Goal: Transaction & Acquisition: Book appointment/travel/reservation

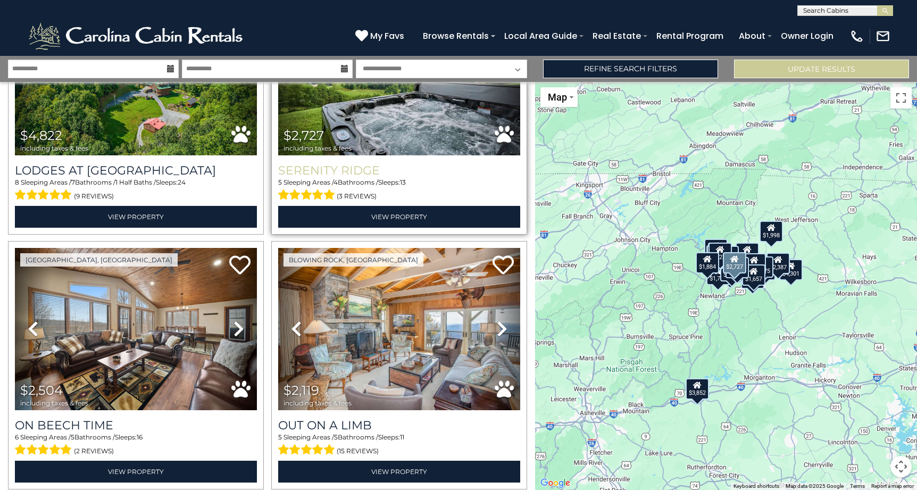
scroll to position [1958, 0]
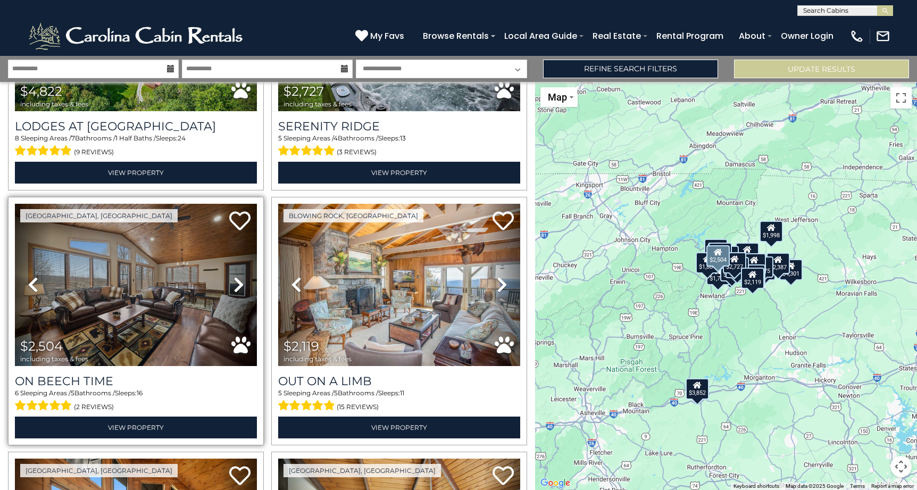
click at [191, 280] on img at bounding box center [136, 285] width 242 height 162
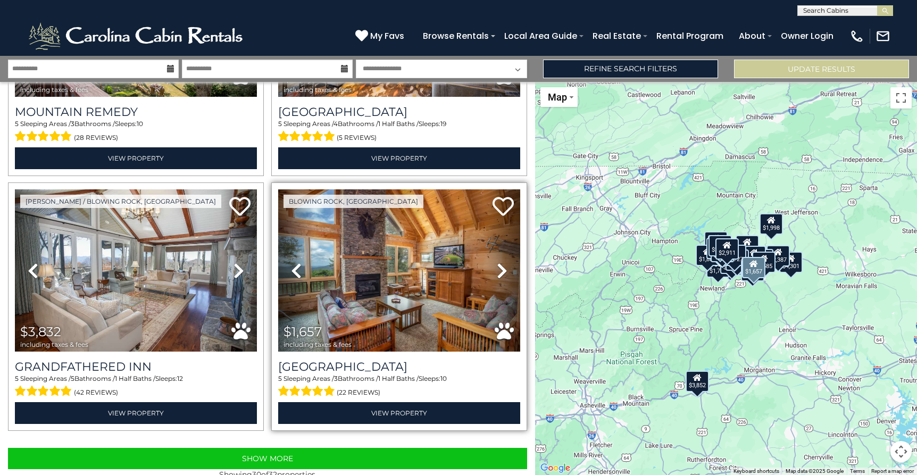
scroll to position [3498, 0]
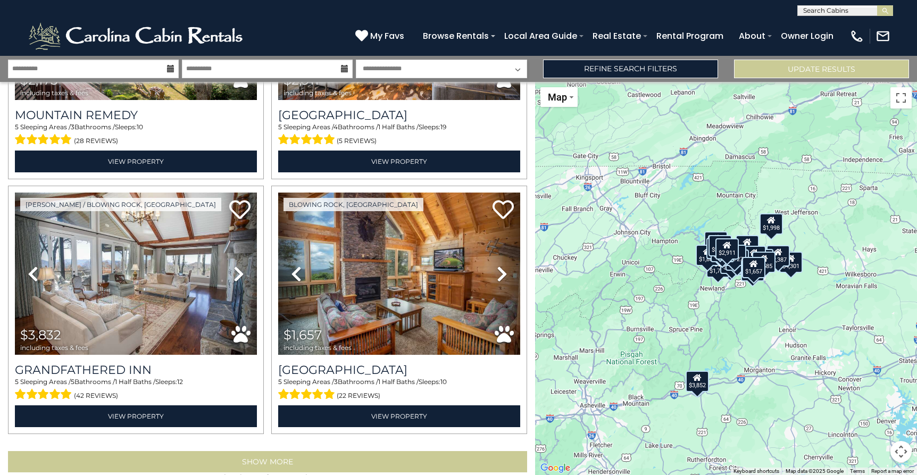
click at [274, 451] on button "Show More" at bounding box center [267, 461] width 519 height 21
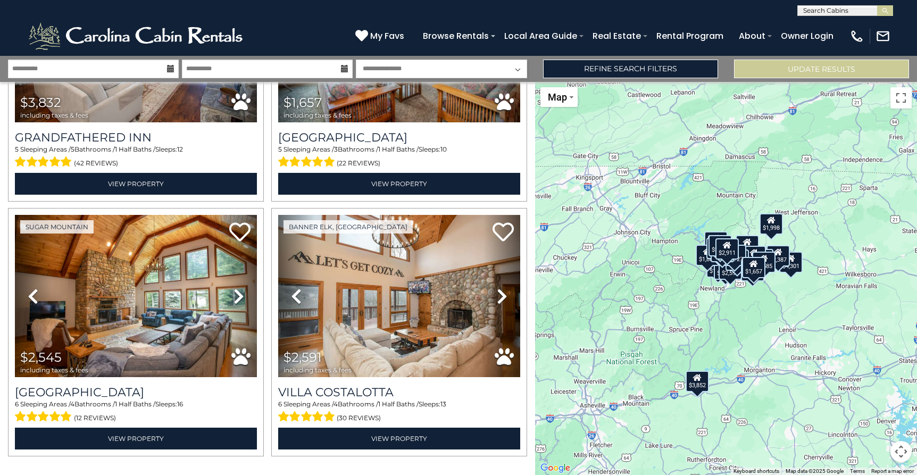
scroll to position [3730, 0]
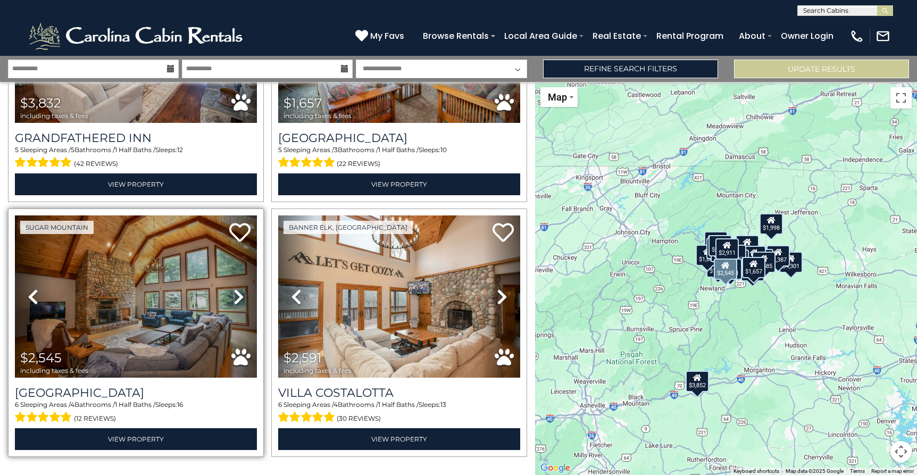
click at [214, 300] on img at bounding box center [136, 296] width 242 height 162
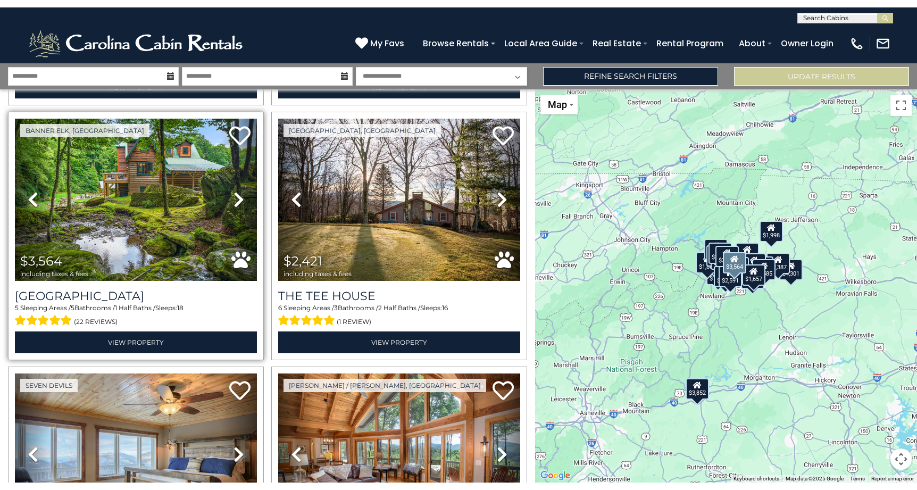
scroll to position [1296, 0]
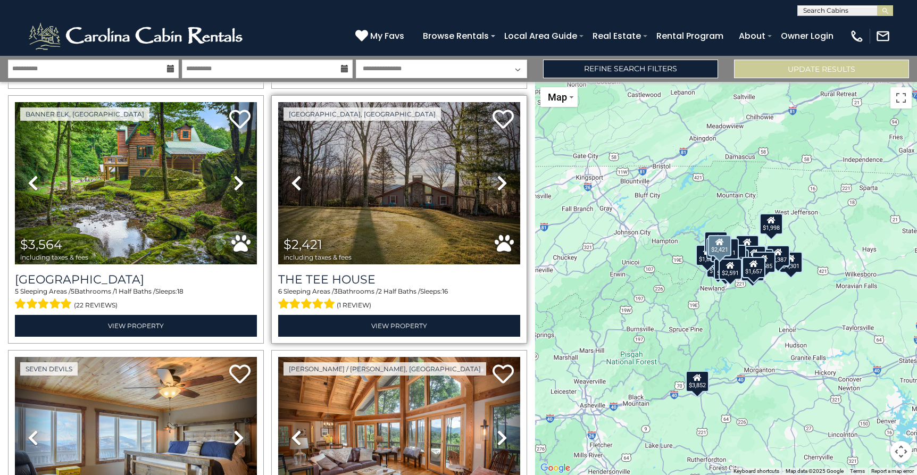
click at [499, 174] on icon at bounding box center [502, 182] width 11 height 17
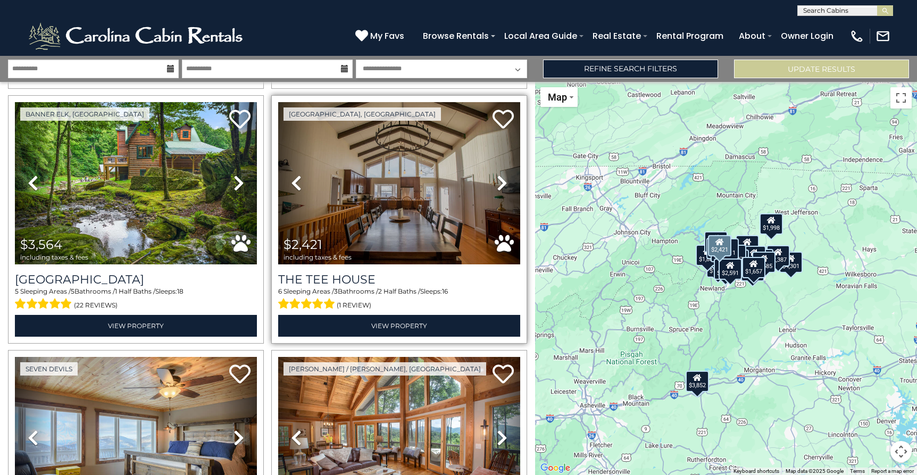
click at [453, 178] on img at bounding box center [399, 183] width 242 height 162
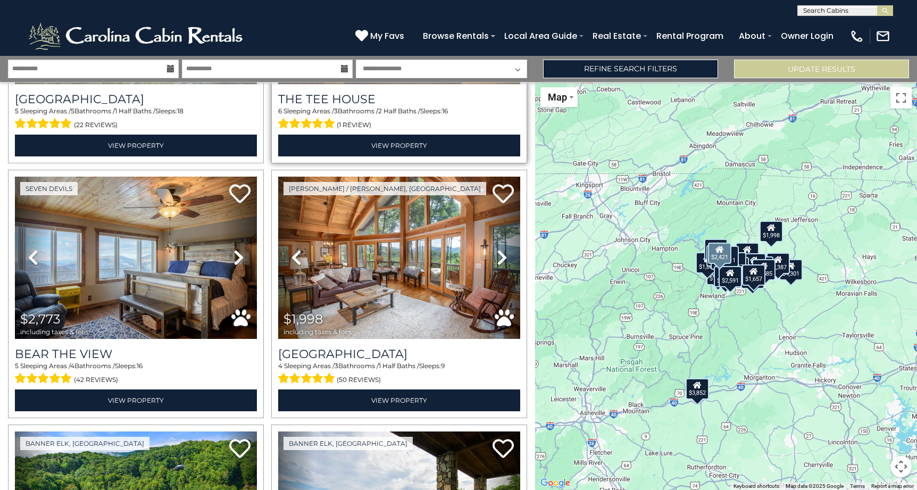
scroll to position [1478, 0]
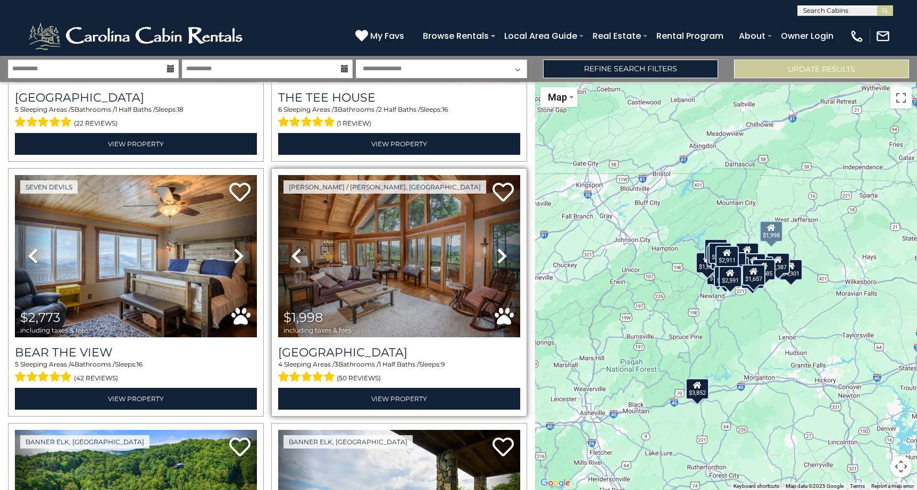
click at [430, 254] on img at bounding box center [399, 256] width 242 height 162
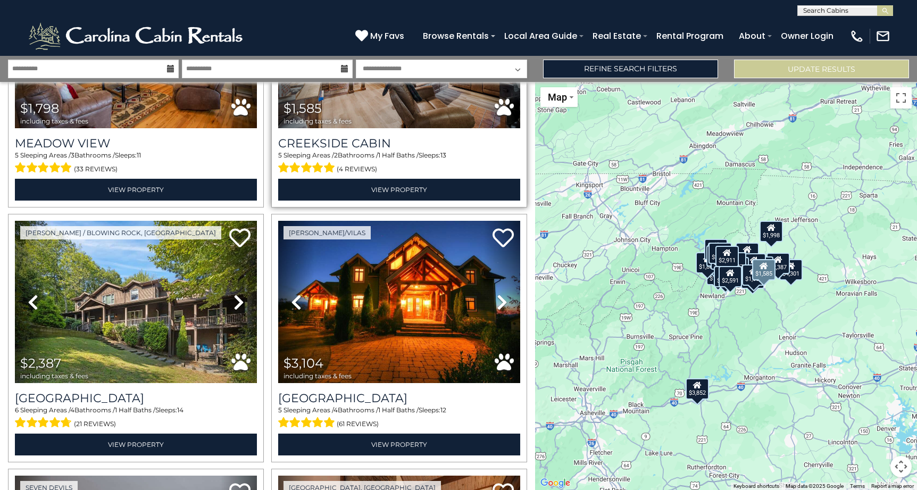
scroll to position [2724, 0]
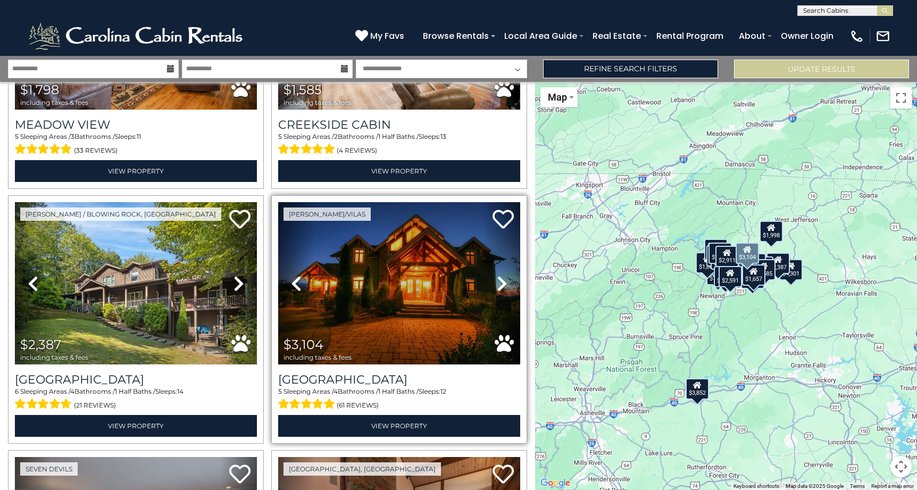
click at [397, 291] on img at bounding box center [399, 283] width 242 height 162
click at [429, 286] on img at bounding box center [399, 283] width 242 height 162
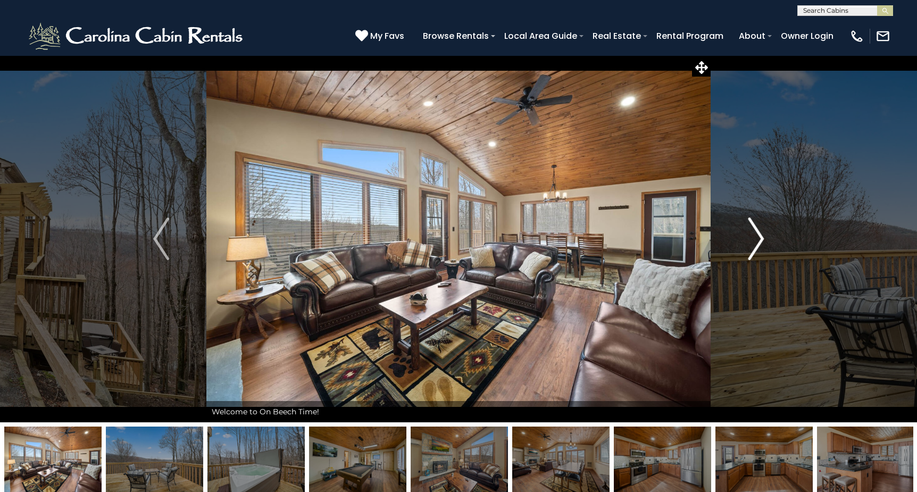
click at [760, 238] on img "Next" at bounding box center [756, 239] width 16 height 43
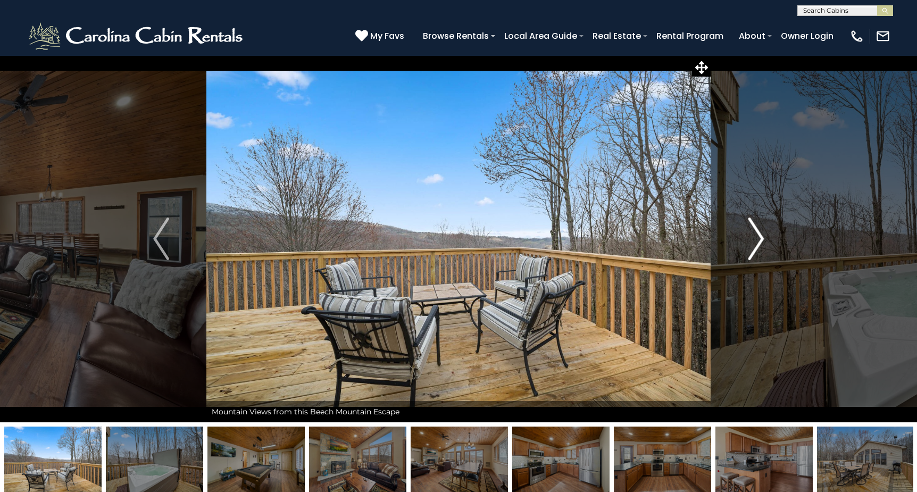
click at [760, 238] on img "Next" at bounding box center [756, 239] width 16 height 43
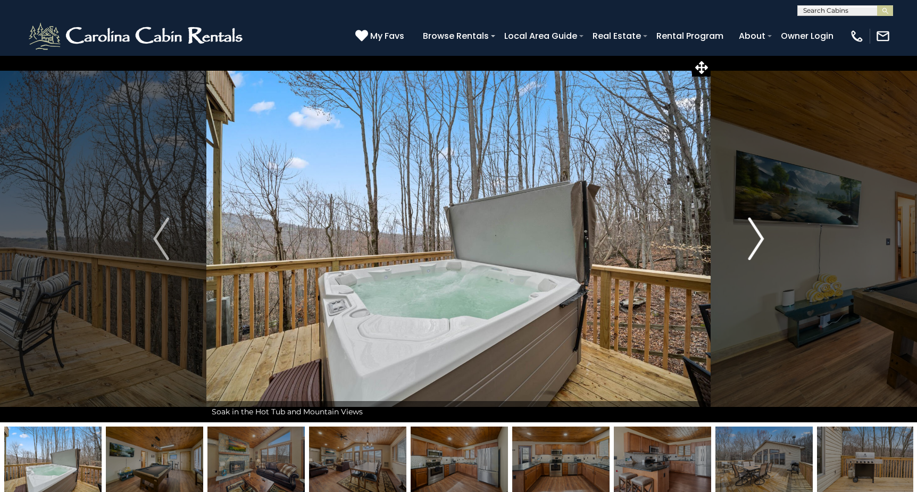
click at [760, 238] on img "Next" at bounding box center [756, 239] width 16 height 43
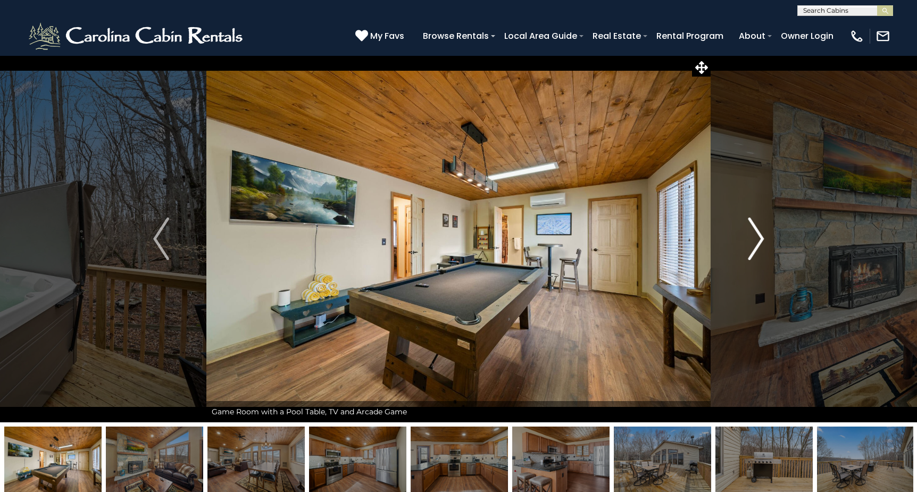
click at [760, 238] on img "Next" at bounding box center [756, 239] width 16 height 43
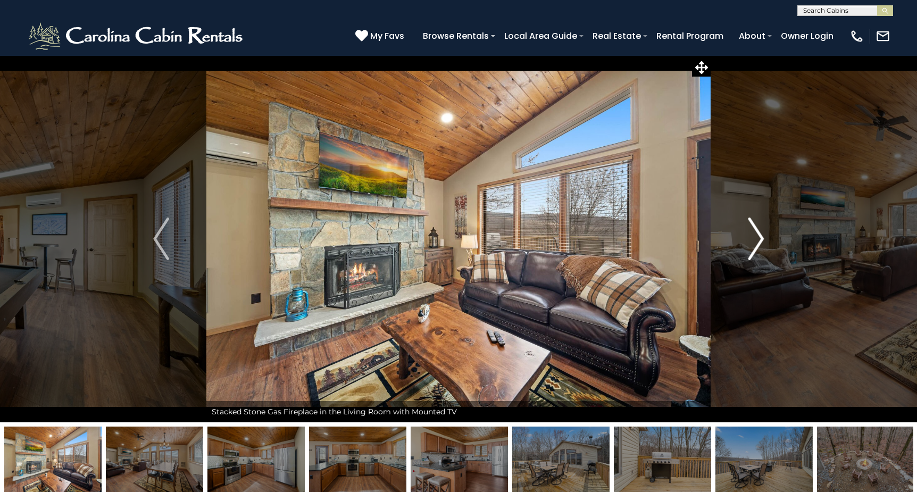
click at [760, 238] on img "Next" at bounding box center [756, 239] width 16 height 43
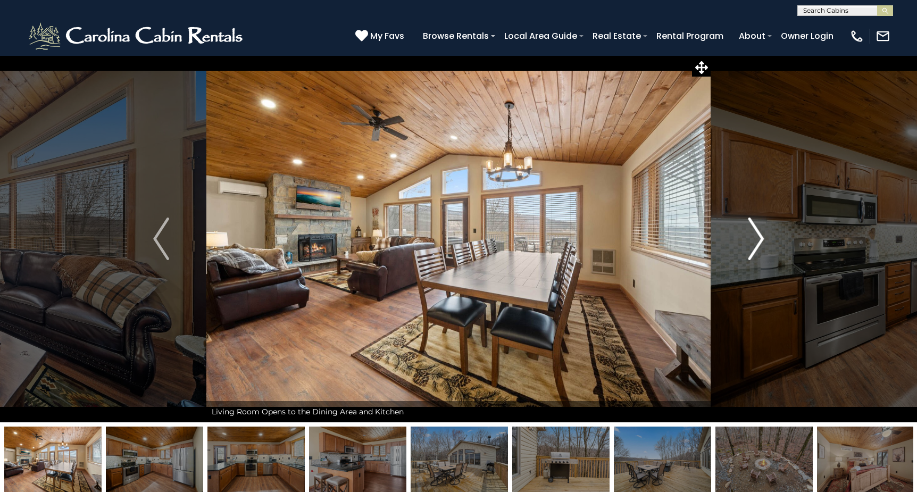
click at [760, 238] on img "Next" at bounding box center [756, 239] width 16 height 43
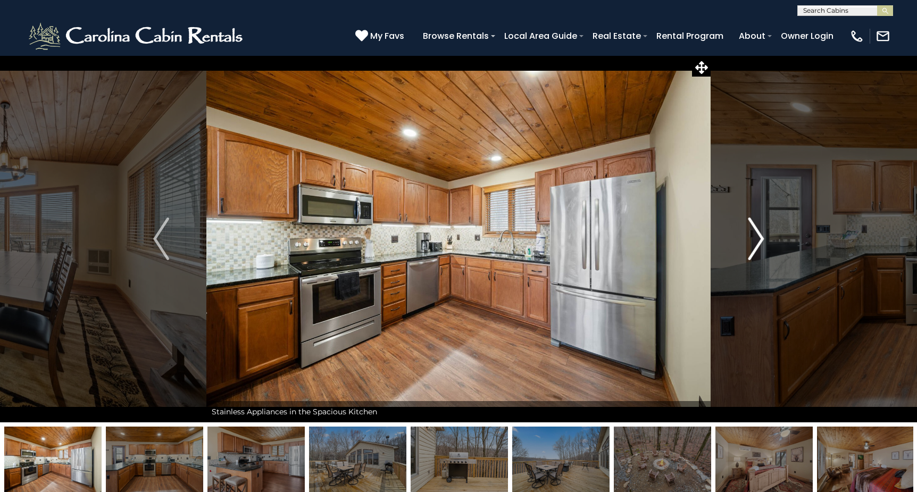
click at [760, 238] on img "Next" at bounding box center [756, 239] width 16 height 43
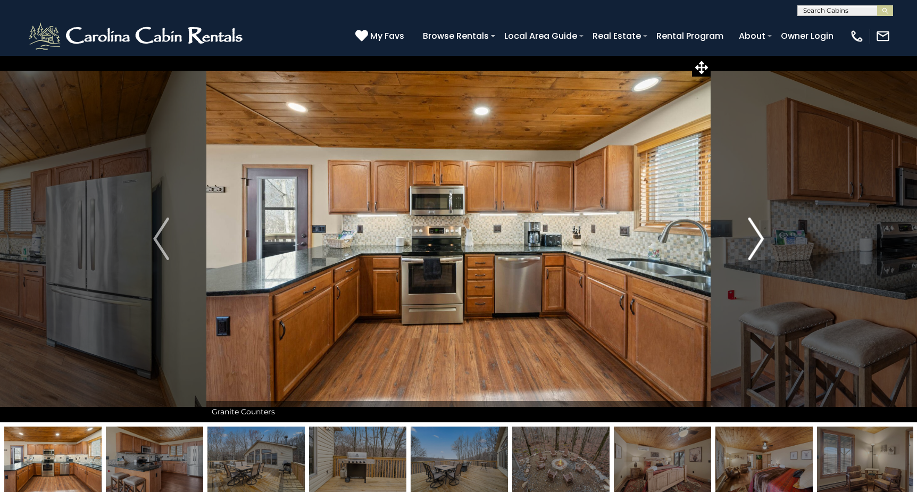
click at [760, 238] on img "Next" at bounding box center [756, 239] width 16 height 43
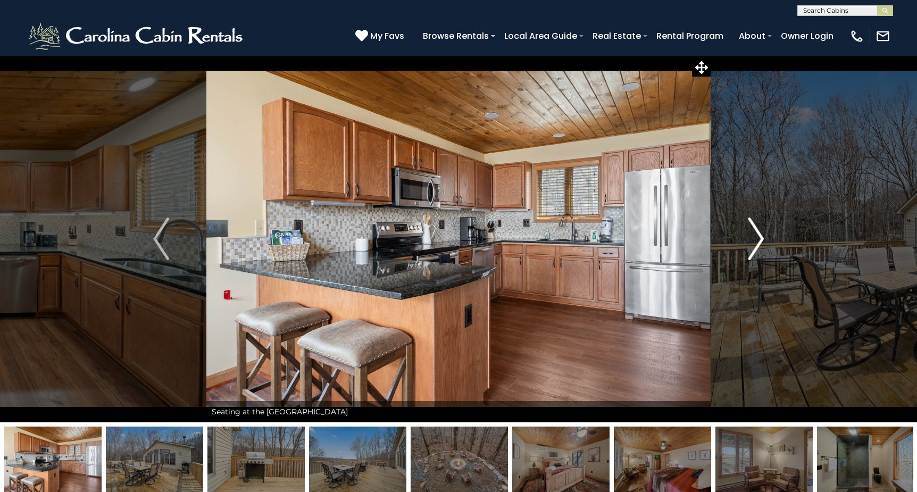
click at [760, 238] on img "Next" at bounding box center [756, 239] width 16 height 43
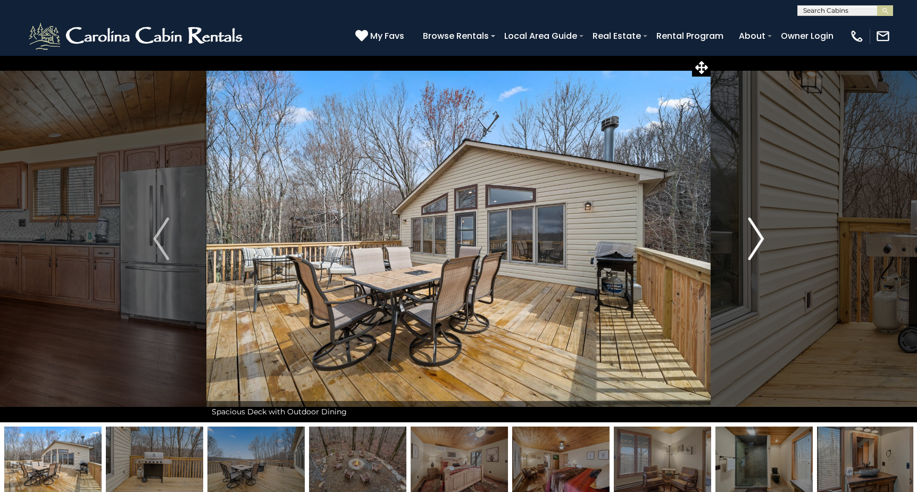
click at [760, 238] on img "Next" at bounding box center [756, 239] width 16 height 43
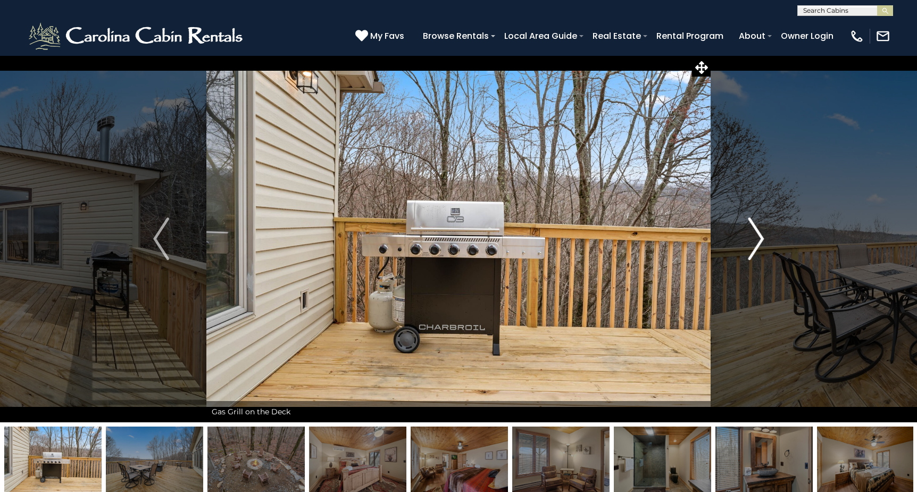
click at [760, 238] on img "Next" at bounding box center [756, 239] width 16 height 43
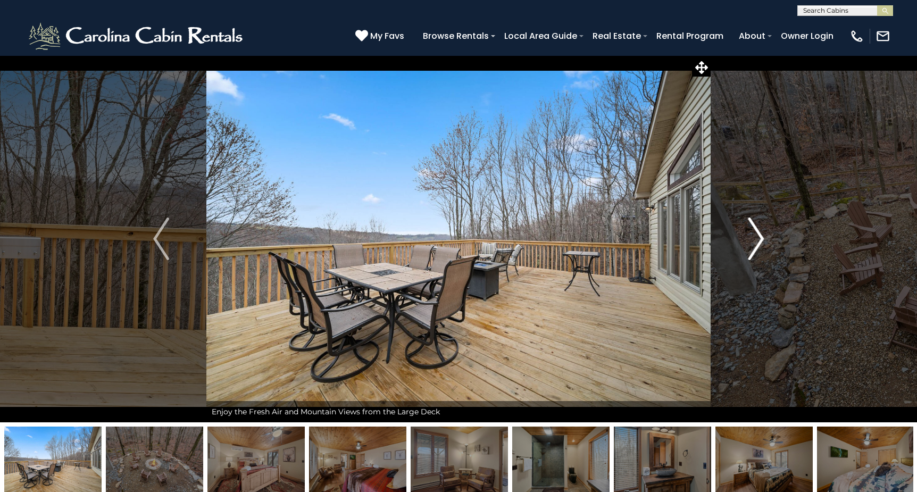
click at [760, 238] on img "Next" at bounding box center [756, 239] width 16 height 43
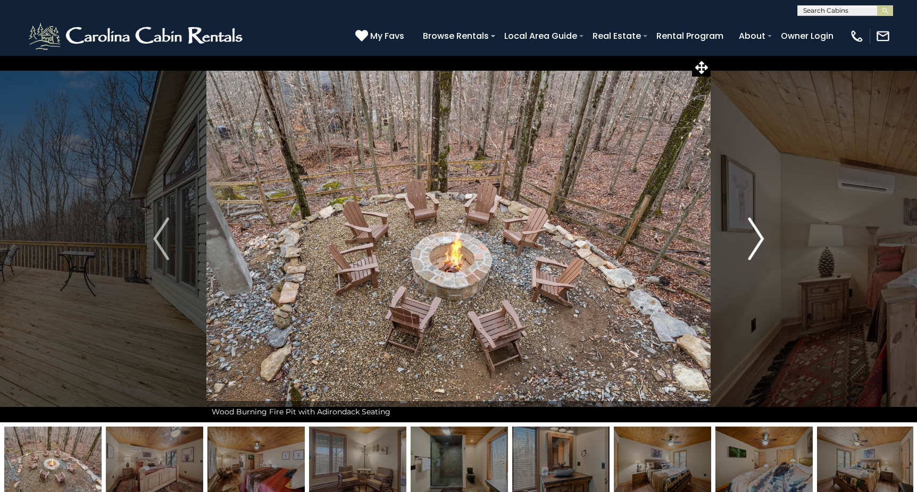
click at [760, 238] on img "Next" at bounding box center [756, 239] width 16 height 43
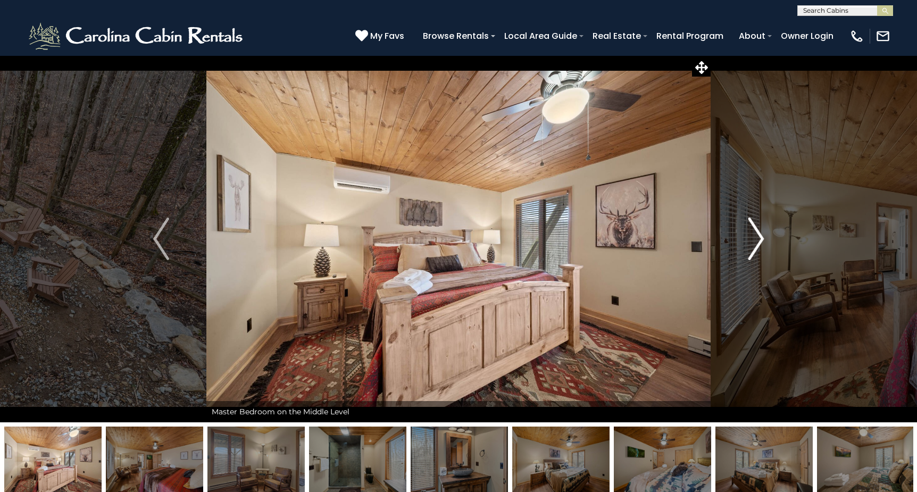
click at [760, 238] on img "Next" at bounding box center [756, 239] width 16 height 43
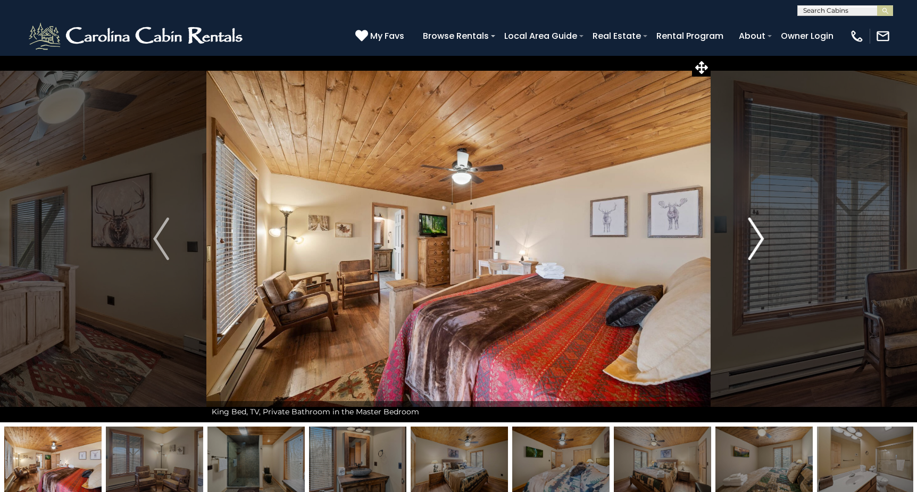
click at [760, 238] on img "Next" at bounding box center [756, 239] width 16 height 43
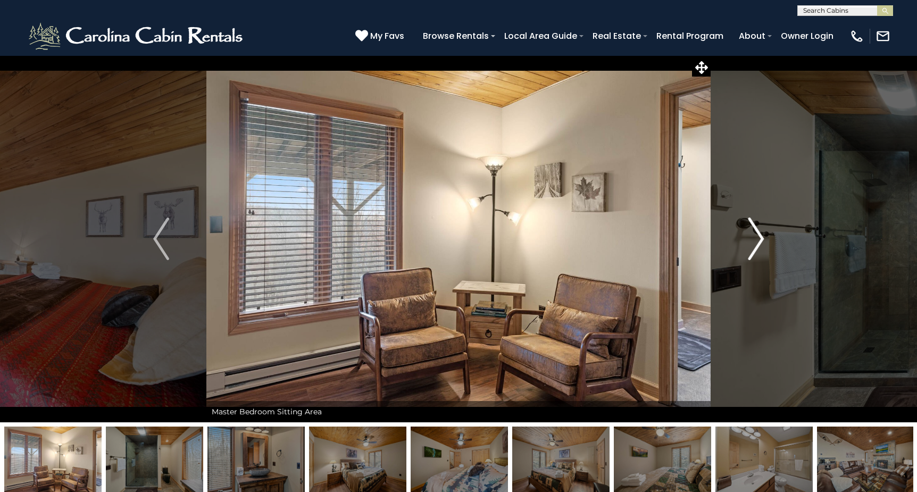
click at [760, 238] on img "Next" at bounding box center [756, 239] width 16 height 43
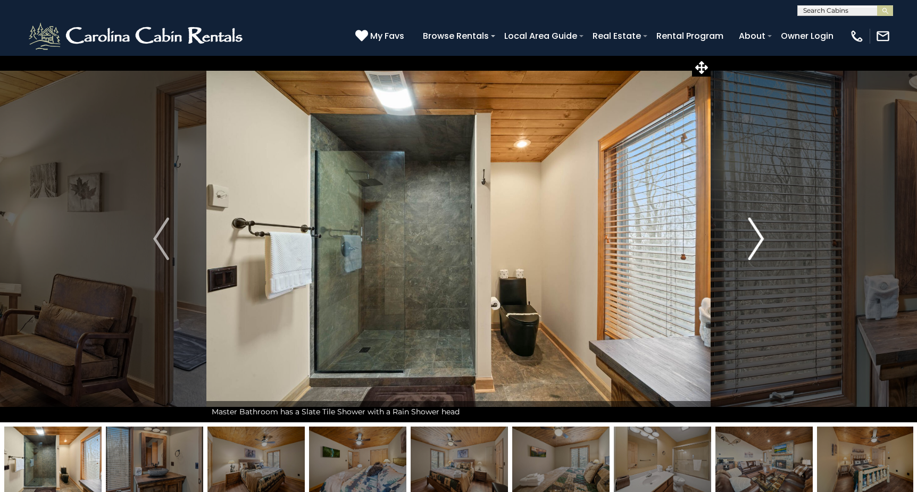
click at [760, 238] on img "Next" at bounding box center [756, 239] width 16 height 43
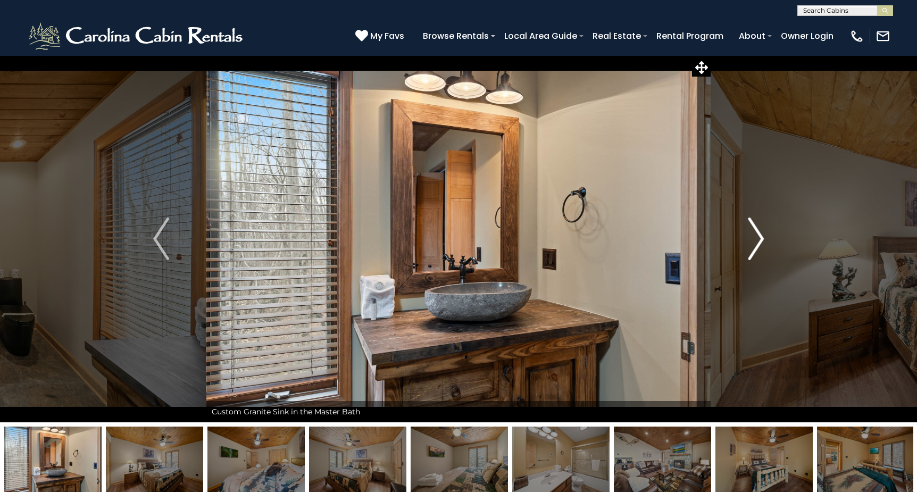
click at [760, 238] on img "Next" at bounding box center [756, 239] width 16 height 43
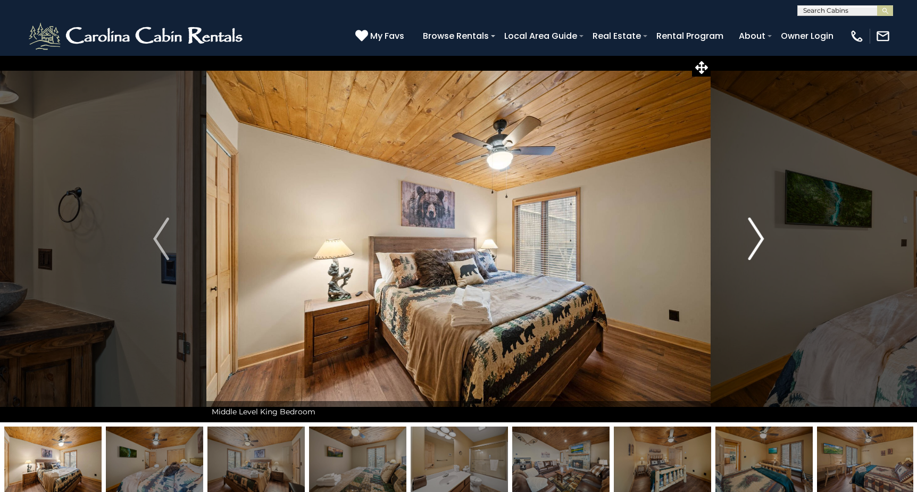
click at [760, 238] on img "Next" at bounding box center [756, 239] width 16 height 43
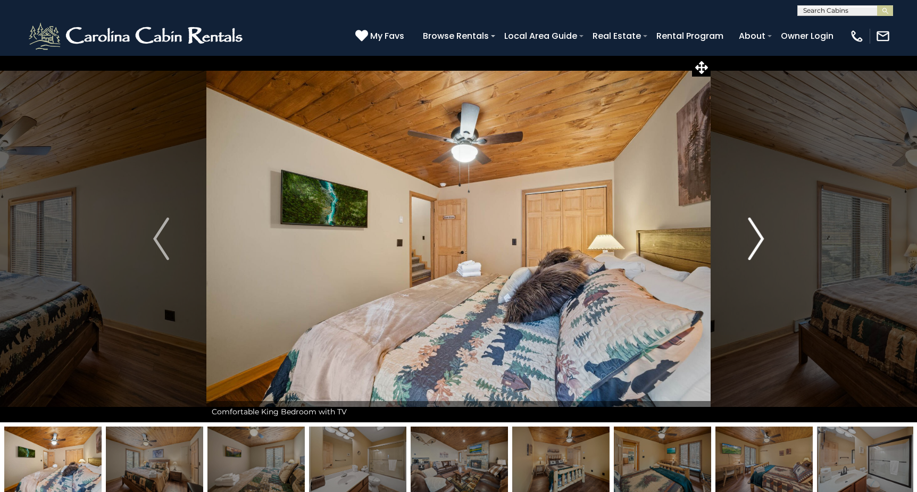
click at [760, 238] on img "Next" at bounding box center [756, 239] width 16 height 43
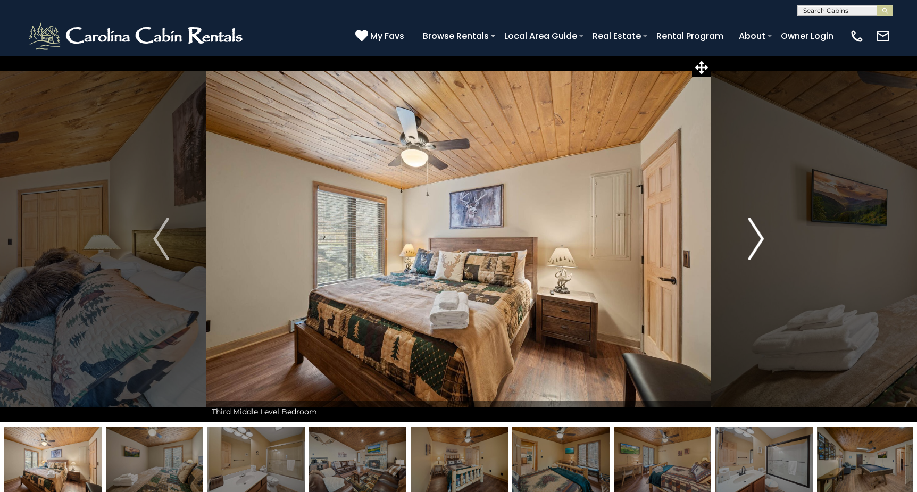
click at [760, 238] on img "Next" at bounding box center [756, 239] width 16 height 43
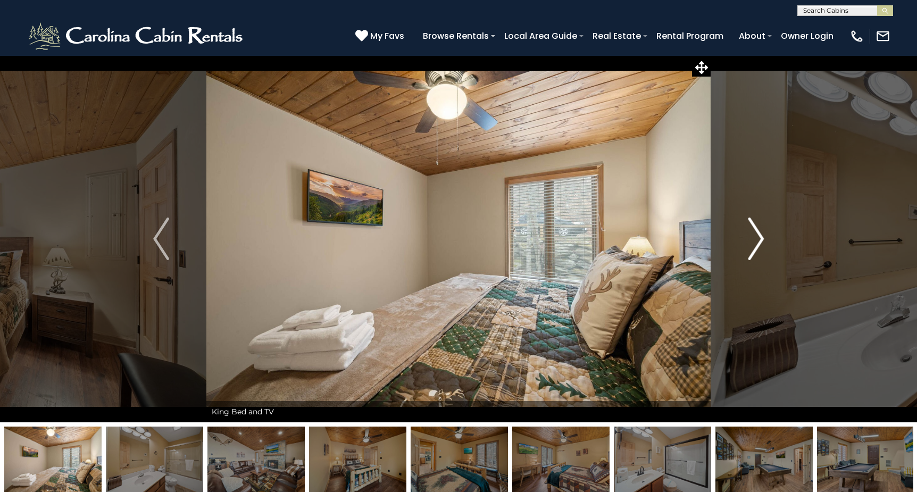
click at [760, 238] on img "Next" at bounding box center [756, 239] width 16 height 43
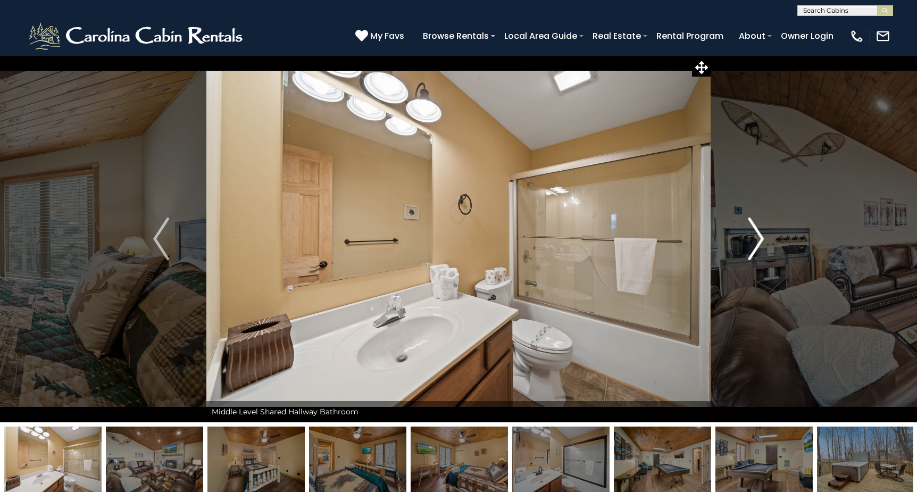
click at [760, 238] on img "Next" at bounding box center [756, 239] width 16 height 43
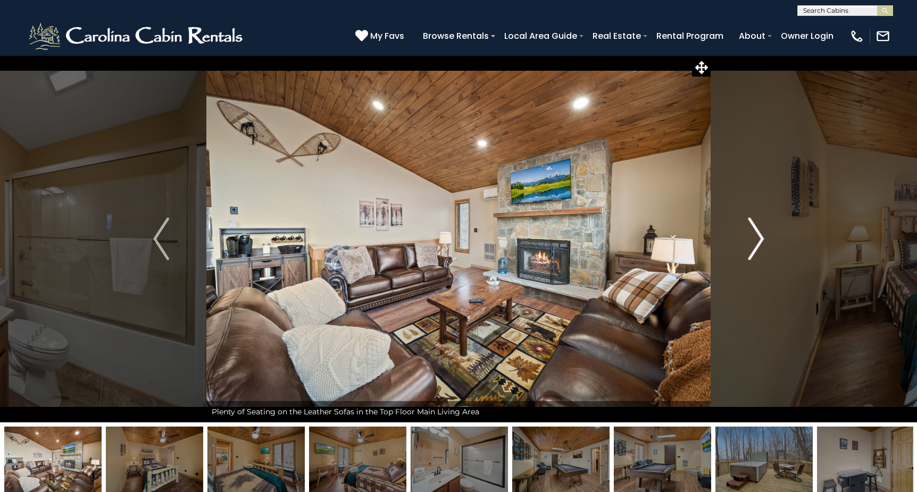
click at [760, 238] on img "Next" at bounding box center [756, 239] width 16 height 43
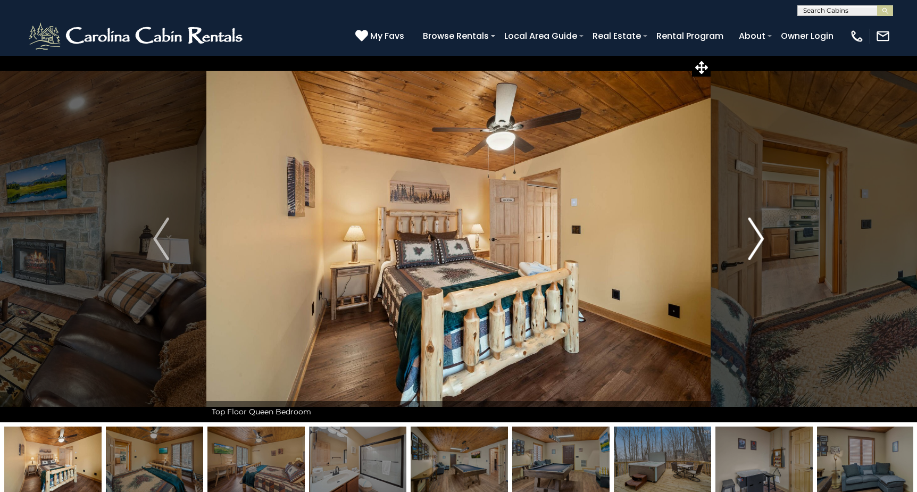
click at [760, 238] on img "Next" at bounding box center [756, 239] width 16 height 43
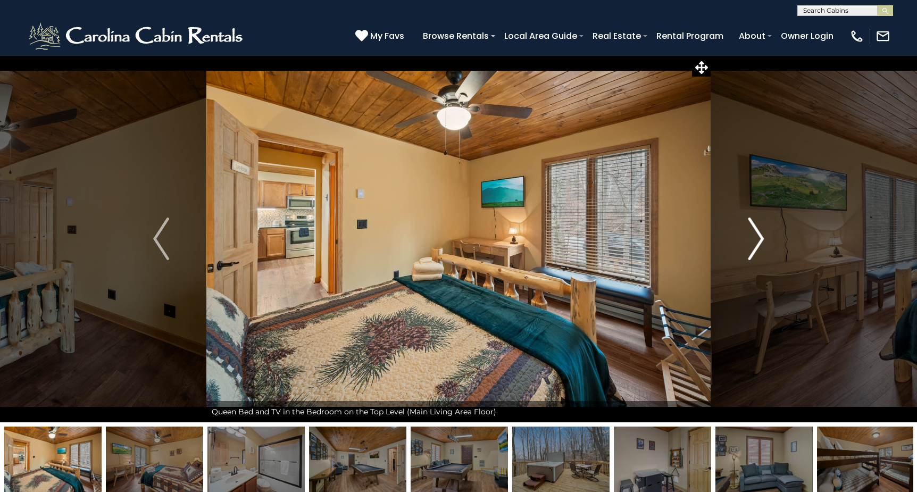
click at [760, 238] on img "Next" at bounding box center [756, 239] width 16 height 43
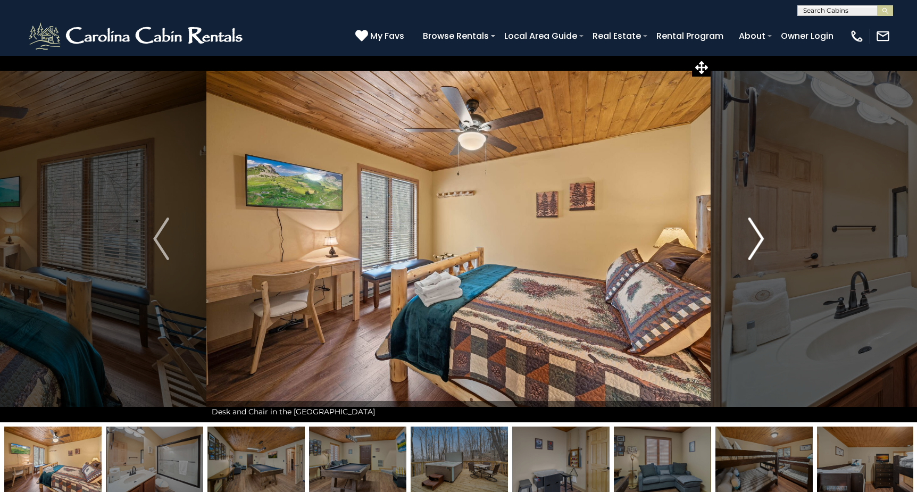
click at [760, 238] on img "Next" at bounding box center [756, 239] width 16 height 43
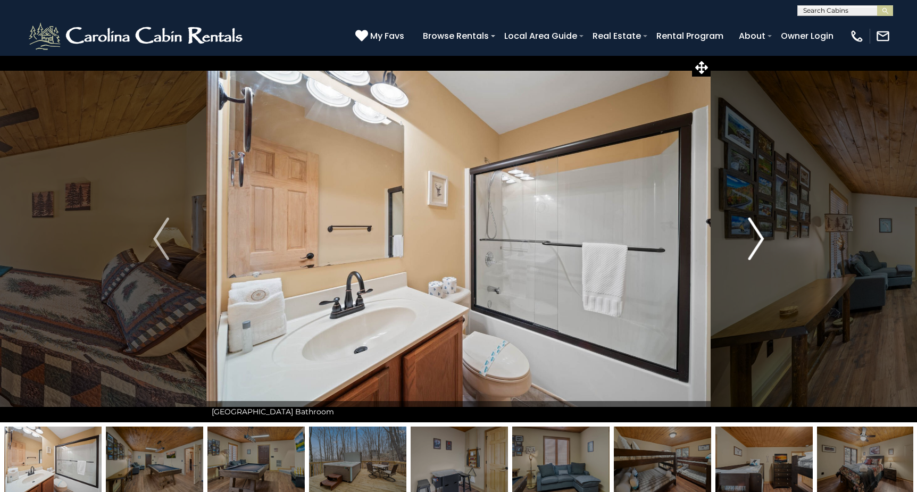
click at [760, 238] on img "Next" at bounding box center [756, 239] width 16 height 43
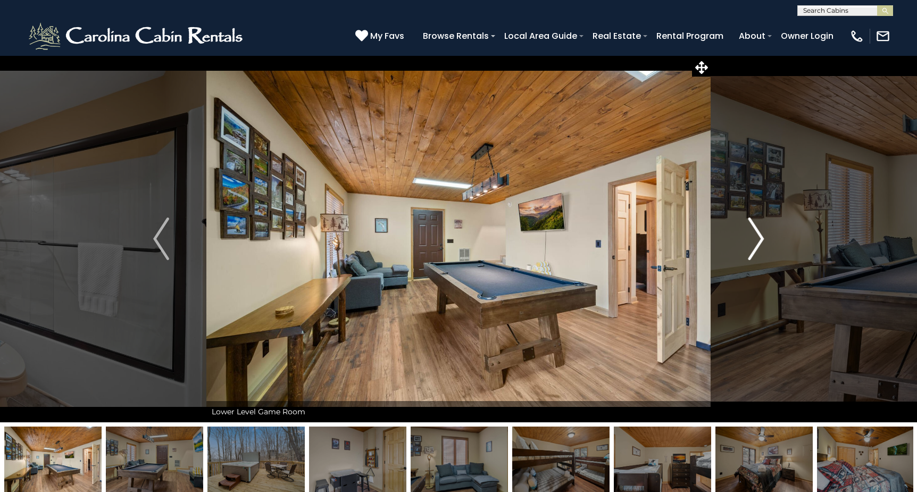
click at [760, 238] on img "Next" at bounding box center [756, 239] width 16 height 43
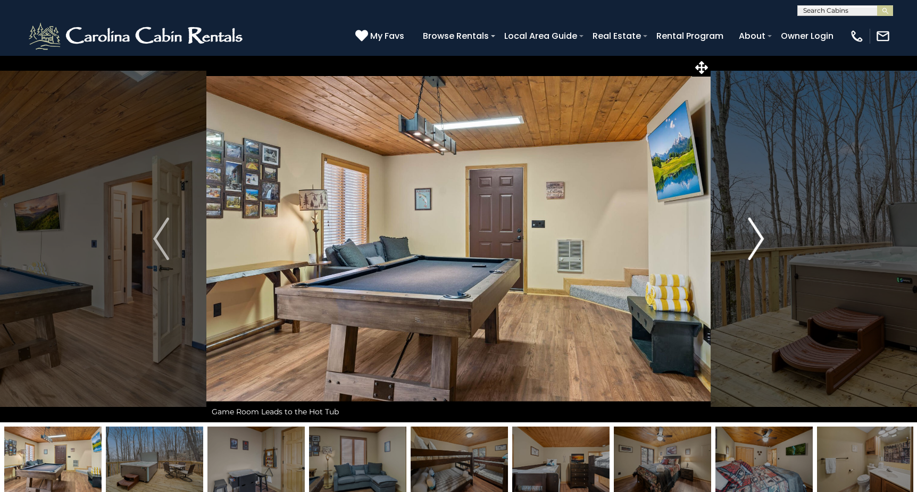
click at [760, 238] on img "Next" at bounding box center [756, 239] width 16 height 43
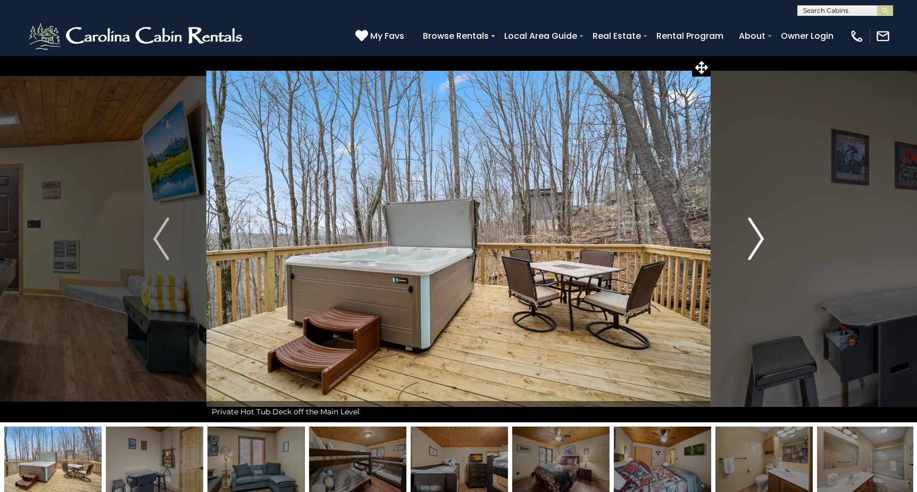
click at [760, 238] on img "Next" at bounding box center [756, 239] width 16 height 43
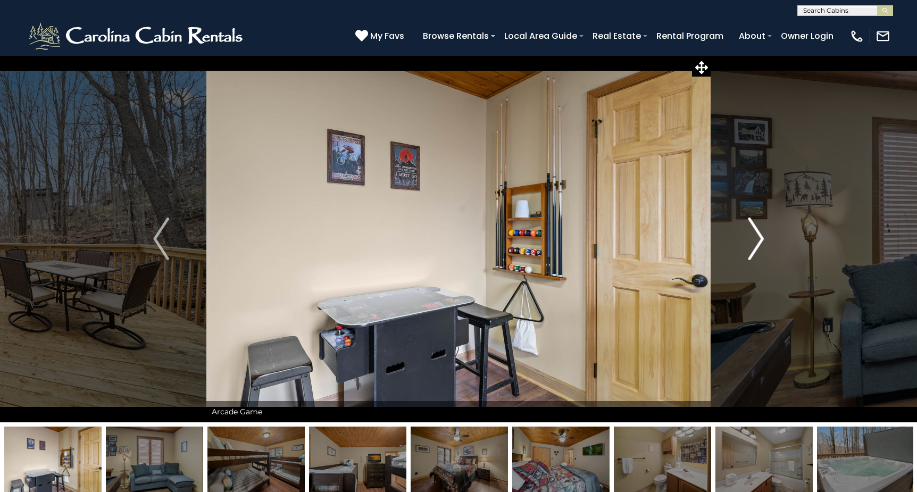
click at [760, 238] on img "Next" at bounding box center [756, 239] width 16 height 43
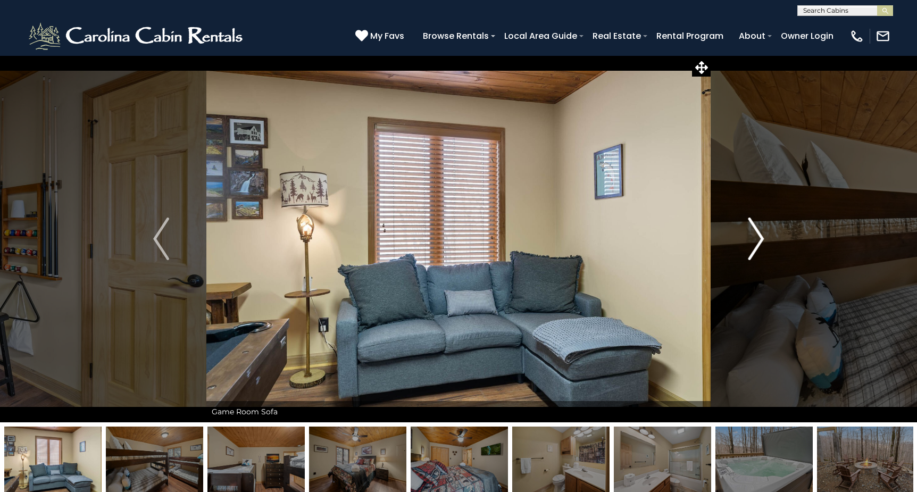
click at [760, 238] on img "Next" at bounding box center [756, 239] width 16 height 43
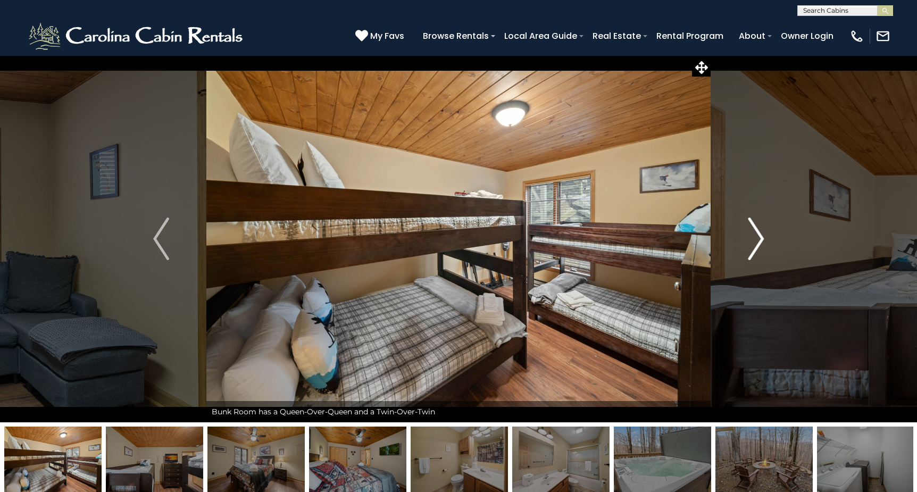
click at [760, 238] on img "Next" at bounding box center [756, 239] width 16 height 43
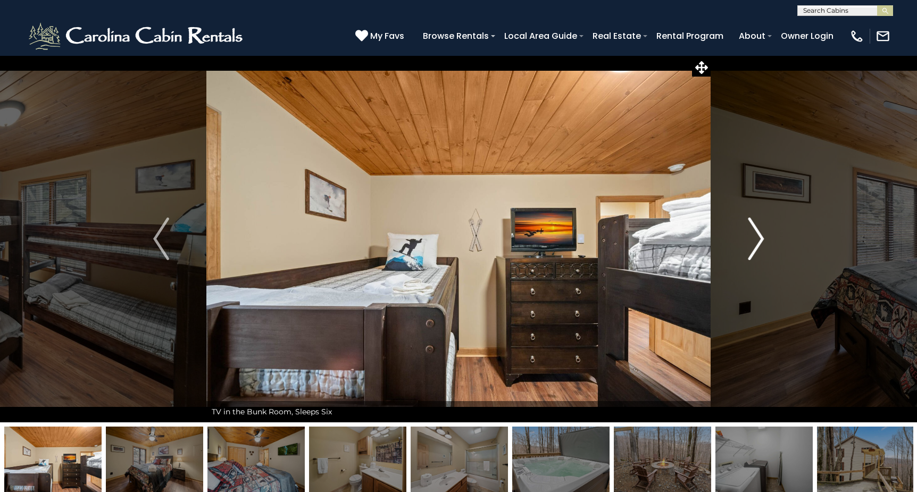
click at [760, 238] on img "Next" at bounding box center [756, 239] width 16 height 43
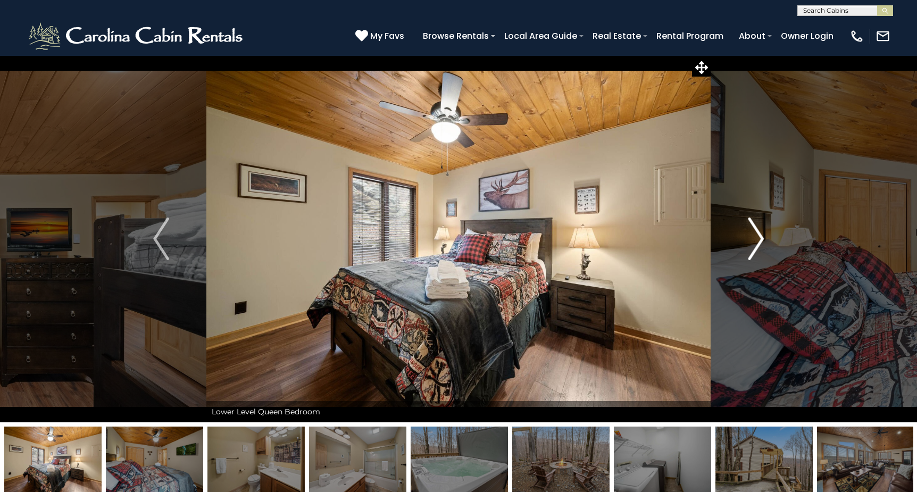
click at [760, 238] on img "Next" at bounding box center [756, 239] width 16 height 43
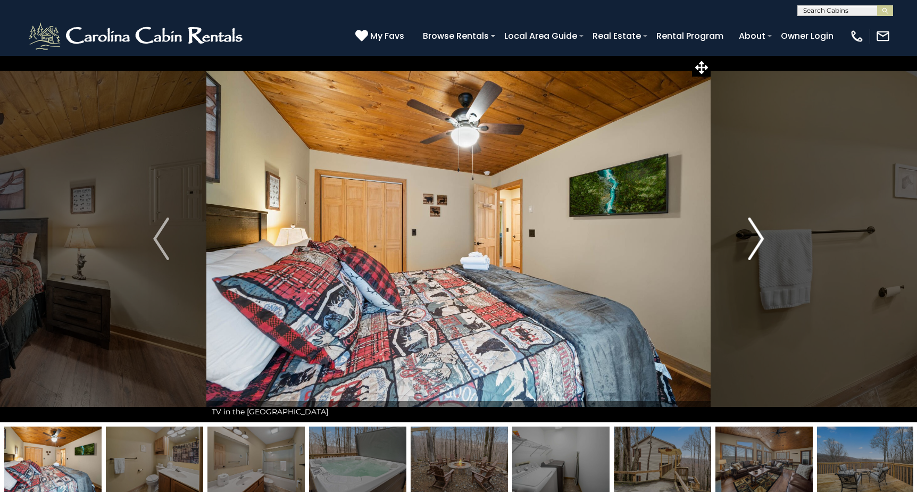
click at [760, 238] on img "Next" at bounding box center [756, 239] width 16 height 43
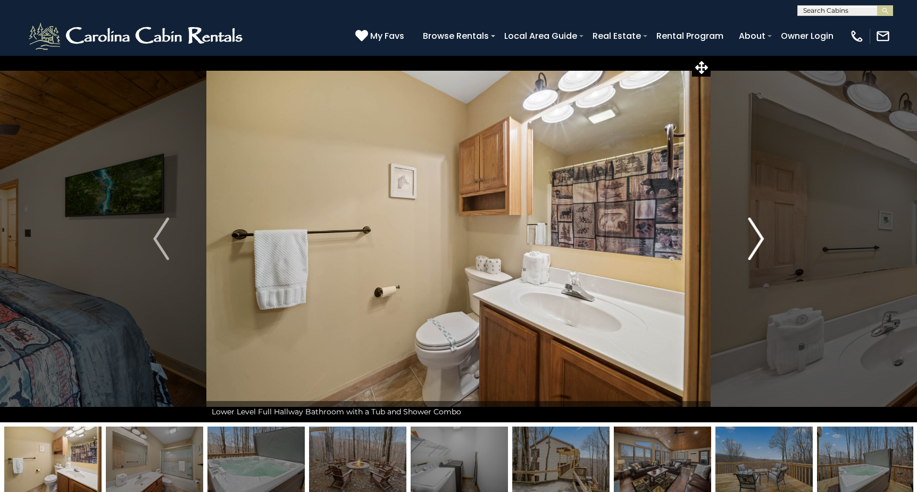
click at [760, 238] on img "Next" at bounding box center [756, 239] width 16 height 43
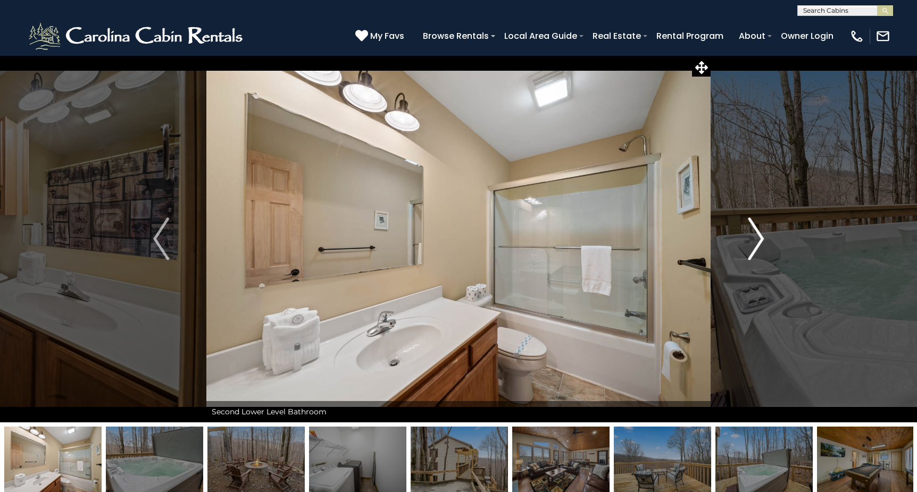
click at [760, 238] on img "Next" at bounding box center [756, 239] width 16 height 43
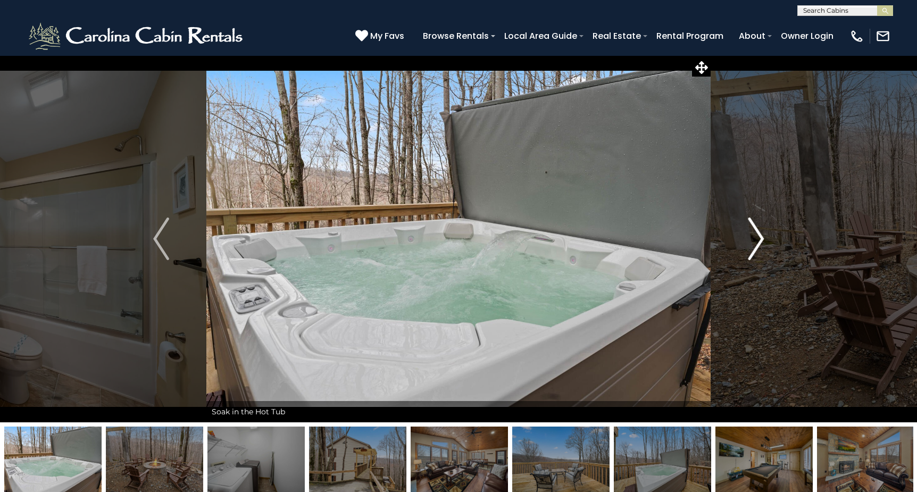
click at [760, 238] on img "Next" at bounding box center [756, 239] width 16 height 43
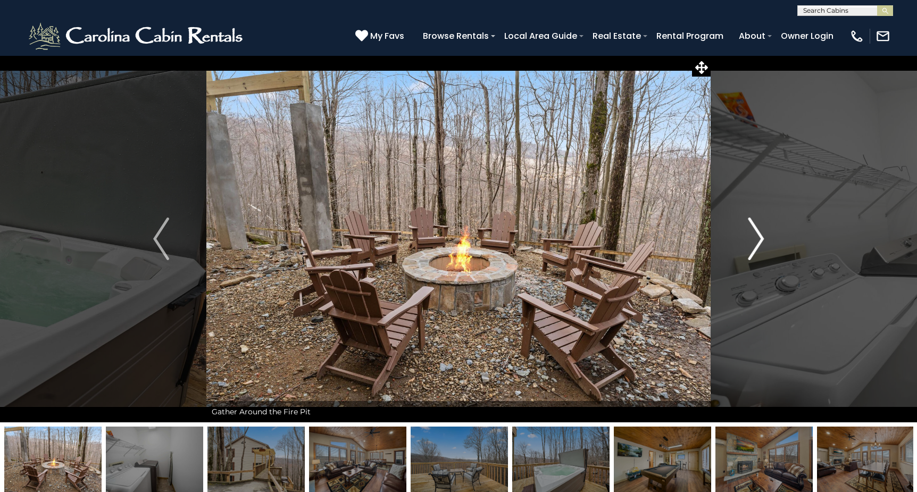
click at [760, 238] on img "Next" at bounding box center [756, 239] width 16 height 43
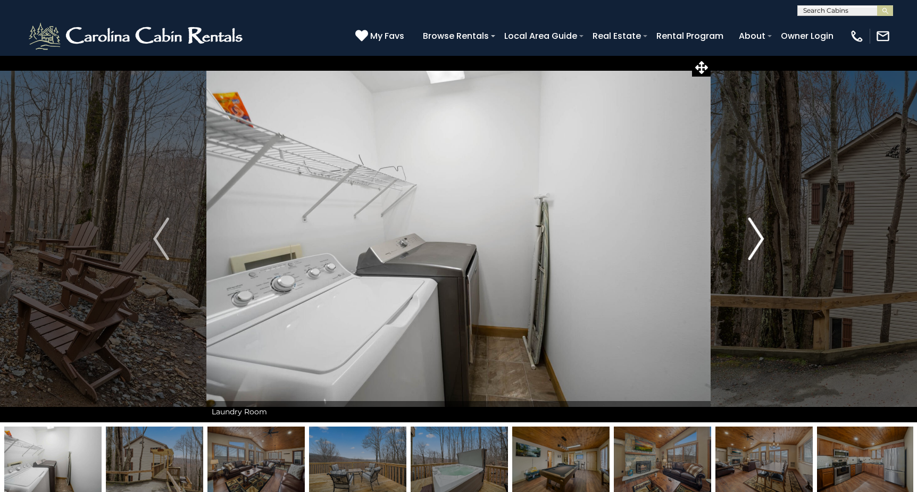
click at [760, 238] on img "Next" at bounding box center [756, 239] width 16 height 43
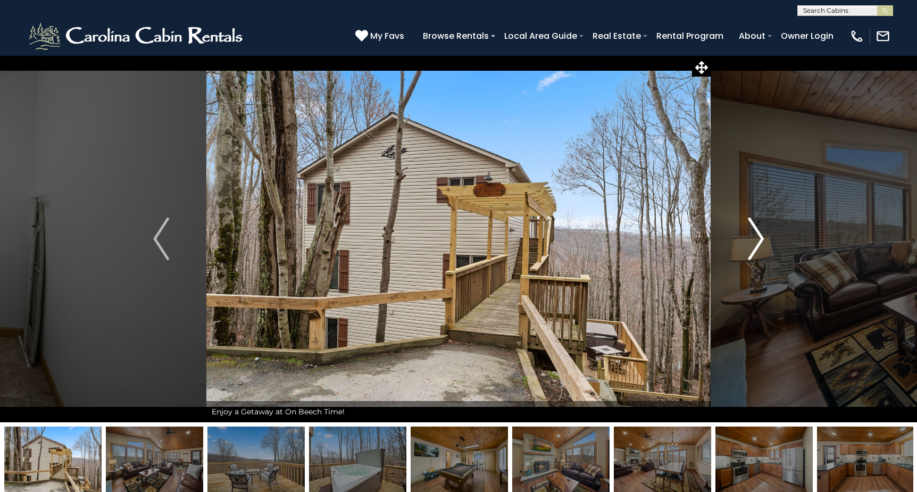
click at [760, 238] on img "Next" at bounding box center [756, 239] width 16 height 43
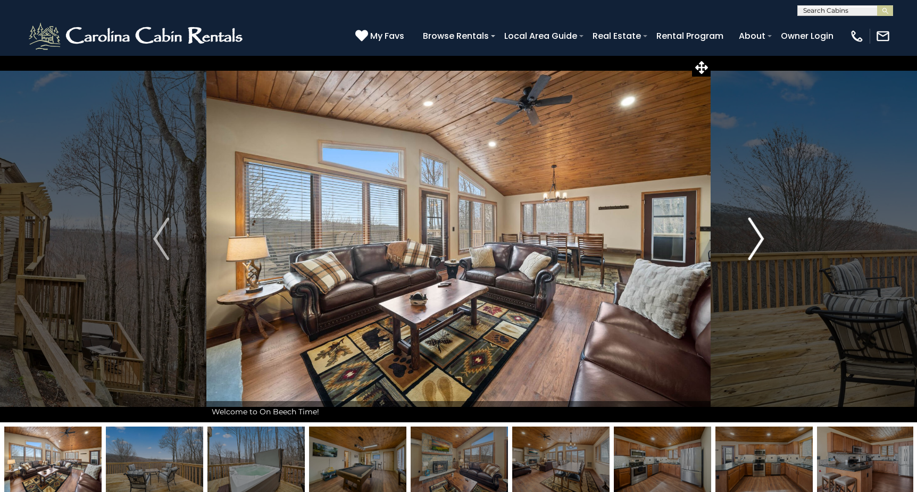
click at [760, 238] on img "Next" at bounding box center [756, 239] width 16 height 43
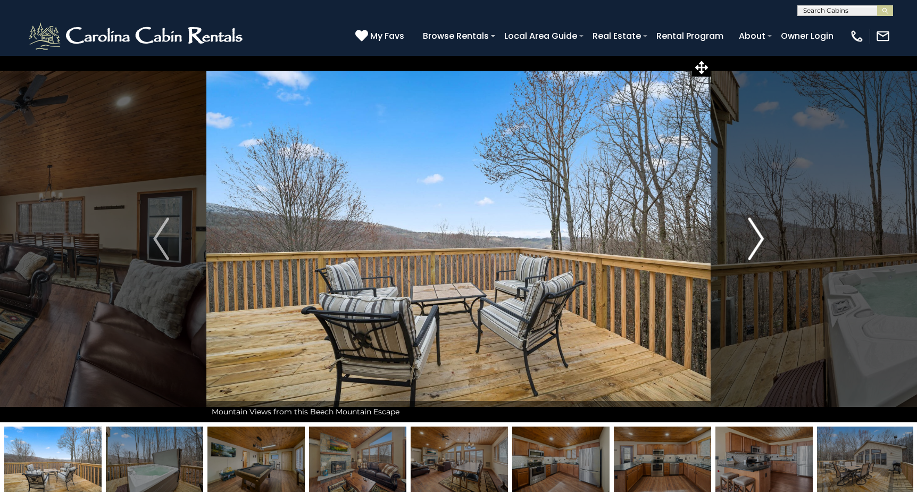
click at [760, 238] on img "Next" at bounding box center [756, 239] width 16 height 43
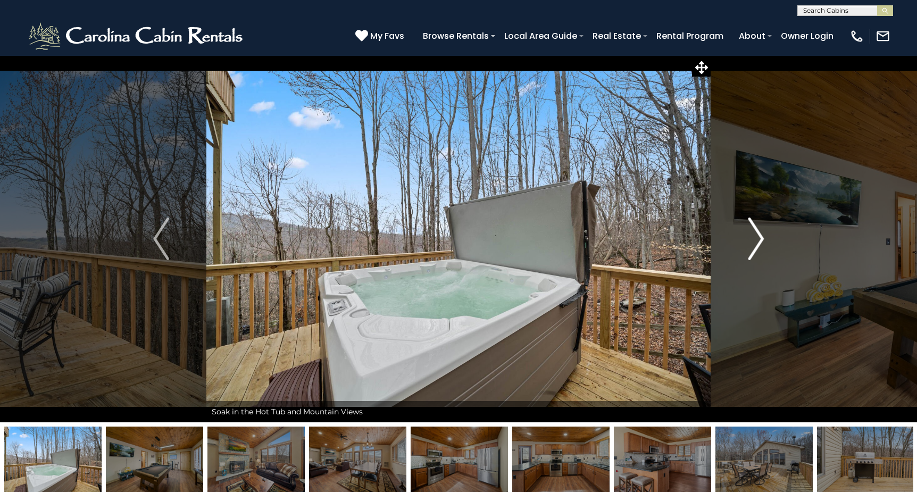
click at [760, 238] on img "Next" at bounding box center [756, 239] width 16 height 43
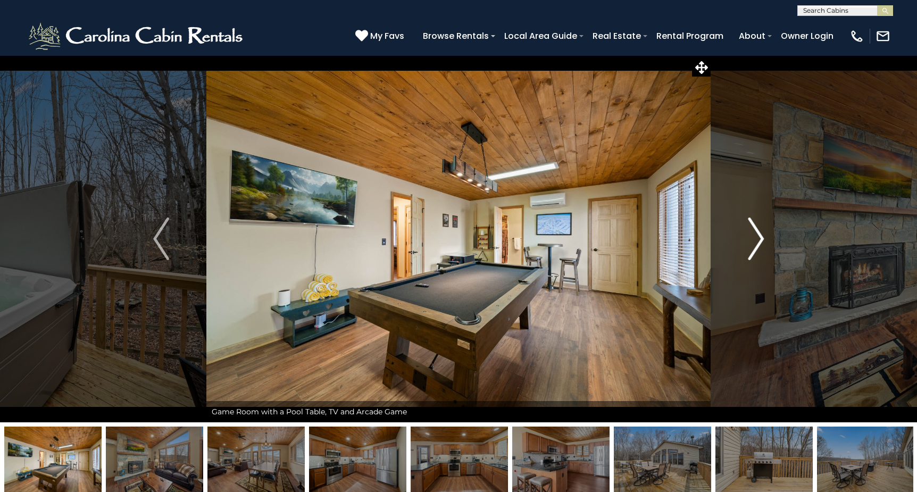
click at [760, 238] on img "Next" at bounding box center [756, 239] width 16 height 43
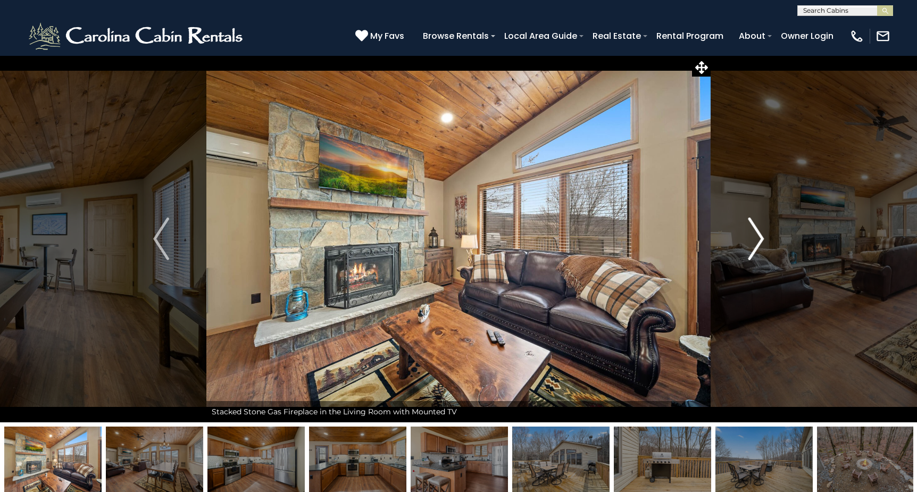
click at [760, 238] on img "Next" at bounding box center [756, 239] width 16 height 43
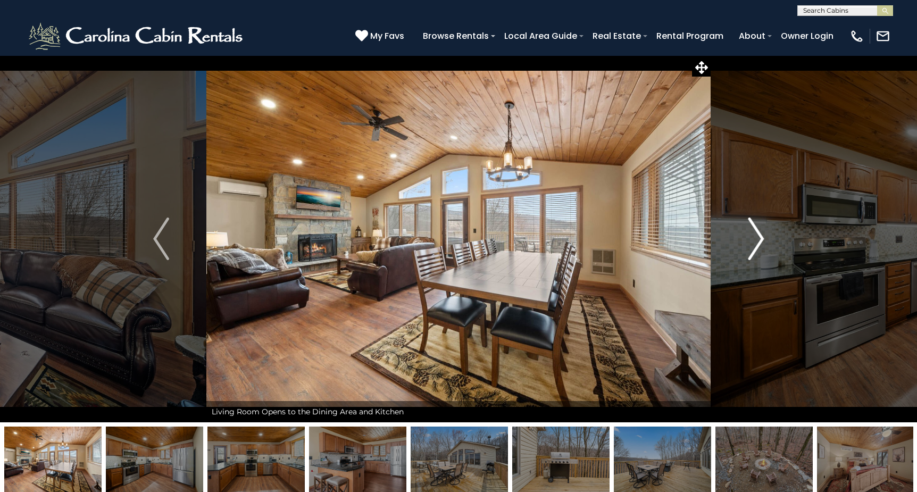
click at [760, 238] on img "Next" at bounding box center [756, 239] width 16 height 43
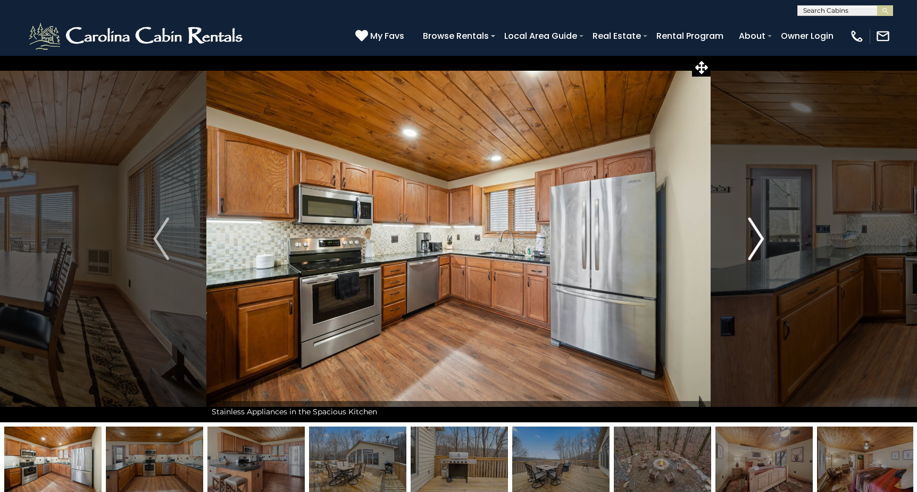
click at [760, 238] on img "Next" at bounding box center [756, 239] width 16 height 43
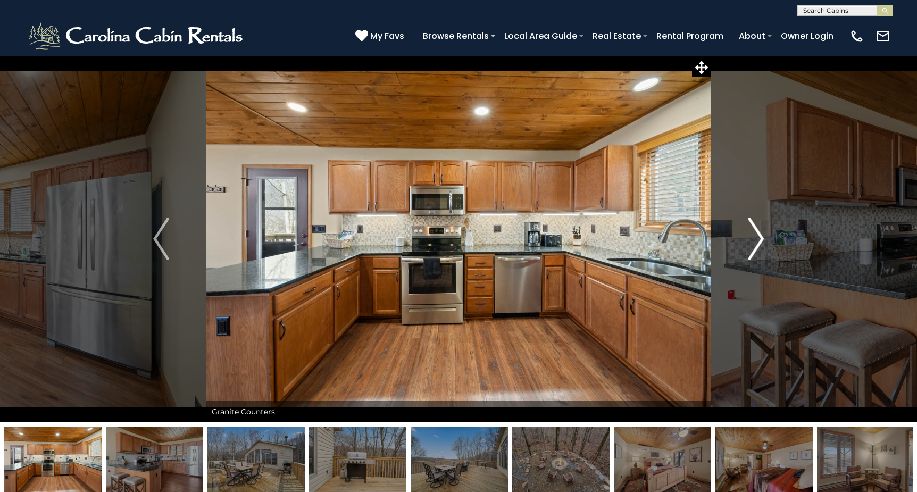
click at [760, 238] on img "Next" at bounding box center [756, 239] width 16 height 43
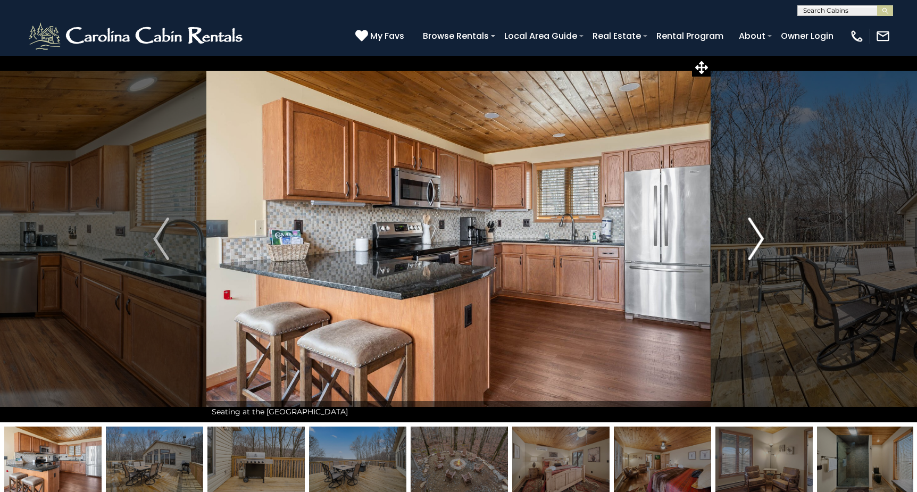
click at [760, 238] on img "Next" at bounding box center [756, 239] width 16 height 43
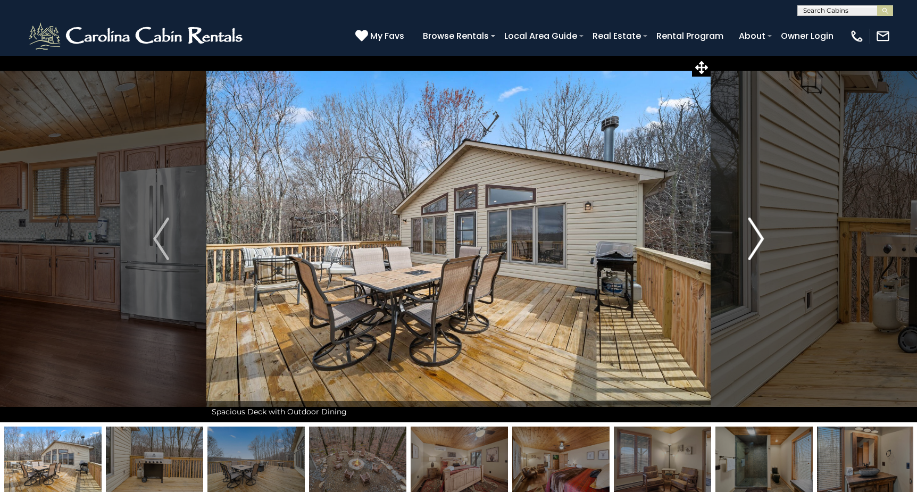
click at [760, 238] on img "Next" at bounding box center [756, 239] width 16 height 43
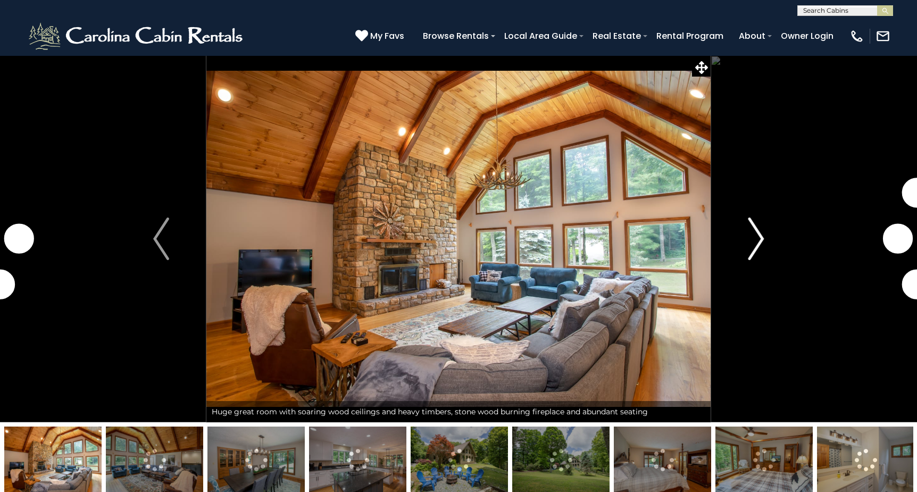
click at [757, 245] on img "Next" at bounding box center [756, 239] width 16 height 43
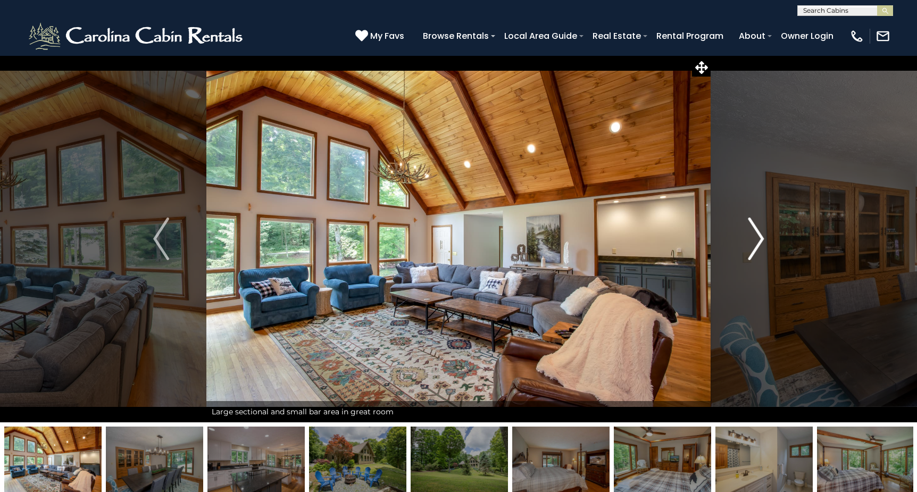
click at [757, 245] on img "Next" at bounding box center [756, 239] width 16 height 43
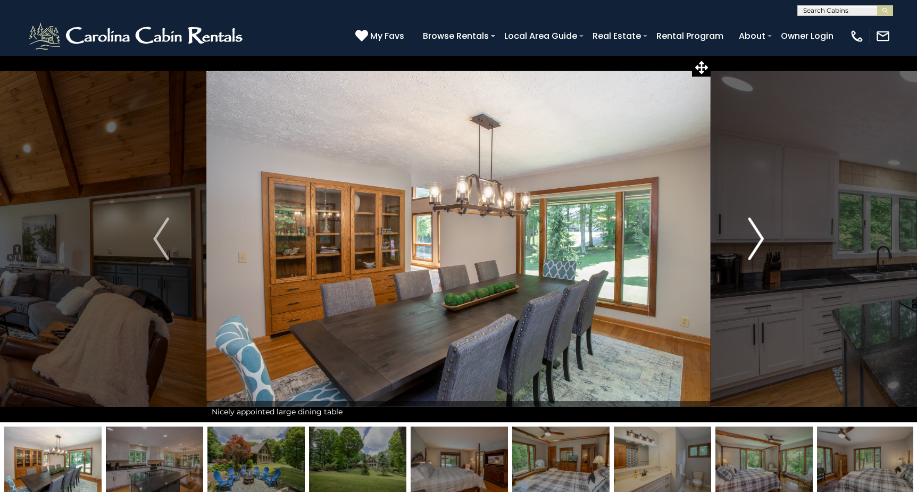
click at [757, 245] on img "Next" at bounding box center [756, 239] width 16 height 43
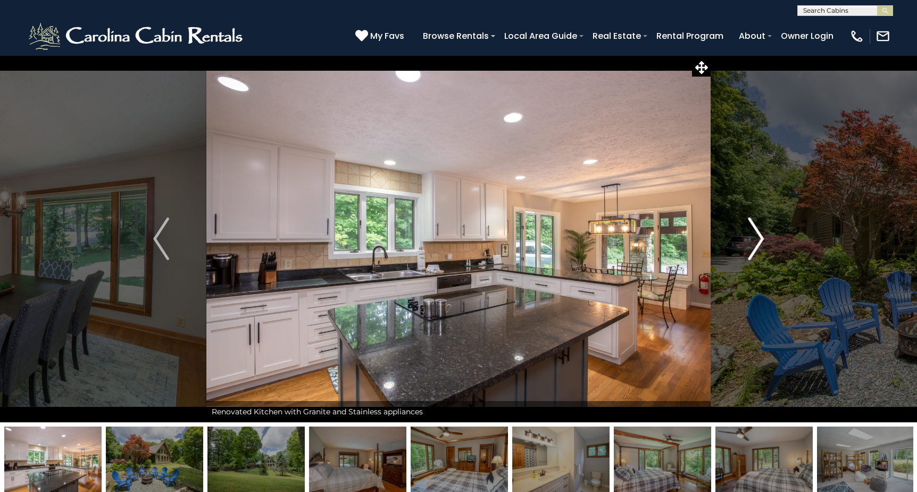
click at [757, 245] on img "Next" at bounding box center [756, 239] width 16 height 43
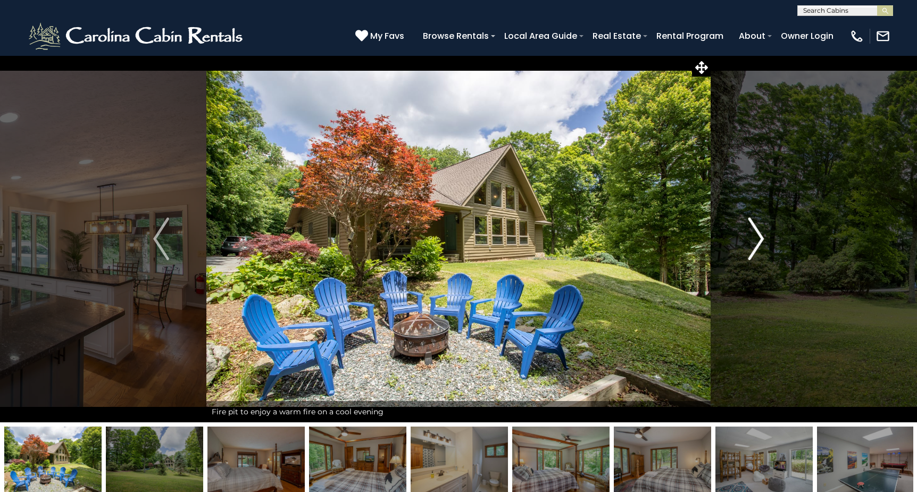
click at [757, 245] on img "Next" at bounding box center [756, 239] width 16 height 43
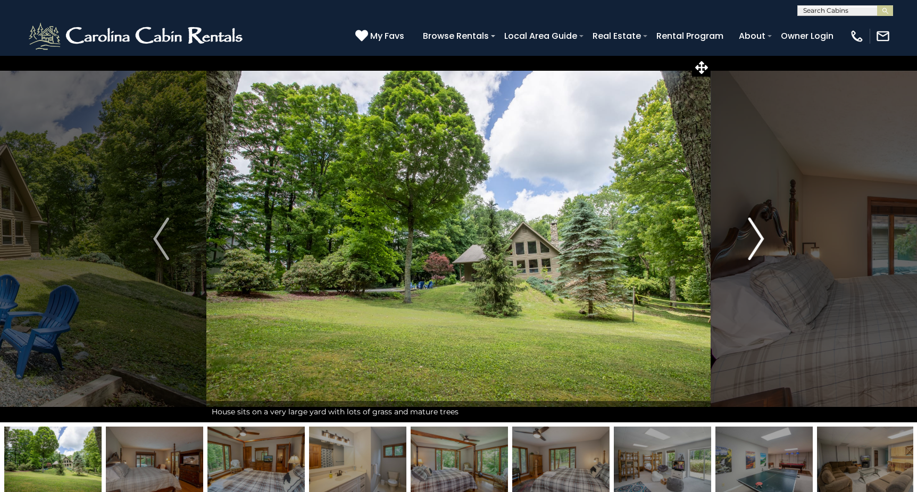
click at [757, 245] on img "Next" at bounding box center [756, 239] width 16 height 43
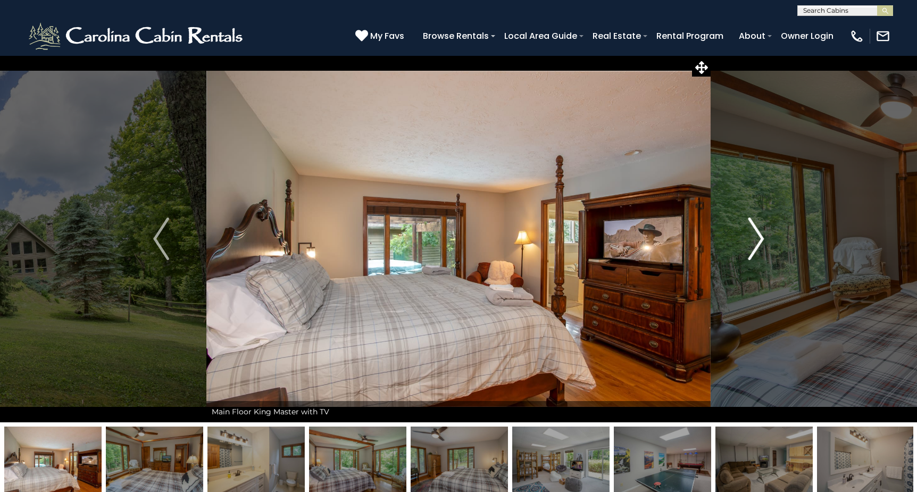
click at [757, 245] on img "Next" at bounding box center [756, 239] width 16 height 43
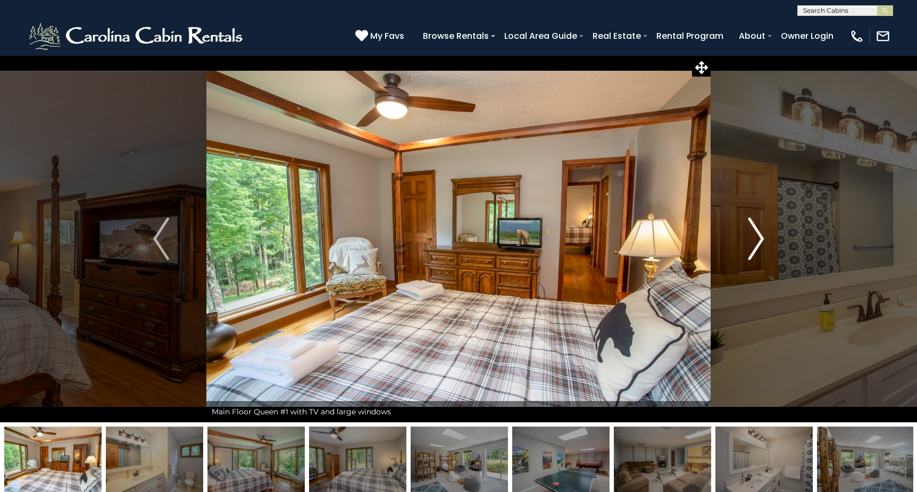
click at [757, 245] on img "Next" at bounding box center [756, 239] width 16 height 43
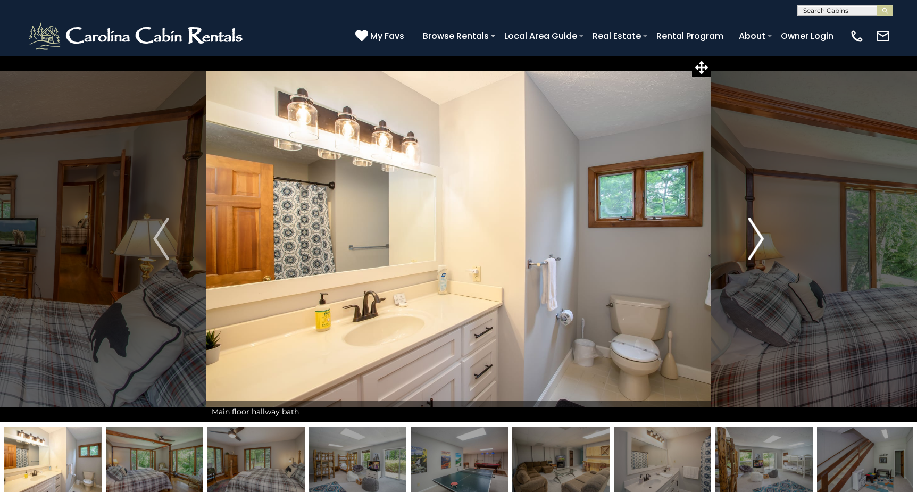
click at [757, 245] on img "Next" at bounding box center [756, 239] width 16 height 43
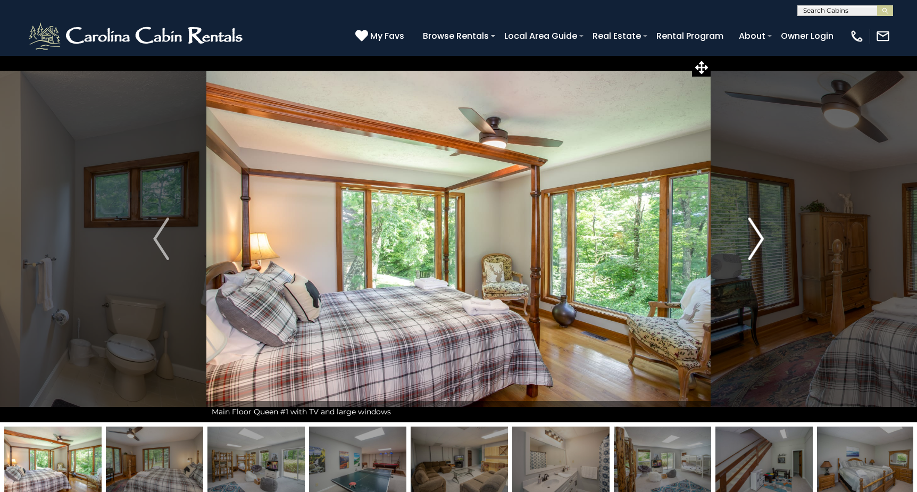
click at [757, 245] on img "Next" at bounding box center [756, 239] width 16 height 43
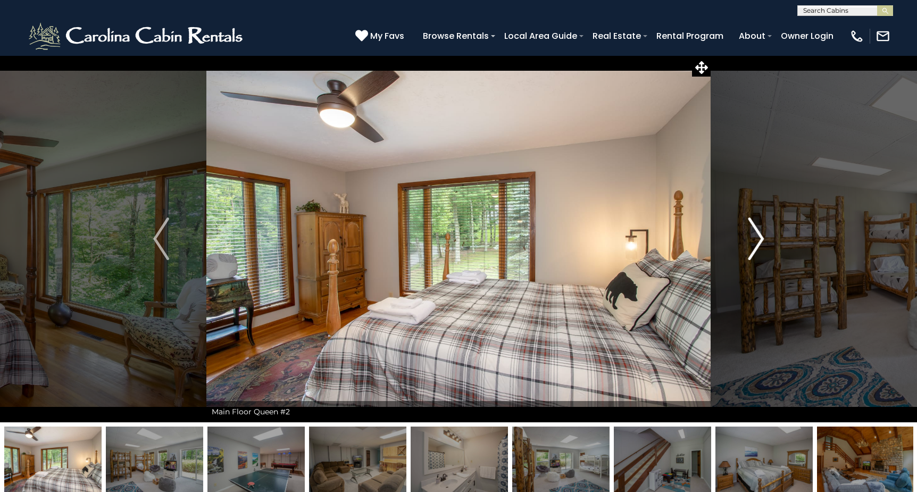
click at [757, 245] on img "Next" at bounding box center [756, 239] width 16 height 43
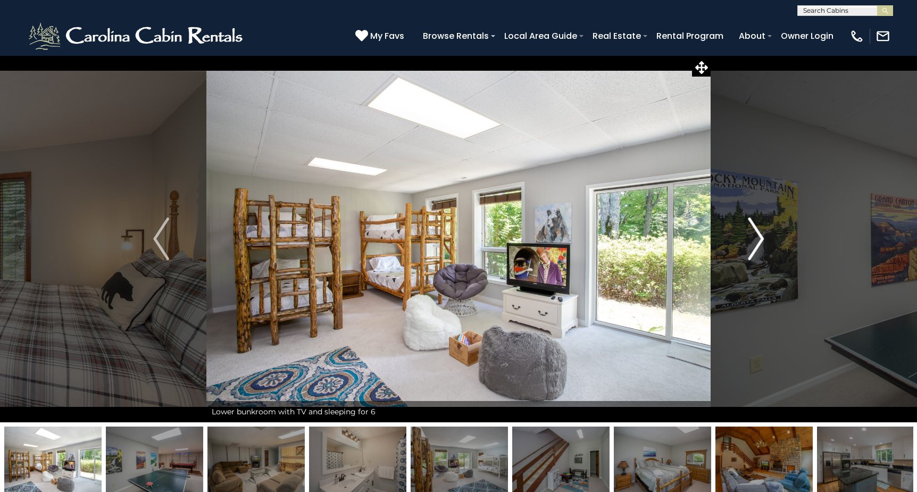
click at [757, 245] on img "Next" at bounding box center [756, 239] width 16 height 43
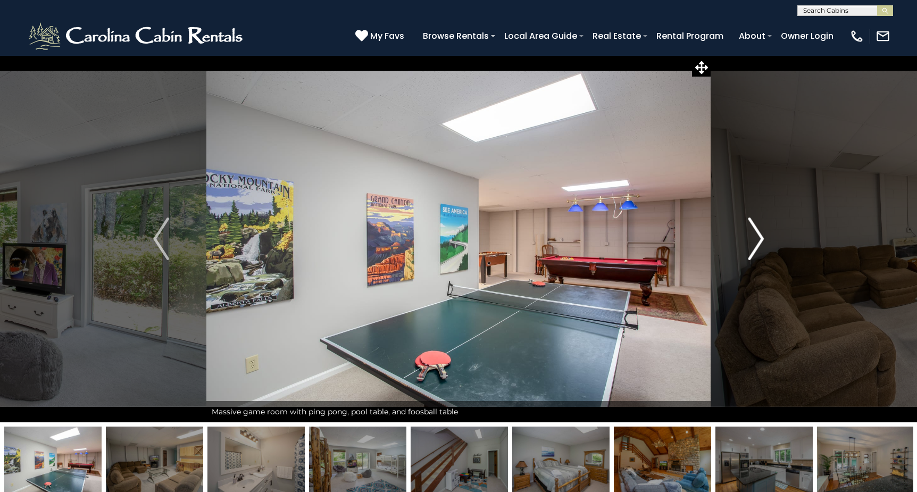
click at [757, 245] on img "Next" at bounding box center [756, 239] width 16 height 43
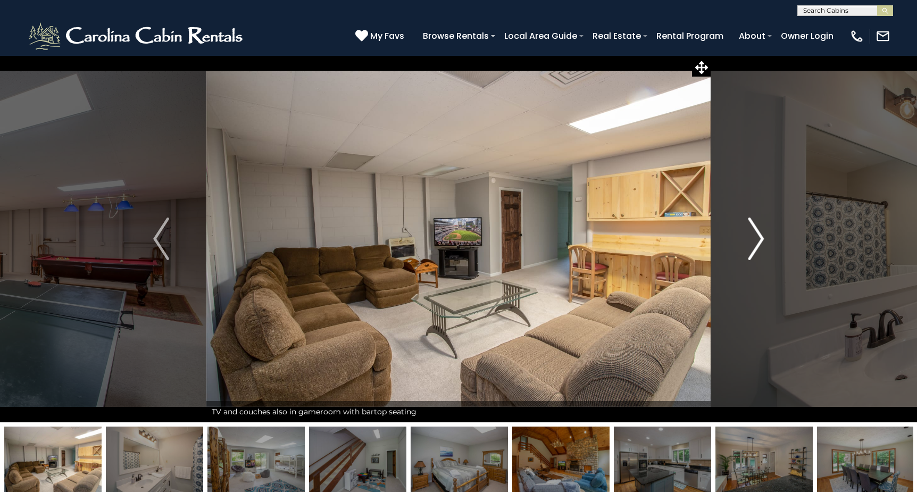
click at [757, 245] on img "Next" at bounding box center [756, 239] width 16 height 43
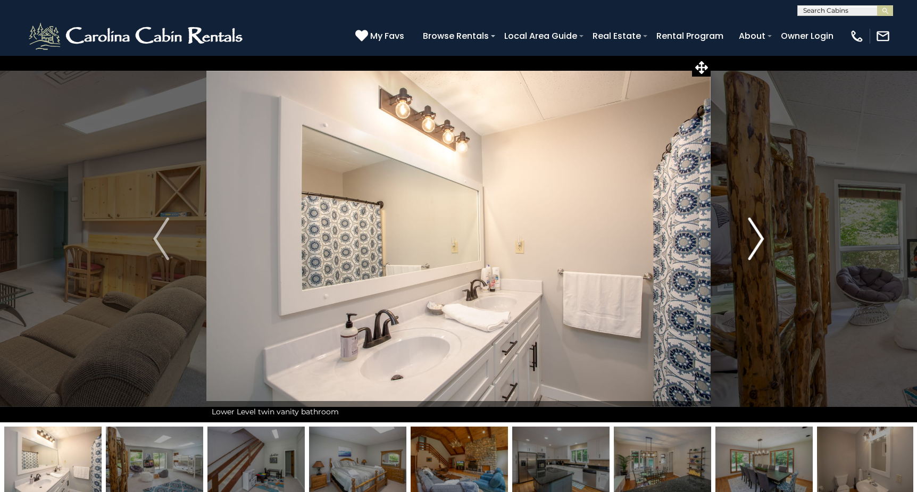
click at [757, 245] on img "Next" at bounding box center [756, 239] width 16 height 43
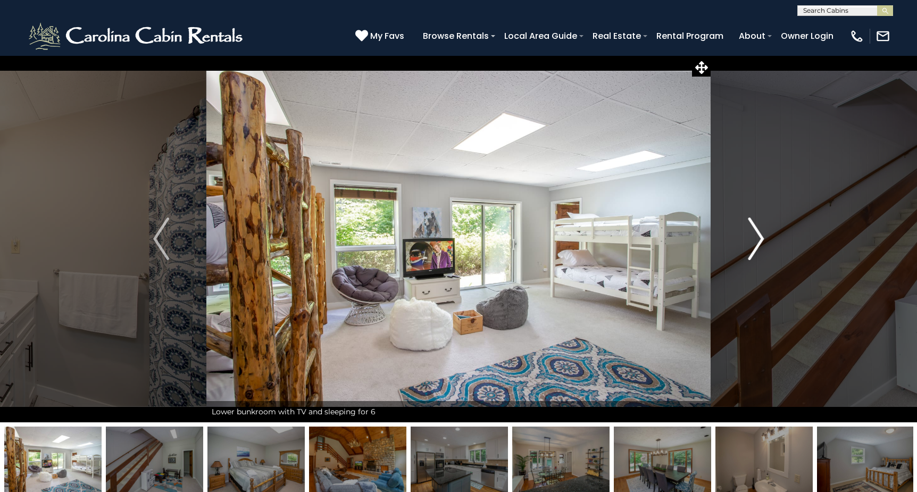
click at [757, 245] on img "Next" at bounding box center [756, 239] width 16 height 43
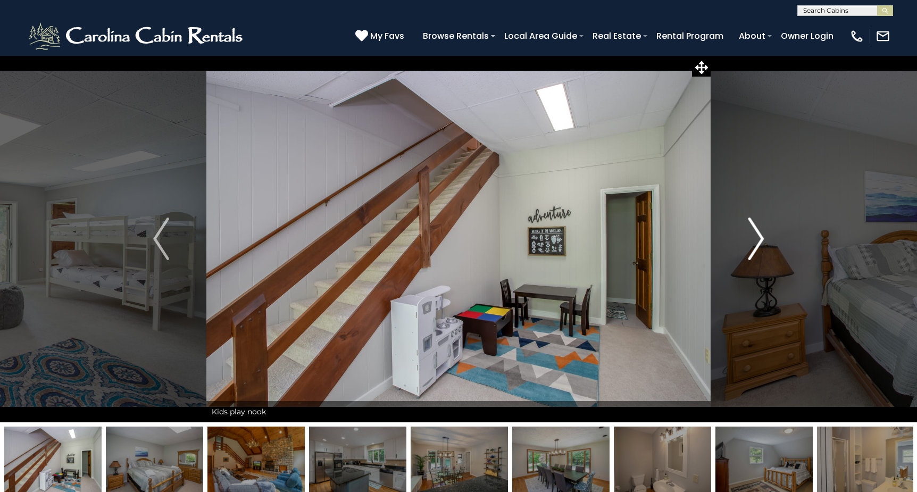
click at [757, 245] on img "Next" at bounding box center [756, 239] width 16 height 43
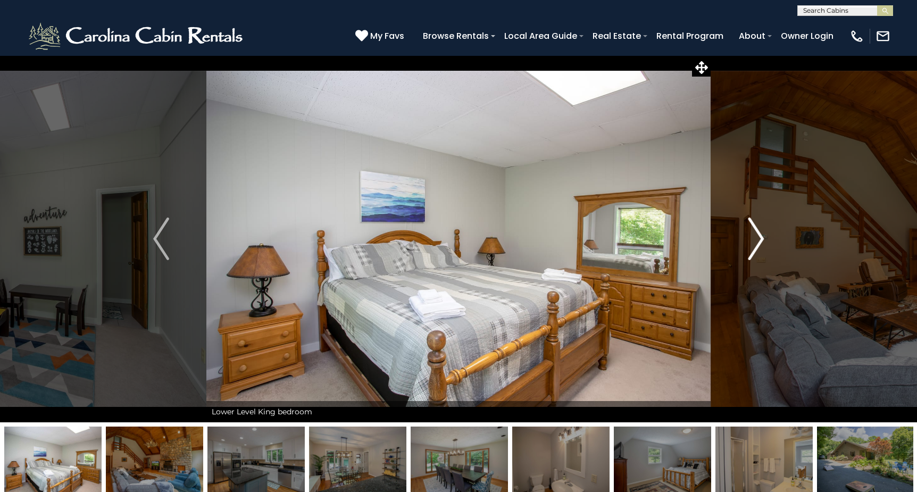
click at [757, 245] on img "Next" at bounding box center [756, 239] width 16 height 43
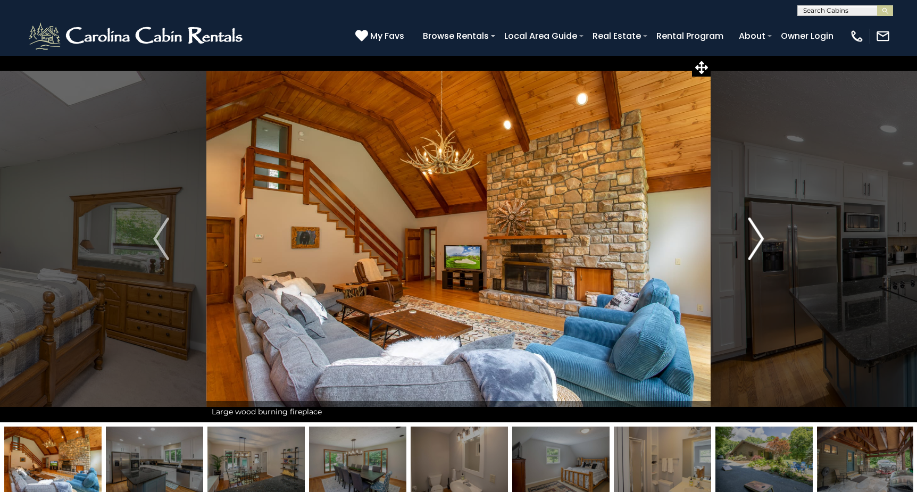
click at [757, 245] on img "Next" at bounding box center [756, 239] width 16 height 43
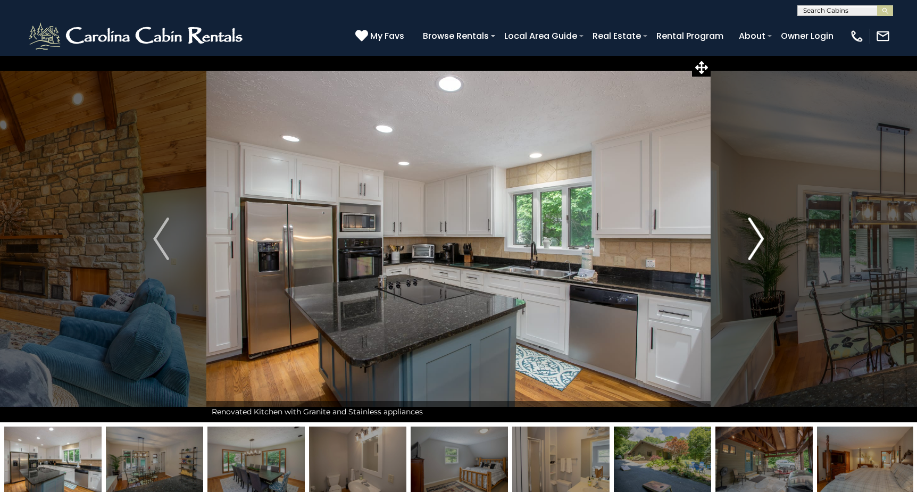
click at [757, 245] on img "Next" at bounding box center [756, 239] width 16 height 43
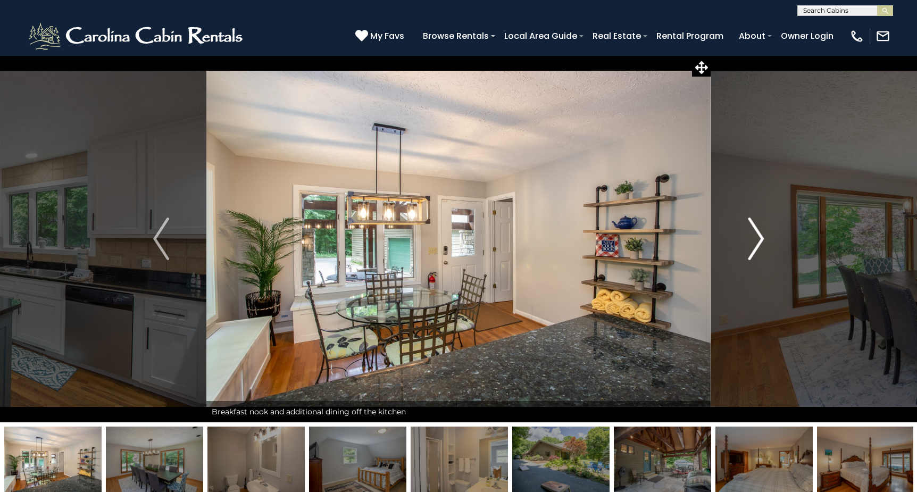
click at [757, 245] on img "Next" at bounding box center [756, 239] width 16 height 43
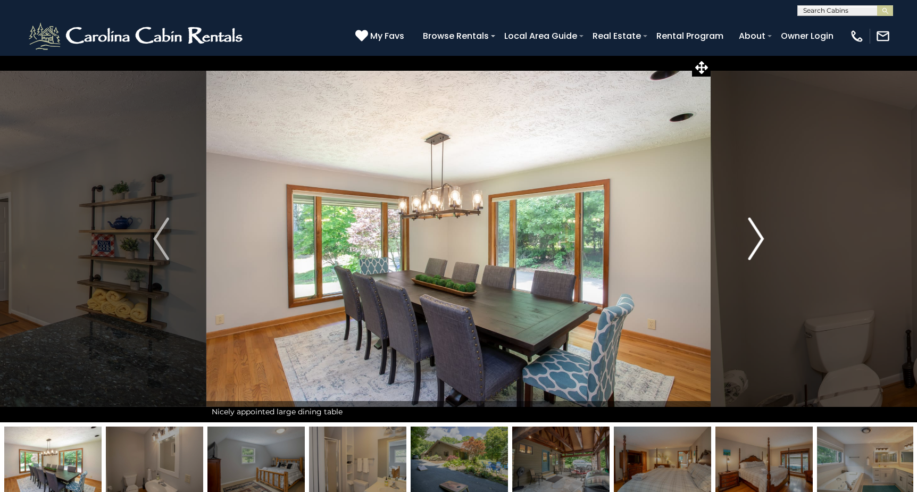
click at [757, 245] on img "Next" at bounding box center [756, 239] width 16 height 43
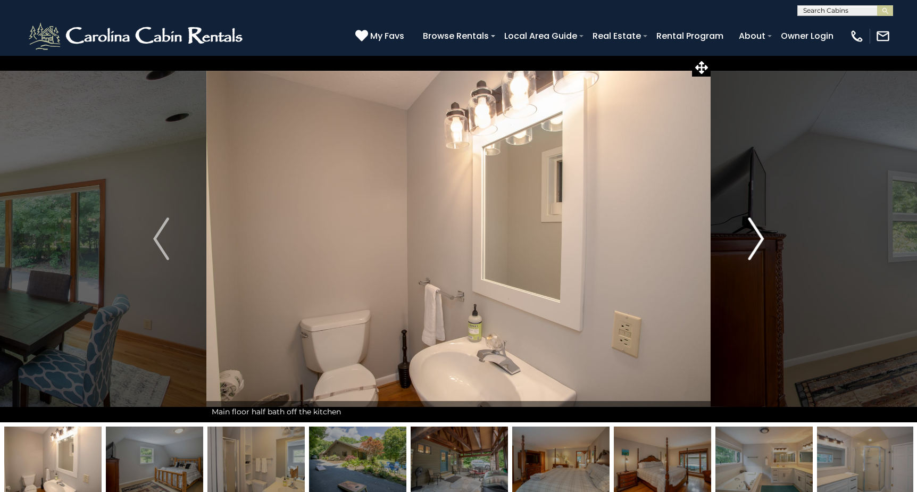
click at [757, 245] on img "Next" at bounding box center [756, 239] width 16 height 43
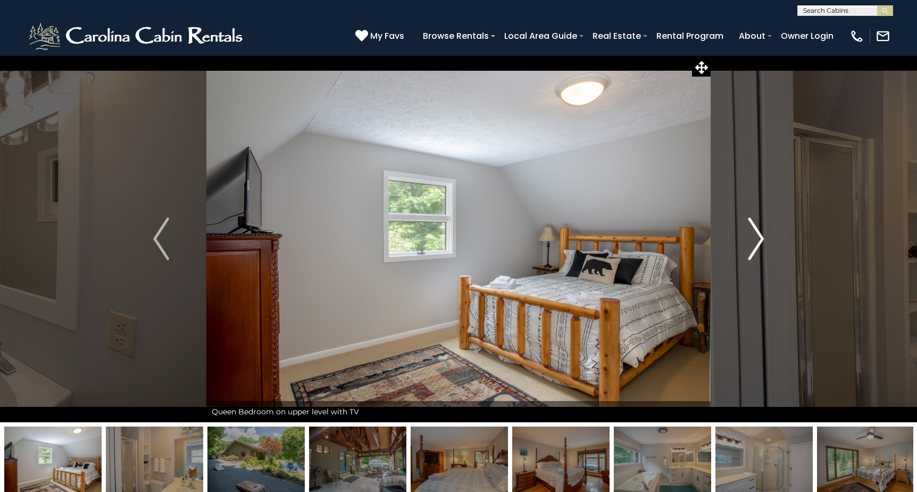
click at [757, 245] on img "Next" at bounding box center [756, 239] width 16 height 43
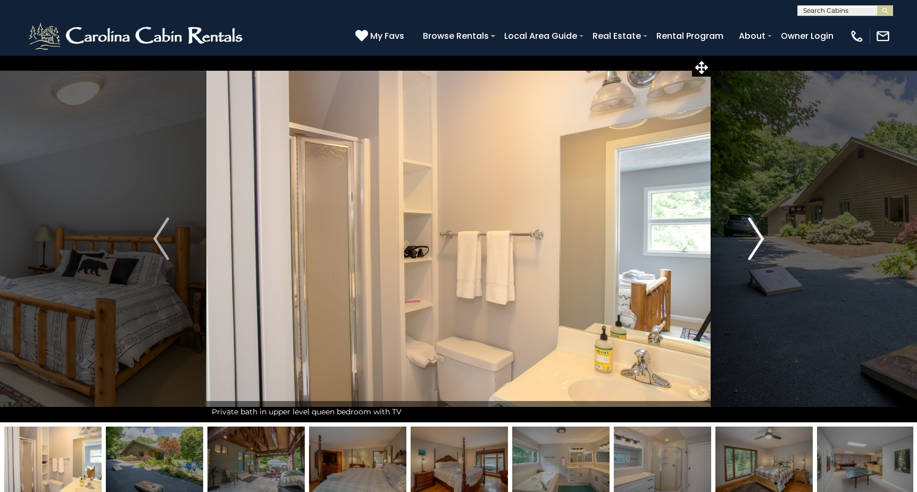
click at [757, 245] on img "Next" at bounding box center [756, 239] width 16 height 43
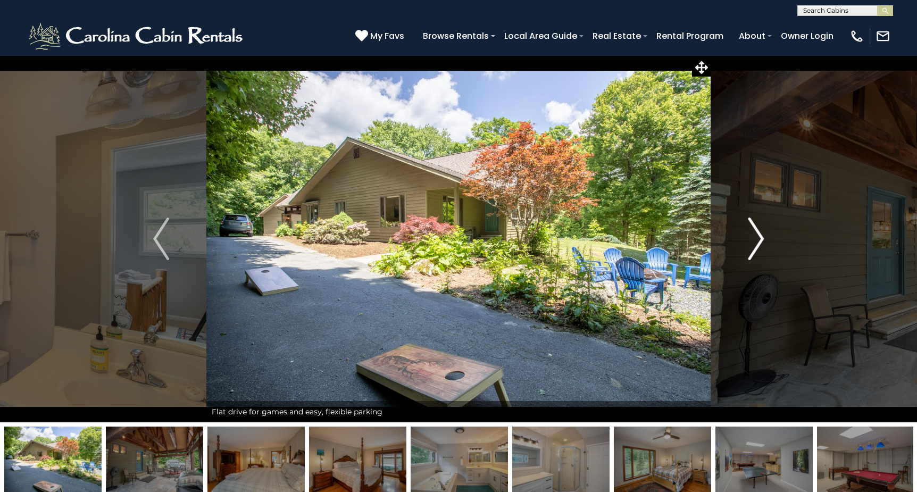
click at [757, 245] on img "Next" at bounding box center [756, 239] width 16 height 43
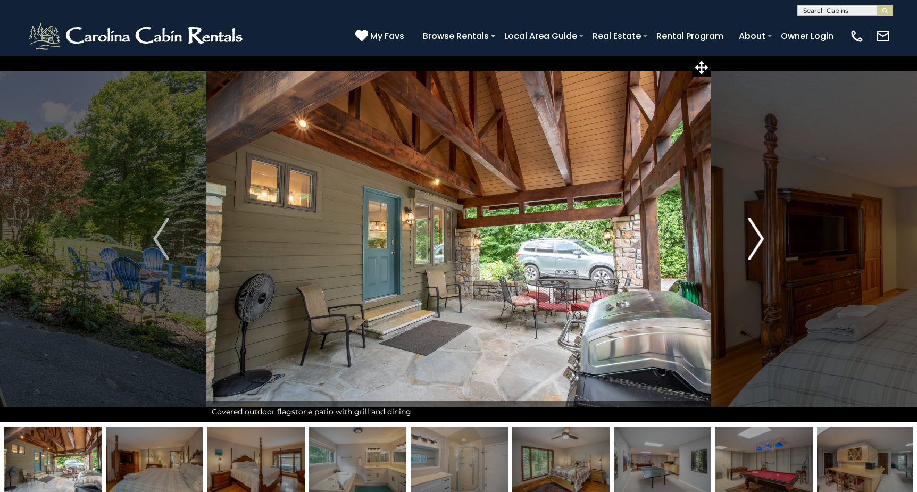
click at [757, 245] on img "Next" at bounding box center [756, 239] width 16 height 43
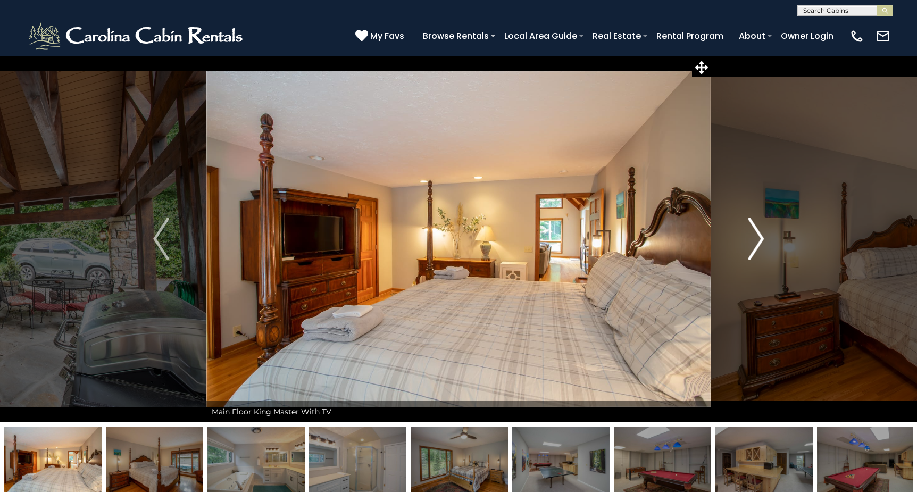
click at [757, 245] on img "Next" at bounding box center [756, 239] width 16 height 43
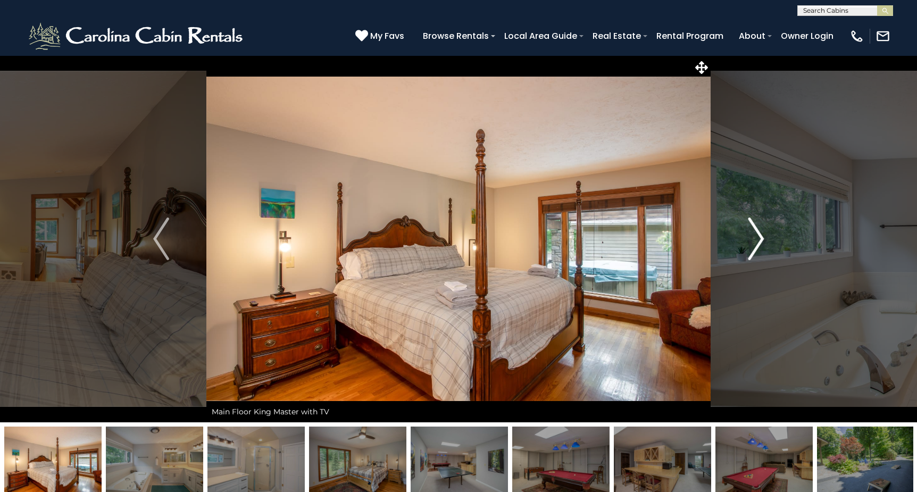
click at [757, 245] on img "Next" at bounding box center [756, 239] width 16 height 43
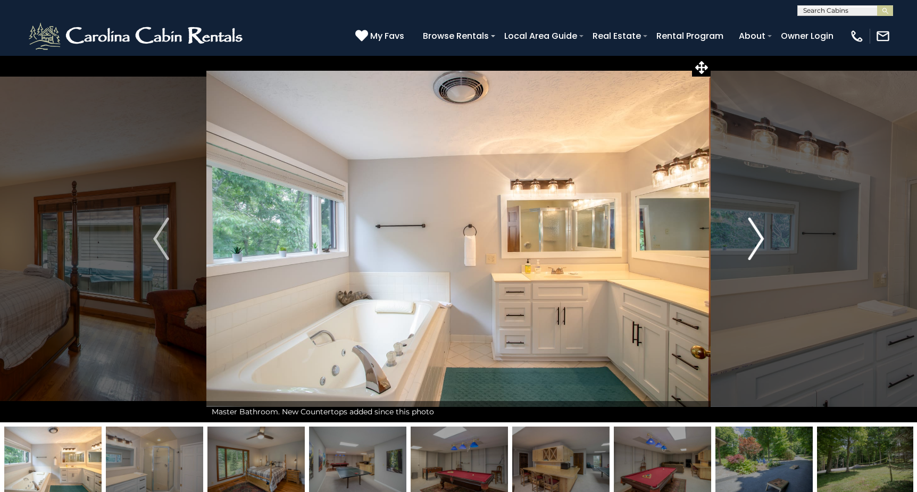
click at [757, 245] on img "Next" at bounding box center [756, 239] width 16 height 43
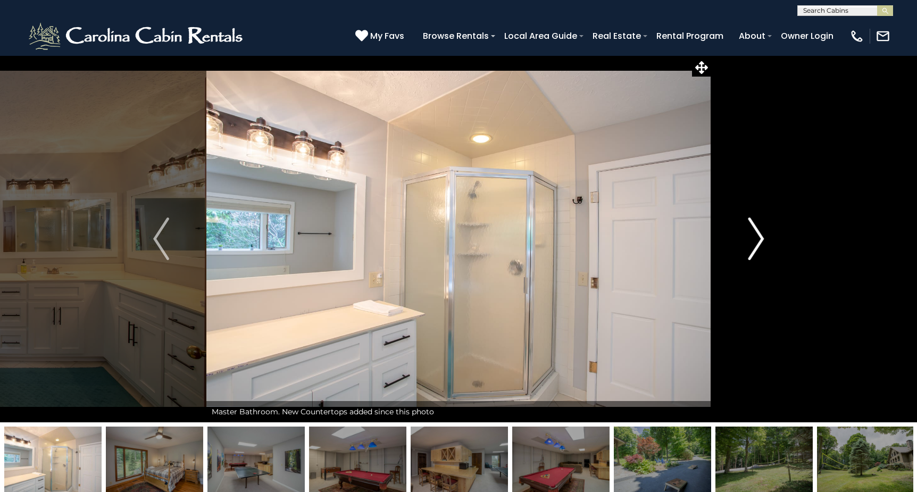
click at [757, 245] on img "Next" at bounding box center [756, 239] width 16 height 43
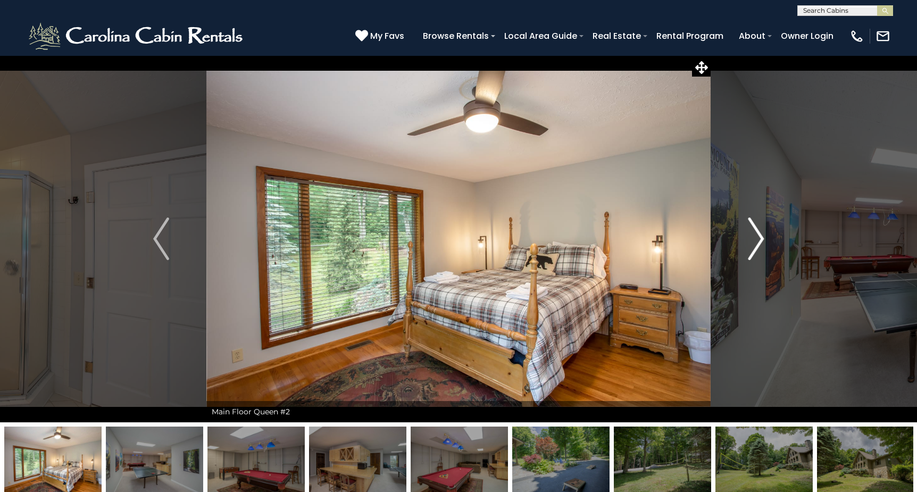
click at [757, 245] on img "Next" at bounding box center [756, 239] width 16 height 43
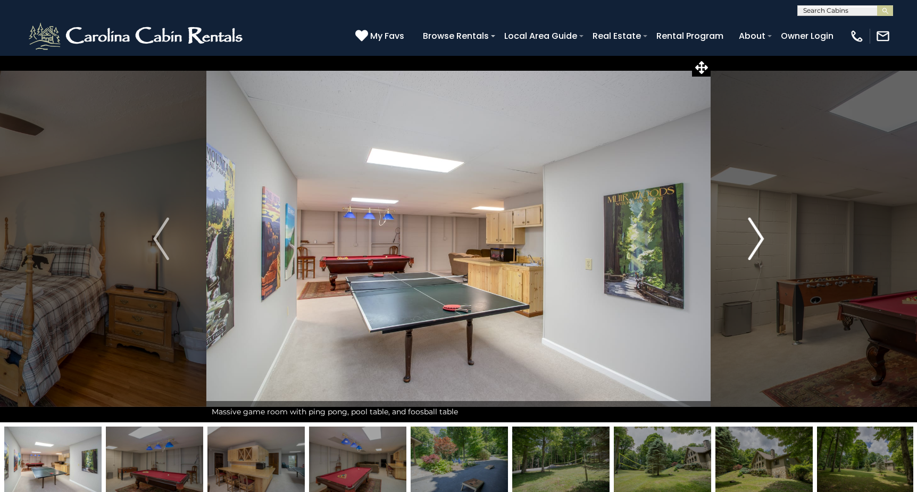
click at [757, 245] on img "Next" at bounding box center [756, 239] width 16 height 43
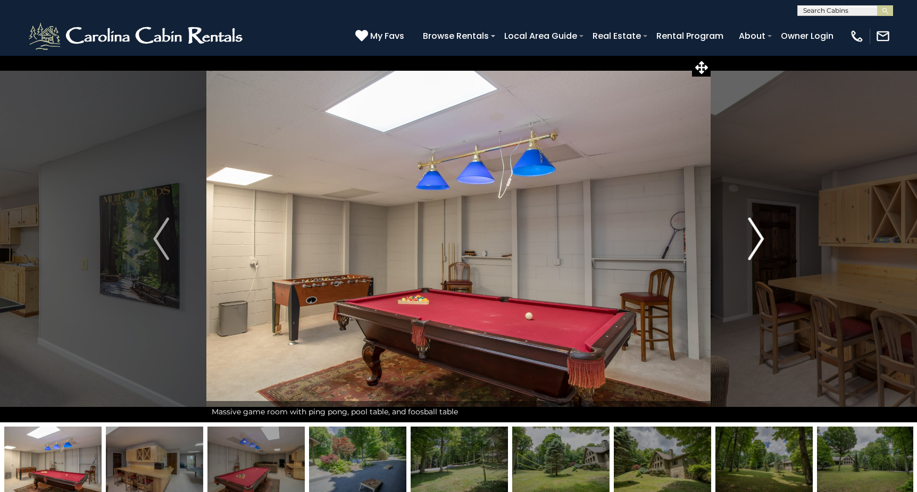
click at [757, 245] on img "Next" at bounding box center [756, 239] width 16 height 43
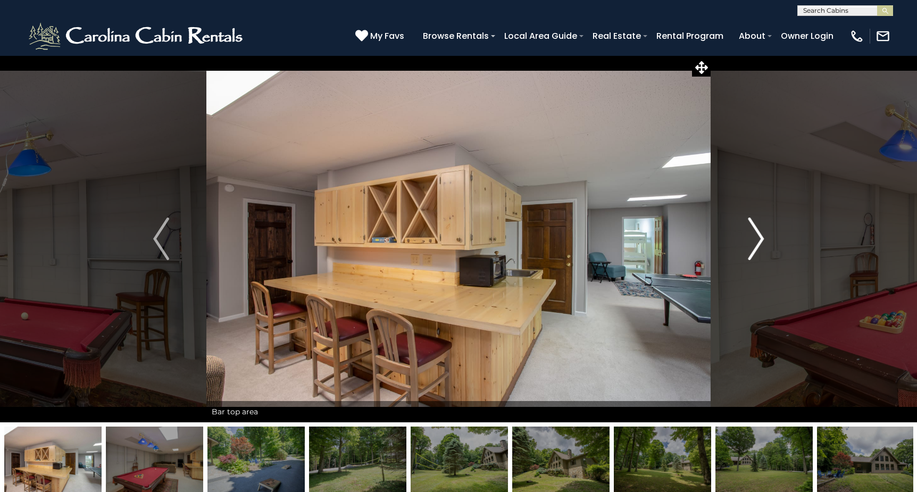
click at [757, 245] on img "Next" at bounding box center [756, 239] width 16 height 43
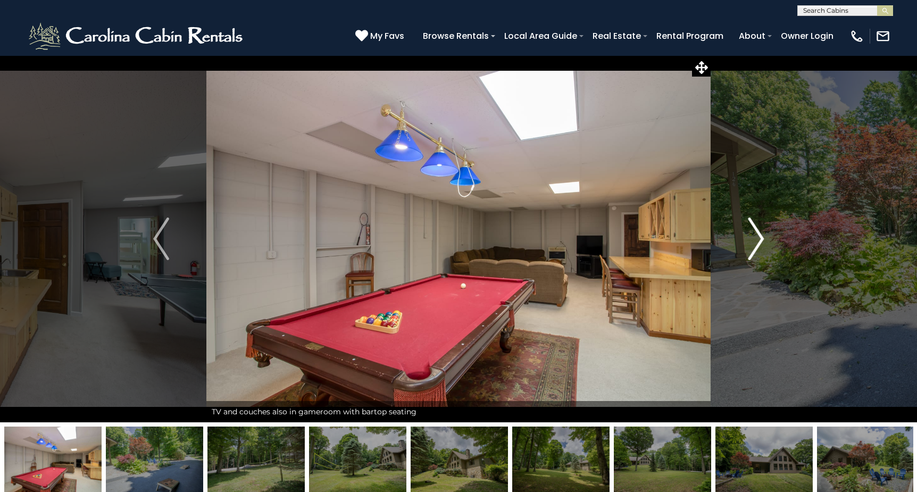
click at [757, 245] on img "Next" at bounding box center [756, 239] width 16 height 43
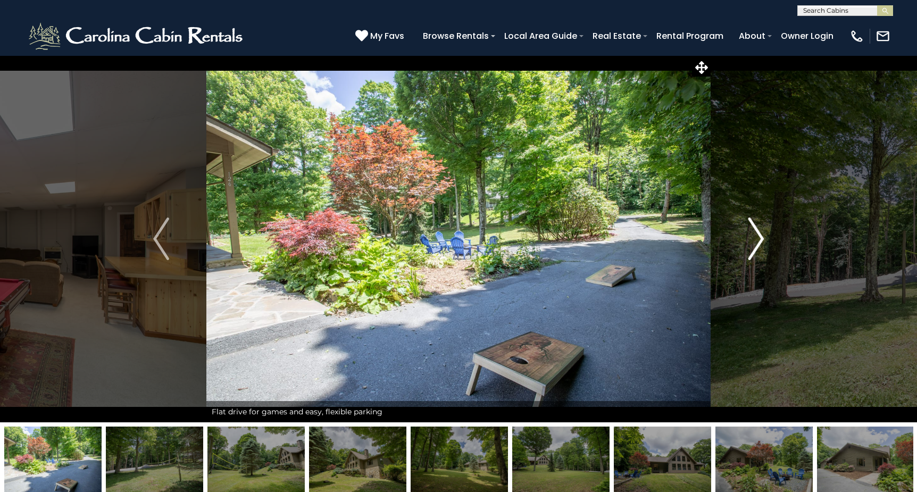
click at [757, 245] on img "Next" at bounding box center [756, 239] width 16 height 43
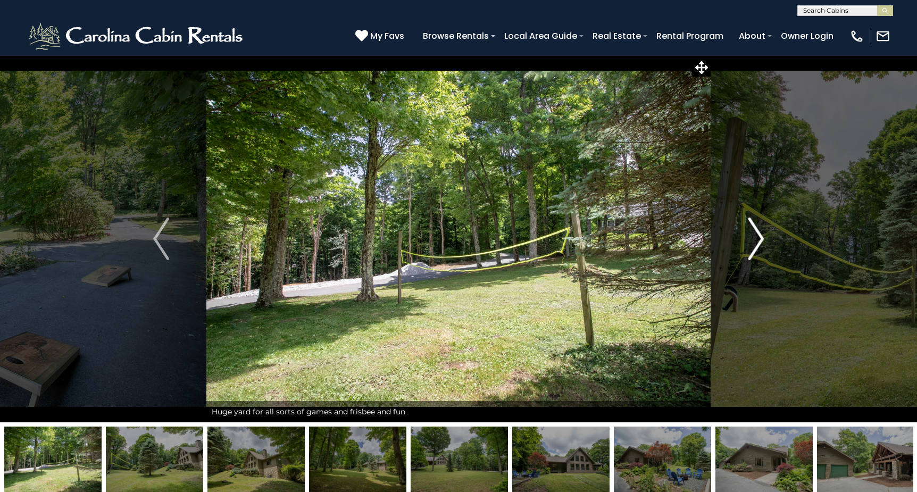
click at [757, 245] on img "Next" at bounding box center [756, 239] width 16 height 43
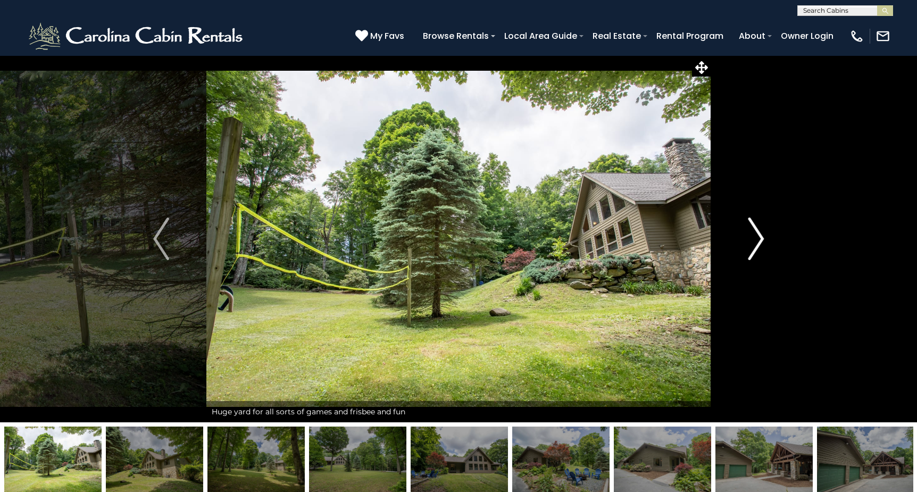
click at [757, 245] on img "Next" at bounding box center [756, 239] width 16 height 43
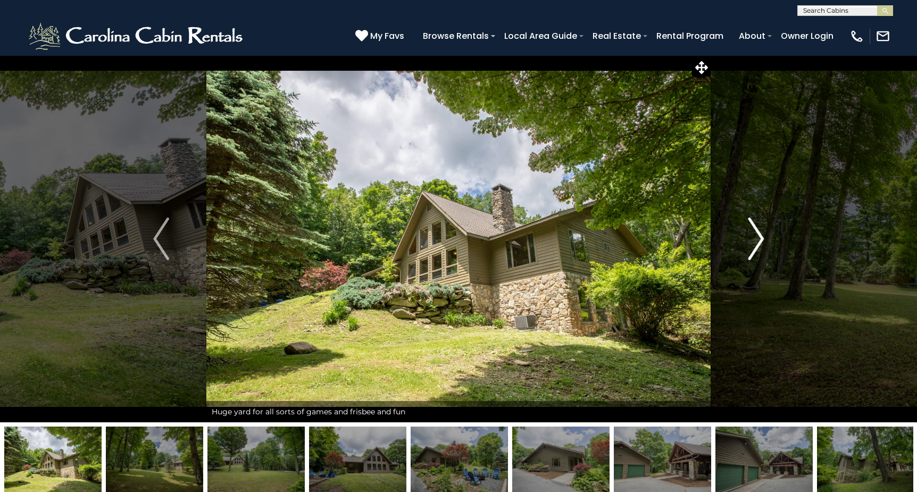
click at [757, 245] on img "Next" at bounding box center [756, 239] width 16 height 43
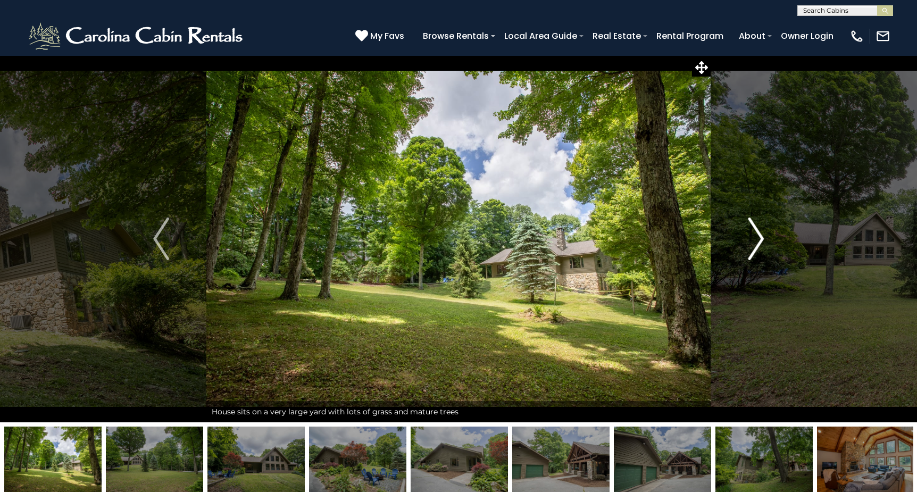
click at [757, 245] on img "Next" at bounding box center [756, 239] width 16 height 43
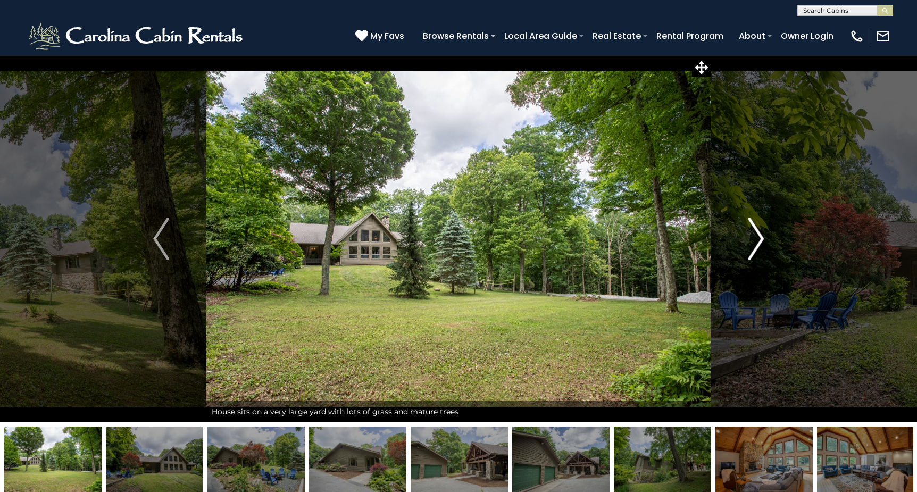
click at [757, 245] on img "Next" at bounding box center [756, 239] width 16 height 43
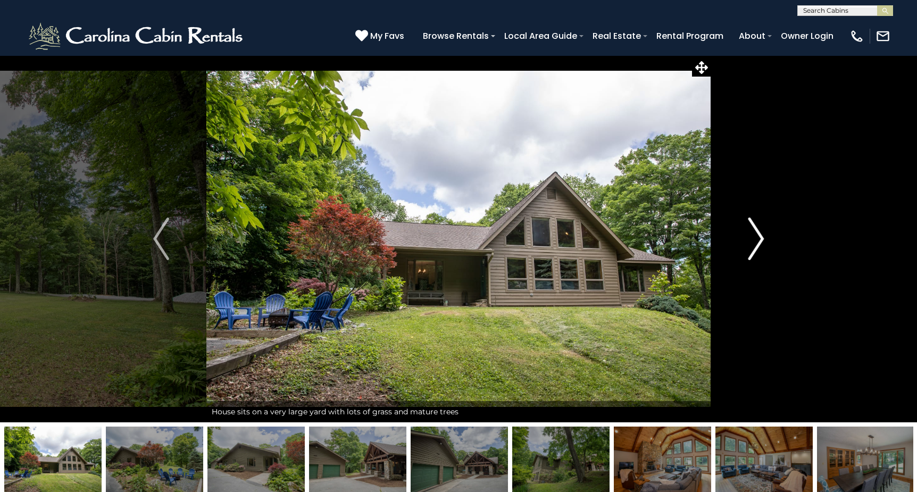
click at [757, 245] on img "Next" at bounding box center [756, 239] width 16 height 43
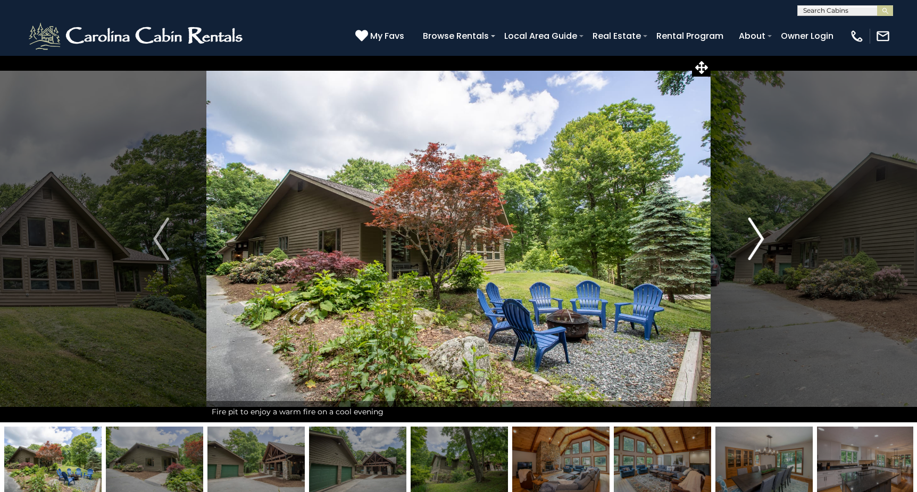
click at [757, 245] on img "Next" at bounding box center [756, 239] width 16 height 43
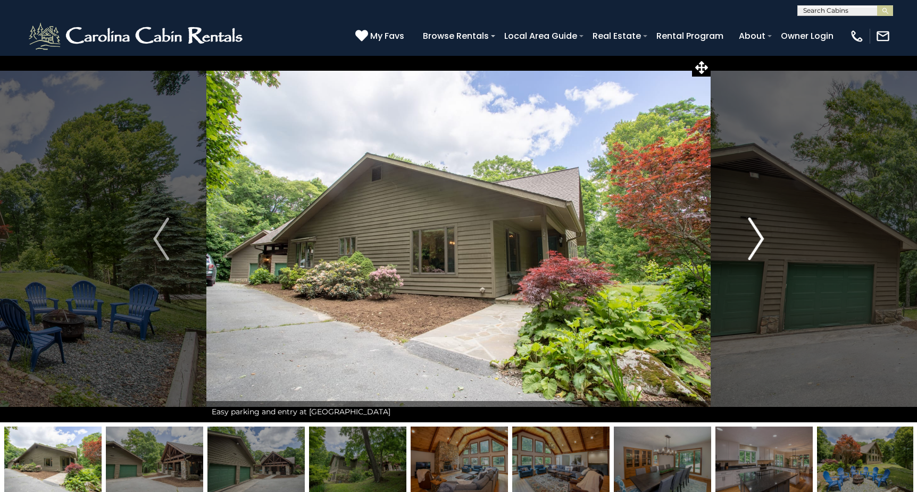
click at [757, 245] on img "Next" at bounding box center [756, 239] width 16 height 43
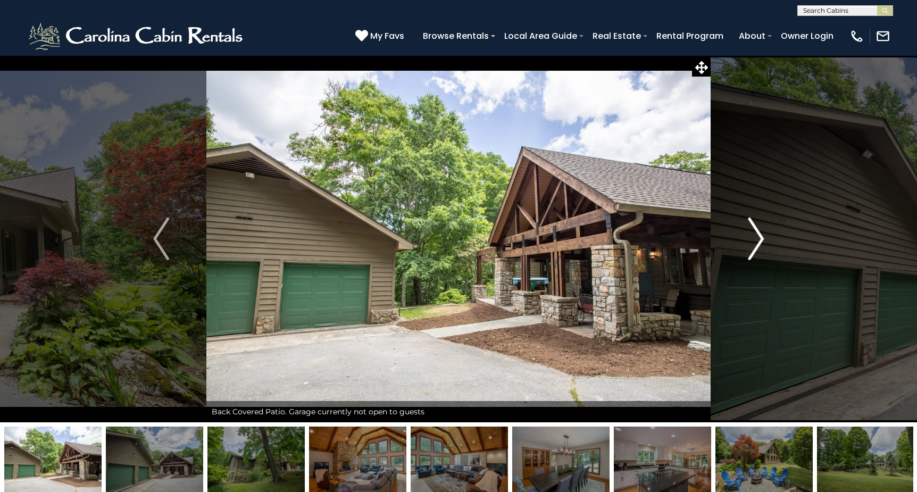
click at [757, 245] on img "Next" at bounding box center [756, 239] width 16 height 43
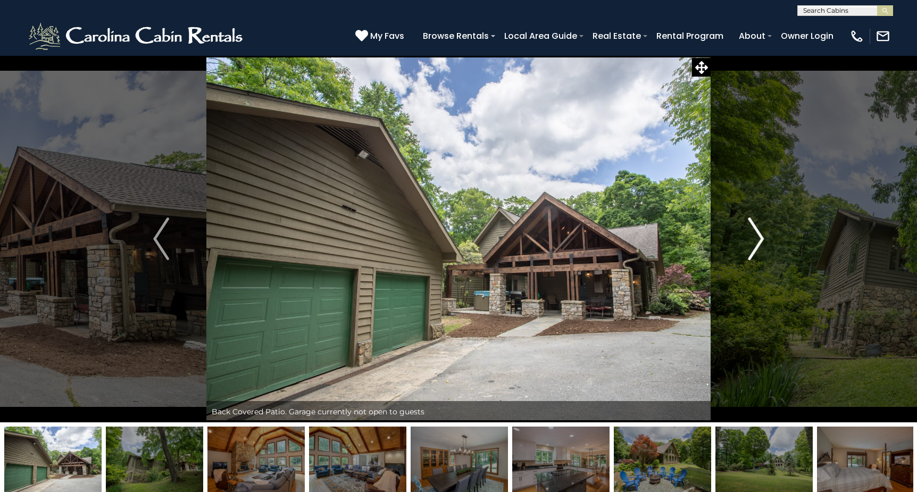
click at [757, 245] on img "Next" at bounding box center [756, 239] width 16 height 43
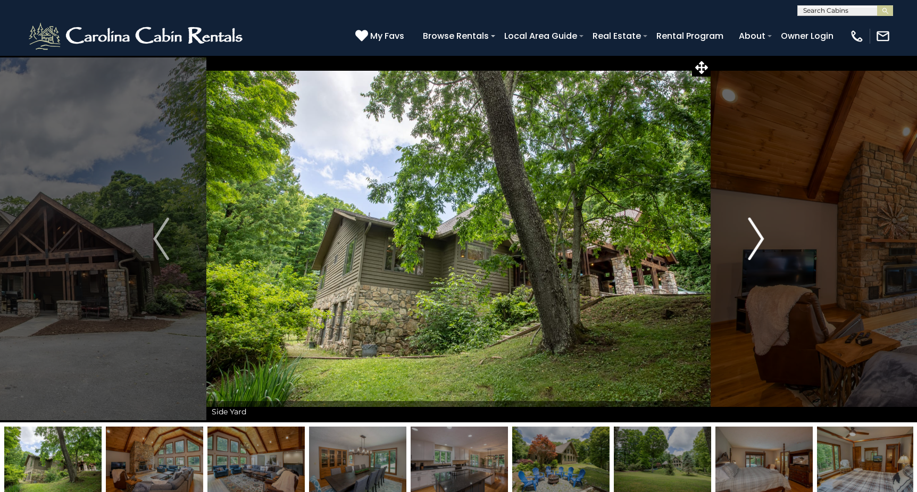
click at [757, 245] on img "Next" at bounding box center [756, 239] width 16 height 43
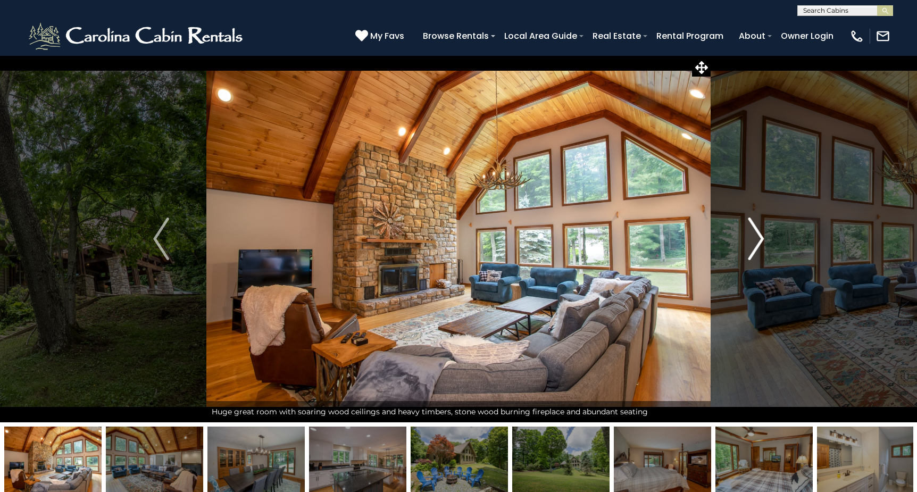
click at [757, 245] on img "Next" at bounding box center [756, 239] width 16 height 43
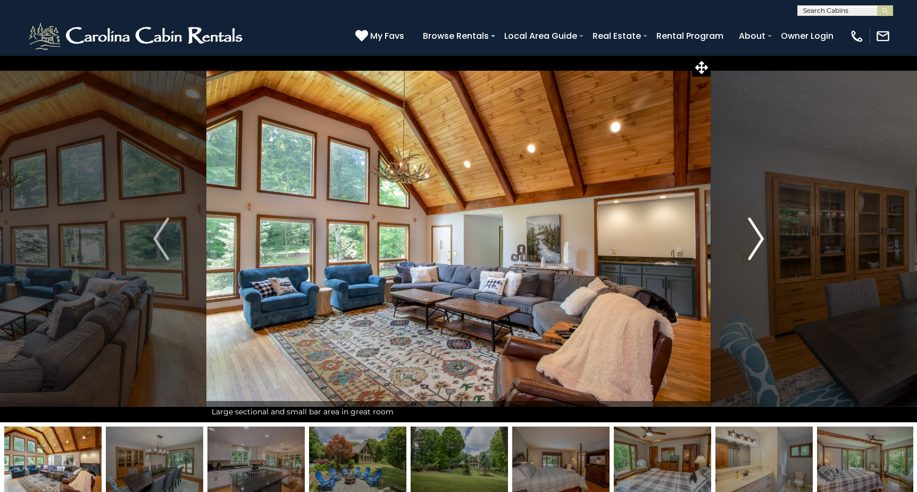
click at [757, 245] on img "Next" at bounding box center [756, 239] width 16 height 43
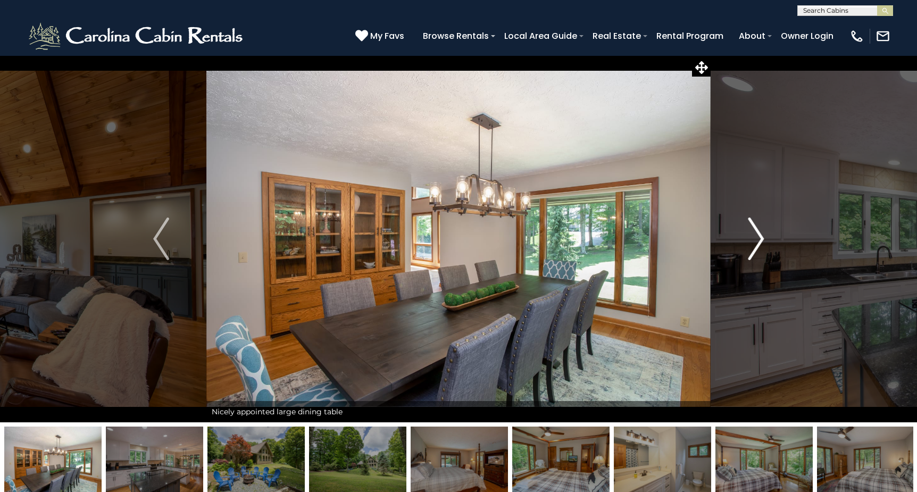
click at [757, 245] on img "Next" at bounding box center [756, 239] width 16 height 43
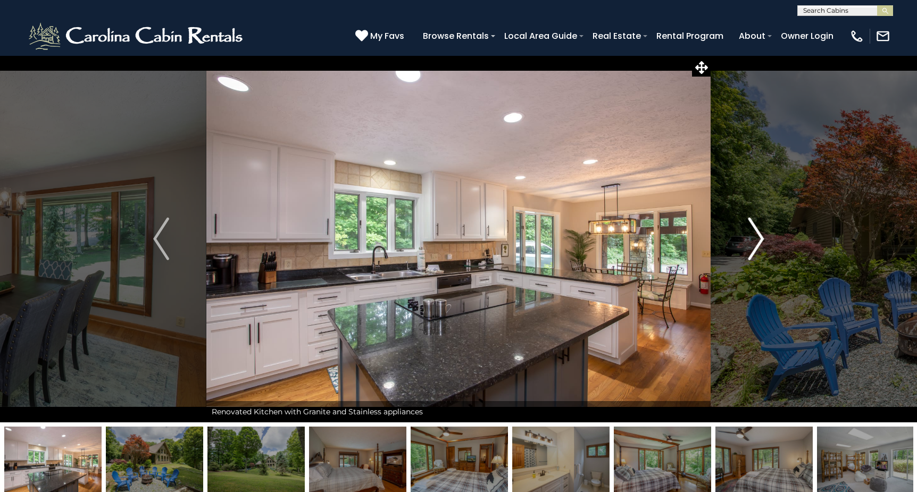
click at [757, 245] on img "Next" at bounding box center [756, 239] width 16 height 43
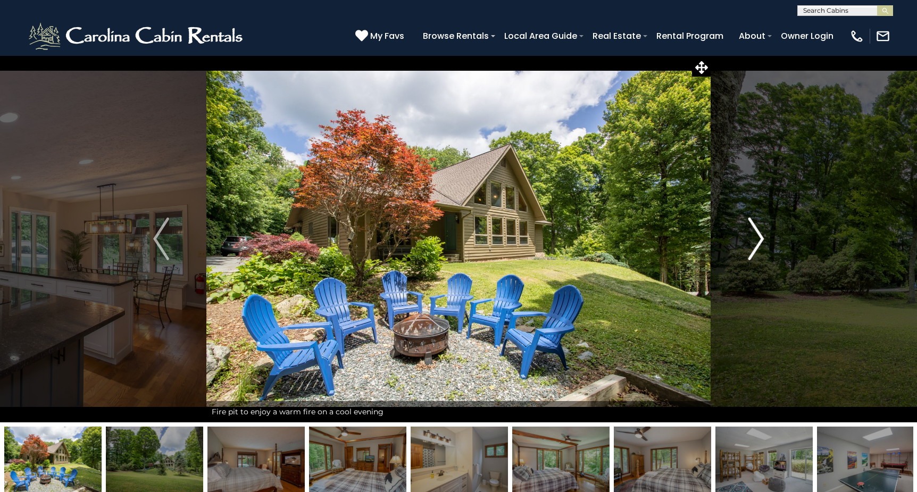
click at [757, 245] on img "Next" at bounding box center [756, 239] width 16 height 43
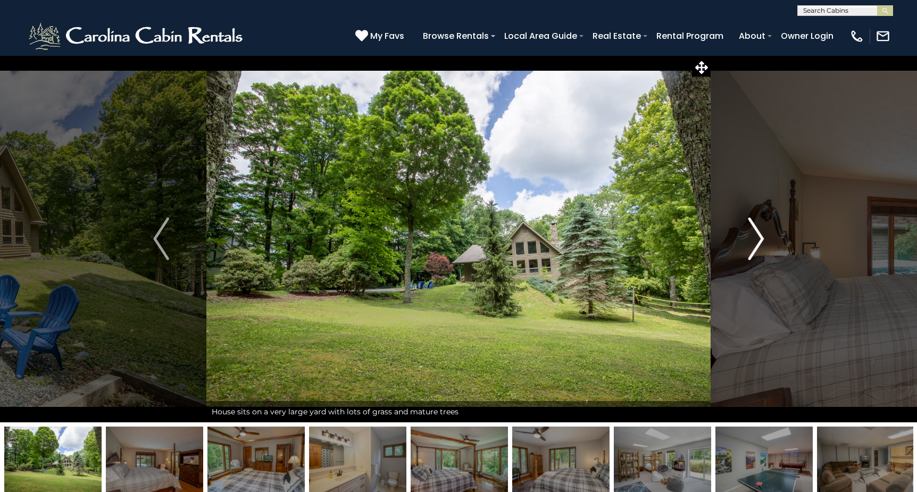
click at [757, 245] on img "Next" at bounding box center [756, 239] width 16 height 43
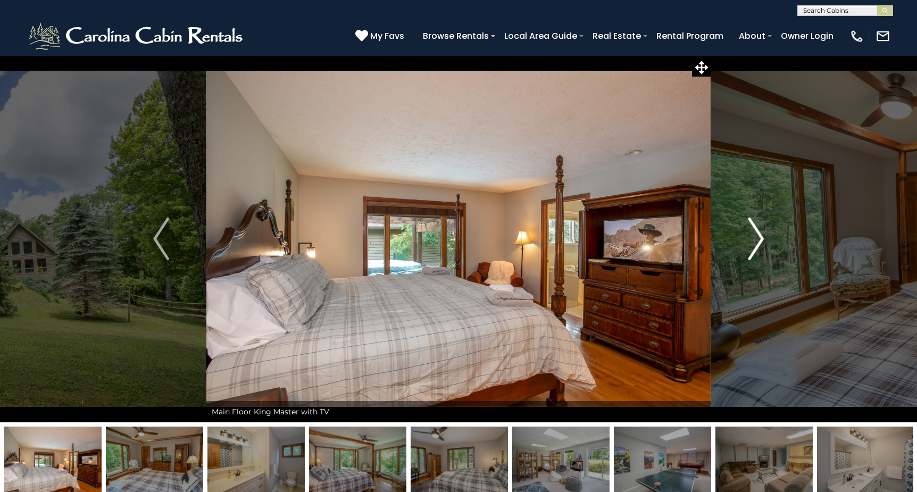
click at [757, 245] on img "Next" at bounding box center [756, 239] width 16 height 43
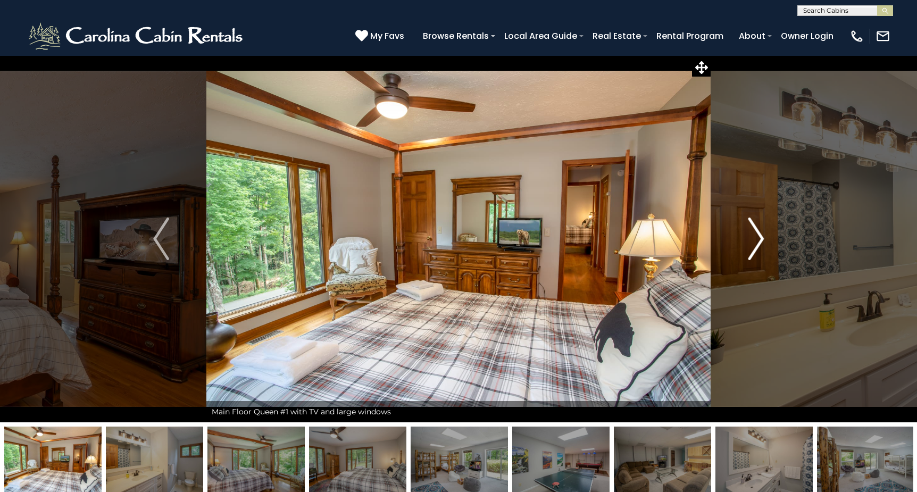
click at [757, 245] on img "Next" at bounding box center [756, 239] width 16 height 43
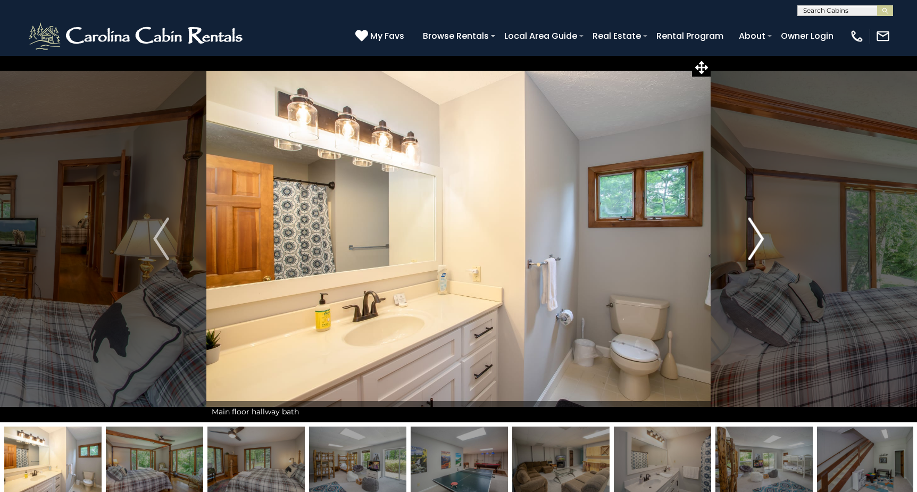
click at [757, 245] on img "Next" at bounding box center [756, 239] width 16 height 43
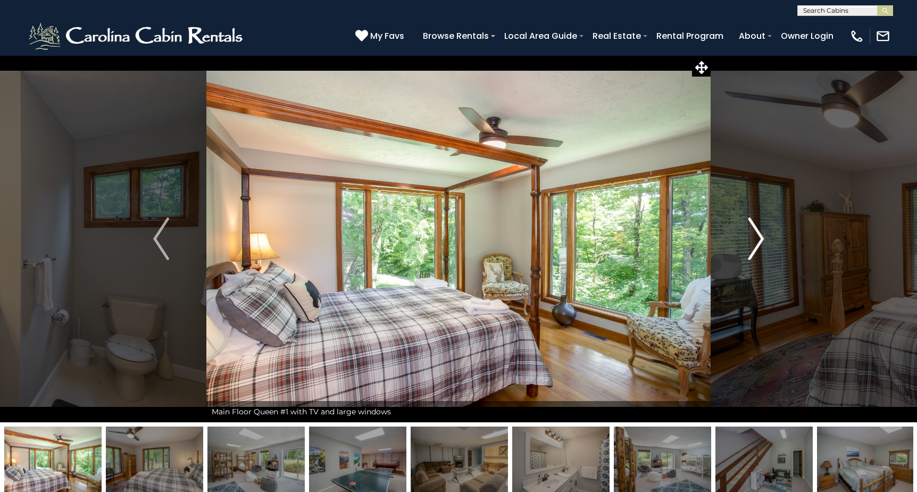
click at [757, 245] on img "Next" at bounding box center [756, 239] width 16 height 43
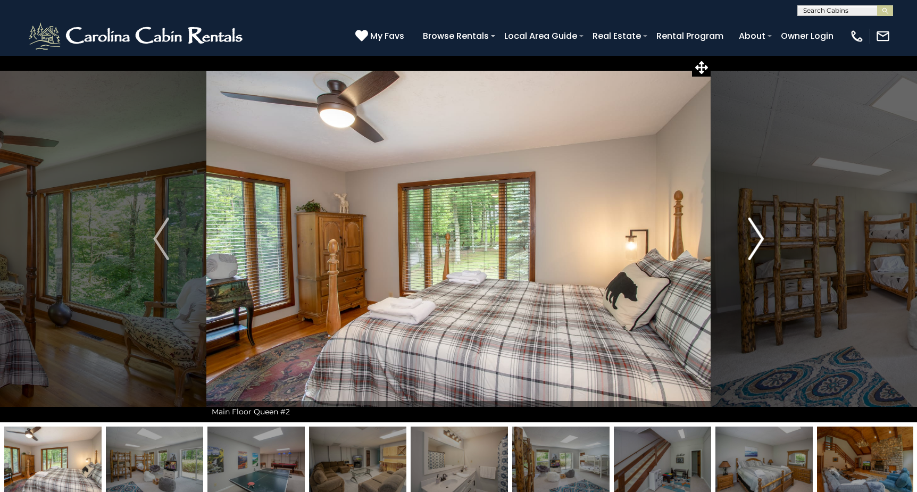
click at [757, 245] on img "Next" at bounding box center [756, 239] width 16 height 43
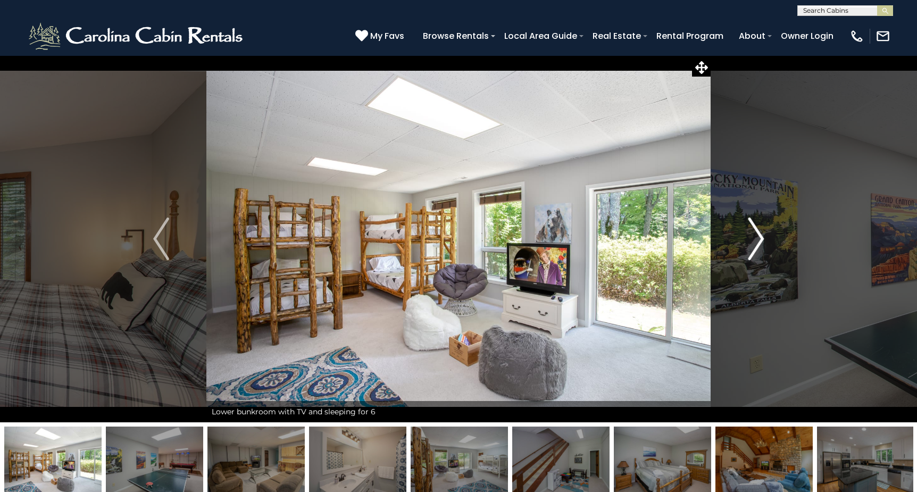
click at [757, 245] on img "Next" at bounding box center [756, 239] width 16 height 43
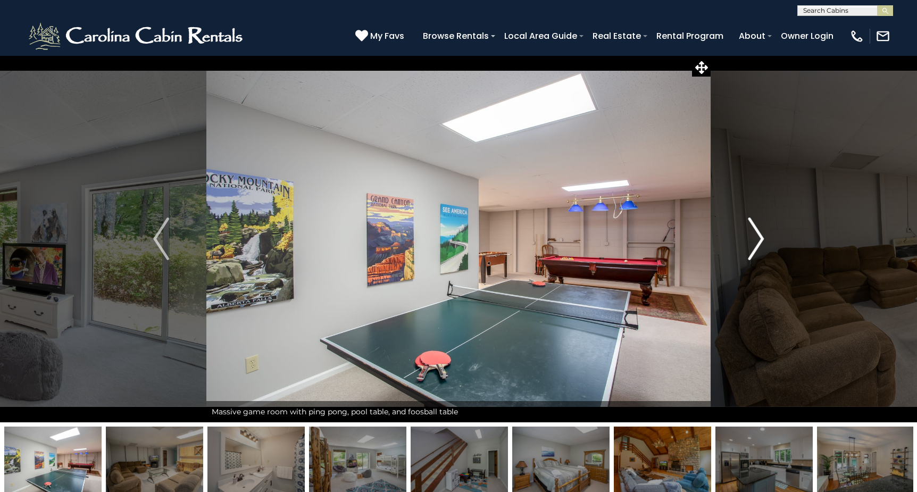
click at [757, 245] on img "Next" at bounding box center [756, 239] width 16 height 43
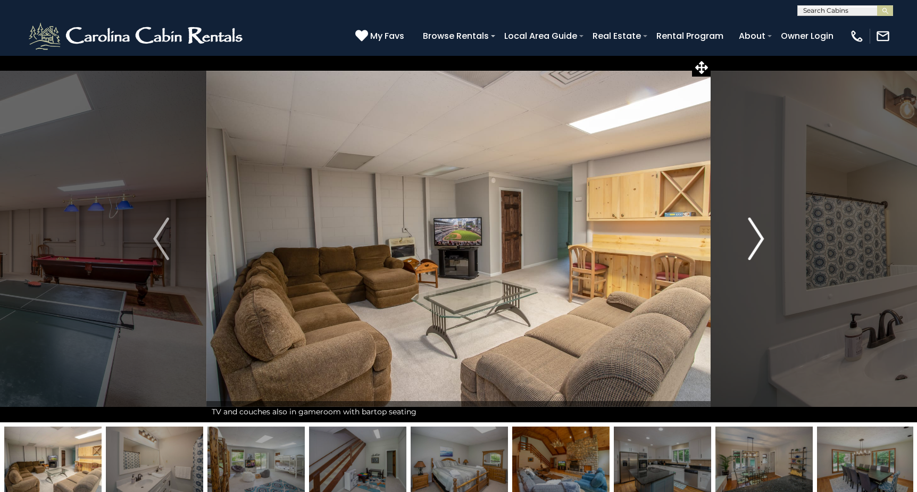
click at [757, 245] on img "Next" at bounding box center [756, 239] width 16 height 43
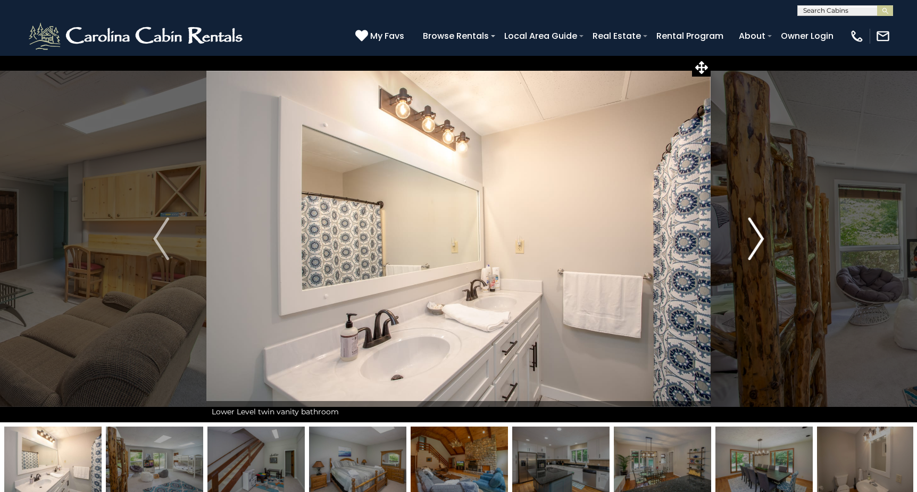
click at [757, 245] on img "Next" at bounding box center [756, 239] width 16 height 43
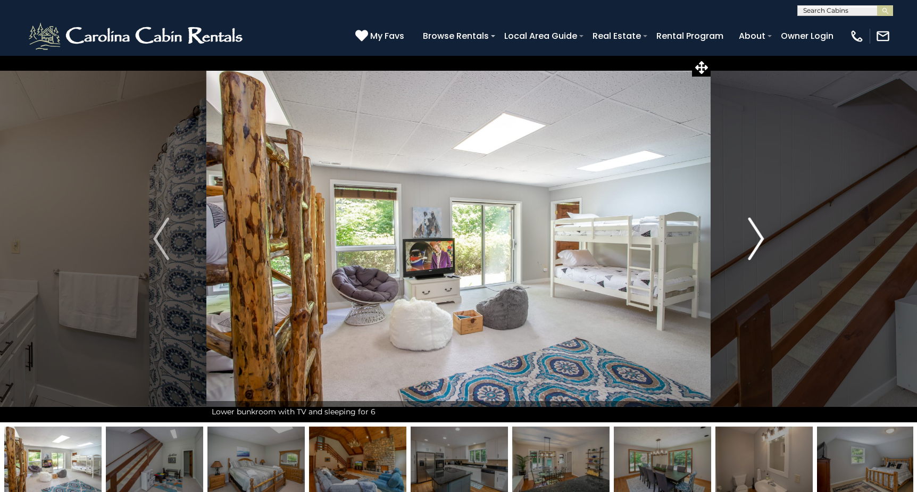
click at [757, 245] on img "Next" at bounding box center [756, 239] width 16 height 43
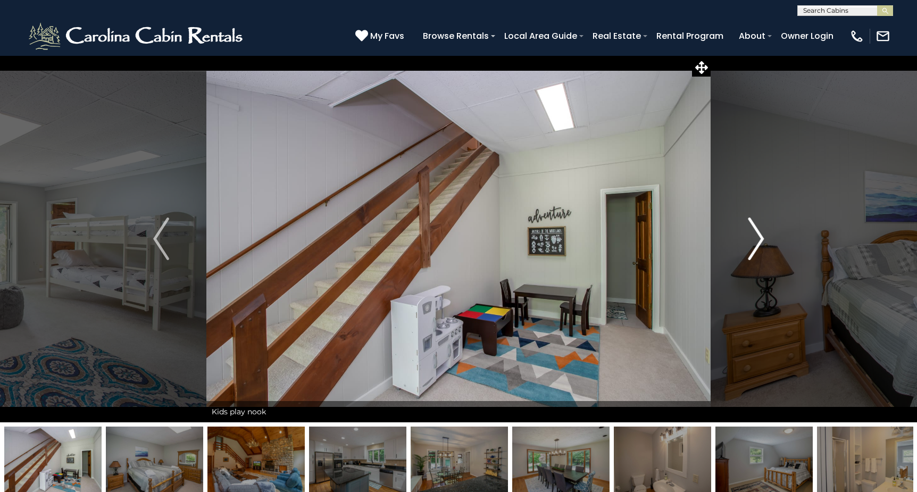
click at [757, 245] on img "Next" at bounding box center [756, 239] width 16 height 43
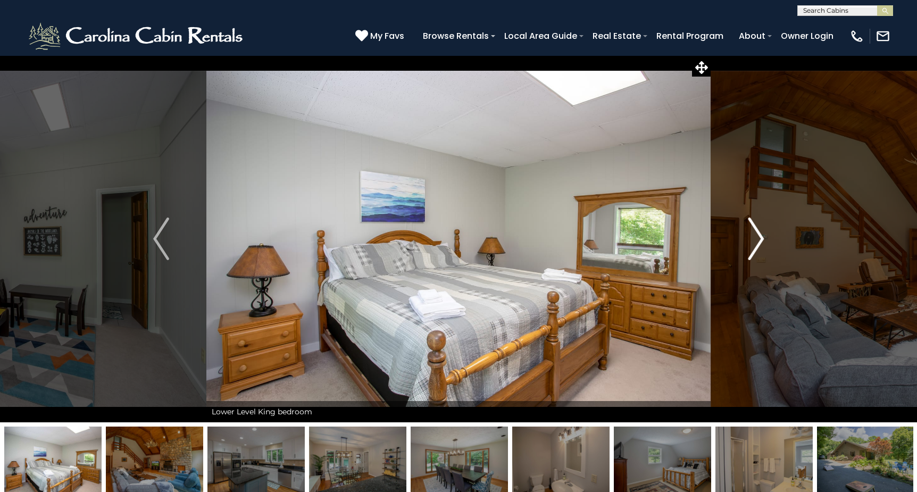
click at [757, 245] on img "Next" at bounding box center [756, 239] width 16 height 43
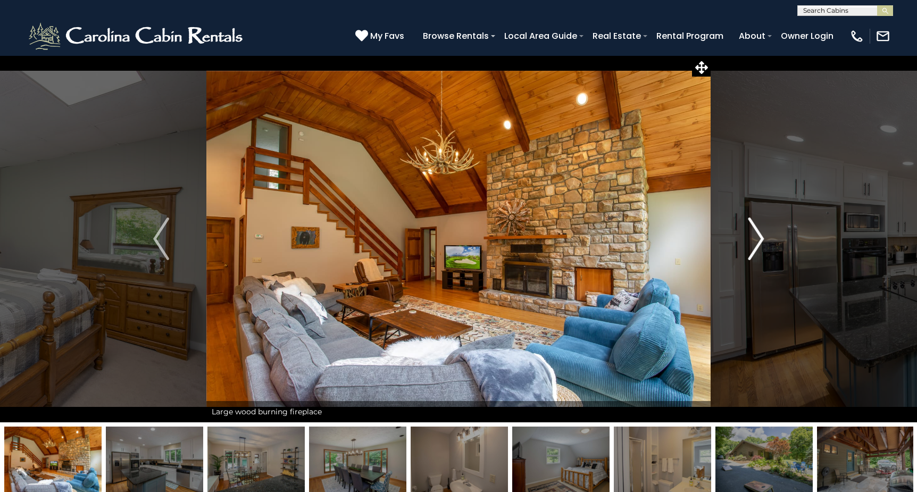
click at [757, 245] on img "Next" at bounding box center [756, 239] width 16 height 43
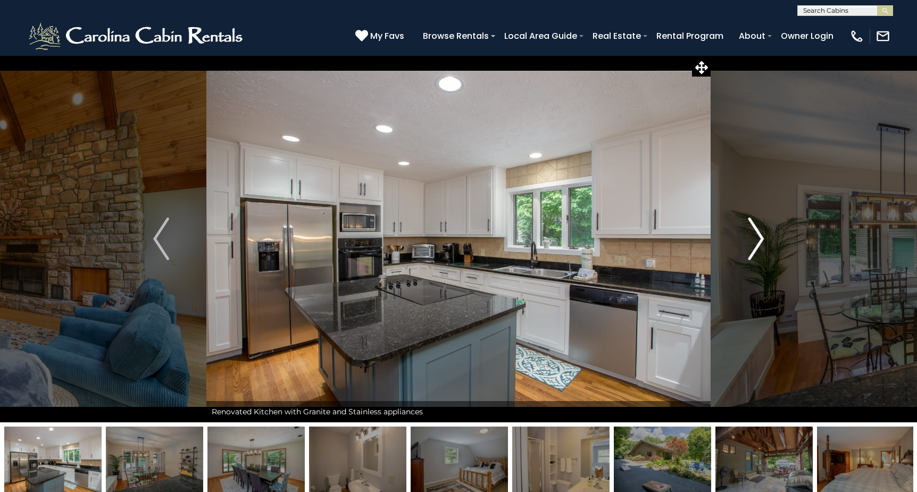
click at [757, 245] on img "Next" at bounding box center [756, 239] width 16 height 43
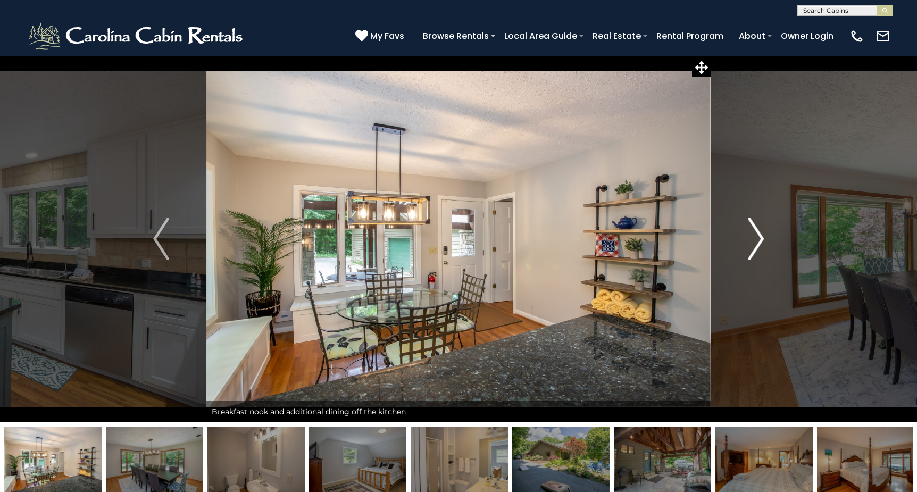
click at [757, 245] on img "Next" at bounding box center [756, 239] width 16 height 43
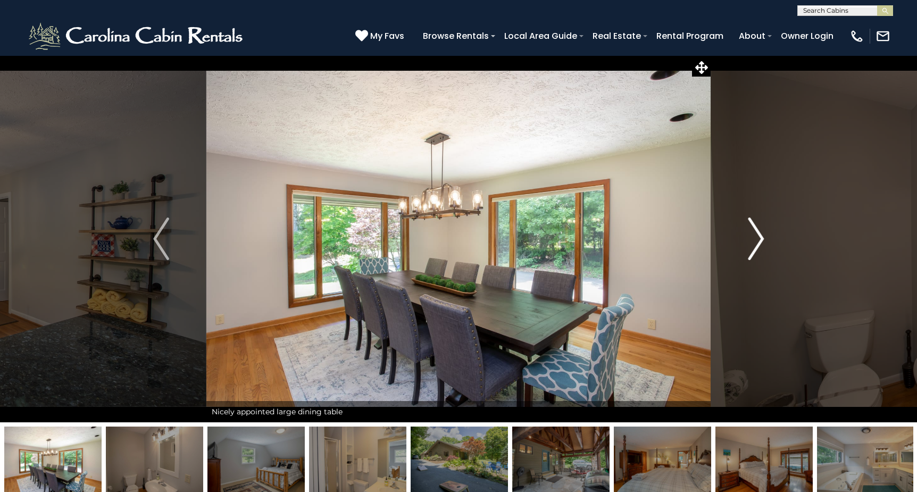
click at [757, 245] on img "Next" at bounding box center [756, 239] width 16 height 43
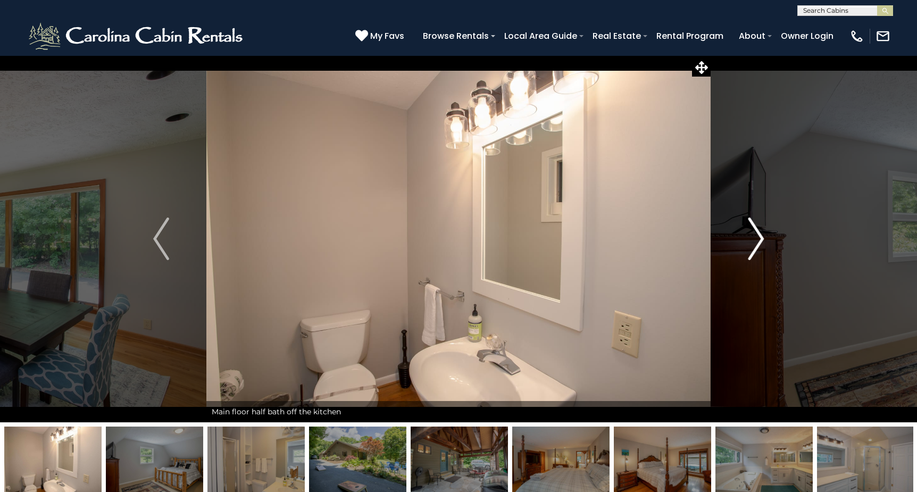
click at [757, 245] on img "Next" at bounding box center [756, 239] width 16 height 43
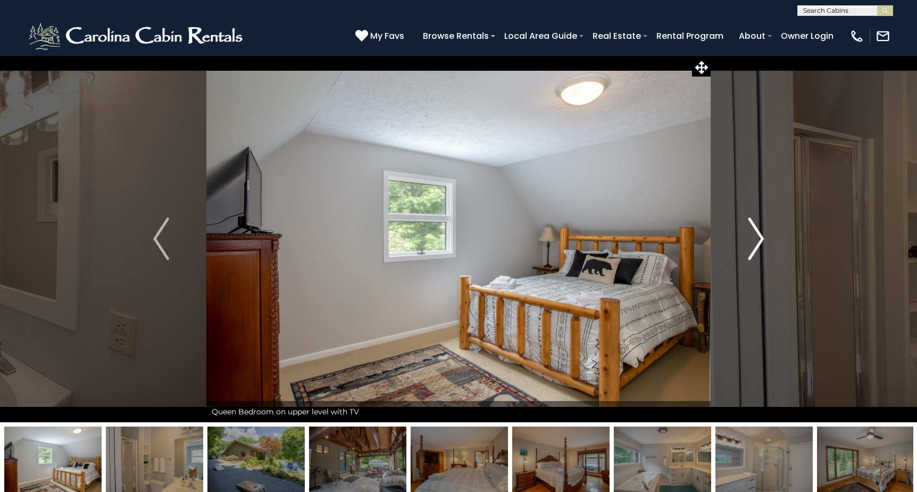
click at [757, 245] on img "Next" at bounding box center [756, 239] width 16 height 43
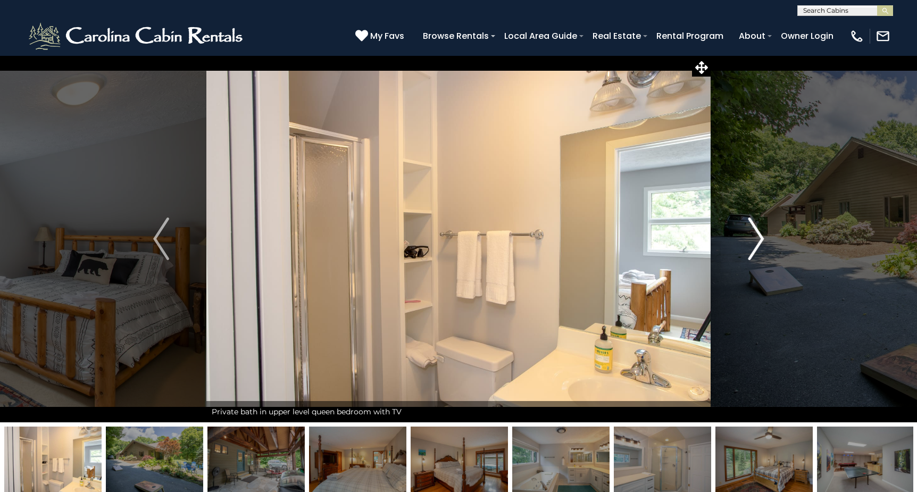
click at [757, 245] on img "Next" at bounding box center [756, 239] width 16 height 43
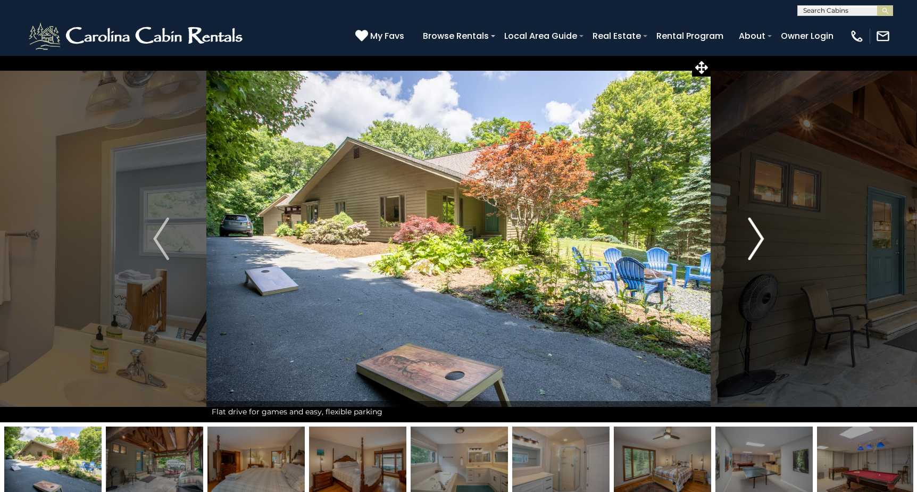
click at [757, 245] on img "Next" at bounding box center [756, 239] width 16 height 43
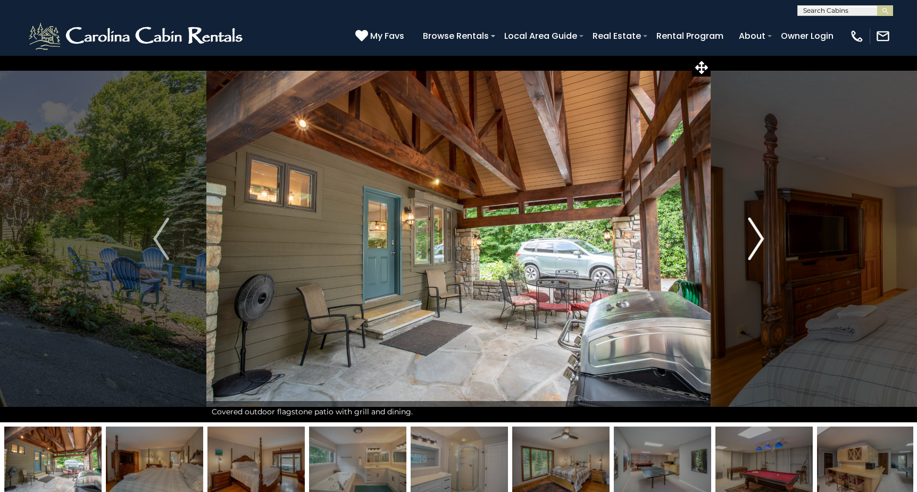
click at [757, 245] on img "Next" at bounding box center [756, 239] width 16 height 43
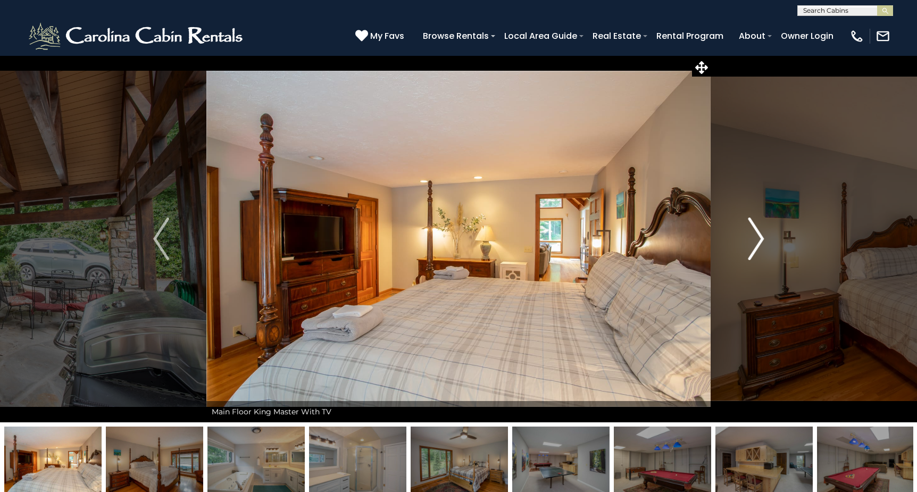
click at [757, 245] on img "Next" at bounding box center [756, 239] width 16 height 43
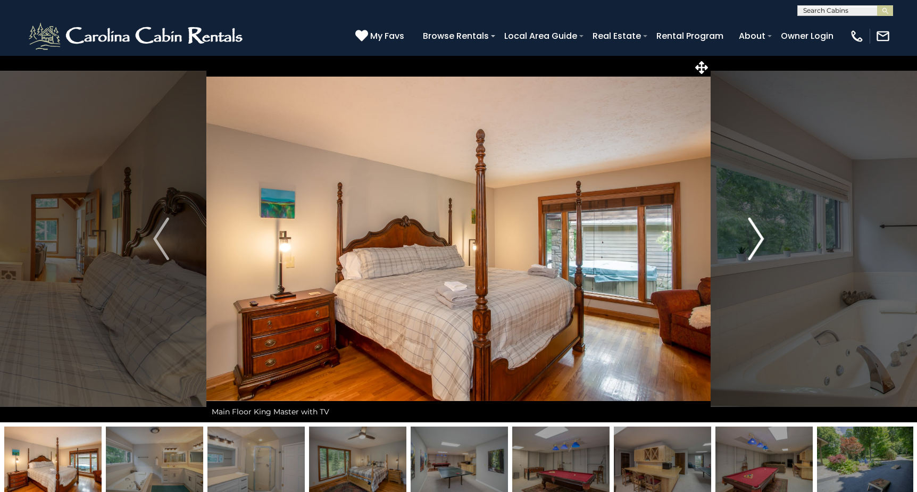
click at [757, 245] on img "Next" at bounding box center [756, 239] width 16 height 43
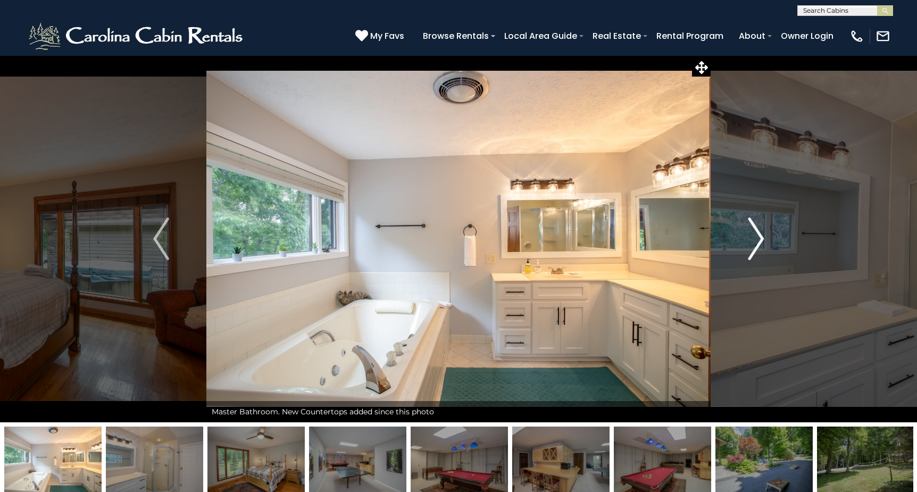
click at [757, 245] on img "Next" at bounding box center [756, 239] width 16 height 43
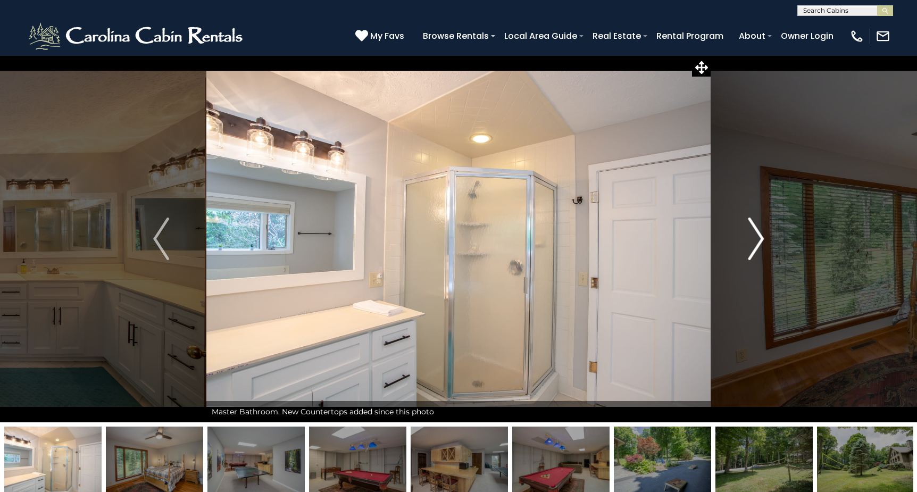
click at [757, 245] on img "Next" at bounding box center [756, 239] width 16 height 43
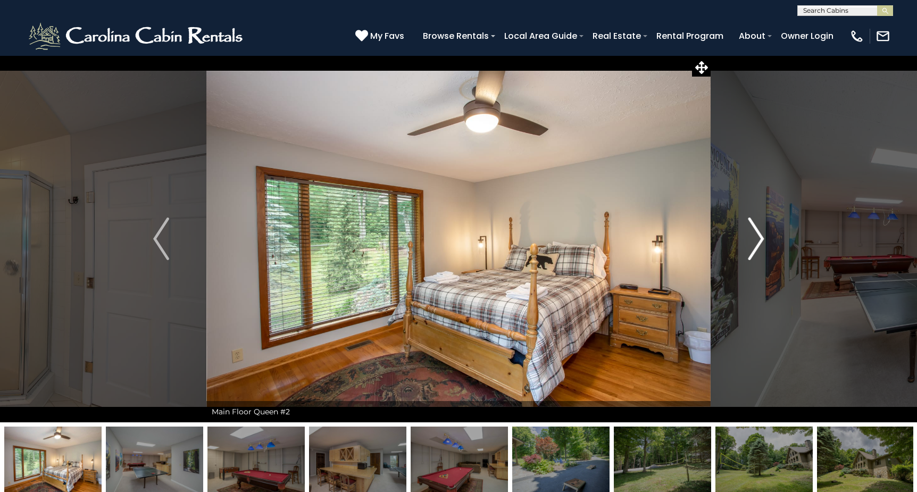
click at [757, 245] on img "Next" at bounding box center [756, 239] width 16 height 43
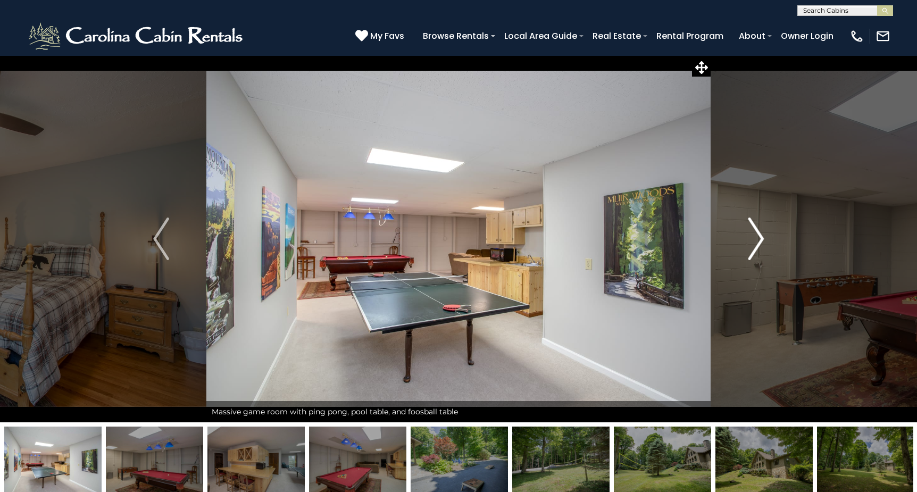
click at [757, 245] on img "Next" at bounding box center [756, 239] width 16 height 43
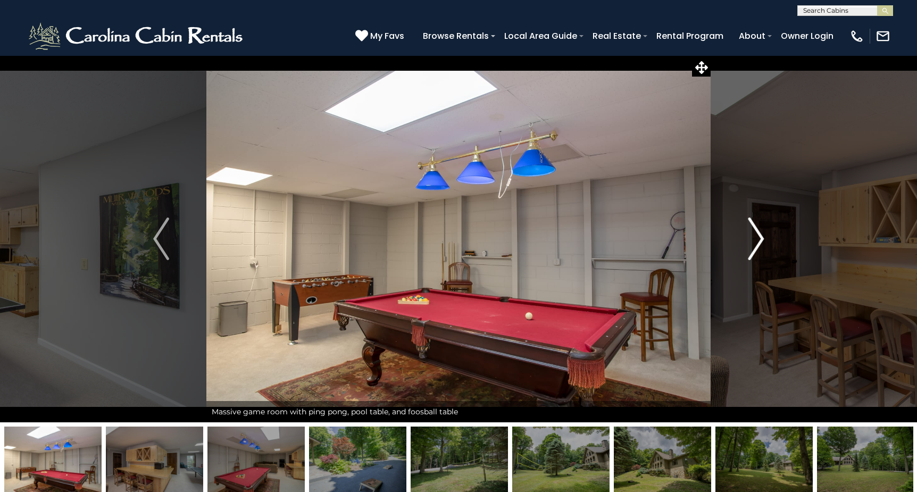
click at [757, 245] on img "Next" at bounding box center [756, 239] width 16 height 43
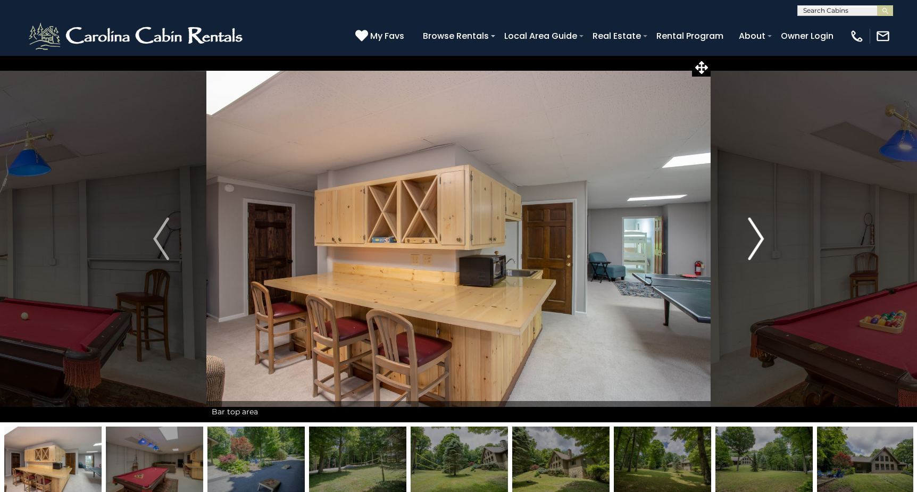
click at [757, 245] on img "Next" at bounding box center [756, 239] width 16 height 43
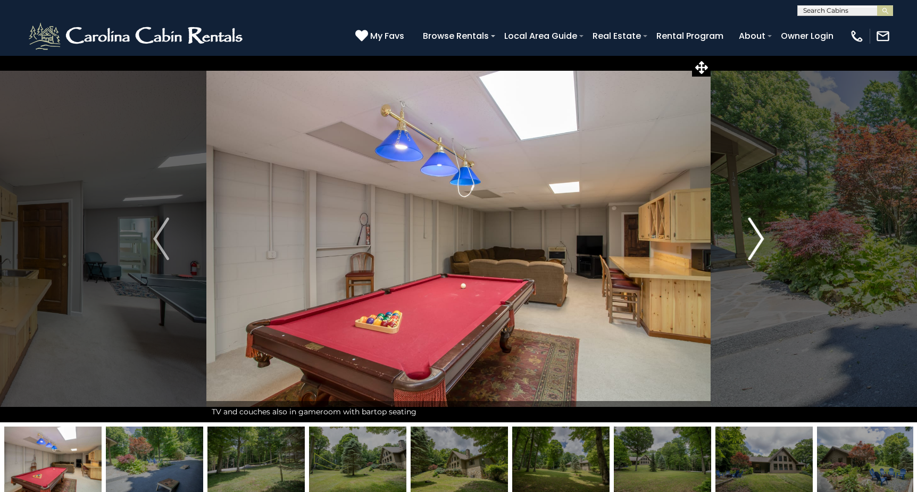
click at [757, 245] on img "Next" at bounding box center [756, 239] width 16 height 43
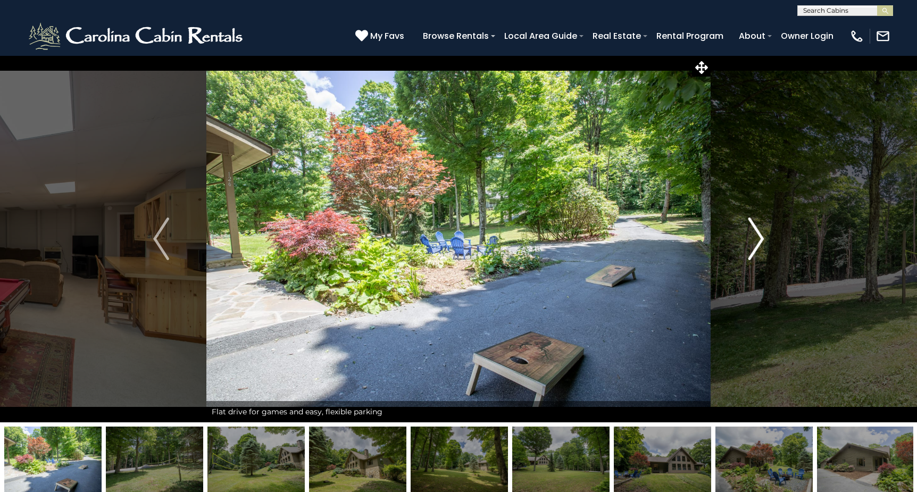
click at [757, 245] on img "Next" at bounding box center [756, 239] width 16 height 43
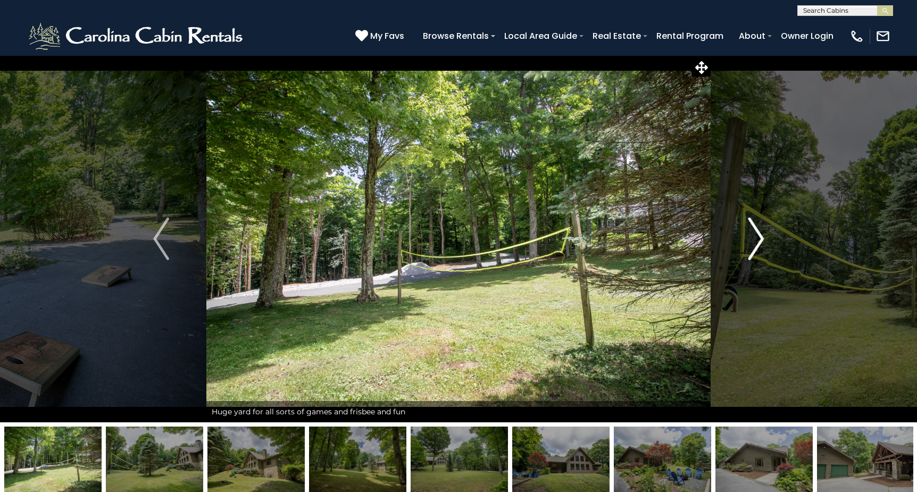
click at [757, 245] on img "Next" at bounding box center [756, 239] width 16 height 43
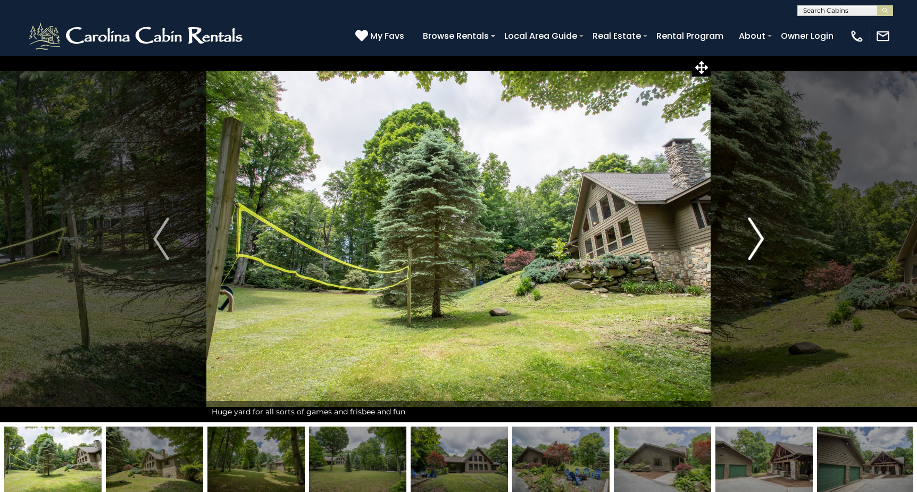
click at [757, 245] on img "Next" at bounding box center [756, 239] width 16 height 43
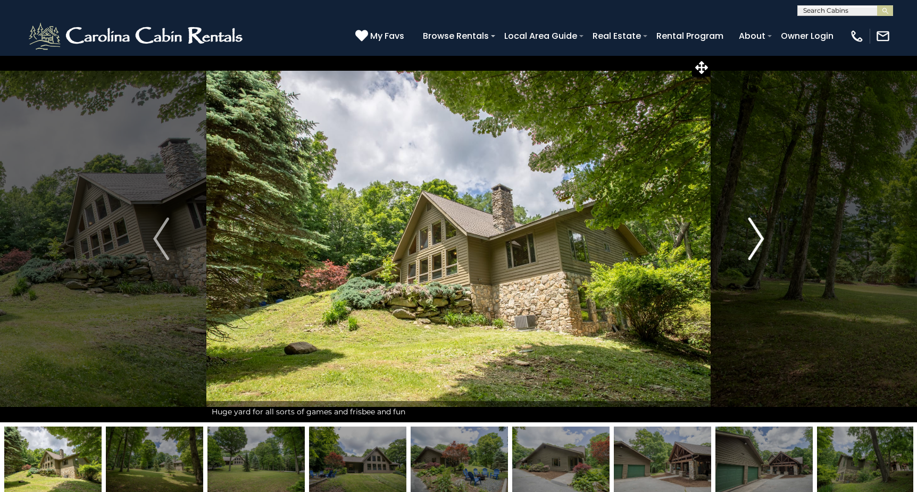
click at [757, 245] on img "Next" at bounding box center [756, 239] width 16 height 43
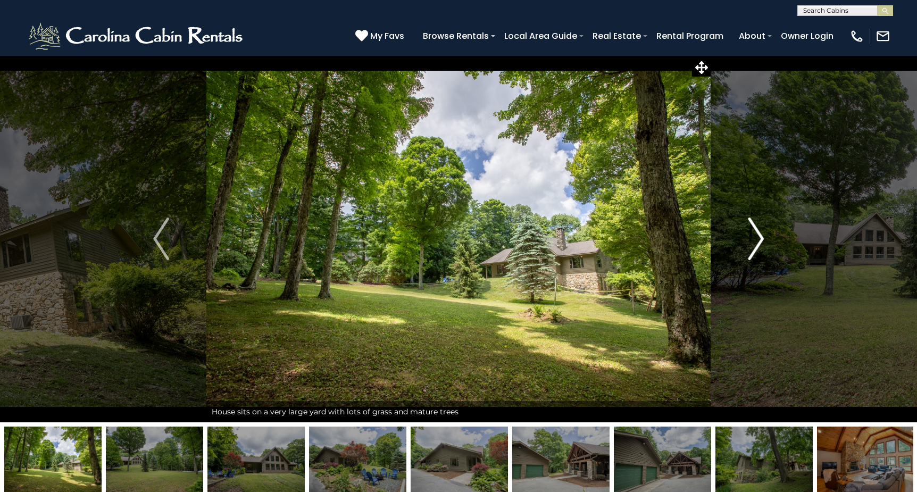
click at [757, 245] on img "Next" at bounding box center [756, 239] width 16 height 43
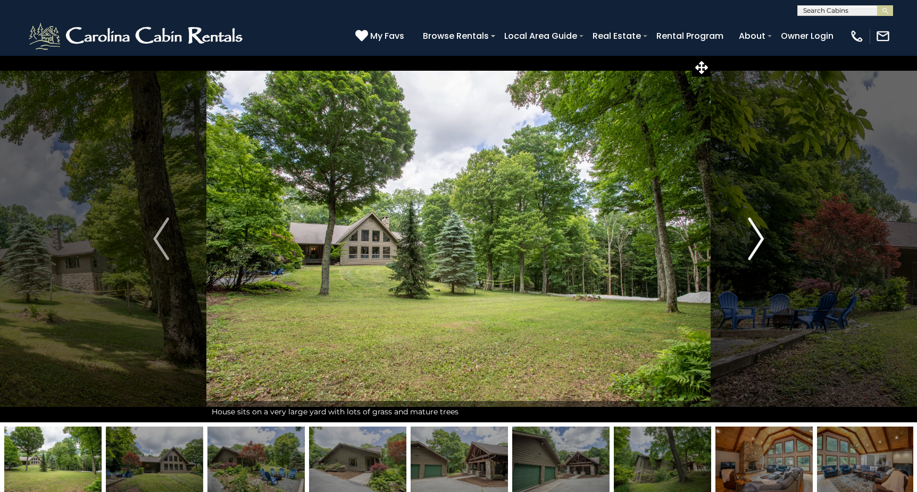
click at [757, 245] on img "Next" at bounding box center [756, 239] width 16 height 43
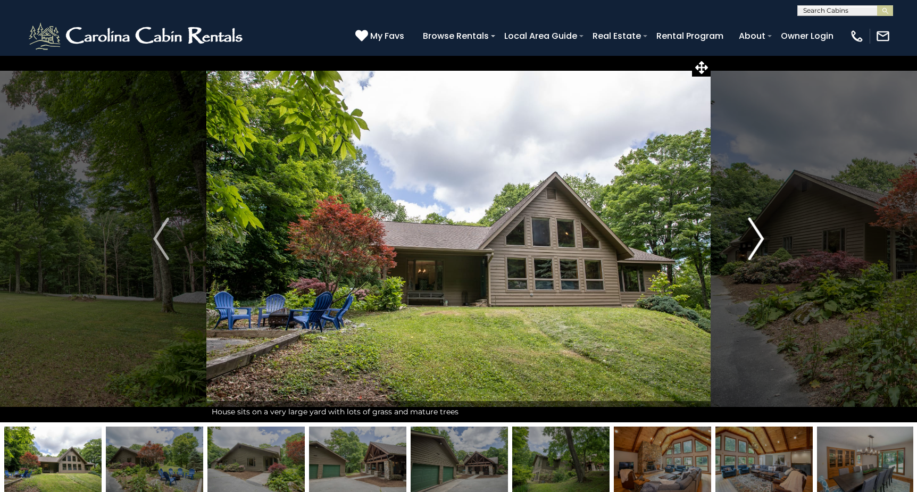
click at [757, 245] on img "Next" at bounding box center [756, 239] width 16 height 43
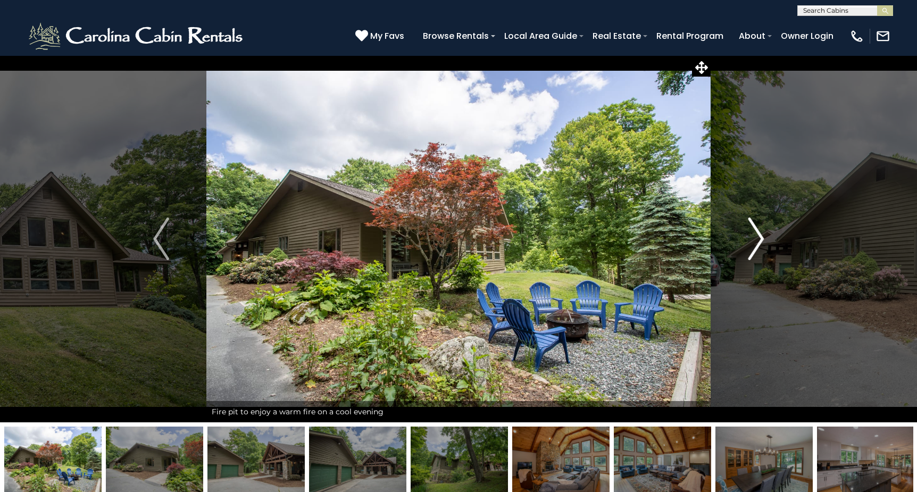
click at [757, 245] on img "Next" at bounding box center [756, 239] width 16 height 43
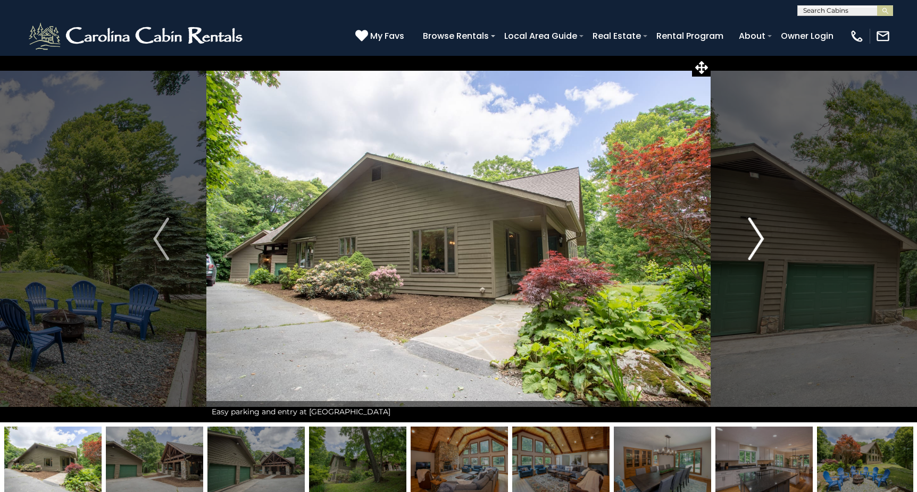
click at [757, 245] on img "Next" at bounding box center [756, 239] width 16 height 43
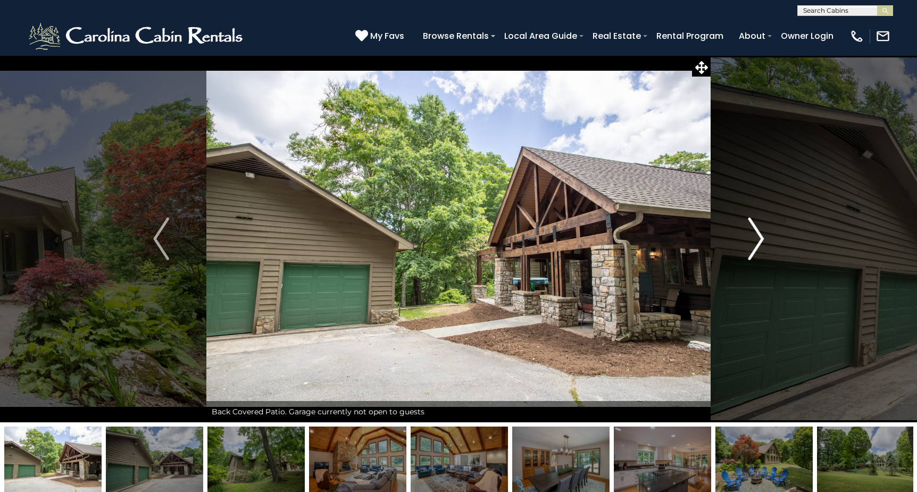
click at [757, 245] on img "Next" at bounding box center [756, 239] width 16 height 43
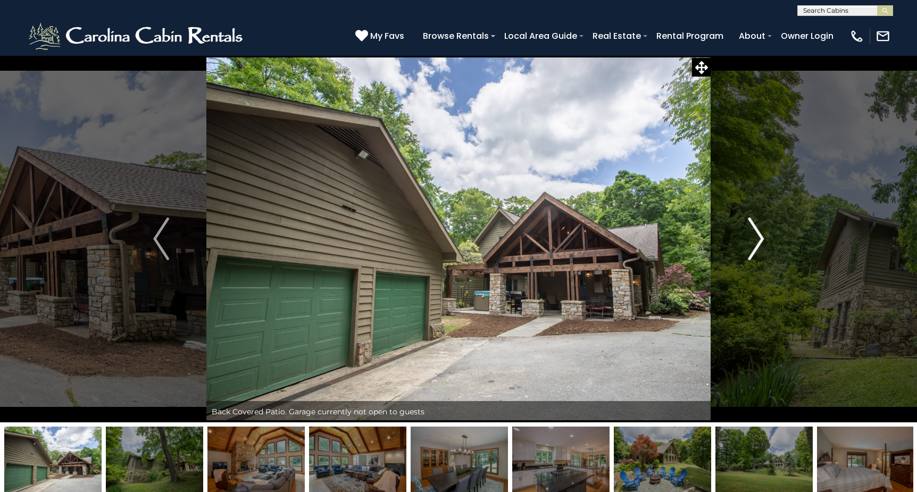
click at [757, 245] on img "Next" at bounding box center [756, 239] width 16 height 43
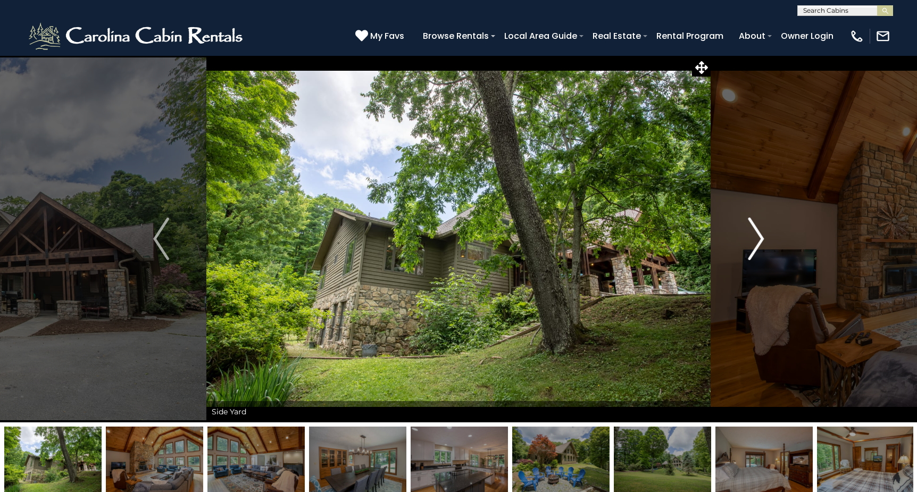
click at [757, 245] on img "Next" at bounding box center [756, 239] width 16 height 43
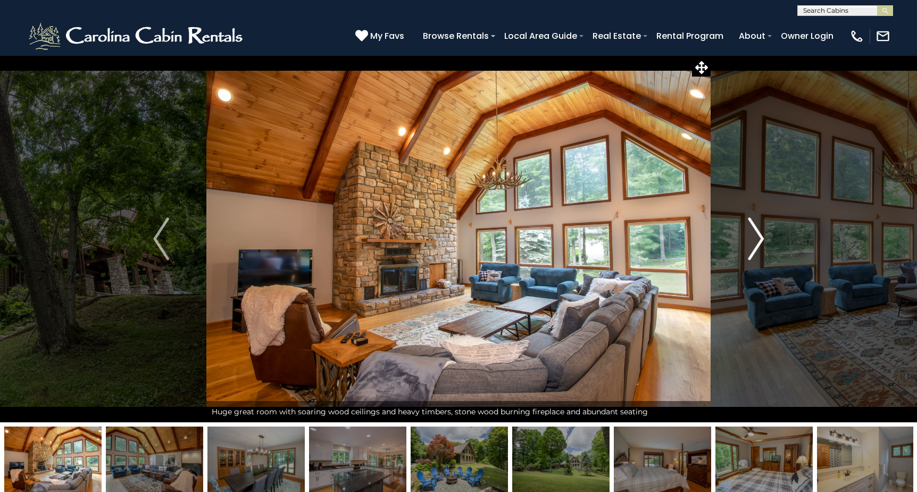
click at [757, 245] on img "Next" at bounding box center [756, 239] width 16 height 43
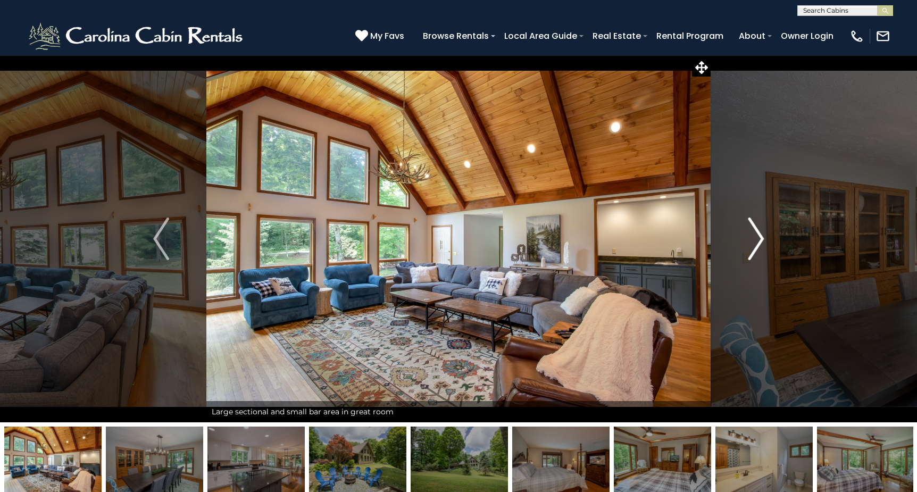
click at [757, 245] on img "Next" at bounding box center [756, 239] width 16 height 43
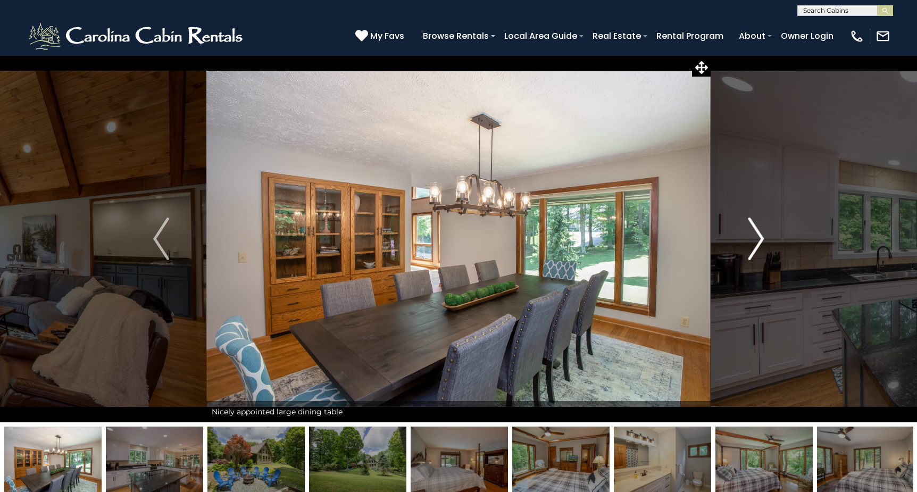
click at [757, 245] on img "Next" at bounding box center [756, 239] width 16 height 43
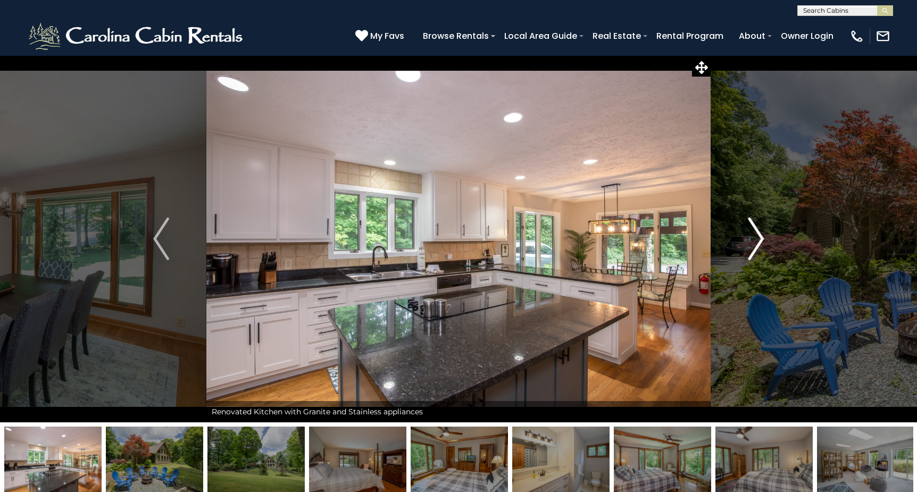
click at [757, 245] on img "Next" at bounding box center [756, 239] width 16 height 43
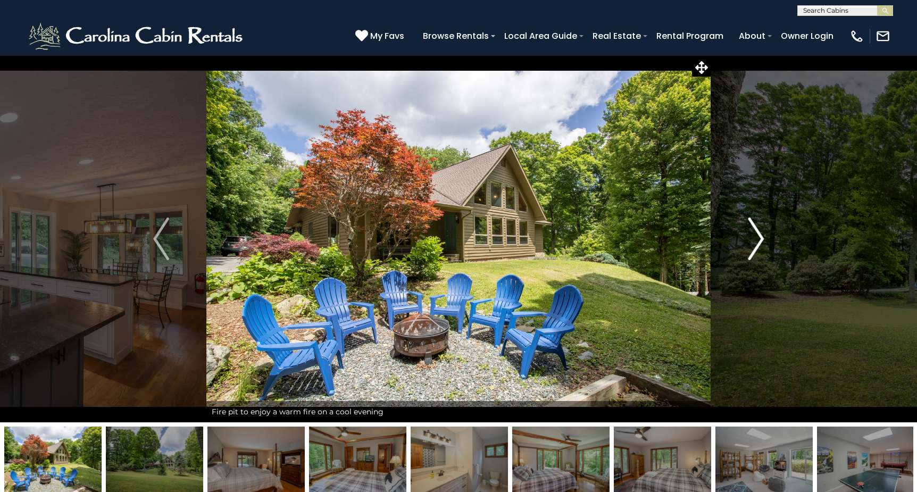
click at [757, 245] on img "Next" at bounding box center [756, 239] width 16 height 43
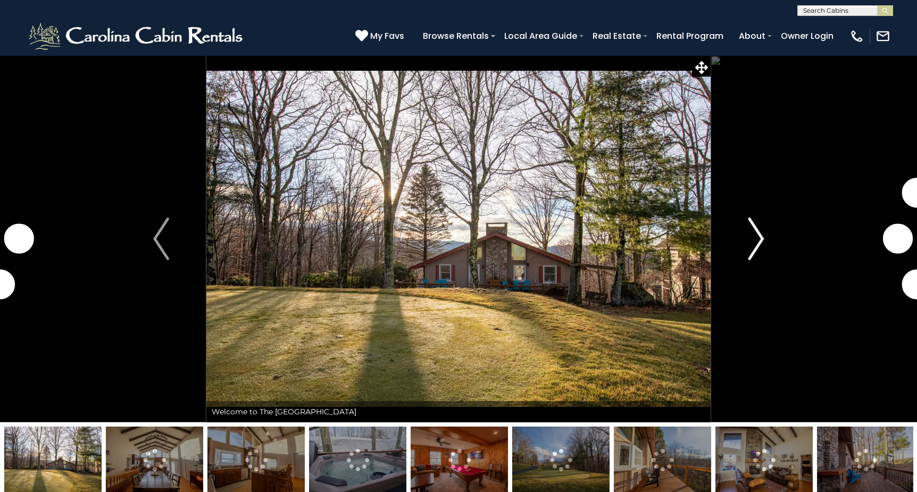
click at [756, 241] on img "Next" at bounding box center [756, 239] width 16 height 43
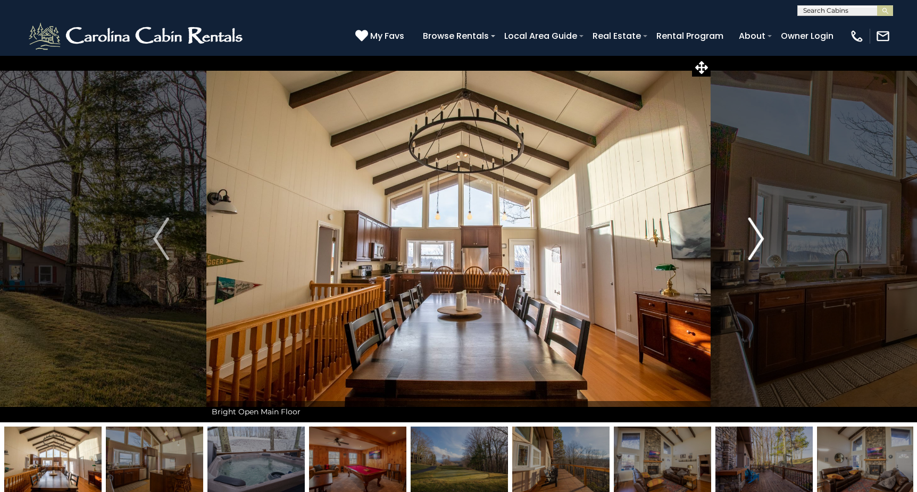
click at [756, 241] on img "Next" at bounding box center [756, 239] width 16 height 43
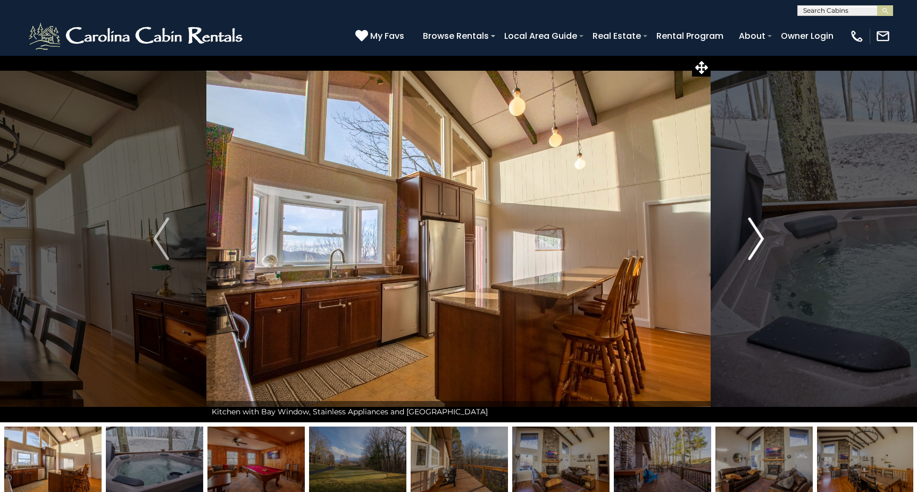
click at [756, 241] on img "Next" at bounding box center [756, 239] width 16 height 43
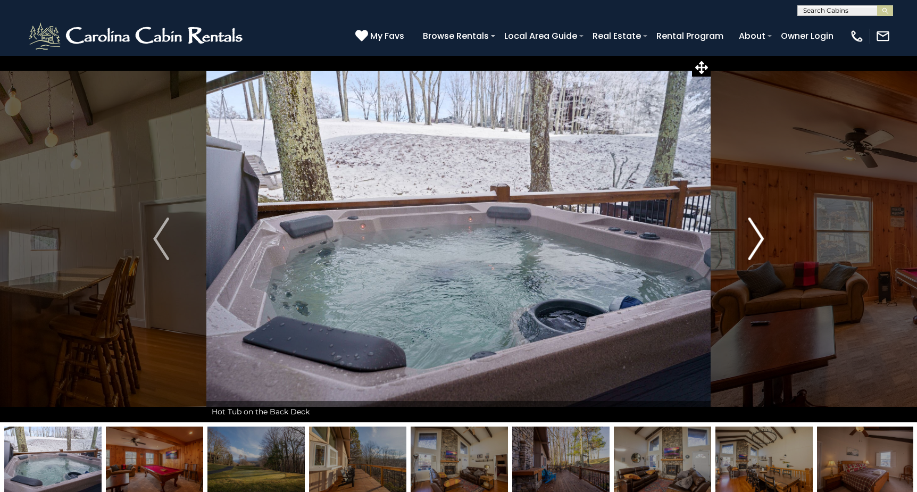
click at [756, 241] on img "Next" at bounding box center [756, 239] width 16 height 43
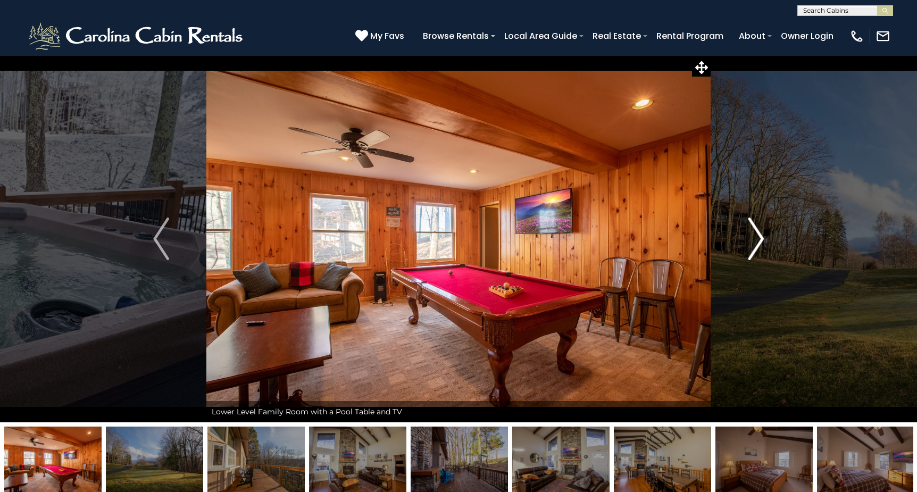
click at [756, 241] on img "Next" at bounding box center [756, 239] width 16 height 43
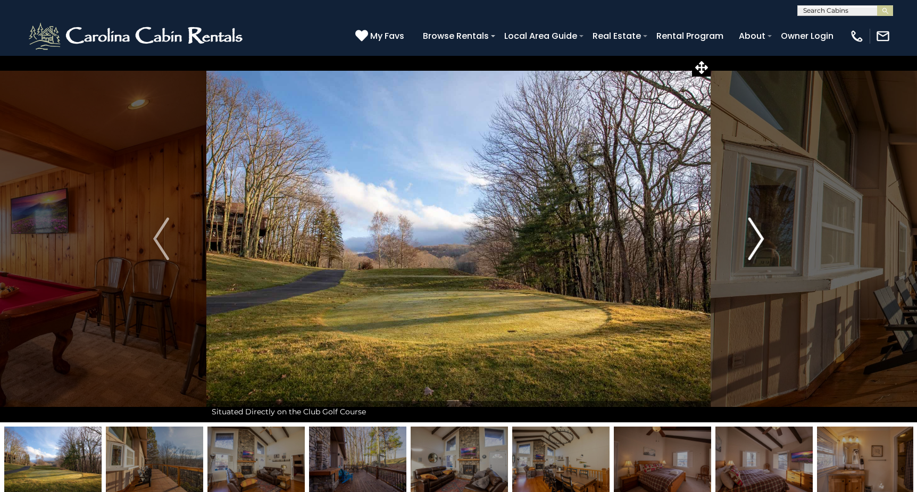
click at [756, 241] on img "Next" at bounding box center [756, 239] width 16 height 43
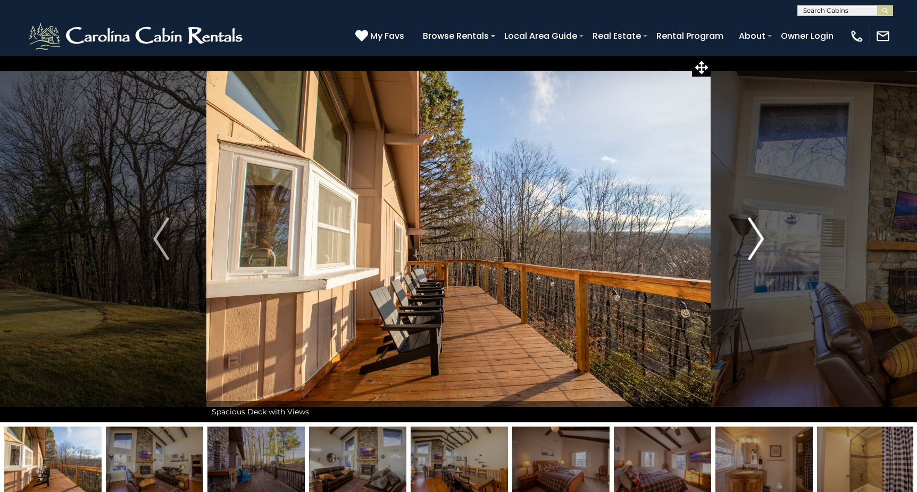
click at [756, 241] on img "Next" at bounding box center [756, 239] width 16 height 43
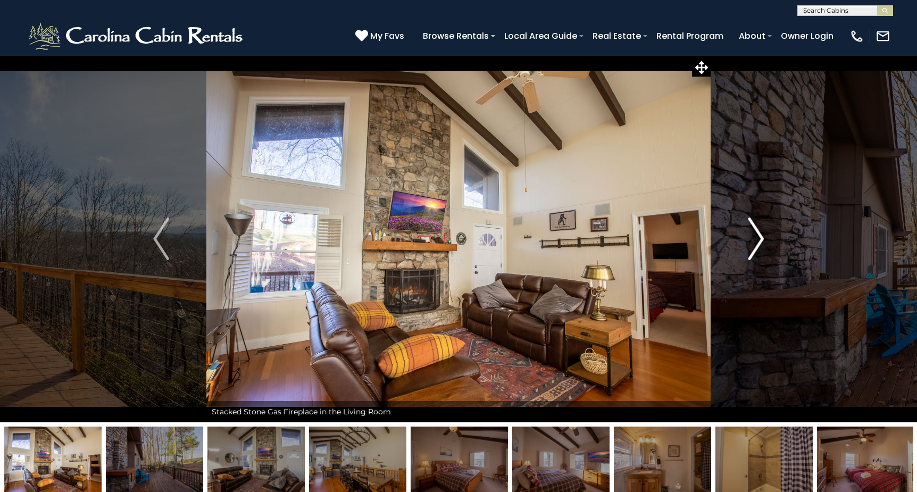
click at [756, 241] on img "Next" at bounding box center [756, 239] width 16 height 43
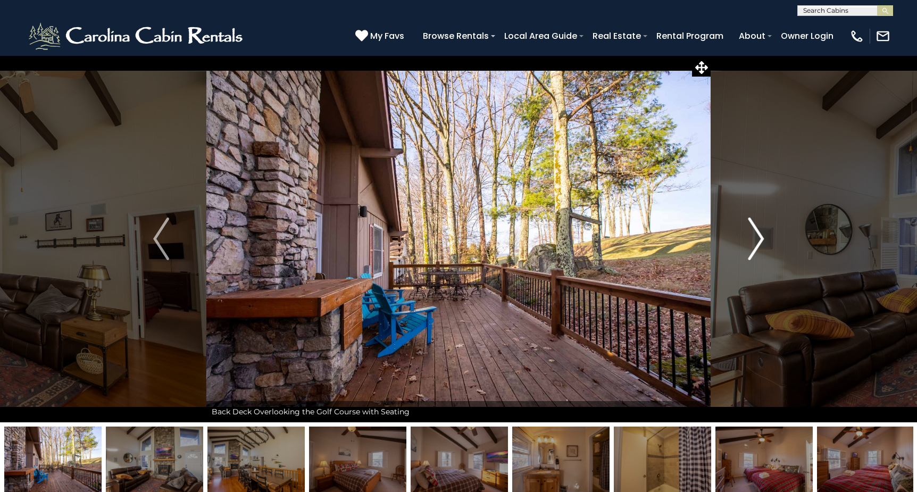
click at [756, 241] on img "Next" at bounding box center [756, 239] width 16 height 43
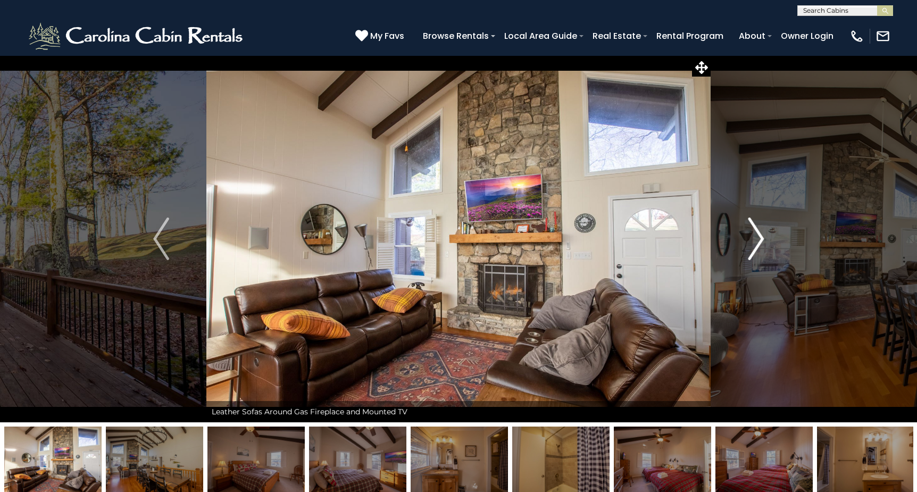
click at [756, 241] on img "Next" at bounding box center [756, 239] width 16 height 43
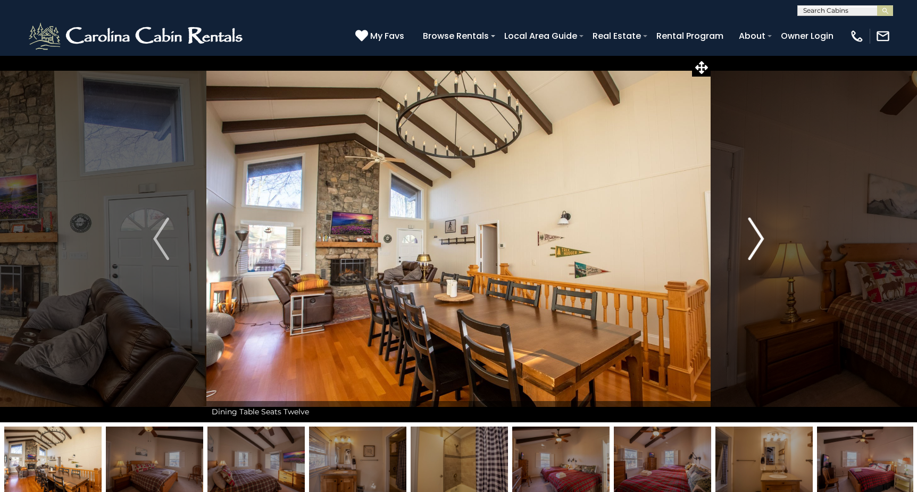
click at [756, 241] on img "Next" at bounding box center [756, 239] width 16 height 43
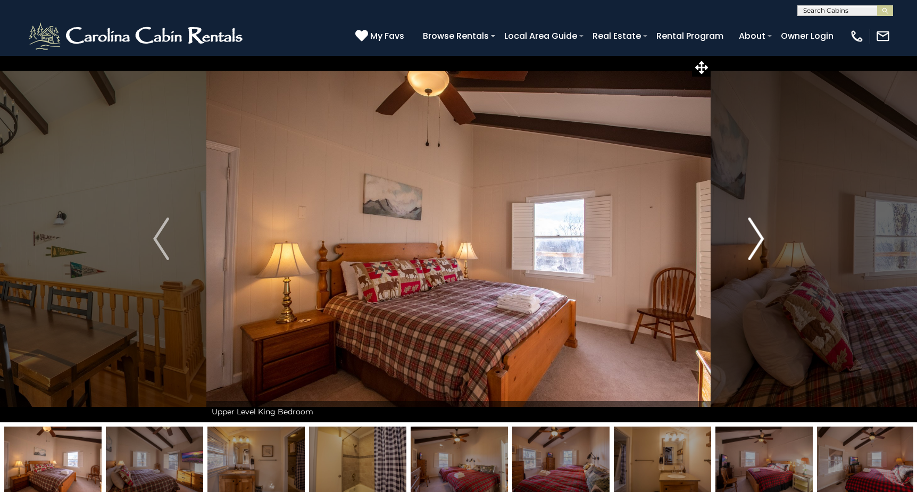
click at [756, 241] on img "Next" at bounding box center [756, 239] width 16 height 43
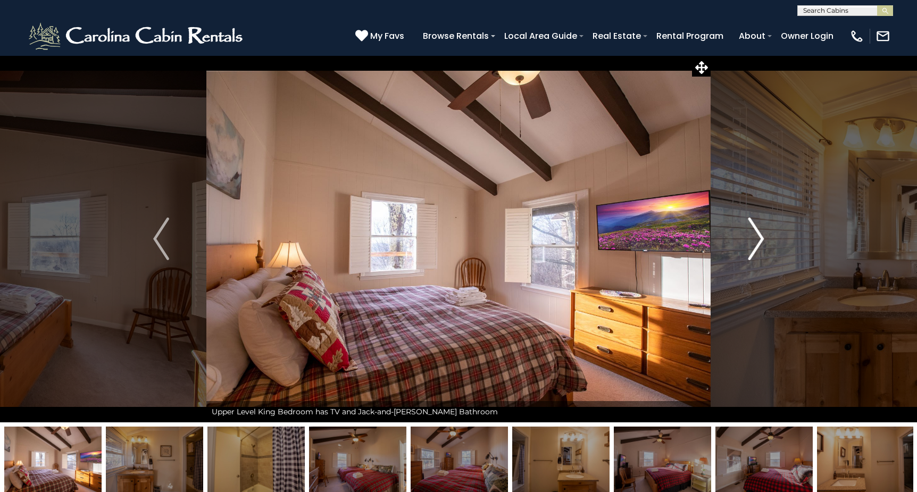
click at [756, 241] on img "Next" at bounding box center [756, 239] width 16 height 43
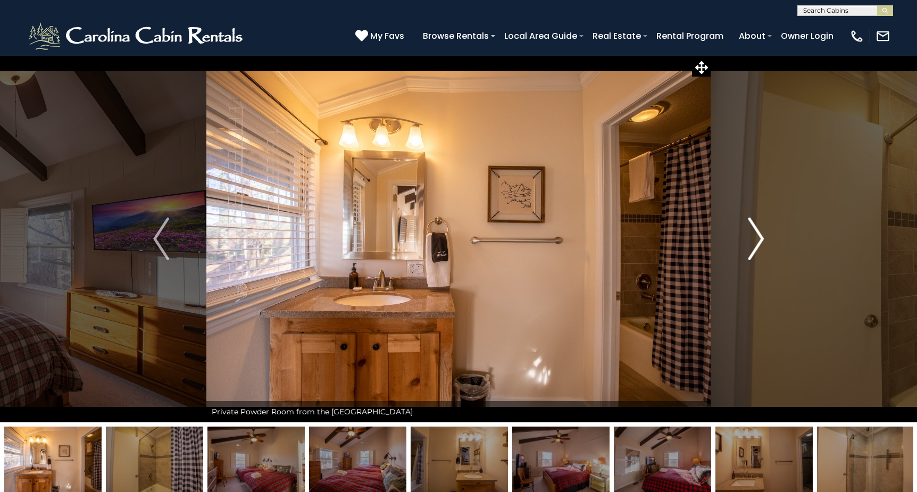
click at [756, 241] on img "Next" at bounding box center [756, 239] width 16 height 43
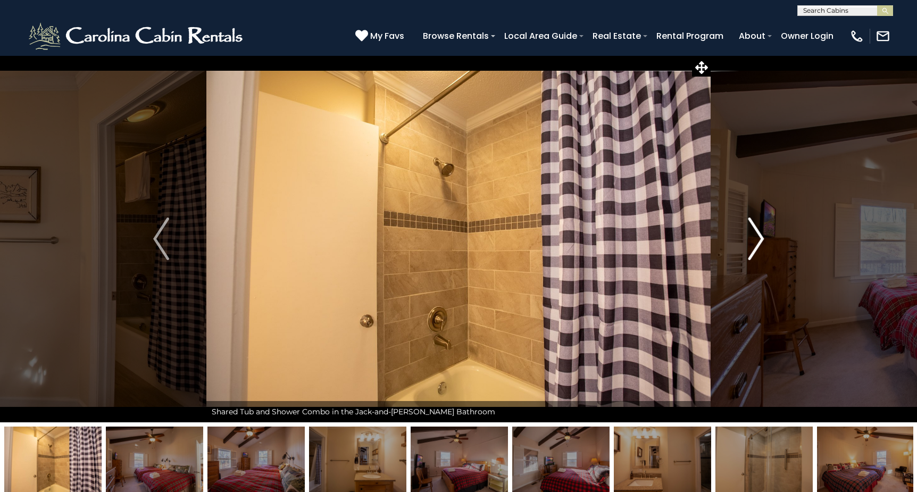
click at [756, 241] on img "Next" at bounding box center [756, 239] width 16 height 43
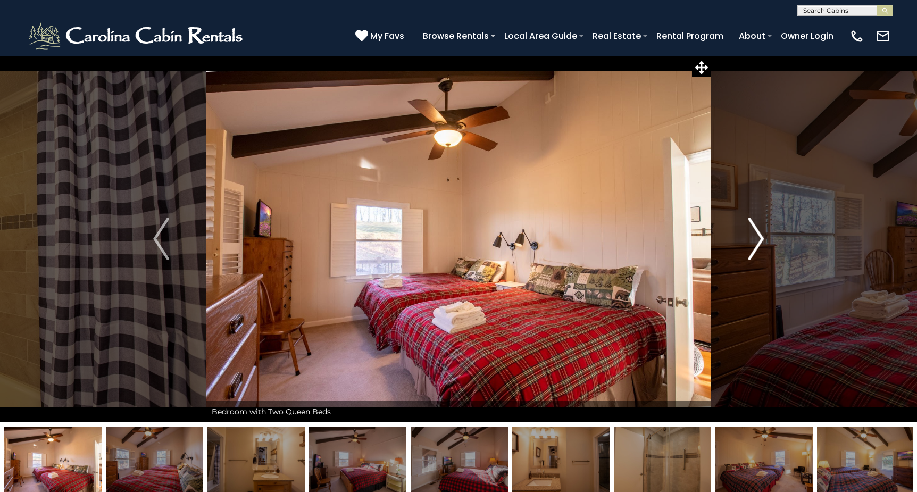
click at [756, 241] on img "Next" at bounding box center [756, 239] width 16 height 43
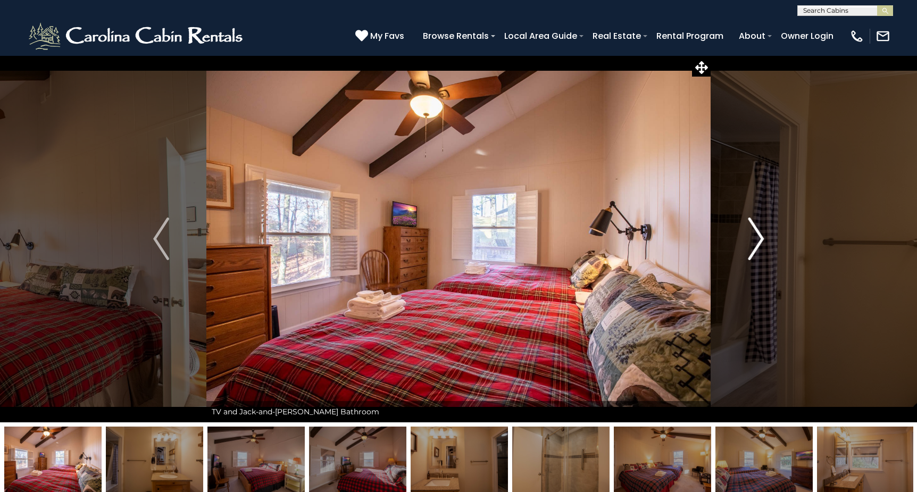
click at [756, 241] on img "Next" at bounding box center [756, 239] width 16 height 43
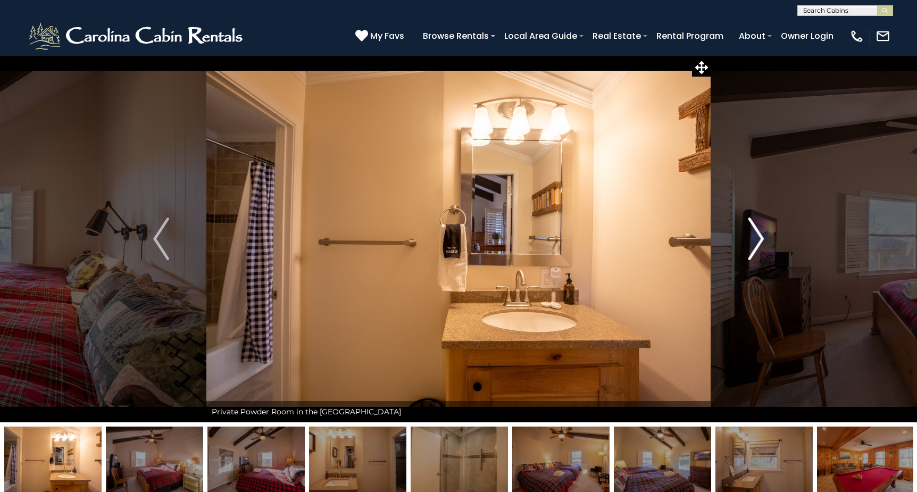
click at [756, 241] on img "Next" at bounding box center [756, 239] width 16 height 43
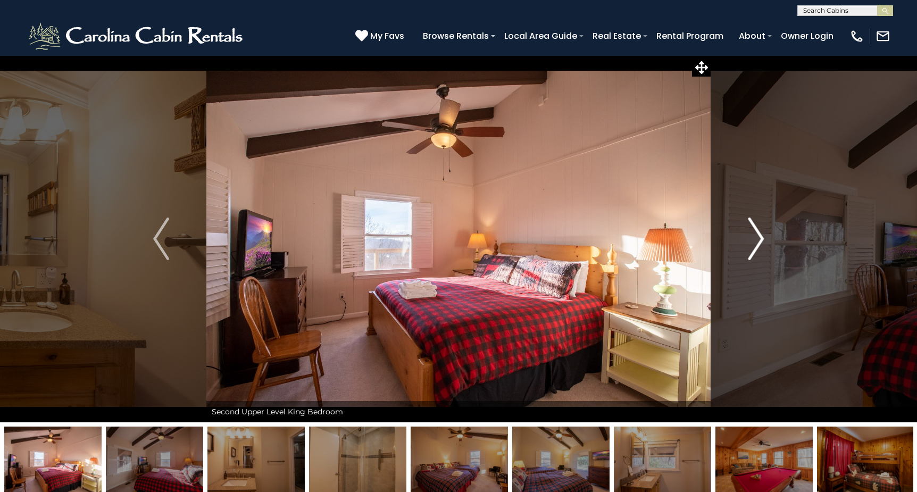
click at [756, 241] on img "Next" at bounding box center [756, 239] width 16 height 43
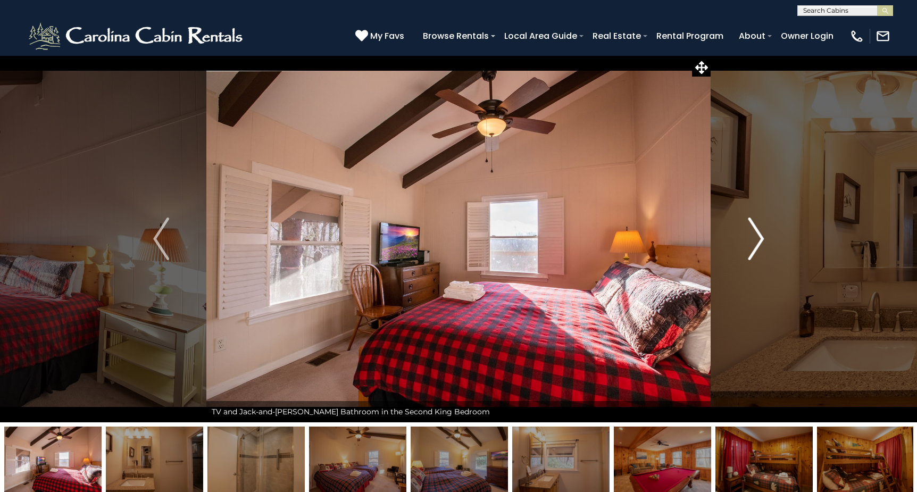
click at [756, 241] on img "Next" at bounding box center [756, 239] width 16 height 43
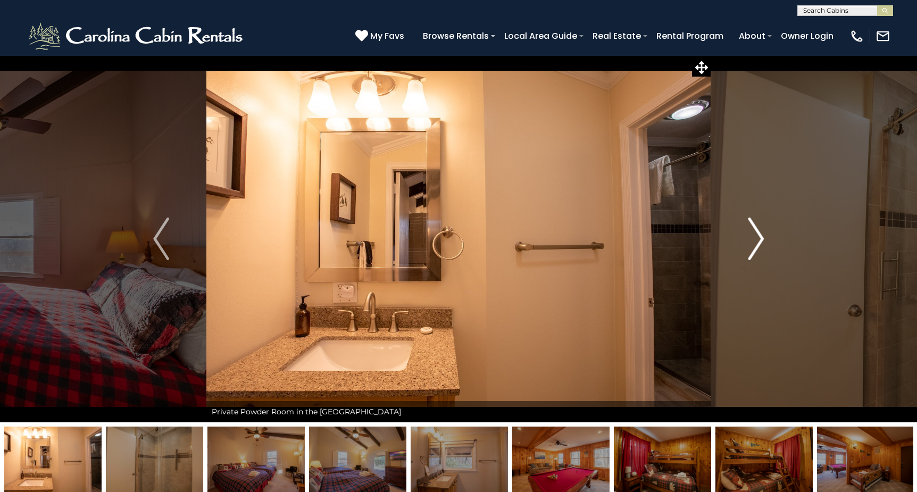
click at [756, 241] on img "Next" at bounding box center [756, 239] width 16 height 43
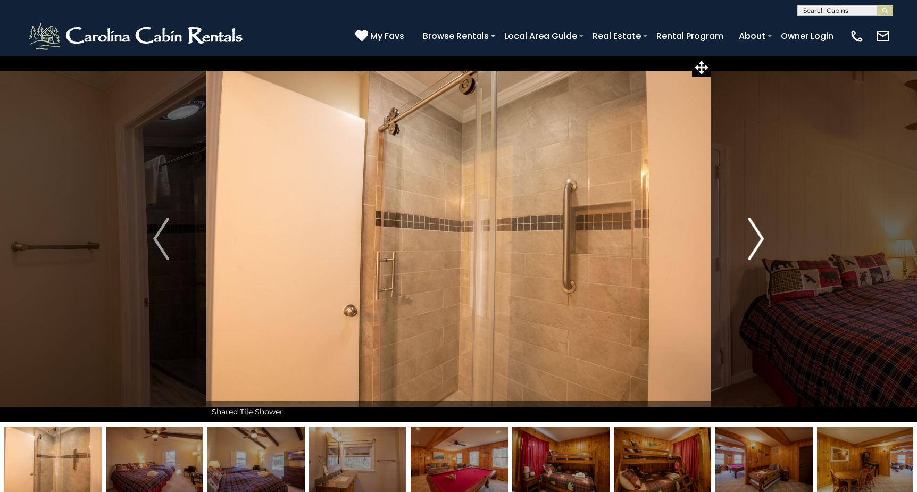
click at [756, 241] on img "Next" at bounding box center [756, 239] width 16 height 43
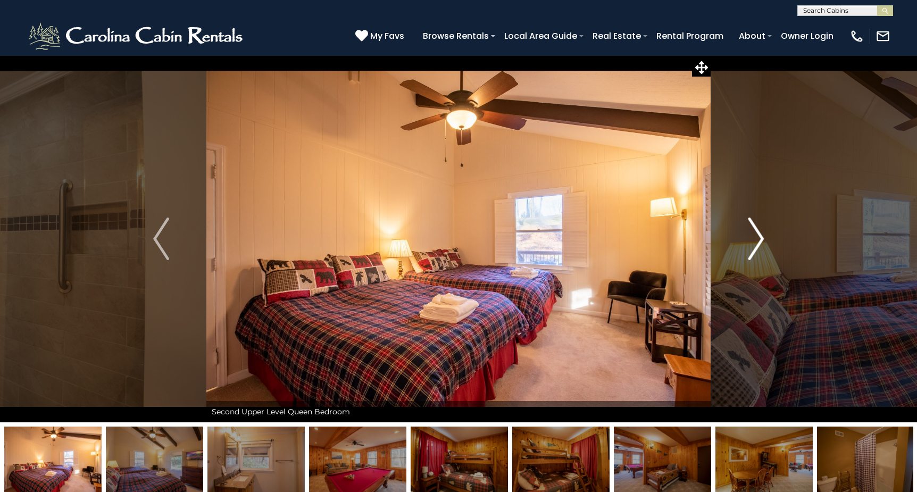
click at [756, 241] on img "Next" at bounding box center [756, 239] width 16 height 43
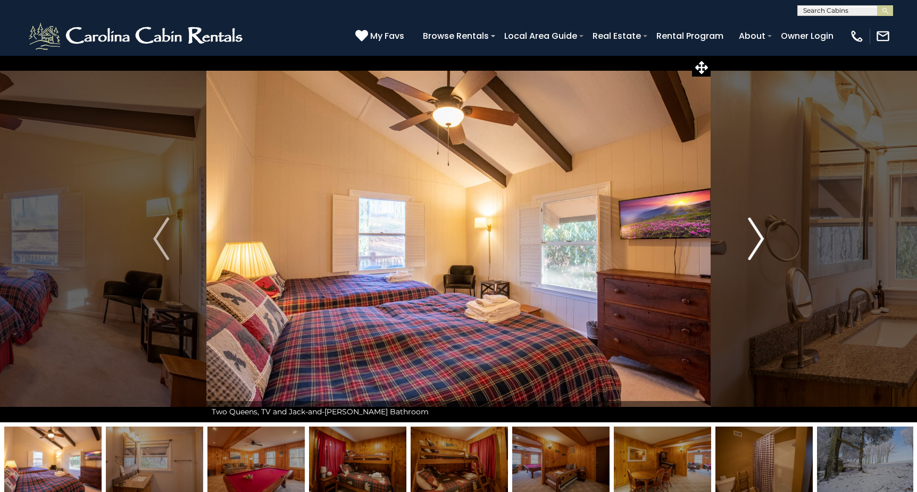
click at [756, 241] on img "Next" at bounding box center [756, 239] width 16 height 43
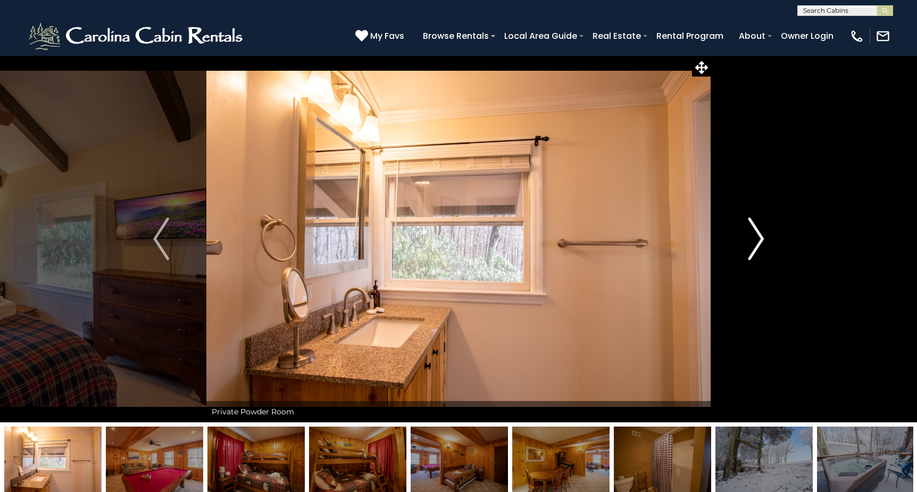
click at [756, 241] on img "Next" at bounding box center [756, 239] width 16 height 43
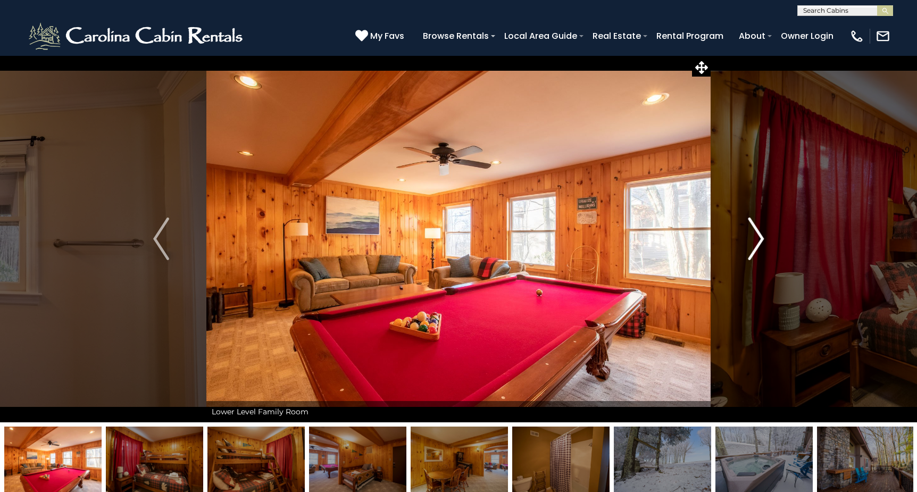
click at [756, 241] on img "Next" at bounding box center [756, 239] width 16 height 43
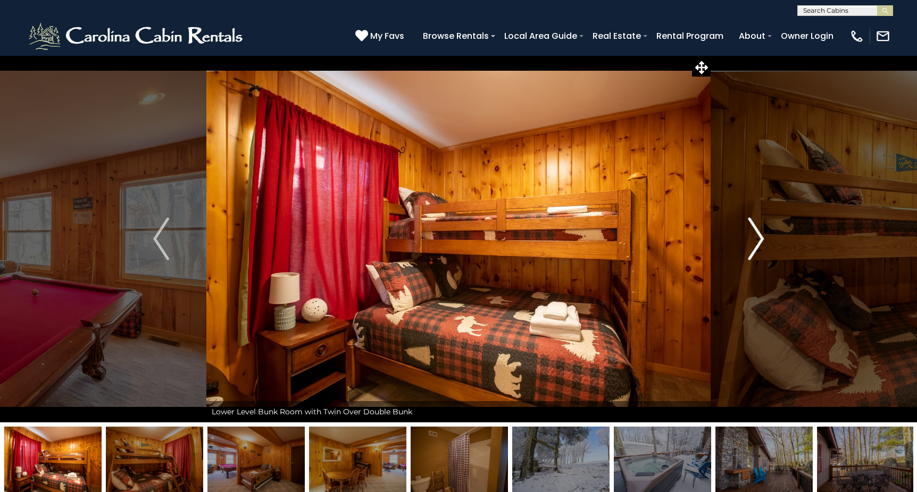
click at [756, 241] on img "Next" at bounding box center [756, 239] width 16 height 43
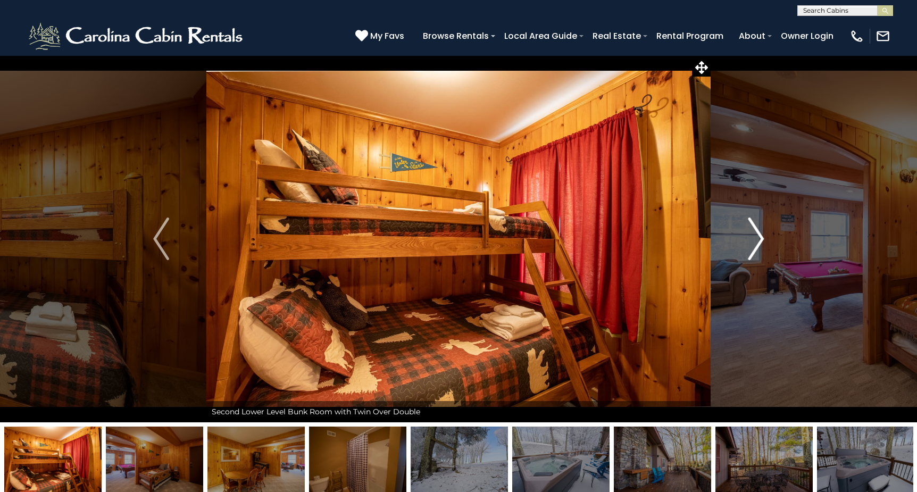
click at [756, 241] on img "Next" at bounding box center [756, 239] width 16 height 43
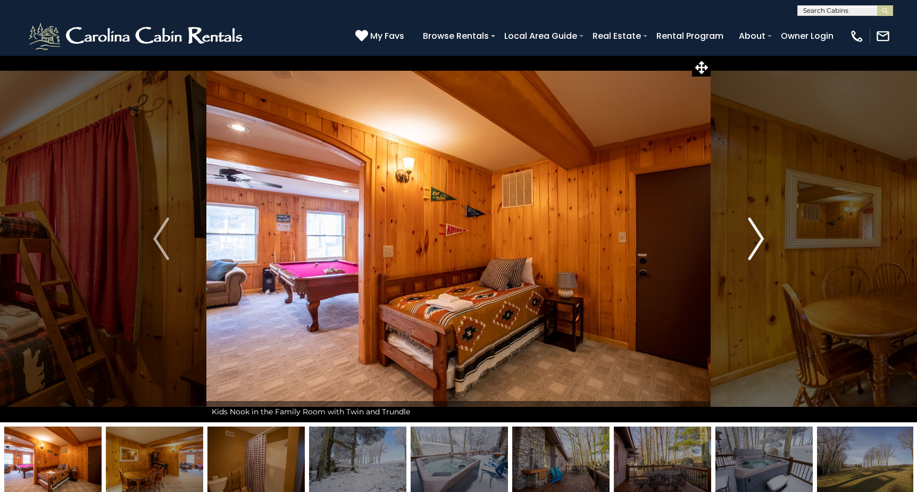
click at [756, 241] on img "Next" at bounding box center [756, 239] width 16 height 43
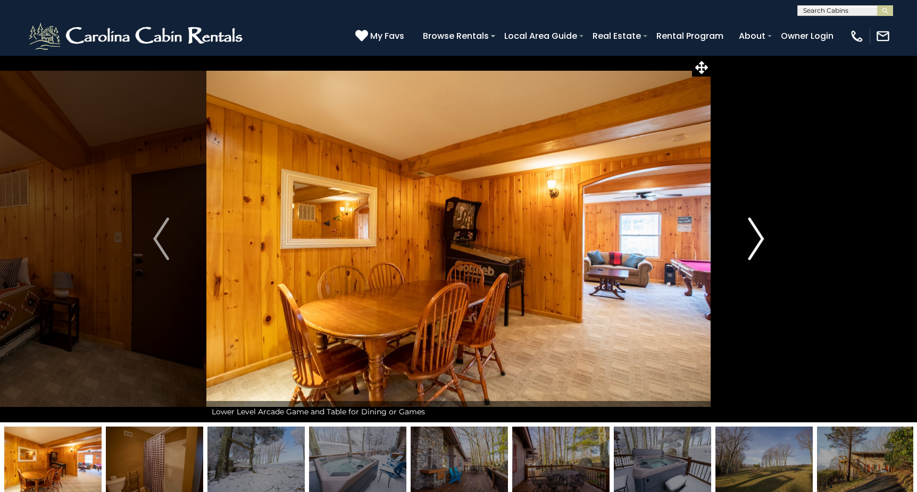
click at [756, 241] on img "Next" at bounding box center [756, 239] width 16 height 43
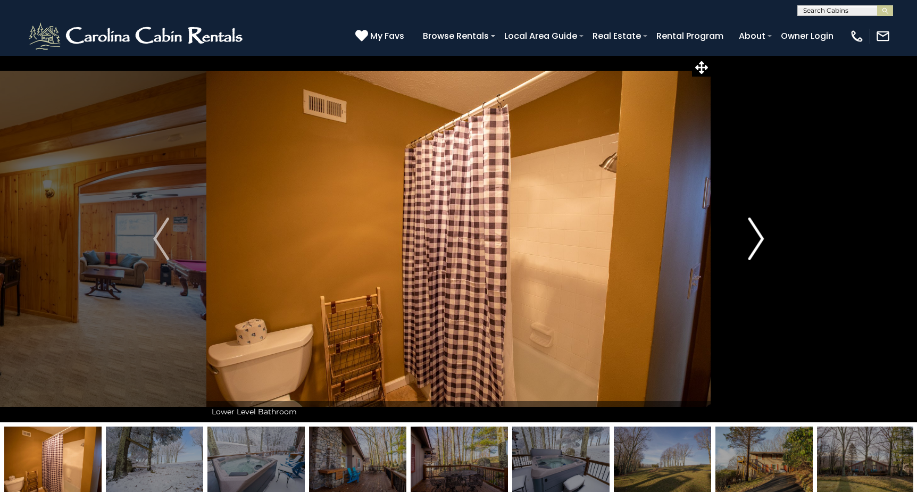
click at [756, 241] on img "Next" at bounding box center [756, 239] width 16 height 43
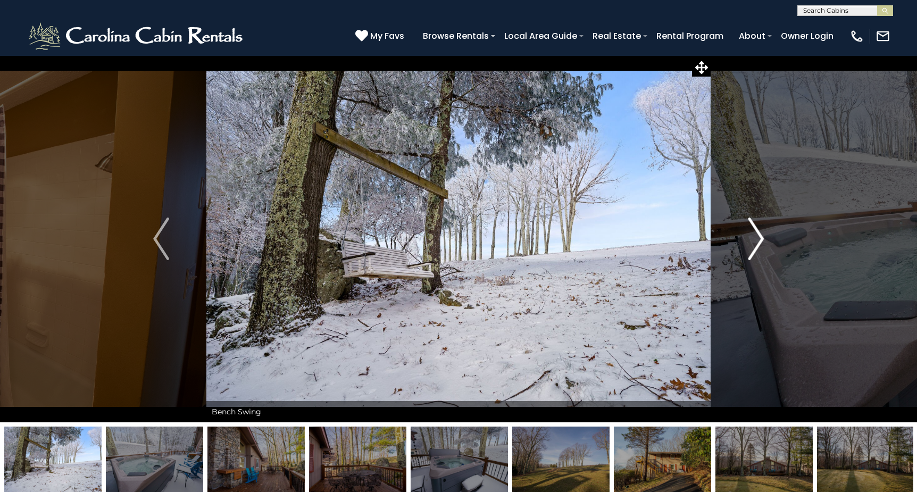
click at [756, 241] on img "Next" at bounding box center [756, 239] width 16 height 43
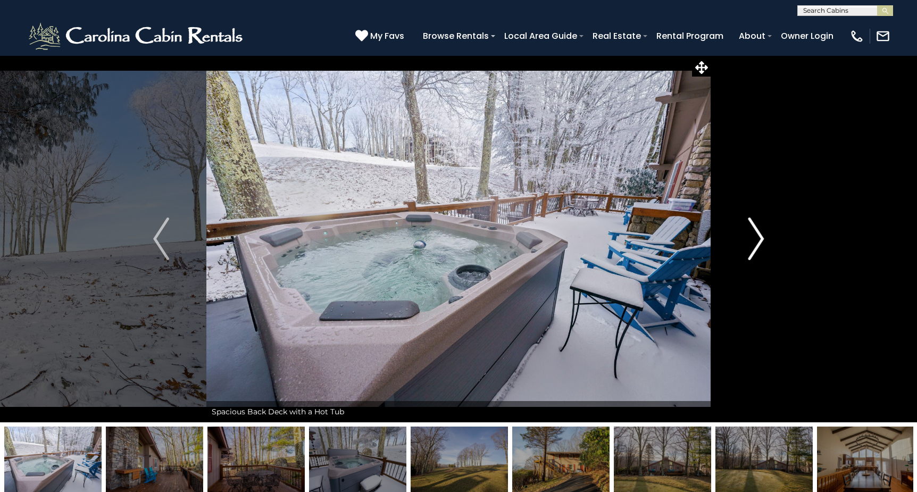
click at [756, 241] on img "Next" at bounding box center [756, 239] width 16 height 43
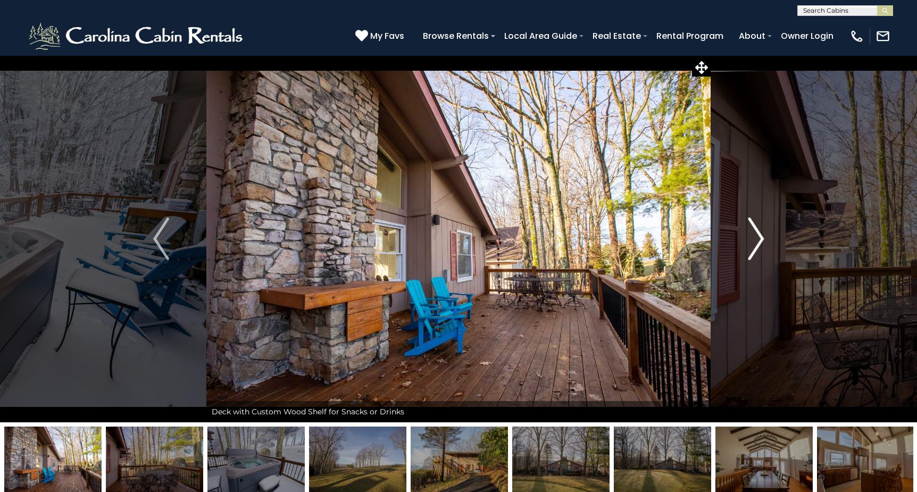
click at [756, 241] on img "Next" at bounding box center [756, 239] width 16 height 43
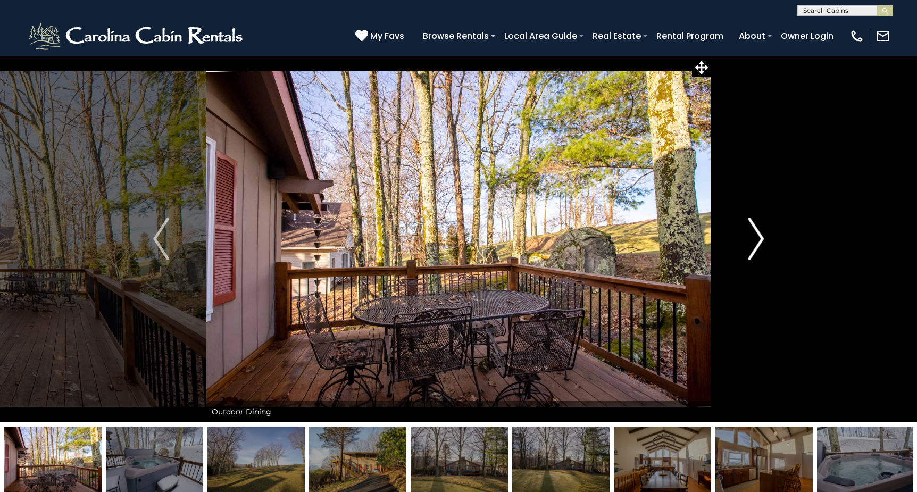
click at [756, 241] on img "Next" at bounding box center [756, 239] width 16 height 43
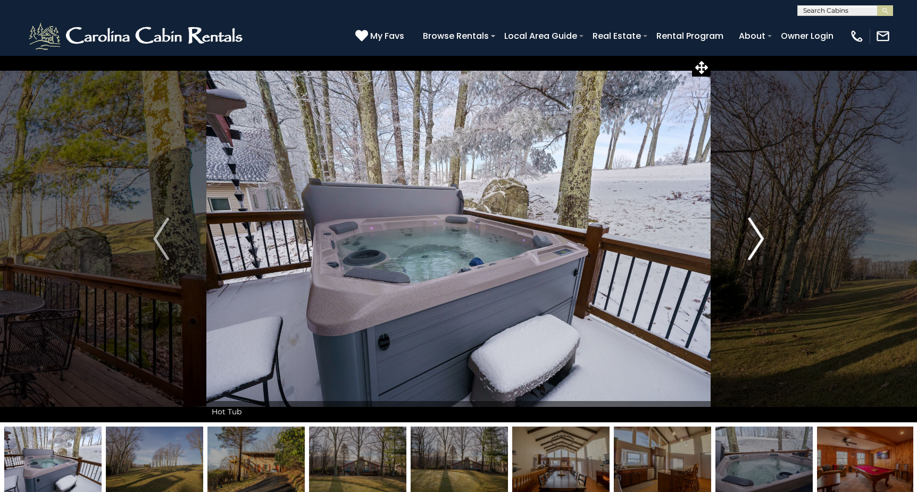
click at [756, 241] on img "Next" at bounding box center [756, 239] width 16 height 43
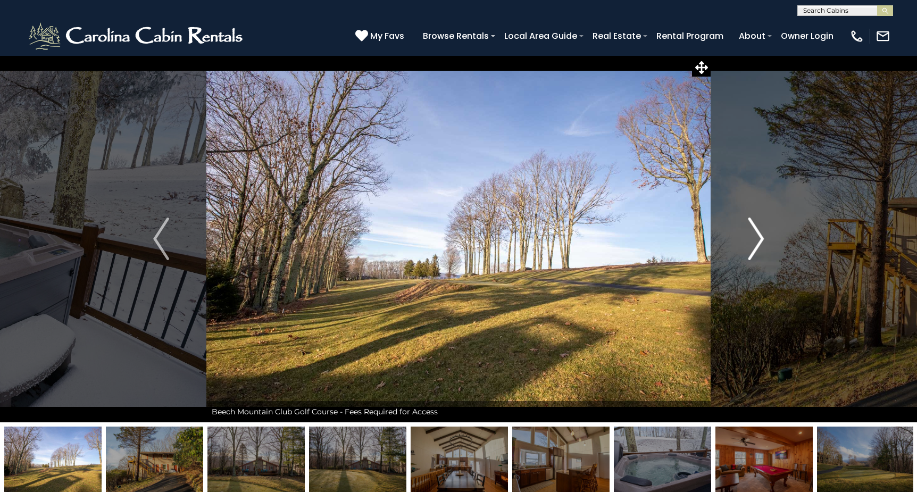
click at [756, 241] on img "Next" at bounding box center [756, 239] width 16 height 43
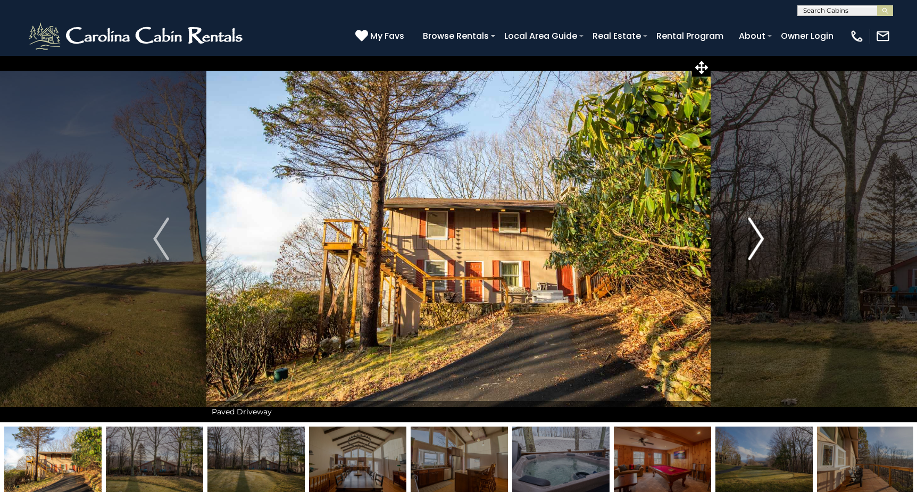
click at [756, 241] on img "Next" at bounding box center [756, 239] width 16 height 43
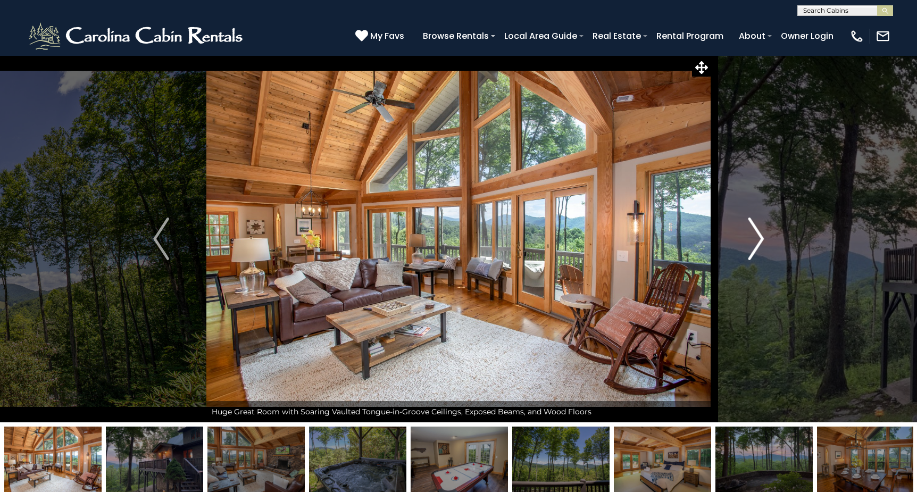
click at [760, 246] on img "Next" at bounding box center [756, 239] width 16 height 43
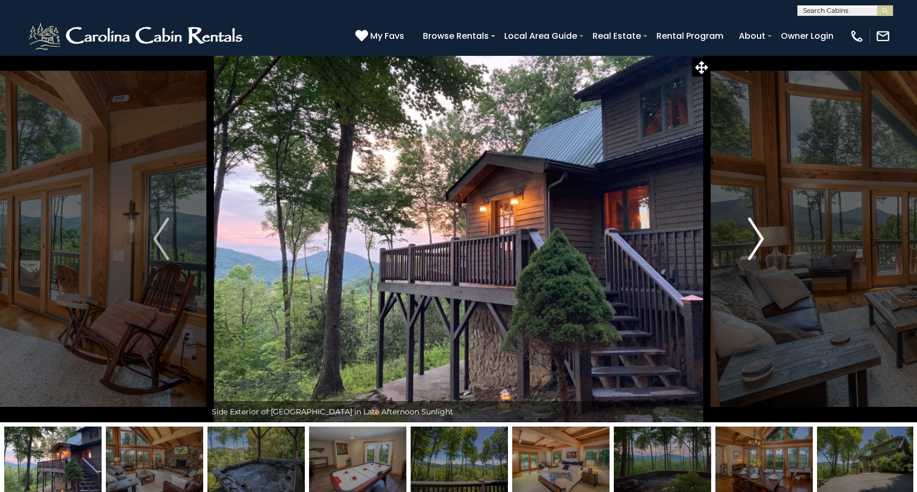
click at [759, 245] on img "Next" at bounding box center [756, 239] width 16 height 43
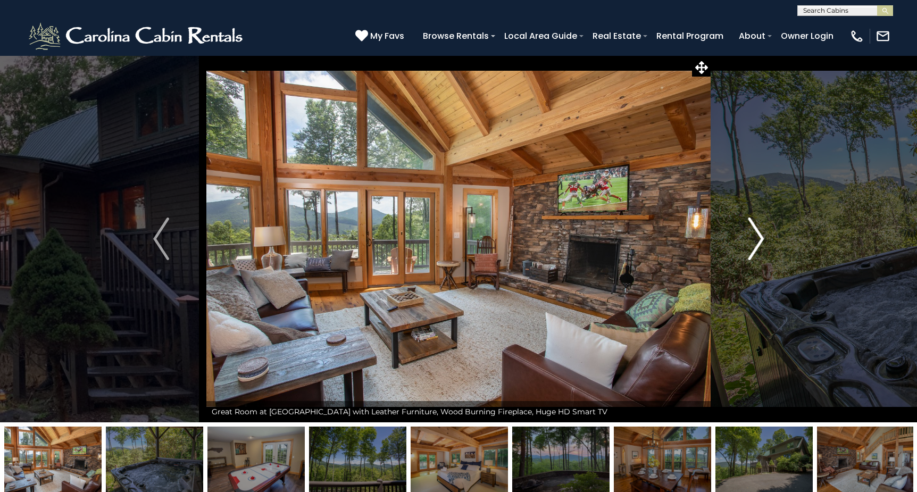
click at [759, 245] on img "Next" at bounding box center [756, 239] width 16 height 43
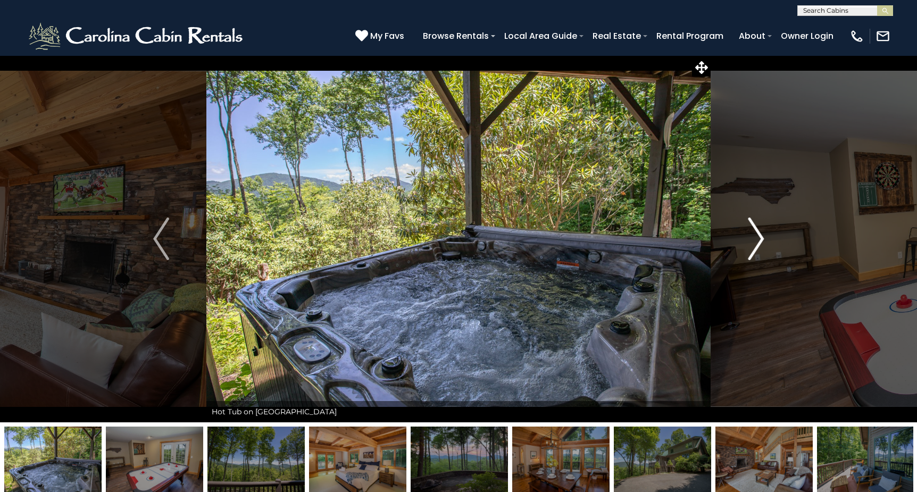
click at [759, 245] on img "Next" at bounding box center [756, 239] width 16 height 43
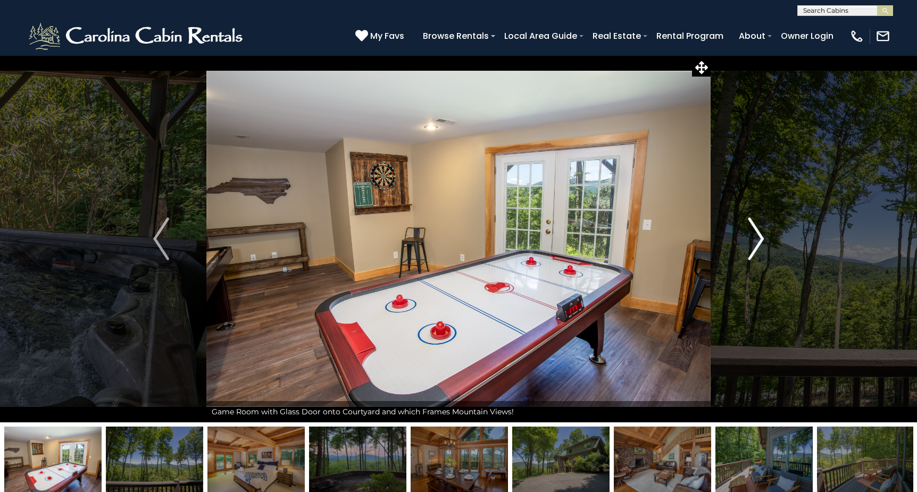
click at [759, 245] on img "Next" at bounding box center [756, 239] width 16 height 43
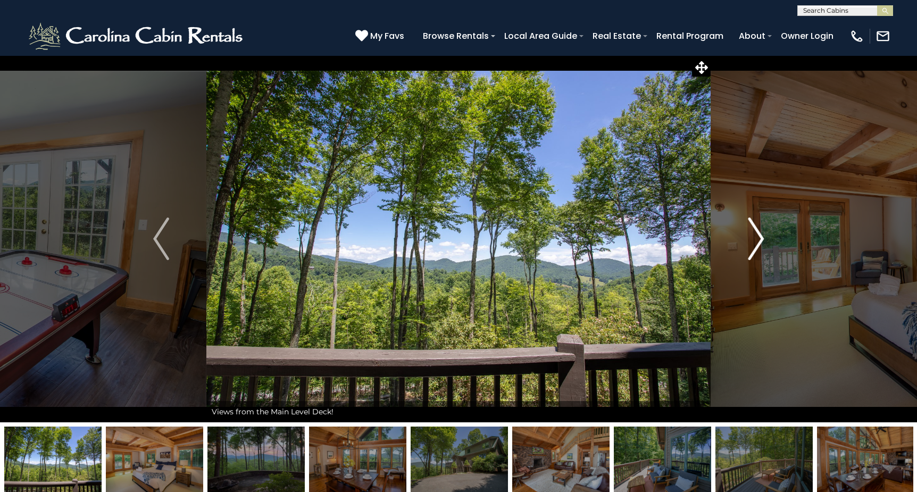
click at [759, 245] on img "Next" at bounding box center [756, 239] width 16 height 43
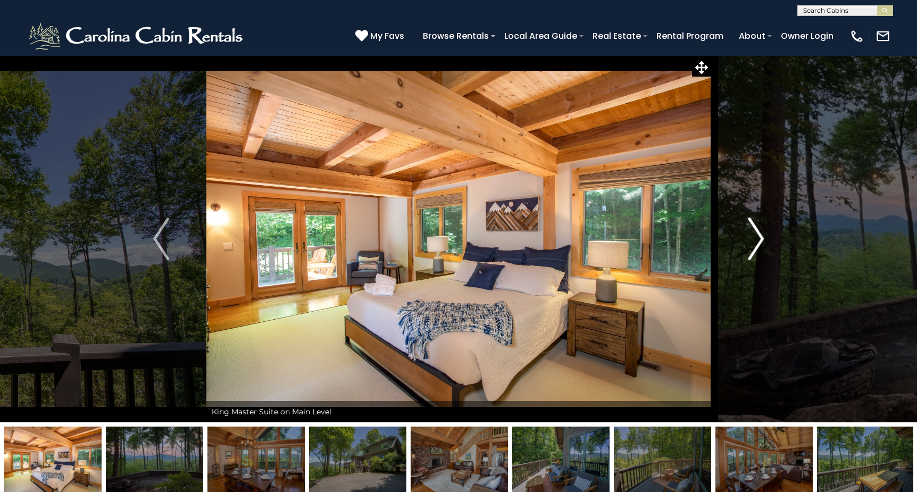
click at [759, 245] on img "Next" at bounding box center [756, 239] width 16 height 43
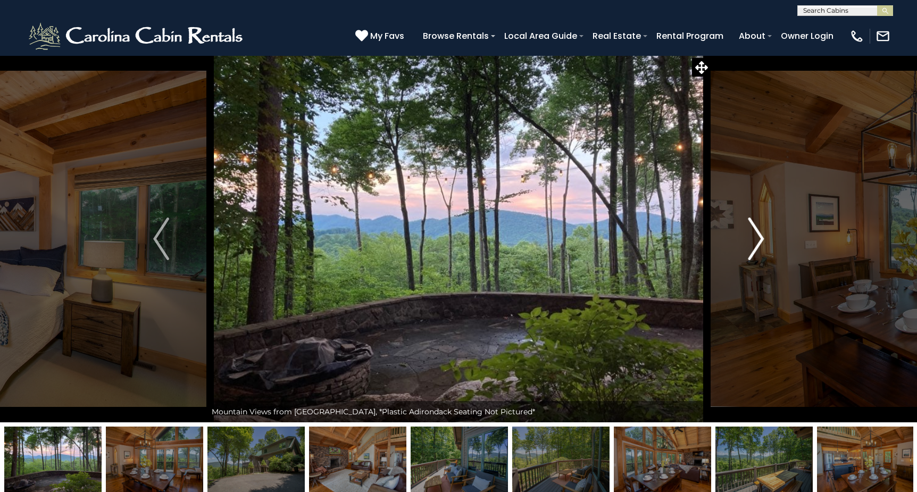
click at [759, 245] on img "Next" at bounding box center [756, 239] width 16 height 43
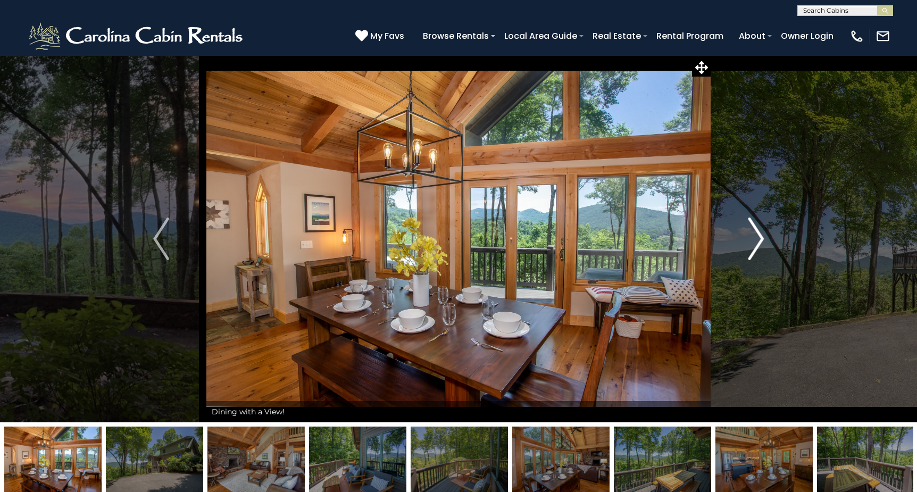
click at [759, 245] on img "Next" at bounding box center [756, 239] width 16 height 43
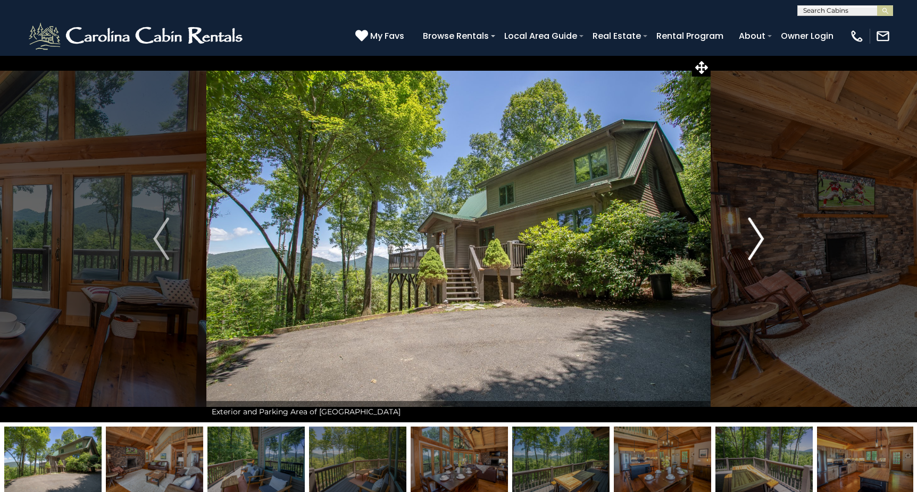
click at [759, 245] on img "Next" at bounding box center [756, 239] width 16 height 43
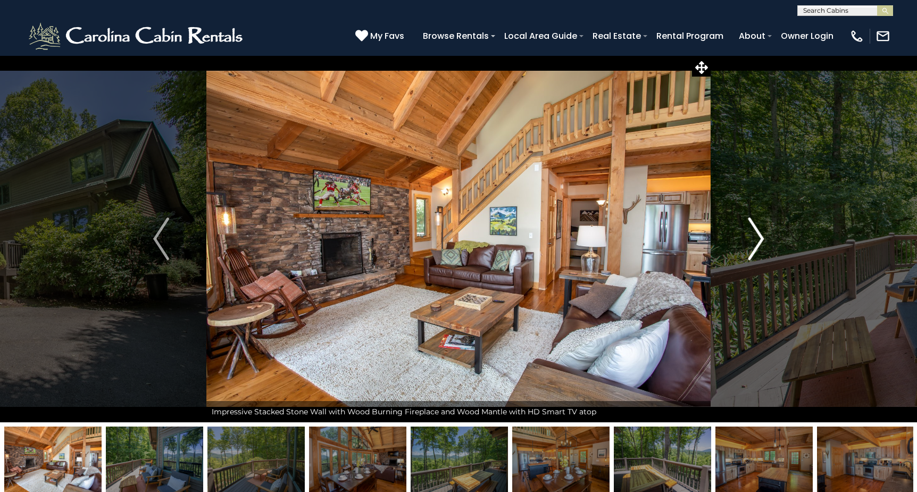
click at [759, 245] on img "Next" at bounding box center [756, 239] width 16 height 43
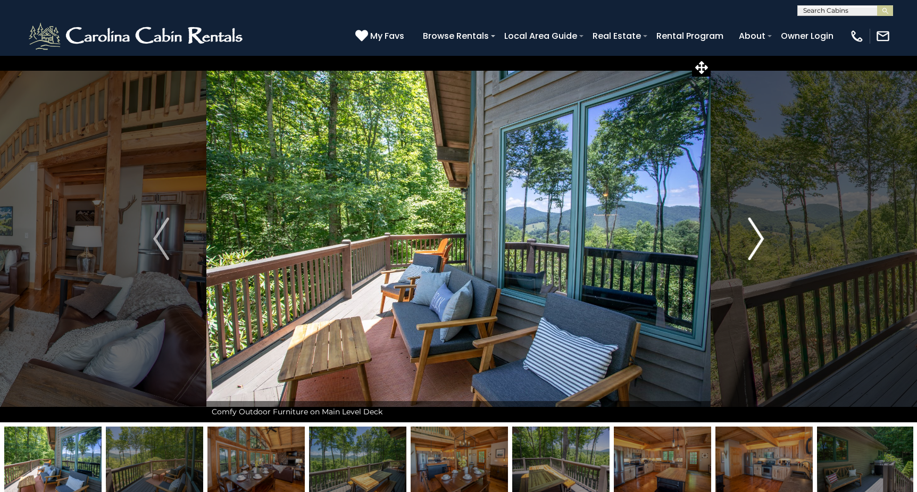
click at [759, 245] on img "Next" at bounding box center [756, 239] width 16 height 43
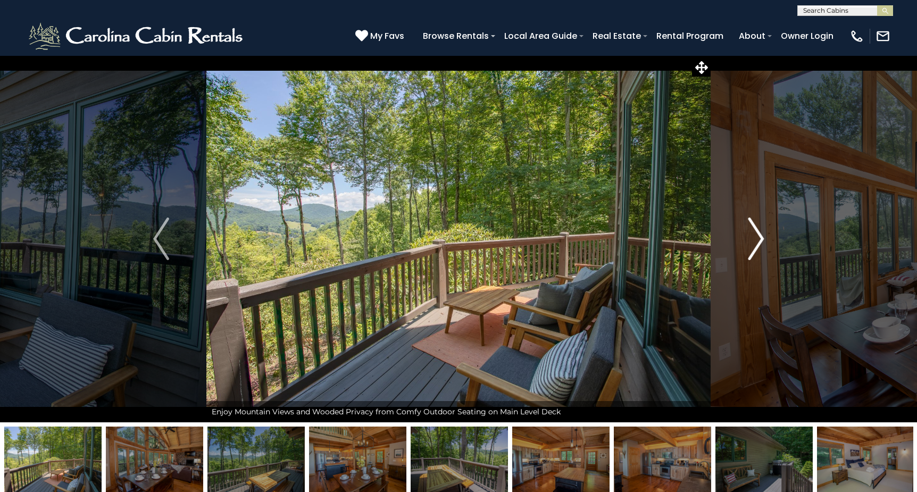
click at [759, 245] on img "Next" at bounding box center [756, 239] width 16 height 43
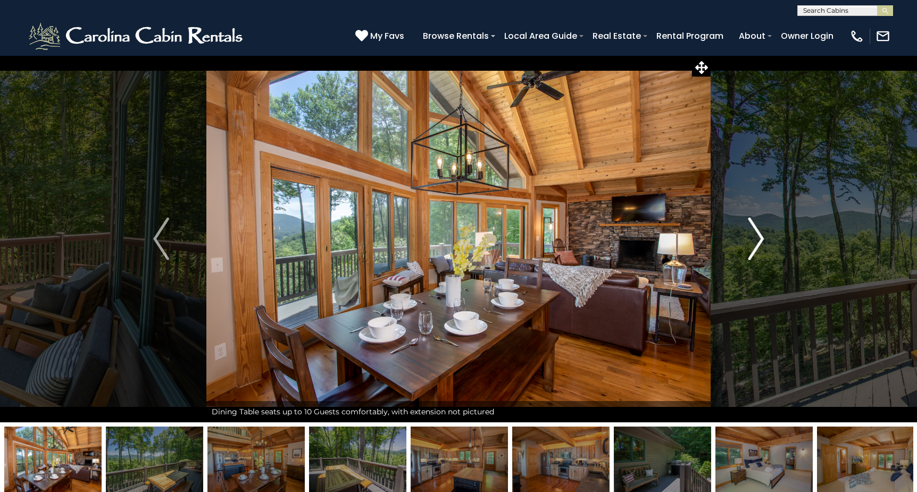
click at [759, 245] on img "Next" at bounding box center [756, 239] width 16 height 43
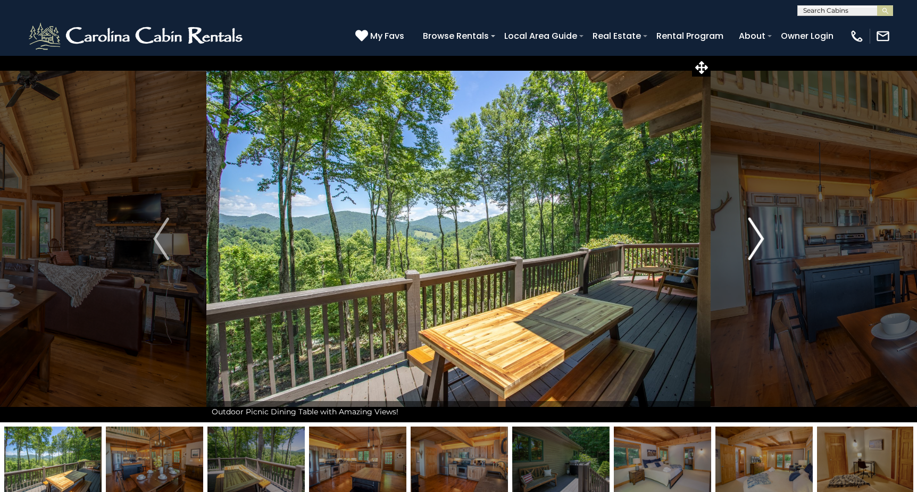
click at [759, 245] on img "Next" at bounding box center [756, 239] width 16 height 43
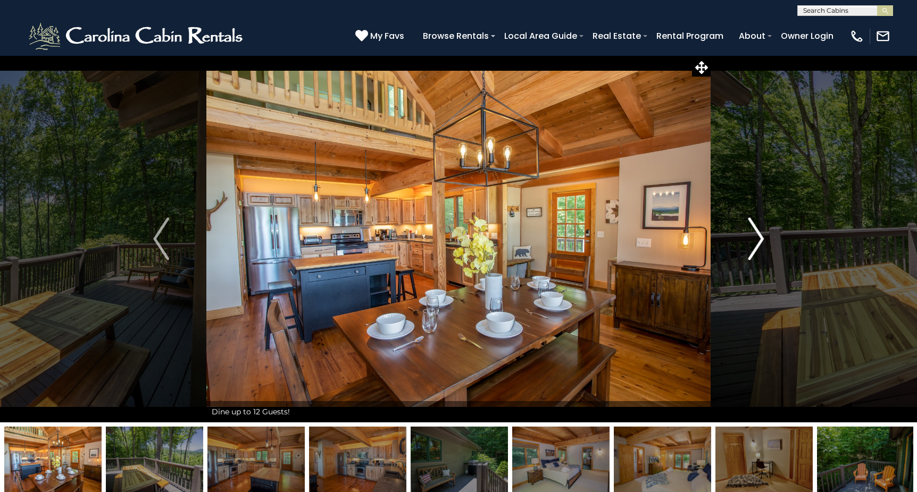
click at [759, 245] on img "Next" at bounding box center [756, 239] width 16 height 43
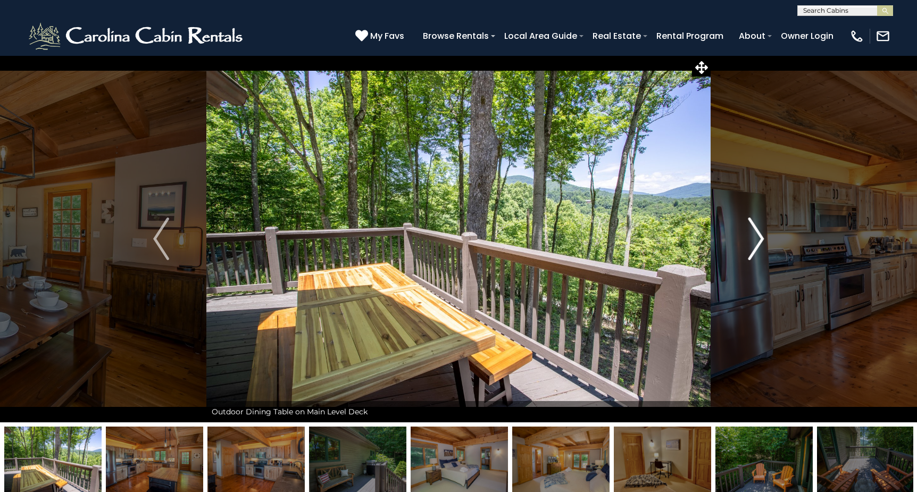
click at [759, 245] on img "Next" at bounding box center [756, 239] width 16 height 43
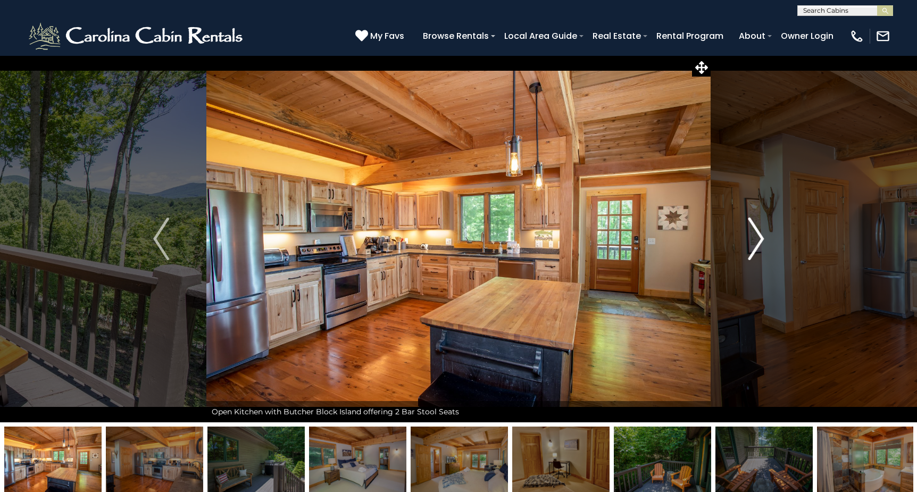
click at [759, 245] on img "Next" at bounding box center [756, 239] width 16 height 43
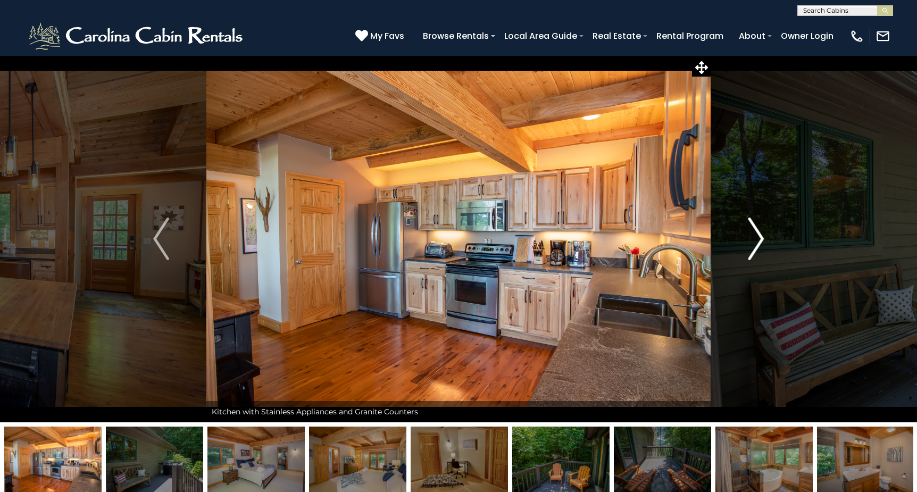
click at [759, 245] on img "Next" at bounding box center [756, 239] width 16 height 43
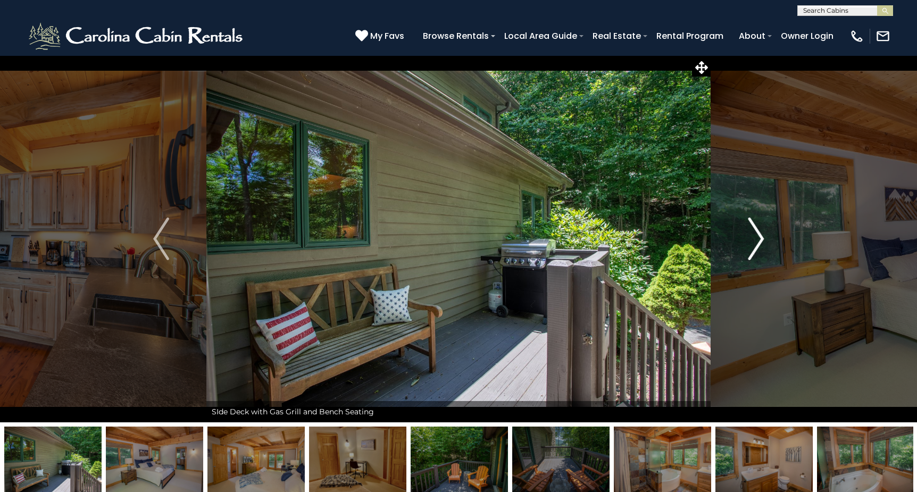
click at [759, 245] on img "Next" at bounding box center [756, 239] width 16 height 43
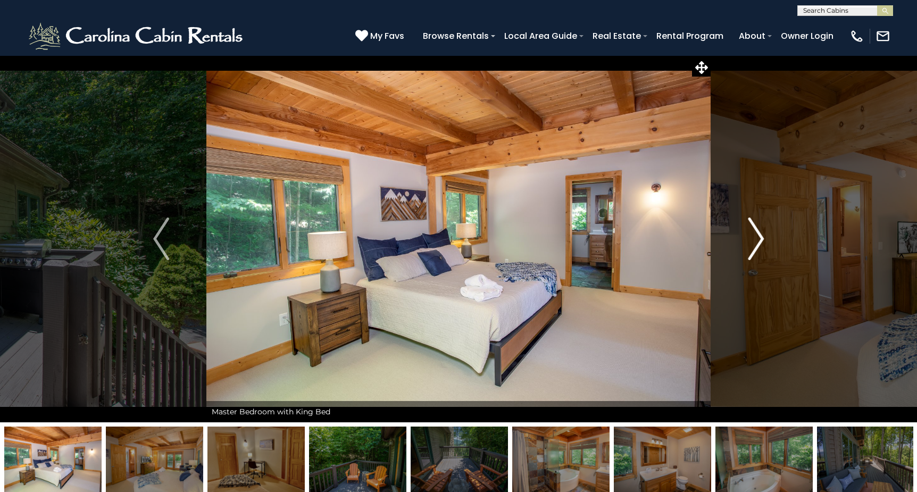
click at [759, 245] on img "Next" at bounding box center [756, 239] width 16 height 43
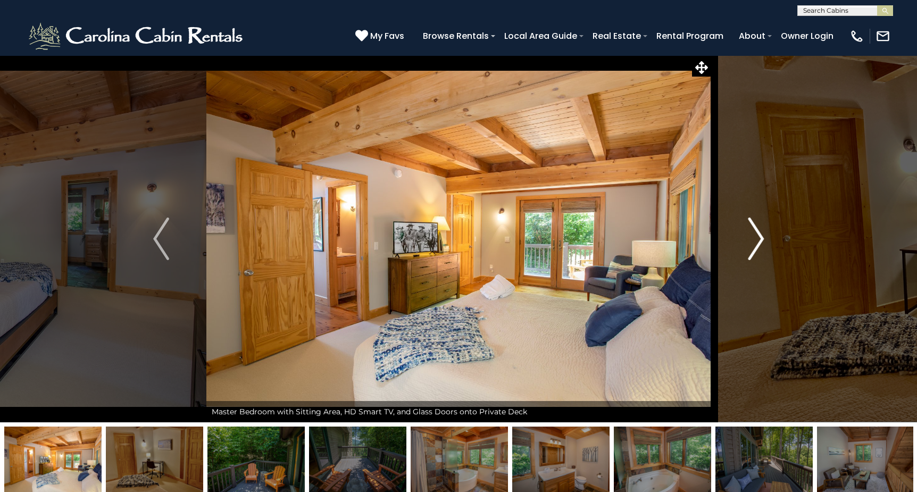
click at [759, 245] on img "Next" at bounding box center [756, 239] width 16 height 43
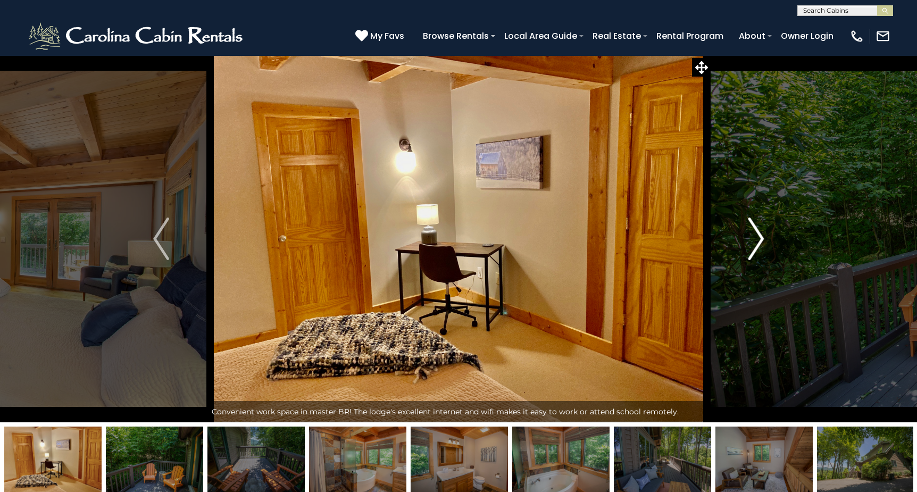
click at [759, 245] on img "Next" at bounding box center [756, 239] width 16 height 43
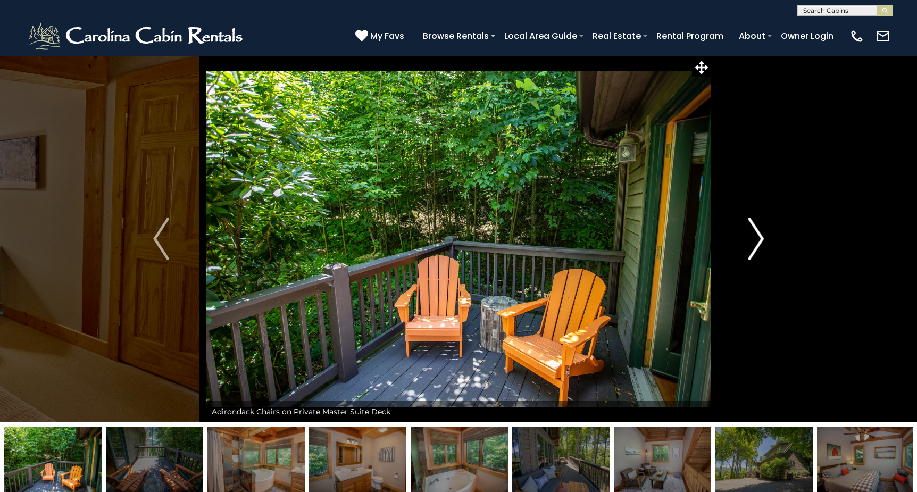
click at [759, 245] on img "Next" at bounding box center [756, 239] width 16 height 43
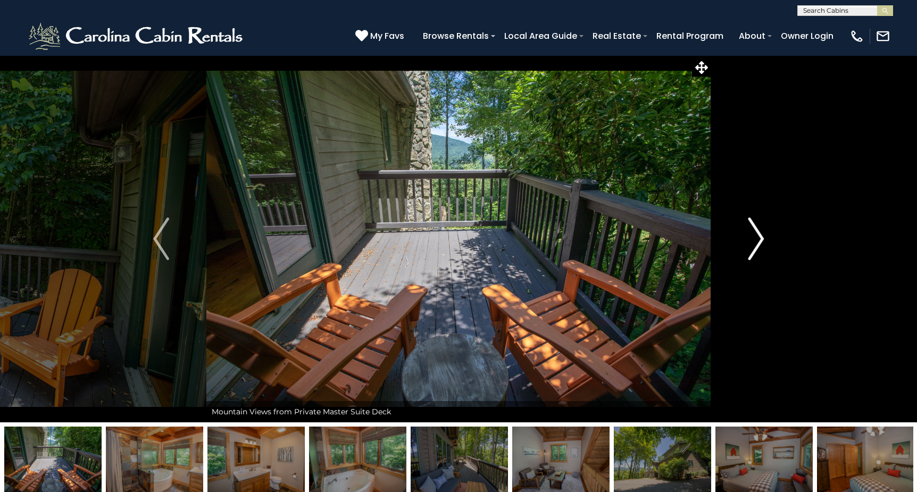
click at [759, 245] on img "Next" at bounding box center [756, 239] width 16 height 43
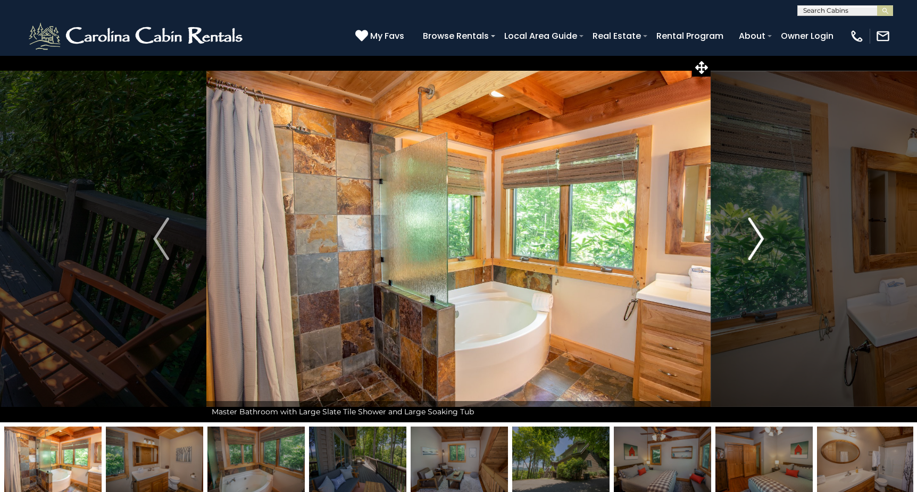
click at [759, 245] on img "Next" at bounding box center [756, 239] width 16 height 43
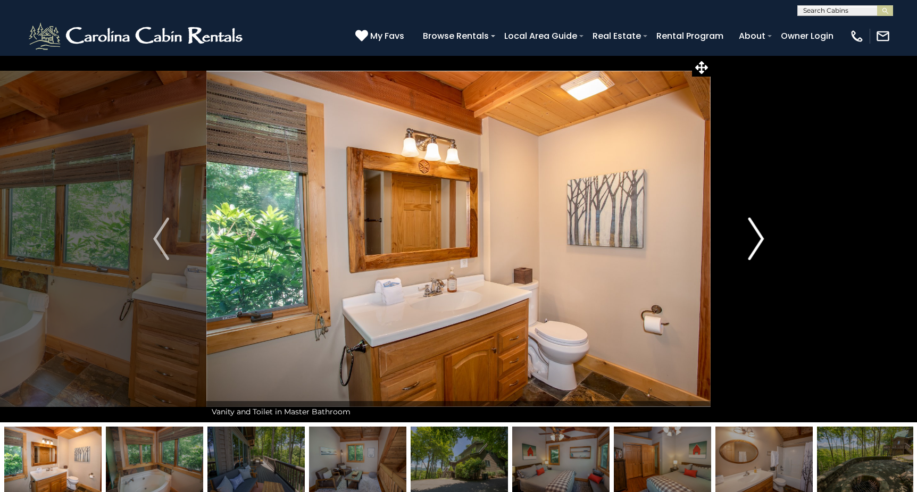
click at [759, 245] on img "Next" at bounding box center [756, 239] width 16 height 43
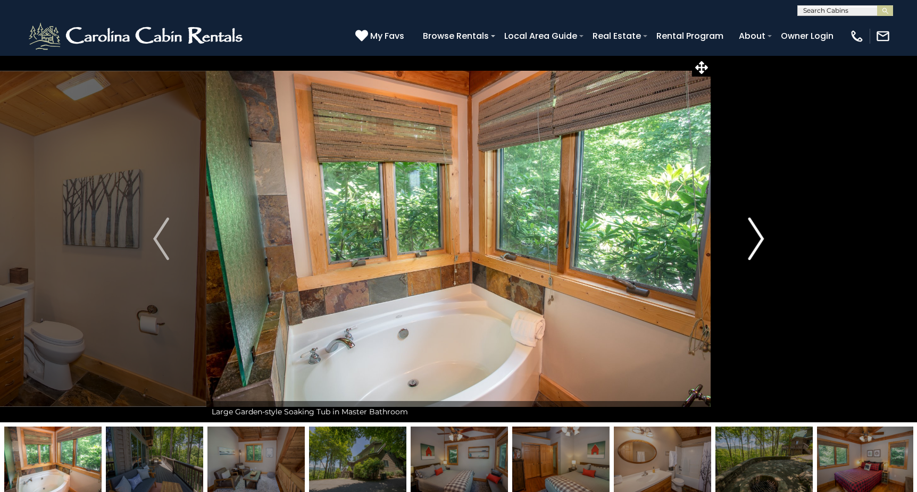
click at [759, 245] on img "Next" at bounding box center [756, 239] width 16 height 43
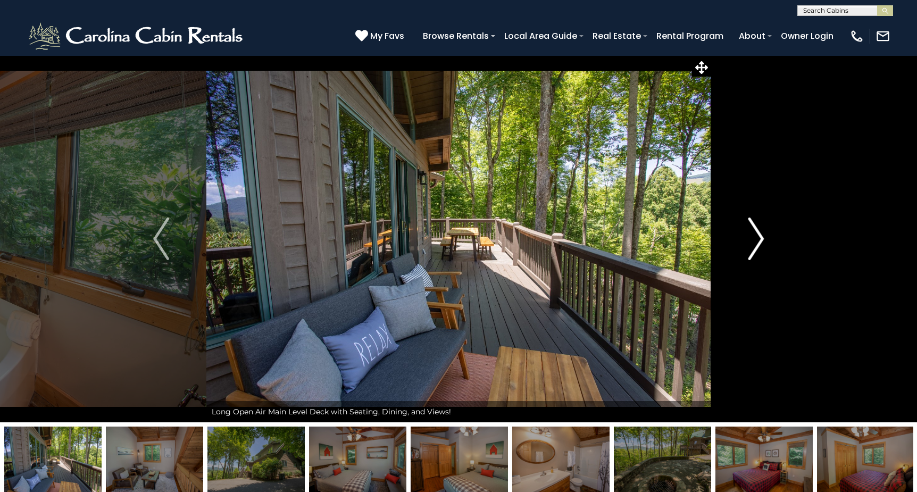
click at [759, 245] on img "Next" at bounding box center [756, 239] width 16 height 43
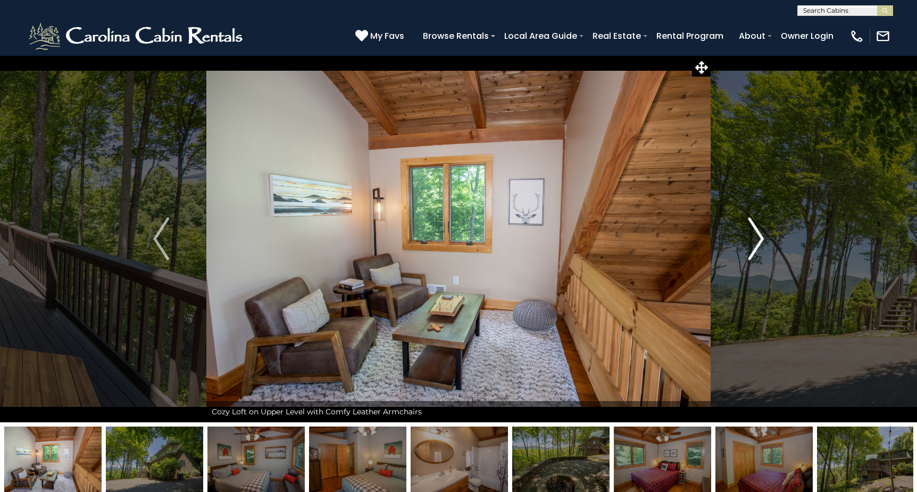
click at [759, 245] on img "Next" at bounding box center [756, 239] width 16 height 43
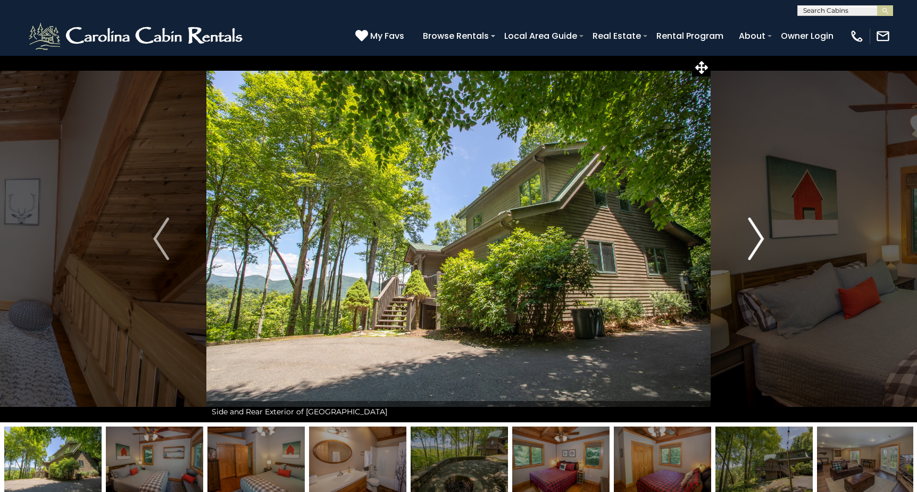
click at [759, 245] on img "Next" at bounding box center [756, 239] width 16 height 43
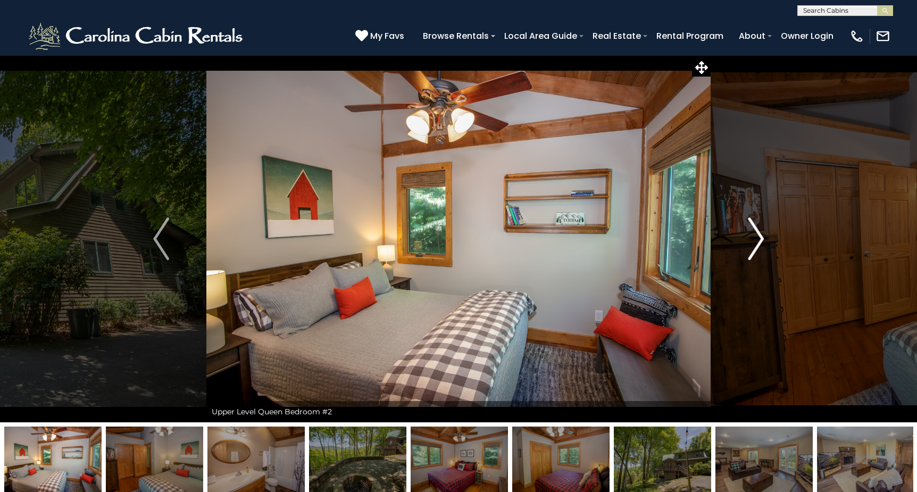
click at [759, 245] on img "Next" at bounding box center [756, 239] width 16 height 43
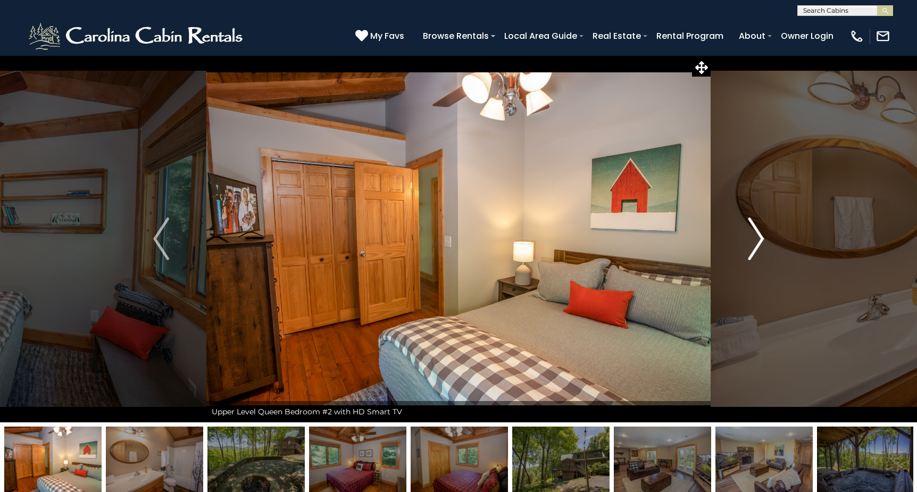
click at [759, 245] on img "Next" at bounding box center [756, 239] width 16 height 43
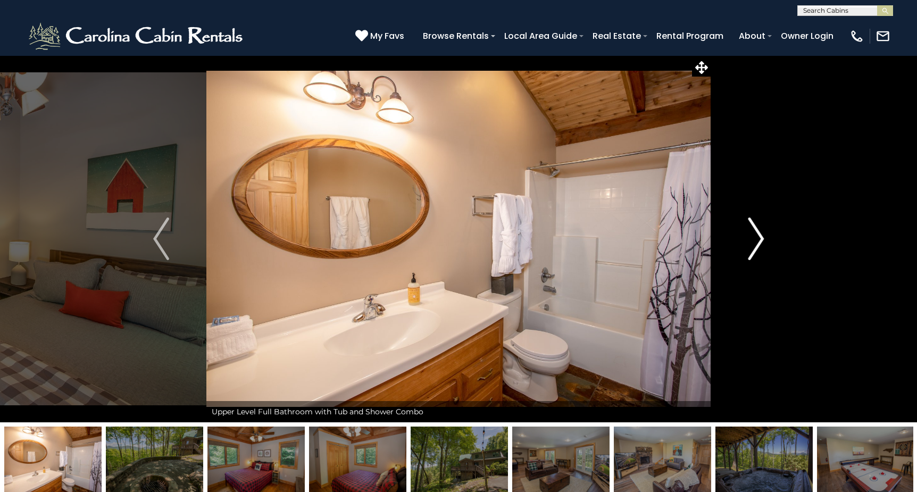
click at [759, 245] on img "Next" at bounding box center [756, 239] width 16 height 43
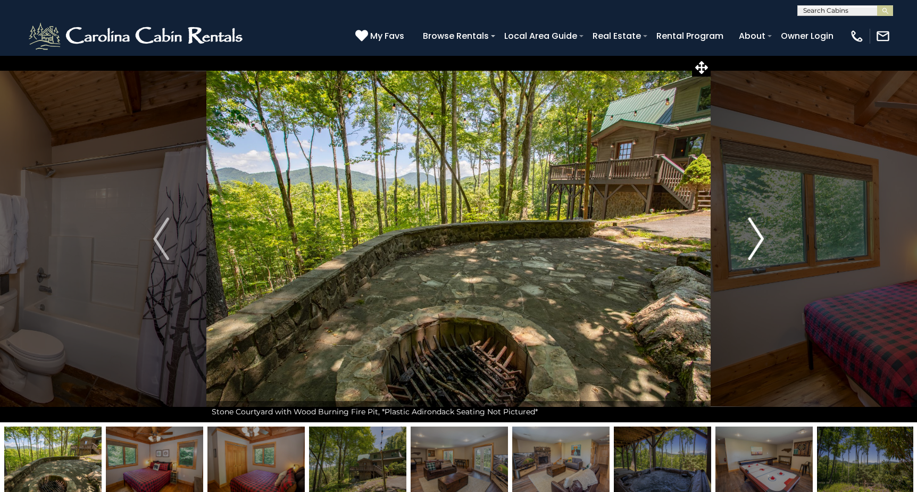
click at [759, 245] on img "Next" at bounding box center [756, 239] width 16 height 43
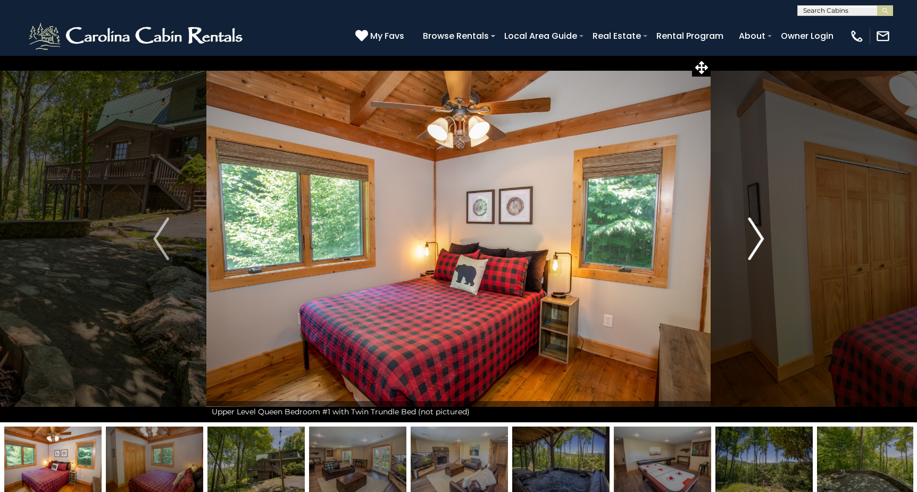
click at [759, 245] on img "Next" at bounding box center [756, 239] width 16 height 43
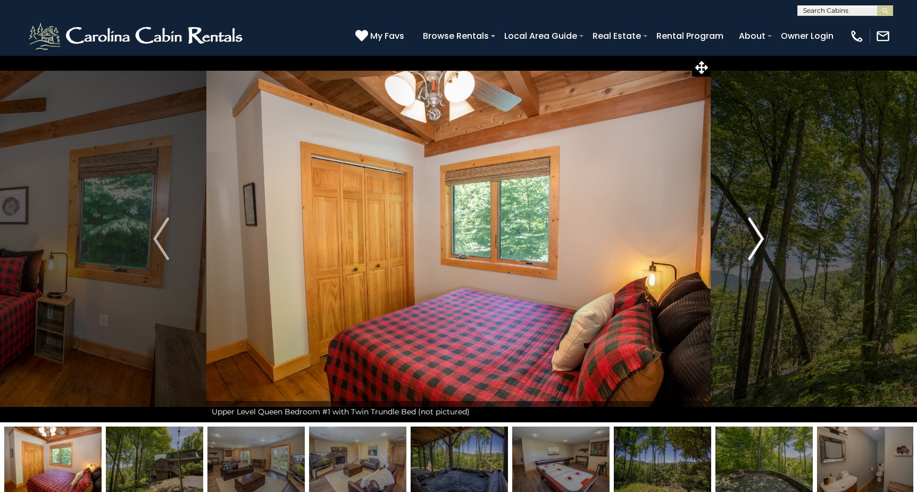
click at [759, 245] on img "Next" at bounding box center [756, 239] width 16 height 43
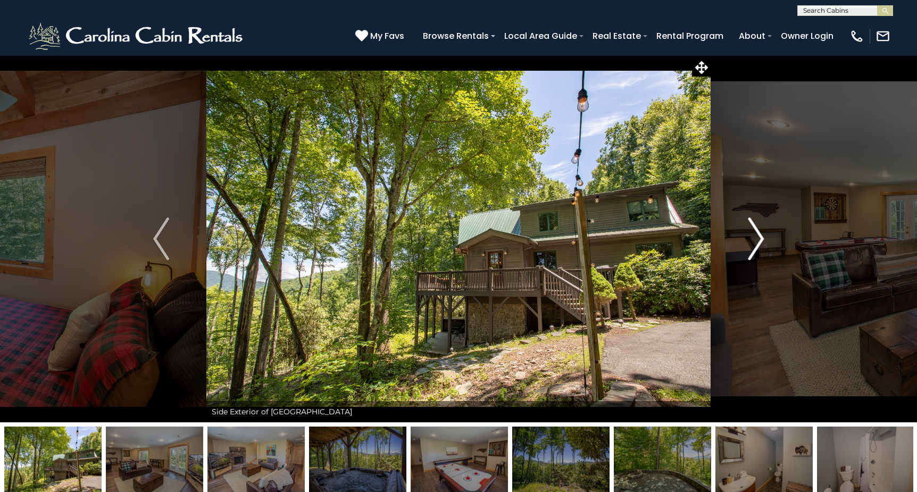
click at [759, 245] on img "Next" at bounding box center [756, 239] width 16 height 43
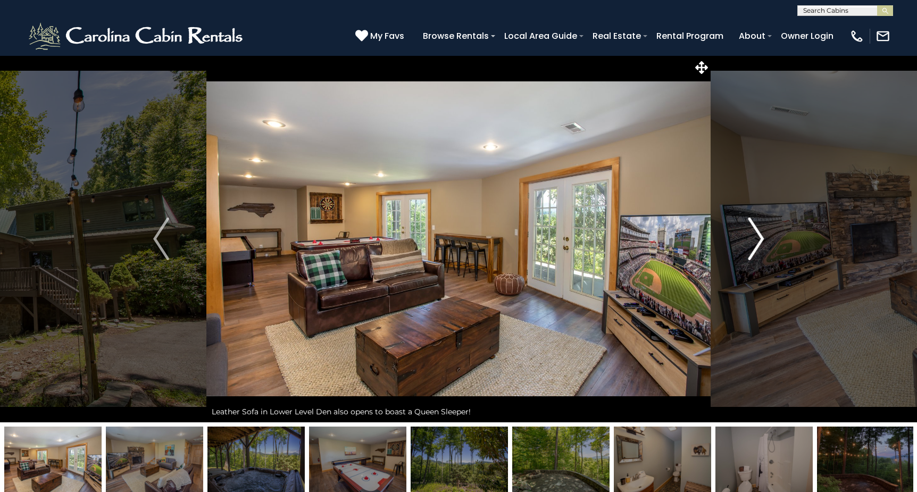
click at [759, 245] on img "Next" at bounding box center [756, 239] width 16 height 43
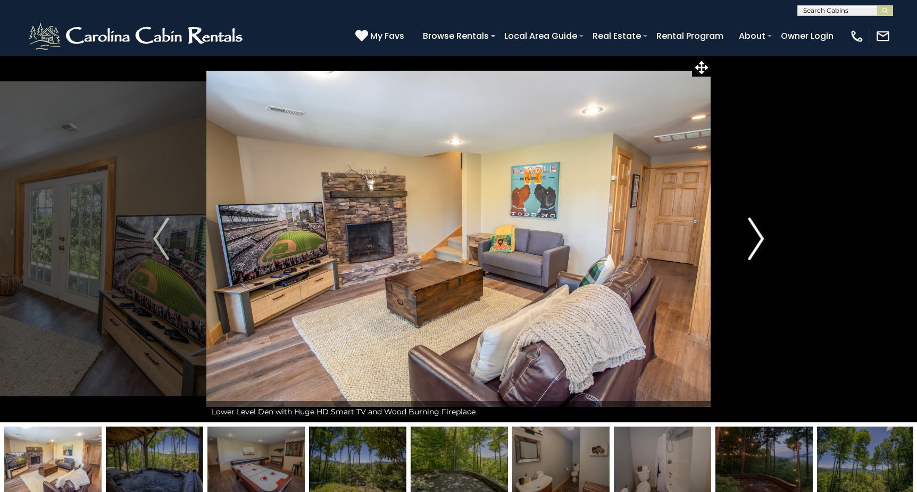
click at [759, 245] on img "Next" at bounding box center [756, 239] width 16 height 43
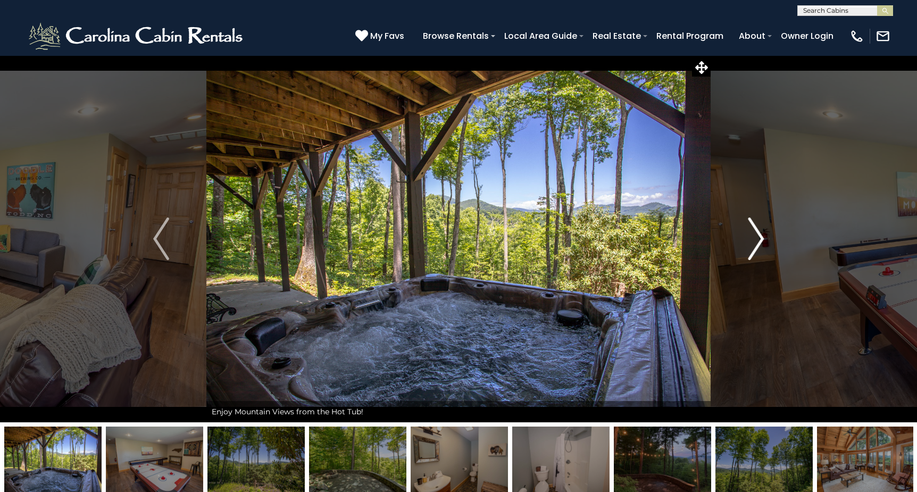
click at [759, 245] on img "Next" at bounding box center [756, 239] width 16 height 43
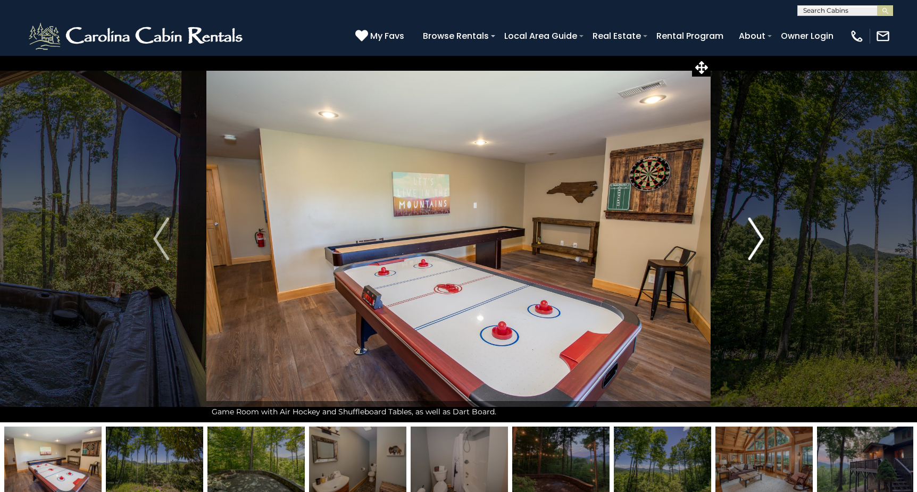
click at [759, 245] on img "Next" at bounding box center [756, 239] width 16 height 43
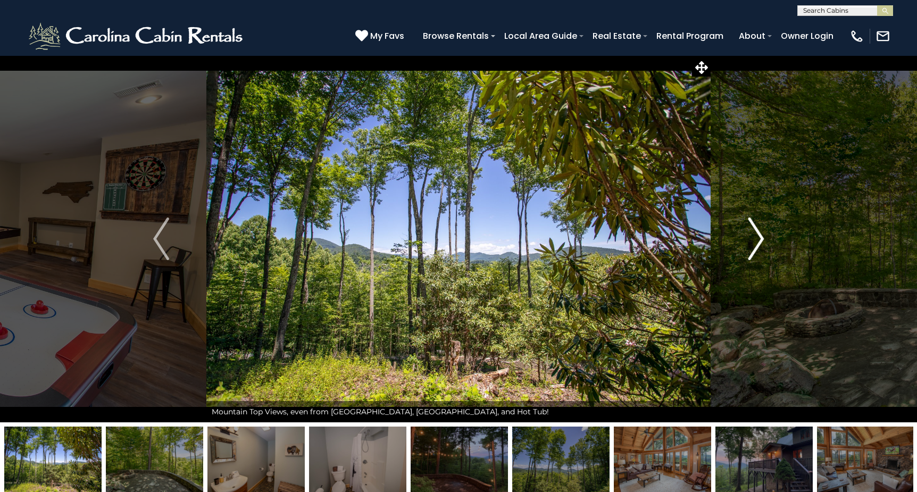
click at [759, 245] on img "Next" at bounding box center [756, 239] width 16 height 43
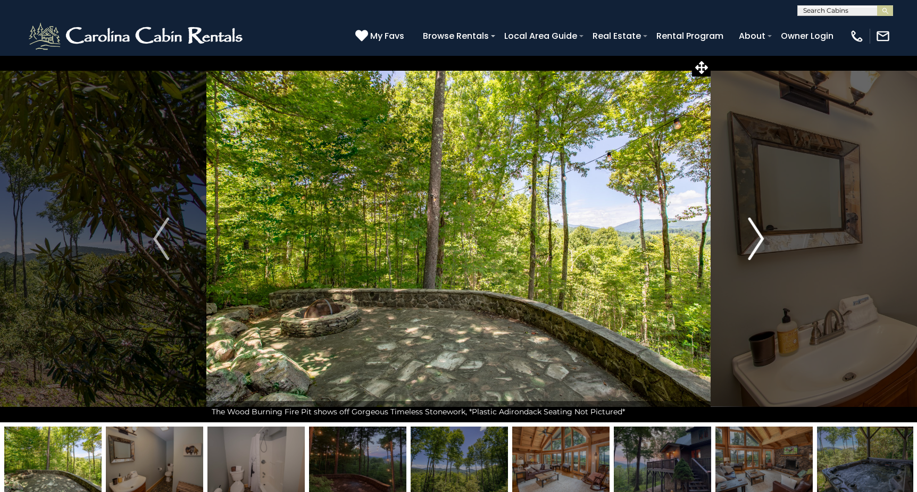
click at [759, 245] on img "Next" at bounding box center [756, 239] width 16 height 43
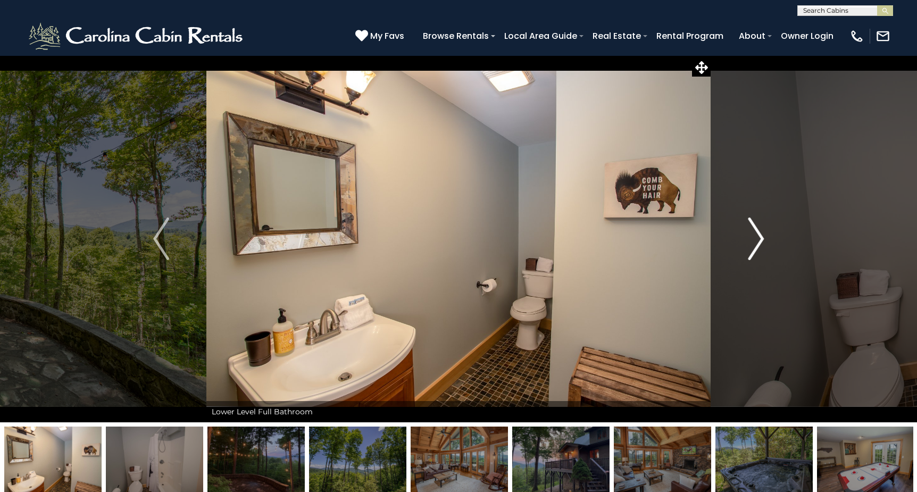
click at [759, 245] on img "Next" at bounding box center [756, 239] width 16 height 43
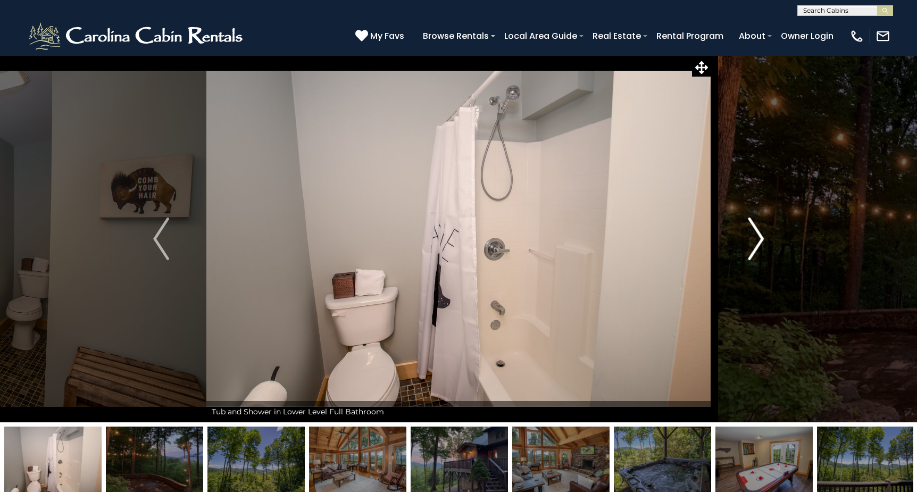
click at [759, 245] on img "Next" at bounding box center [756, 239] width 16 height 43
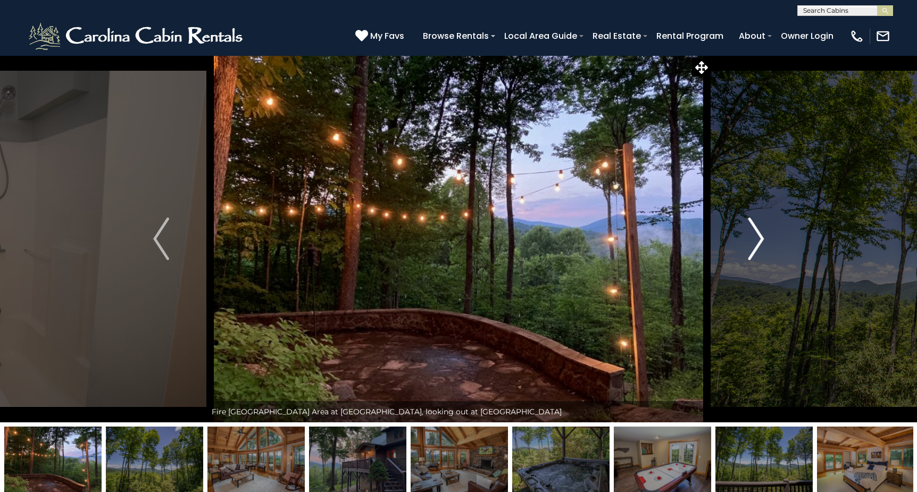
click at [752, 237] on img "Next" at bounding box center [756, 239] width 16 height 43
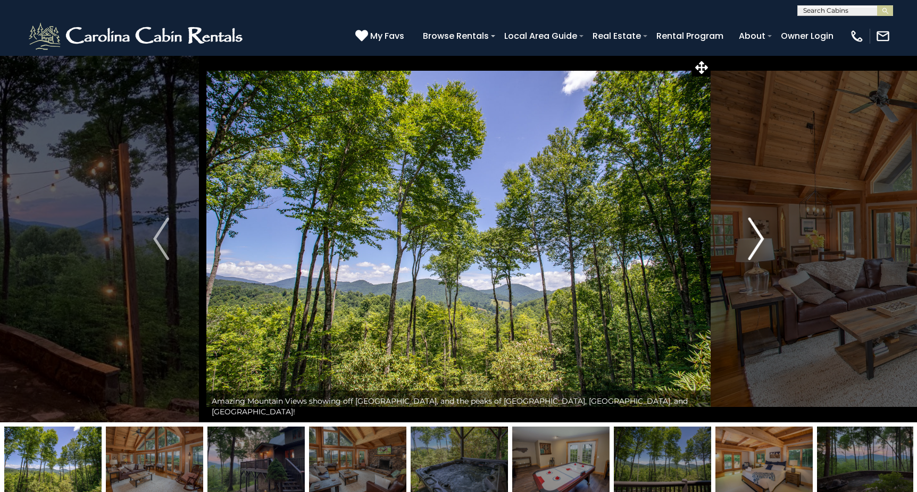
click at [752, 237] on img "Next" at bounding box center [756, 239] width 16 height 43
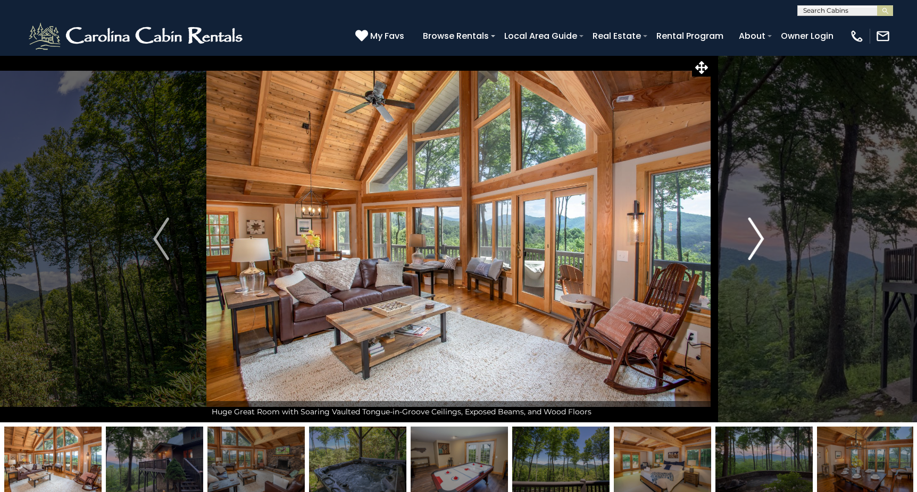
click at [752, 237] on img "Next" at bounding box center [756, 239] width 16 height 43
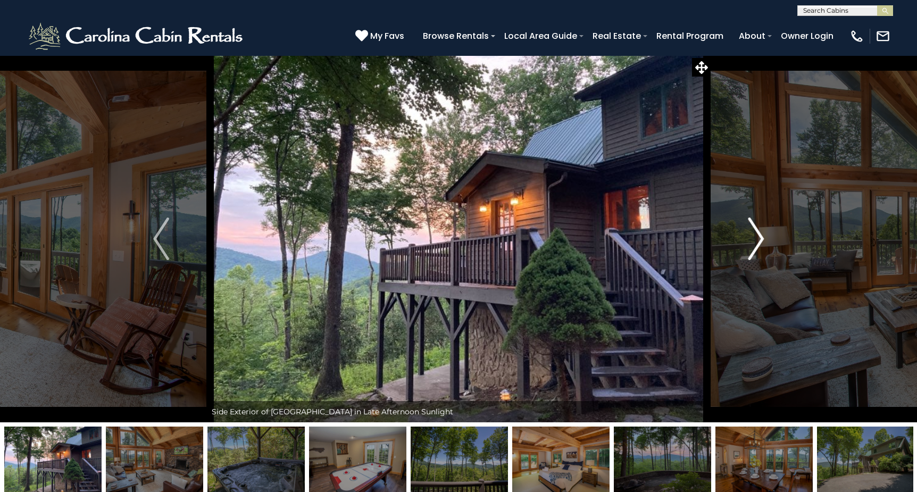
click at [752, 237] on img "Next" at bounding box center [756, 239] width 16 height 43
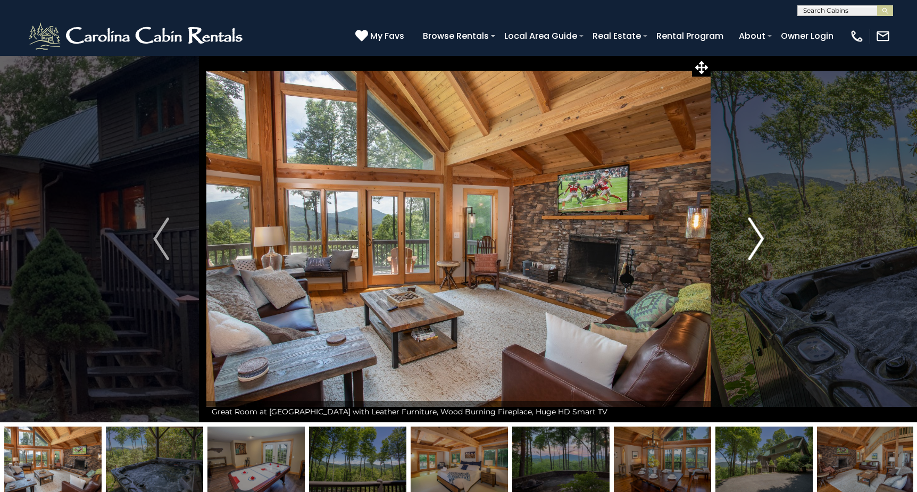
click at [752, 237] on img "Next" at bounding box center [756, 239] width 16 height 43
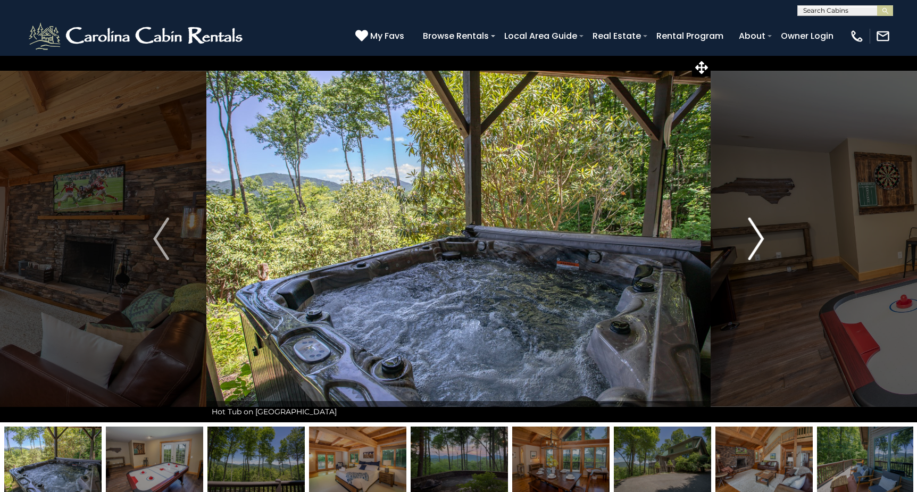
click at [752, 237] on img "Next" at bounding box center [756, 239] width 16 height 43
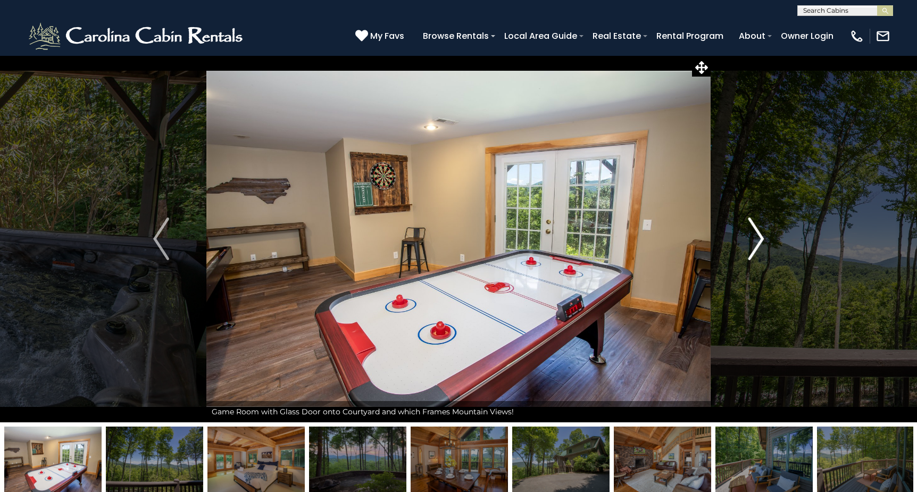
click at [752, 237] on img "Next" at bounding box center [756, 239] width 16 height 43
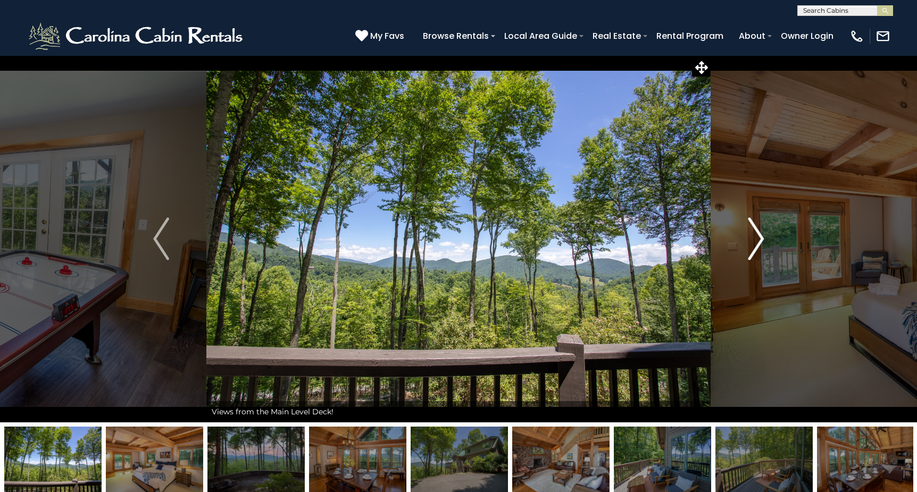
click at [752, 237] on img "Next" at bounding box center [756, 239] width 16 height 43
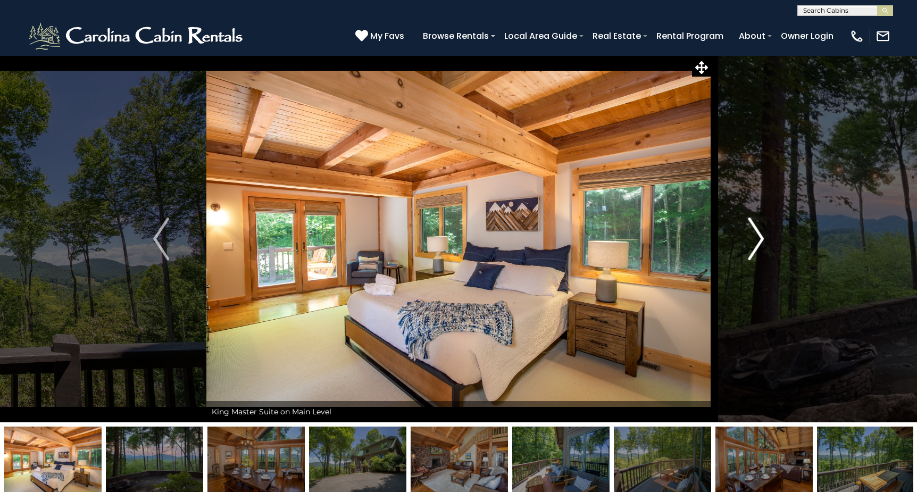
click at [752, 237] on img "Next" at bounding box center [756, 239] width 16 height 43
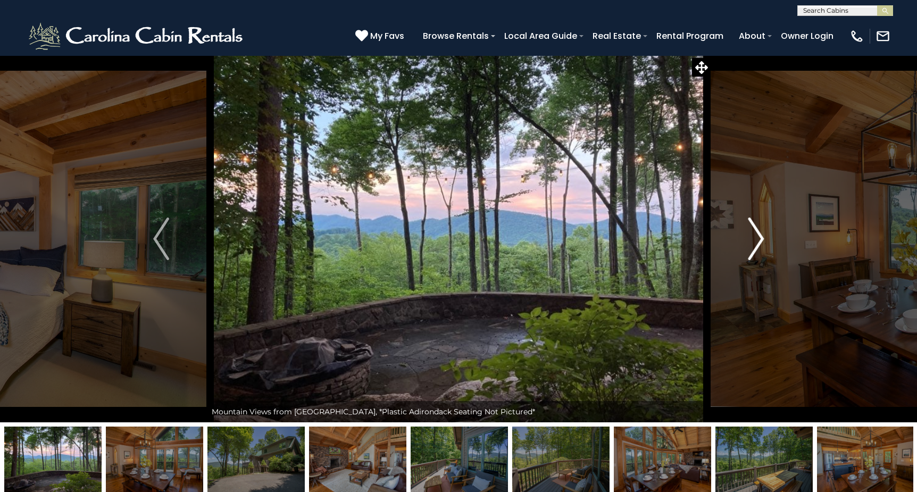
click at [752, 237] on img "Next" at bounding box center [756, 239] width 16 height 43
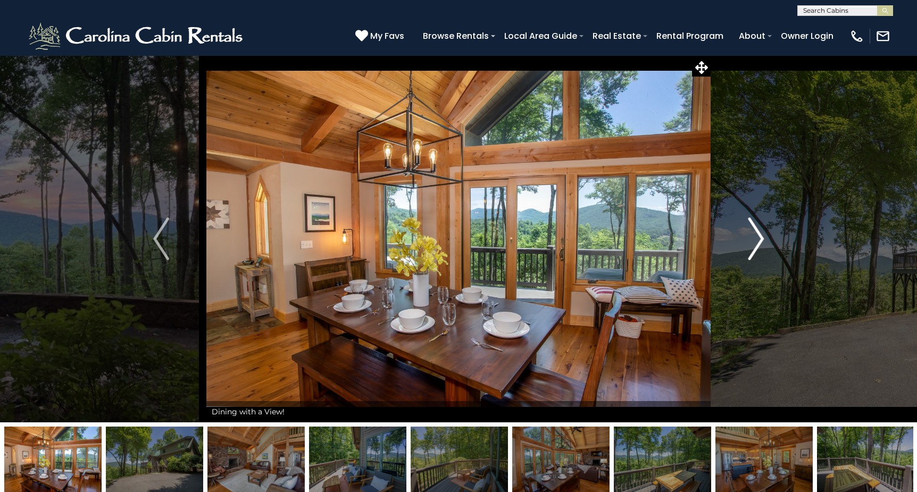
click at [752, 237] on img "Next" at bounding box center [756, 239] width 16 height 43
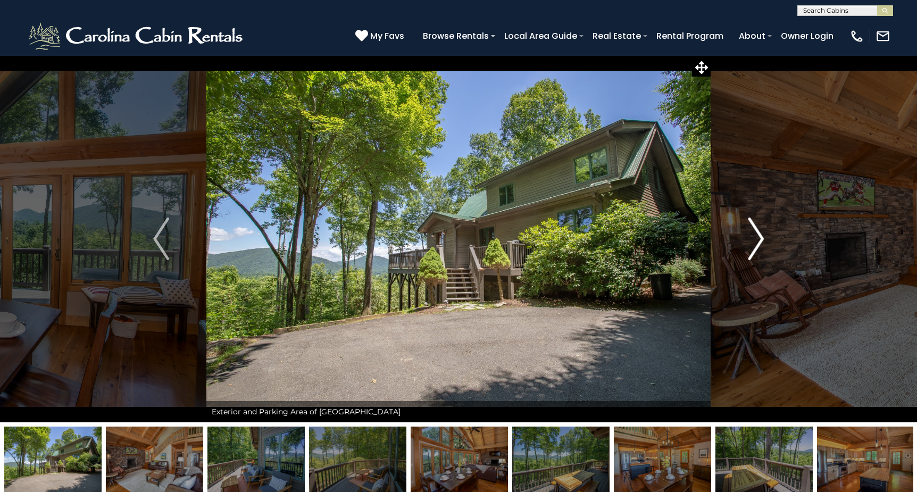
click at [752, 237] on img "Next" at bounding box center [756, 239] width 16 height 43
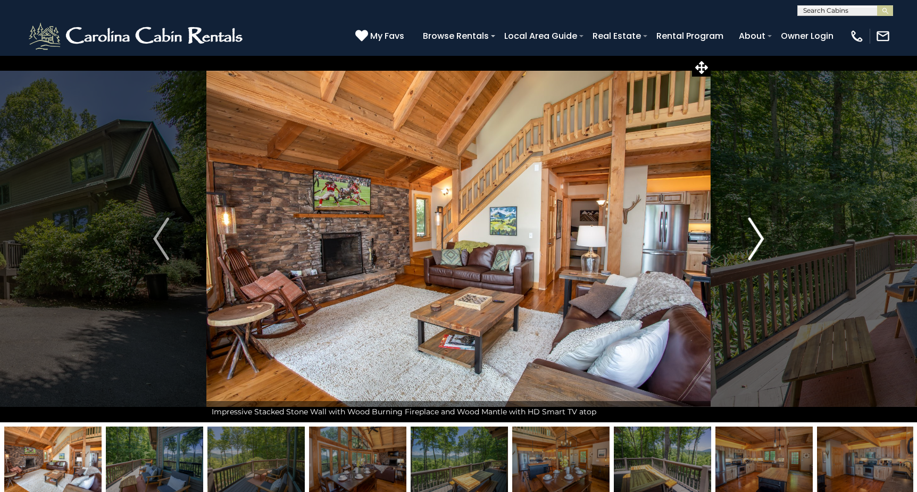
click at [752, 237] on img "Next" at bounding box center [756, 239] width 16 height 43
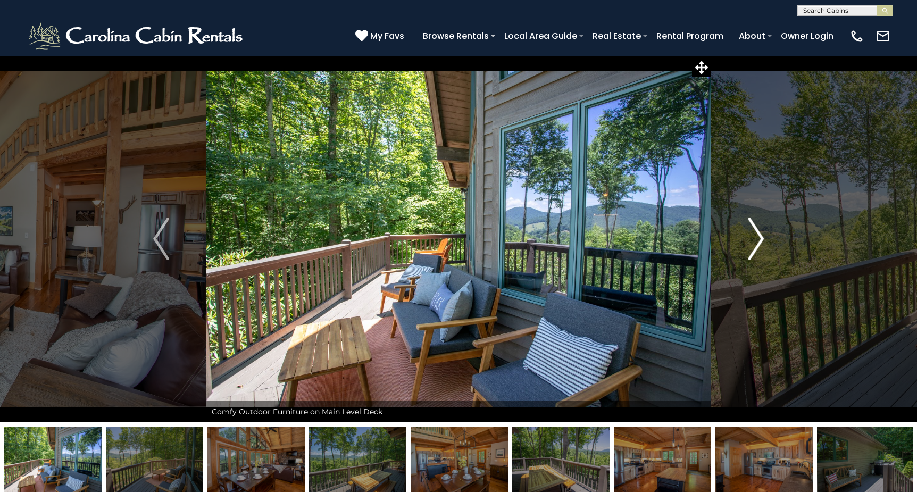
click at [752, 237] on img "Next" at bounding box center [756, 239] width 16 height 43
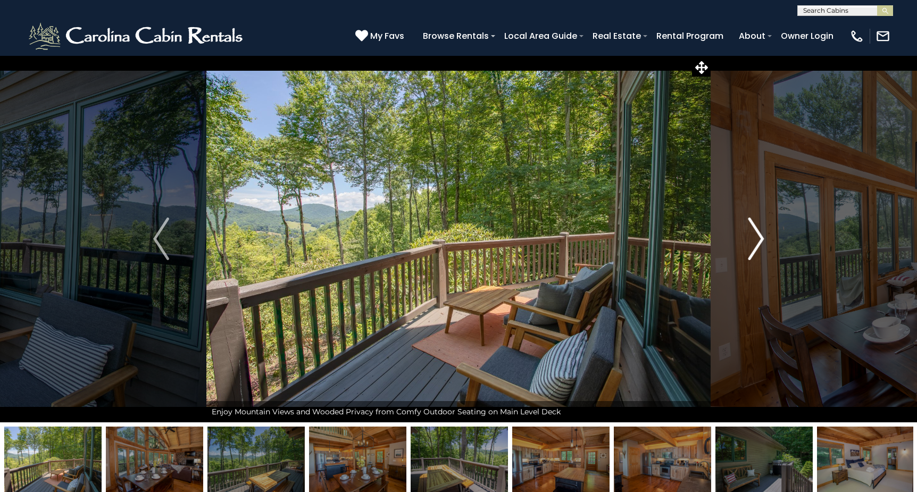
click at [752, 237] on img "Next" at bounding box center [756, 239] width 16 height 43
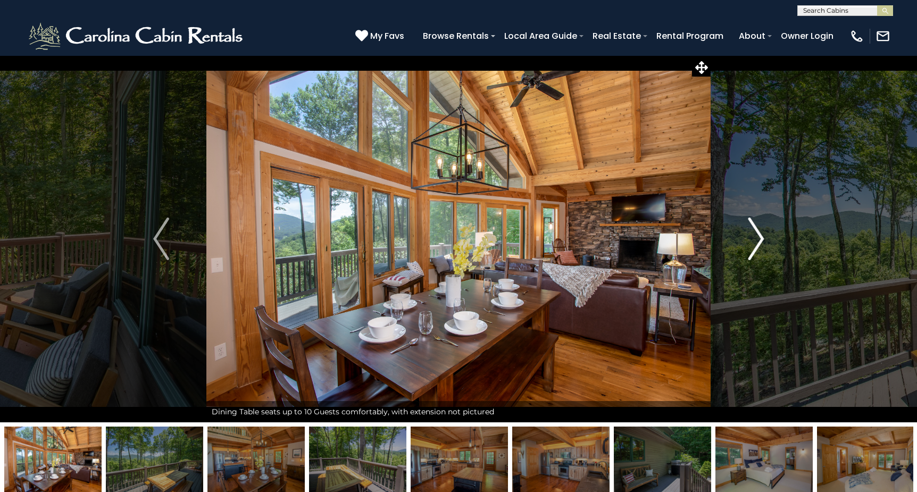
click at [752, 237] on img "Next" at bounding box center [756, 239] width 16 height 43
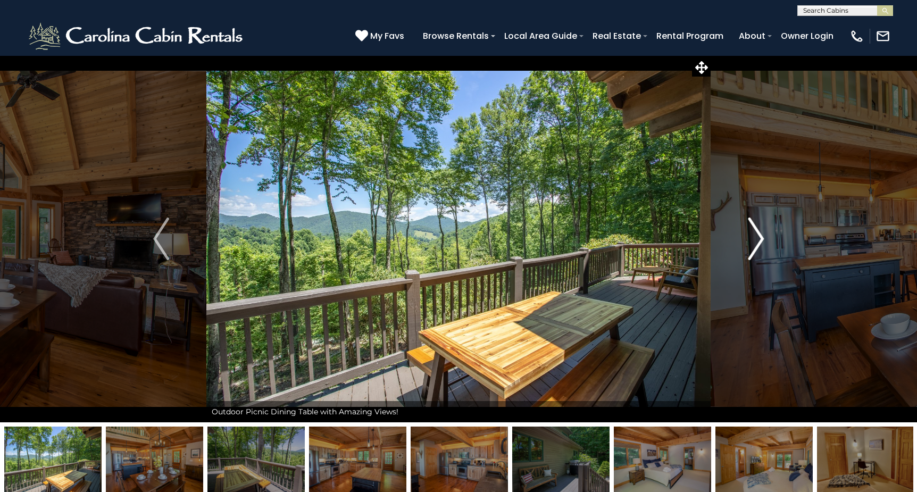
click at [752, 237] on img "Next" at bounding box center [756, 239] width 16 height 43
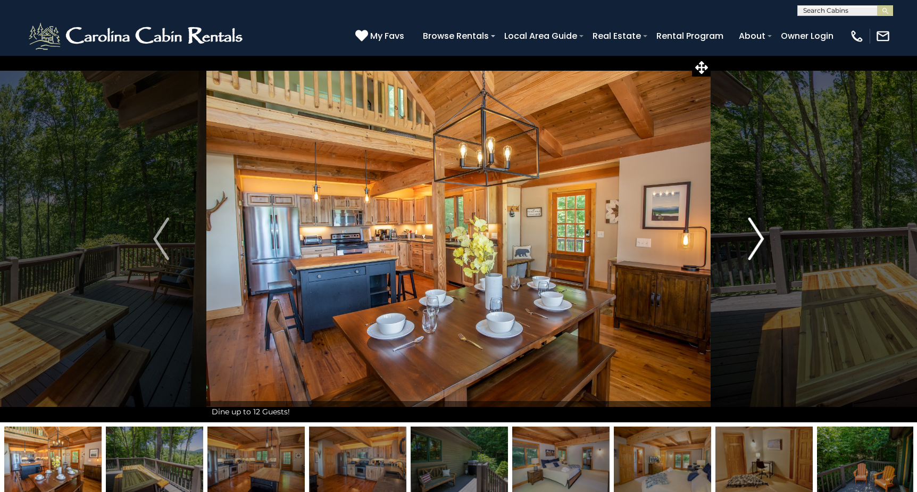
click at [752, 237] on img "Next" at bounding box center [756, 239] width 16 height 43
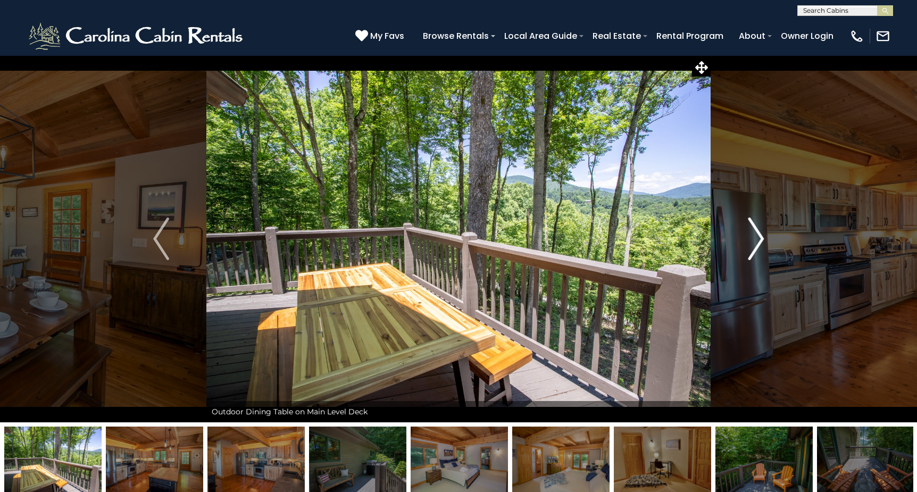
click at [752, 237] on img "Next" at bounding box center [756, 239] width 16 height 43
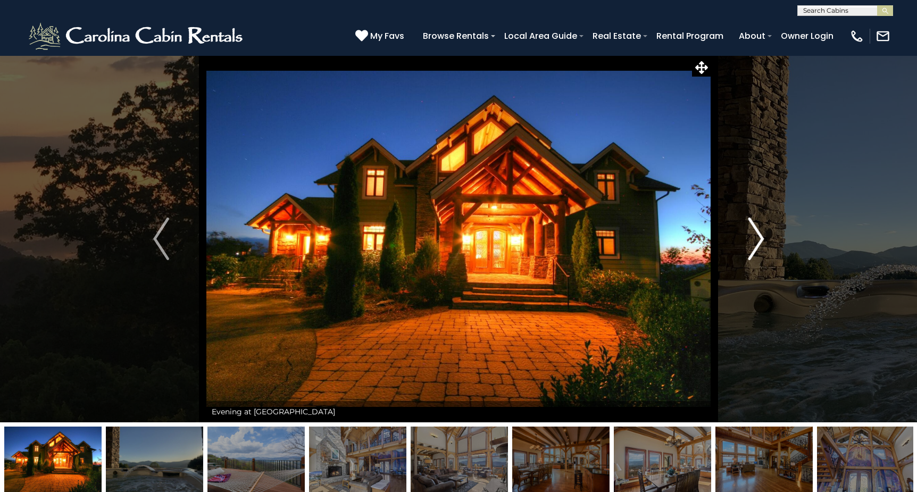
click at [758, 239] on img "Next" at bounding box center [756, 239] width 16 height 43
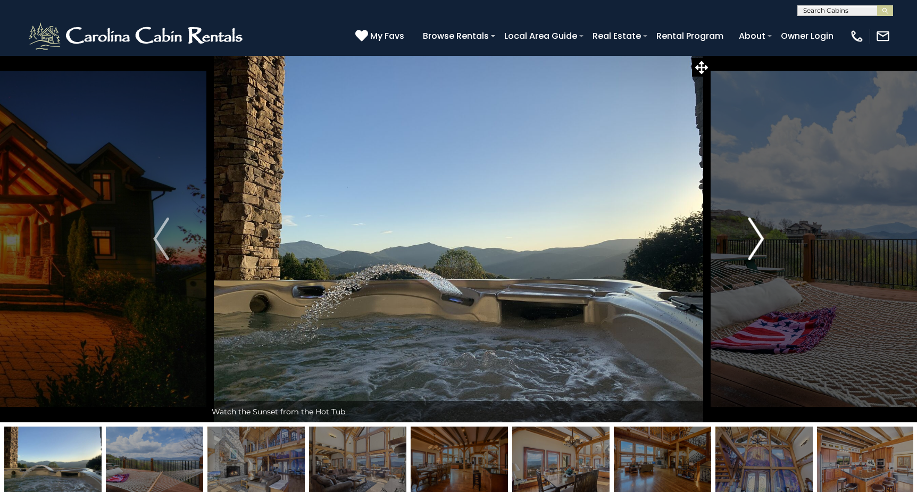
click at [758, 239] on img "Next" at bounding box center [756, 239] width 16 height 43
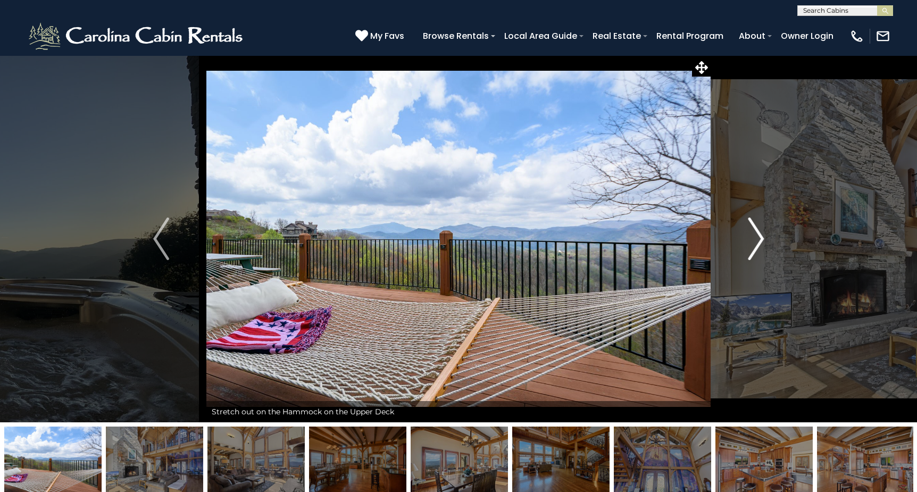
click at [758, 239] on img "Next" at bounding box center [756, 239] width 16 height 43
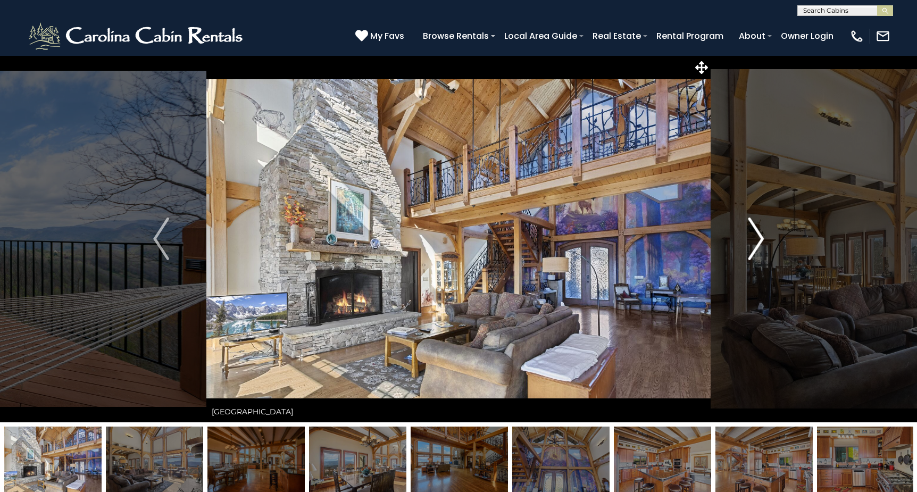
click at [758, 239] on img "Next" at bounding box center [756, 239] width 16 height 43
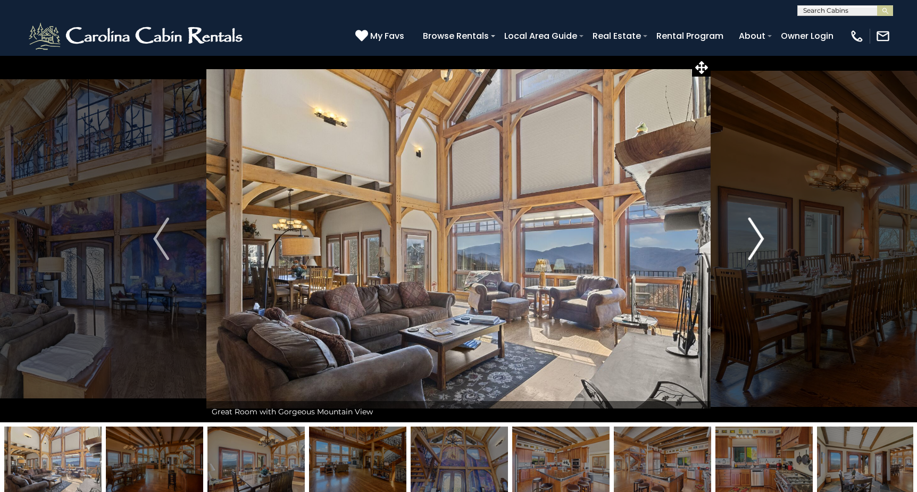
click at [758, 239] on img "Next" at bounding box center [756, 239] width 16 height 43
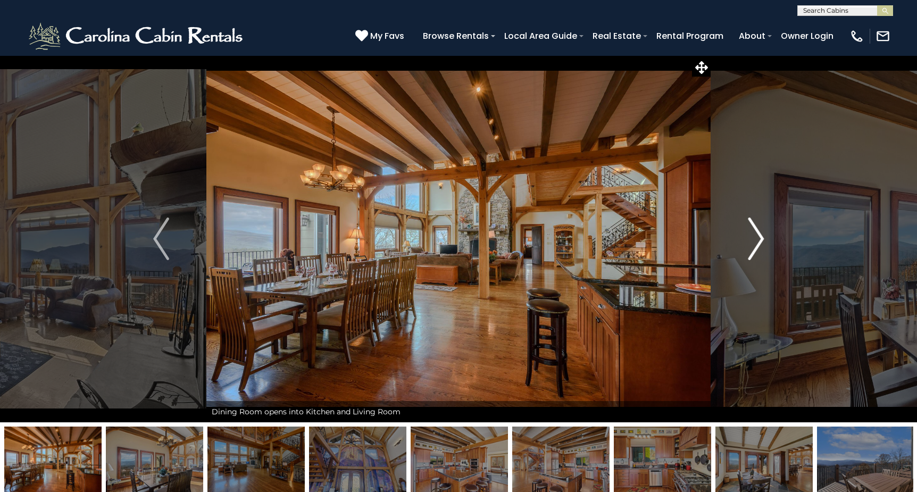
click at [758, 239] on img "Next" at bounding box center [756, 239] width 16 height 43
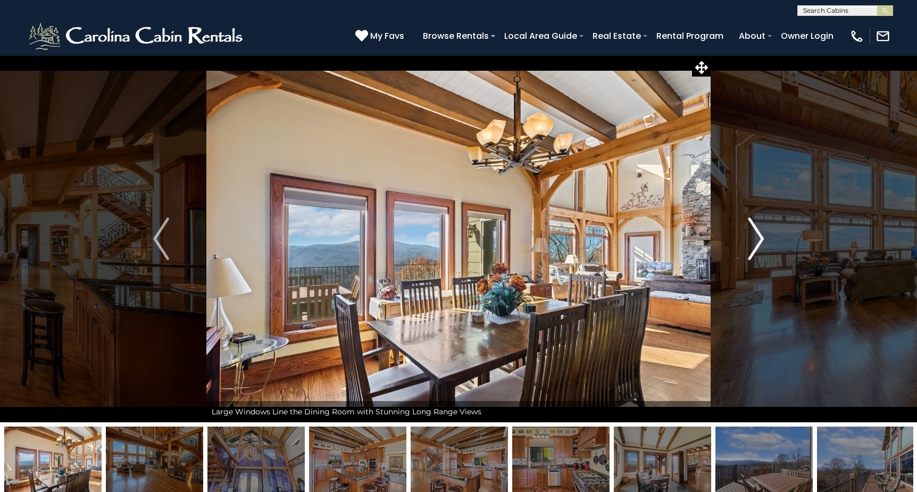
click at [758, 239] on img "Next" at bounding box center [756, 239] width 16 height 43
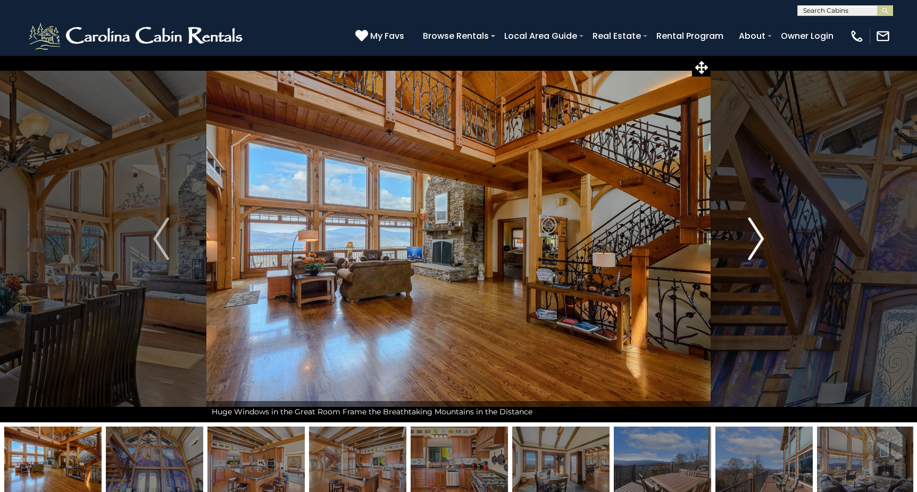
click at [758, 239] on img "Next" at bounding box center [756, 239] width 16 height 43
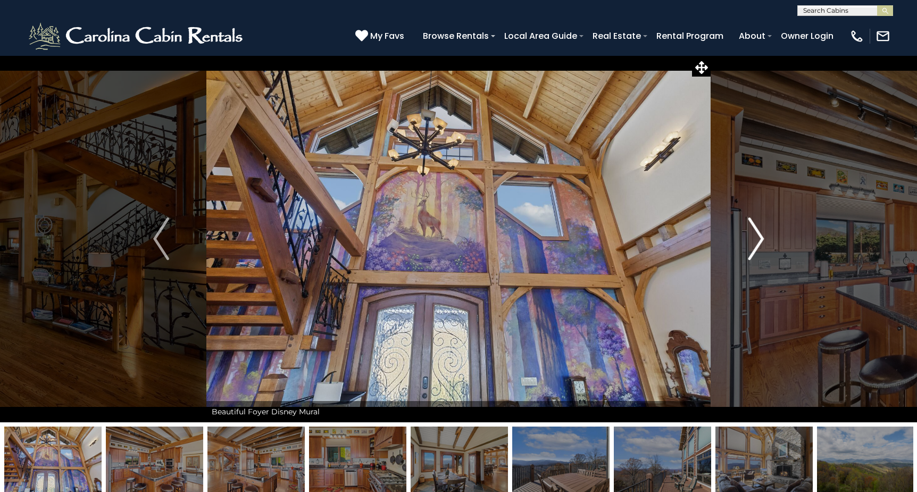
click at [758, 239] on img "Next" at bounding box center [756, 239] width 16 height 43
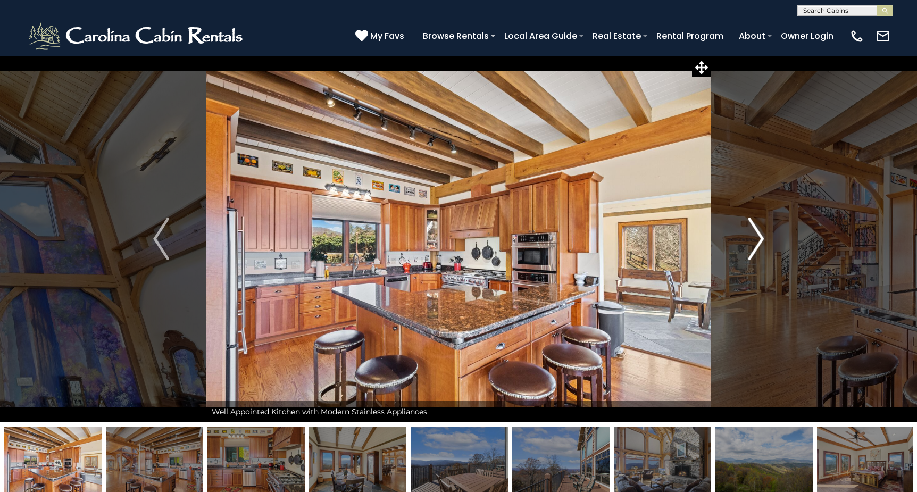
click at [758, 239] on img "Next" at bounding box center [756, 239] width 16 height 43
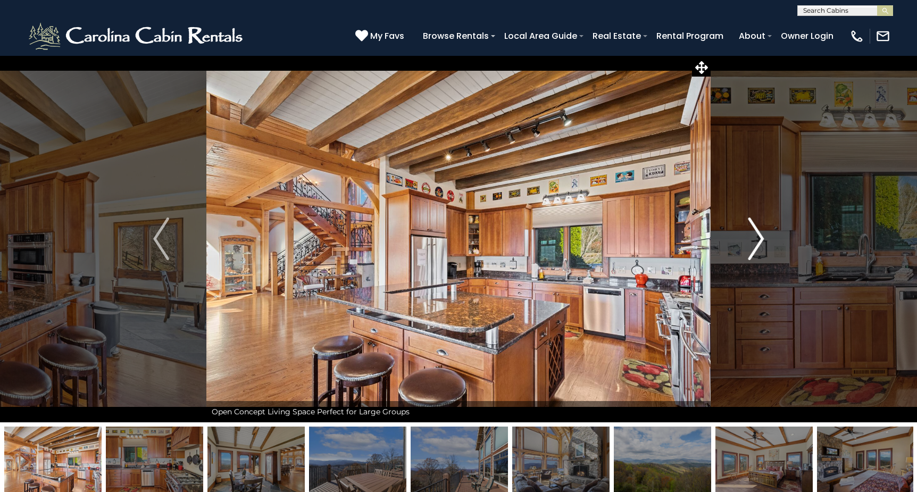
click at [758, 239] on img "Next" at bounding box center [756, 239] width 16 height 43
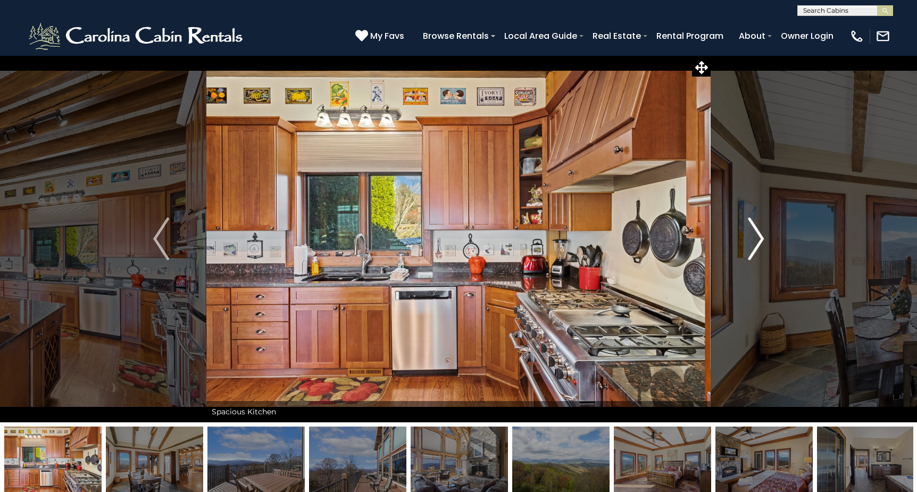
click at [758, 239] on img "Next" at bounding box center [756, 239] width 16 height 43
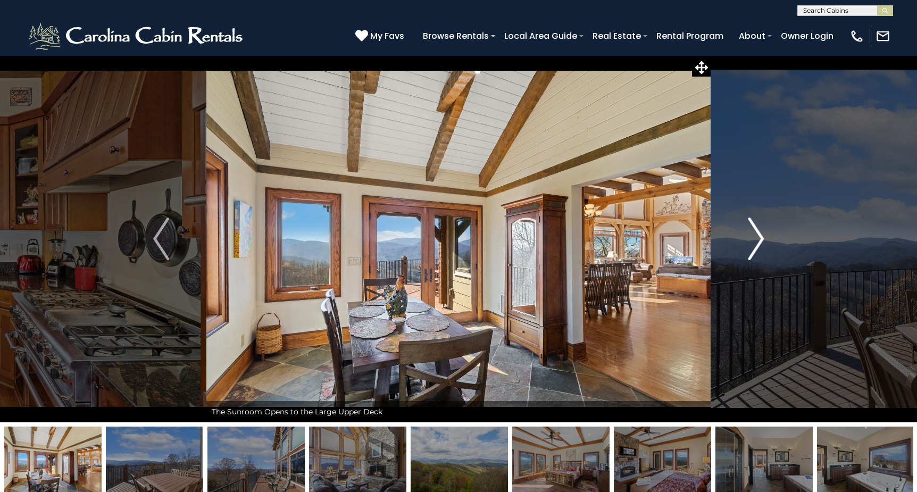
click at [758, 239] on img "Next" at bounding box center [756, 239] width 16 height 43
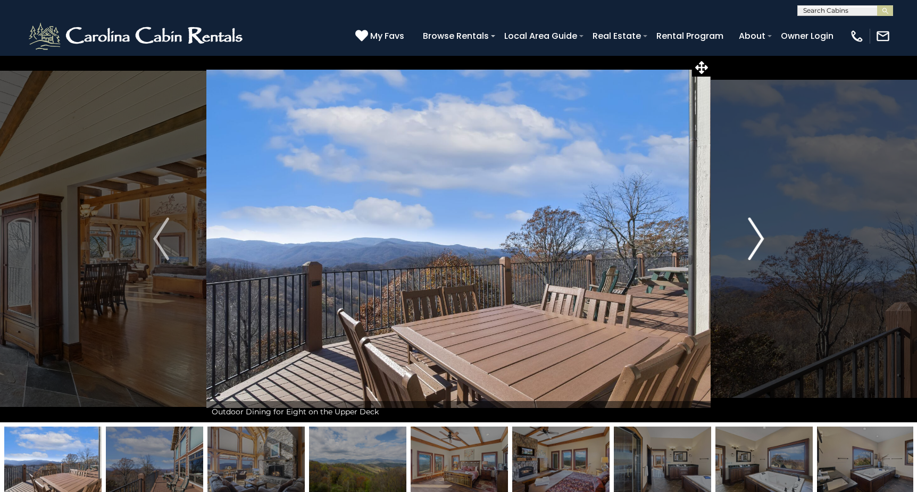
click at [758, 239] on img "Next" at bounding box center [756, 239] width 16 height 43
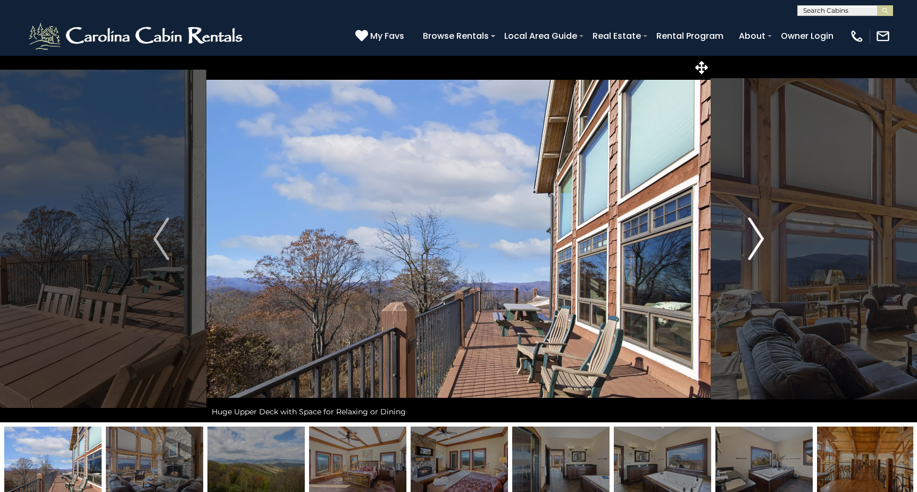
click at [758, 239] on img "Next" at bounding box center [756, 239] width 16 height 43
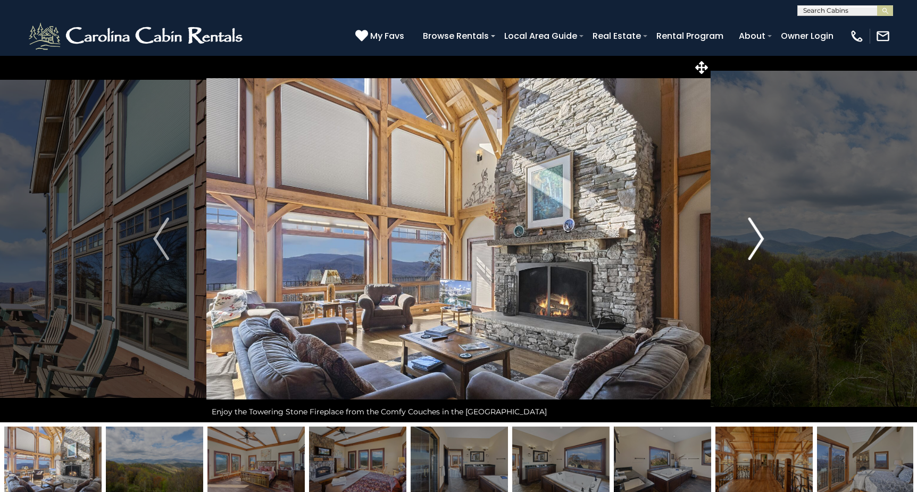
click at [758, 239] on img "Next" at bounding box center [756, 239] width 16 height 43
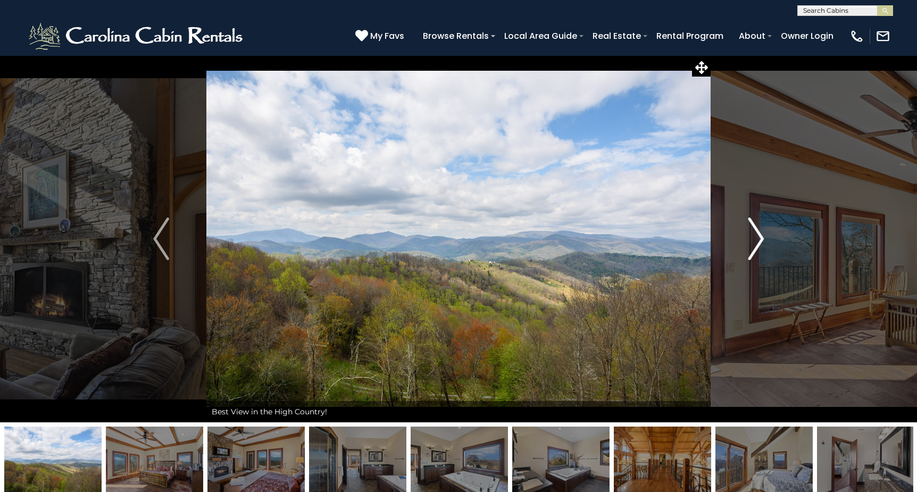
click at [758, 239] on img "Next" at bounding box center [756, 239] width 16 height 43
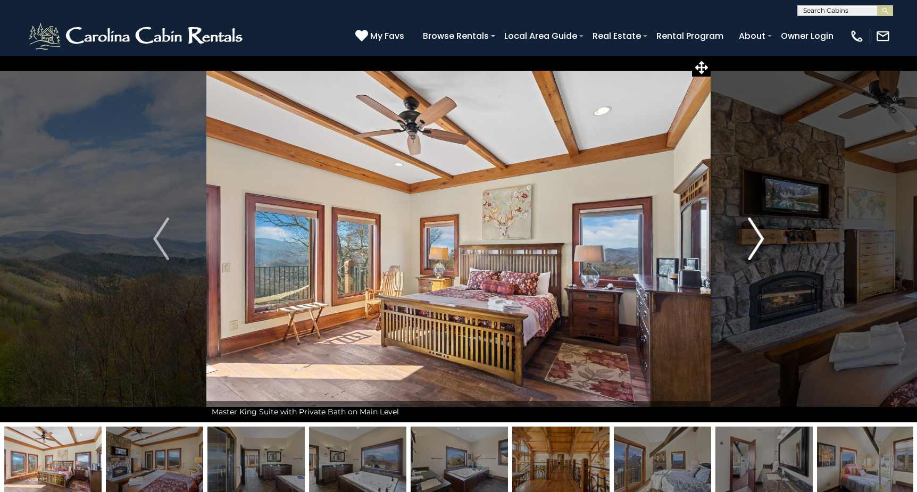
click at [758, 239] on img "Next" at bounding box center [756, 239] width 16 height 43
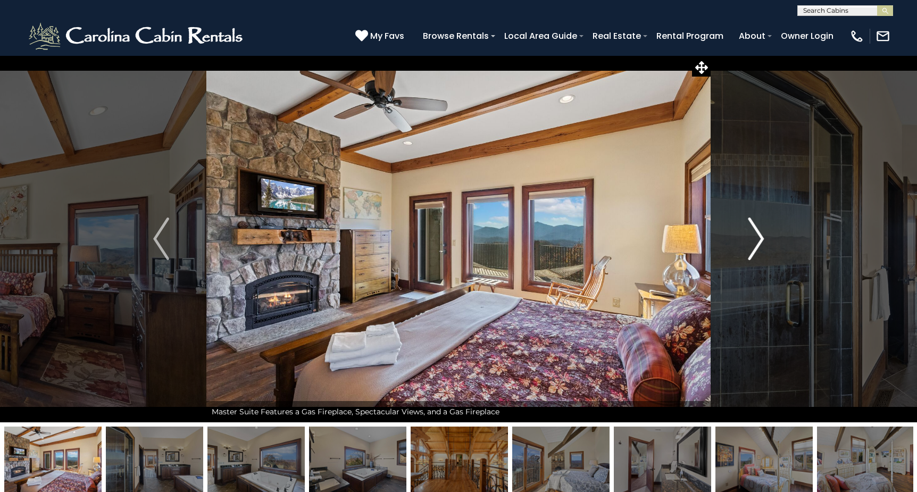
click at [758, 239] on img "Next" at bounding box center [756, 239] width 16 height 43
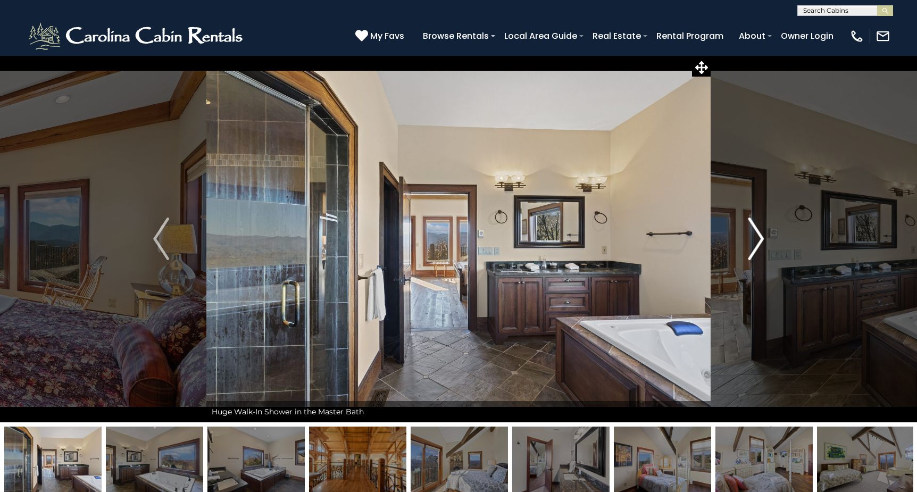
click at [758, 239] on img "Next" at bounding box center [756, 239] width 16 height 43
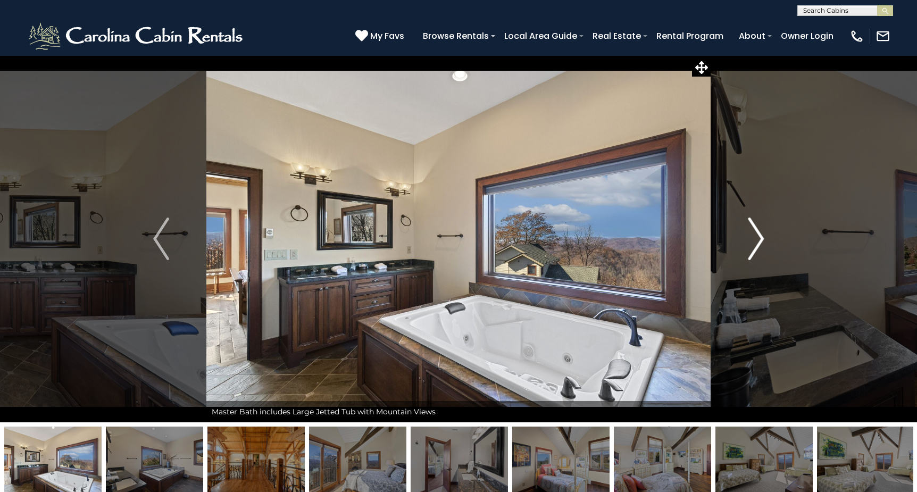
click at [758, 239] on img "Next" at bounding box center [756, 239] width 16 height 43
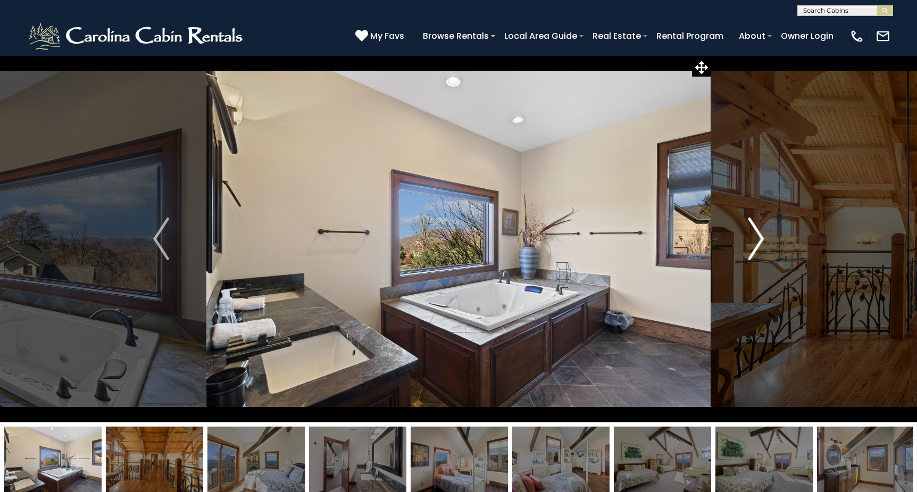
click at [758, 239] on img "Next" at bounding box center [756, 239] width 16 height 43
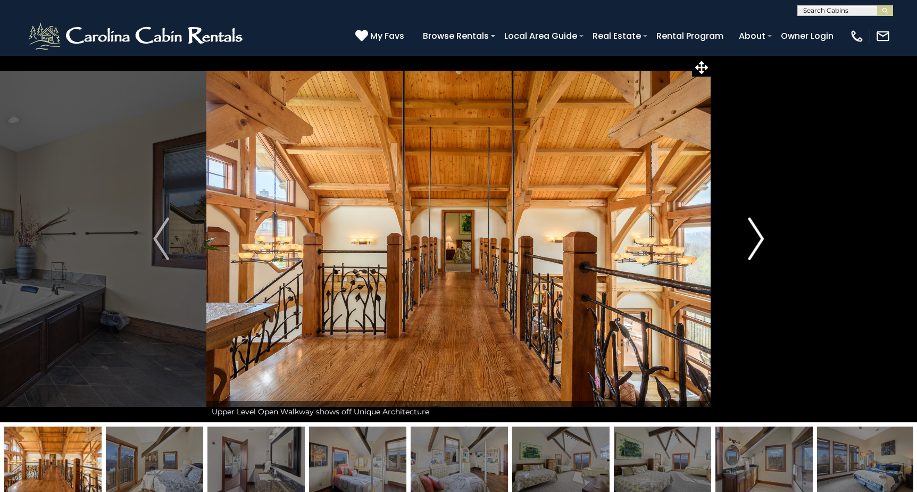
click at [758, 239] on img "Next" at bounding box center [756, 239] width 16 height 43
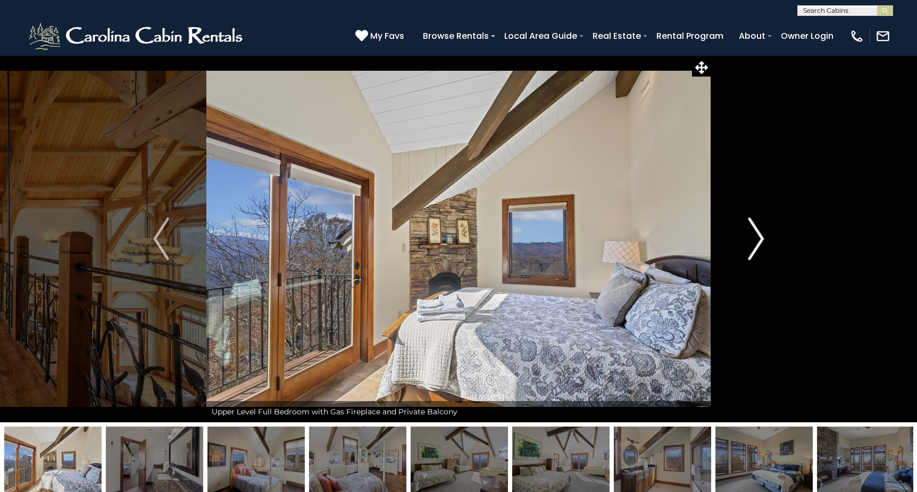
click at [758, 239] on img "Next" at bounding box center [756, 239] width 16 height 43
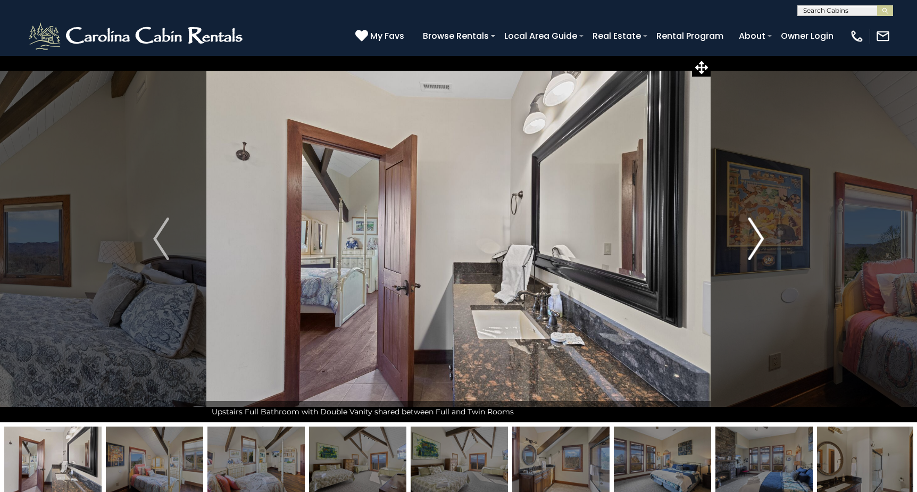
click at [758, 239] on img "Next" at bounding box center [756, 239] width 16 height 43
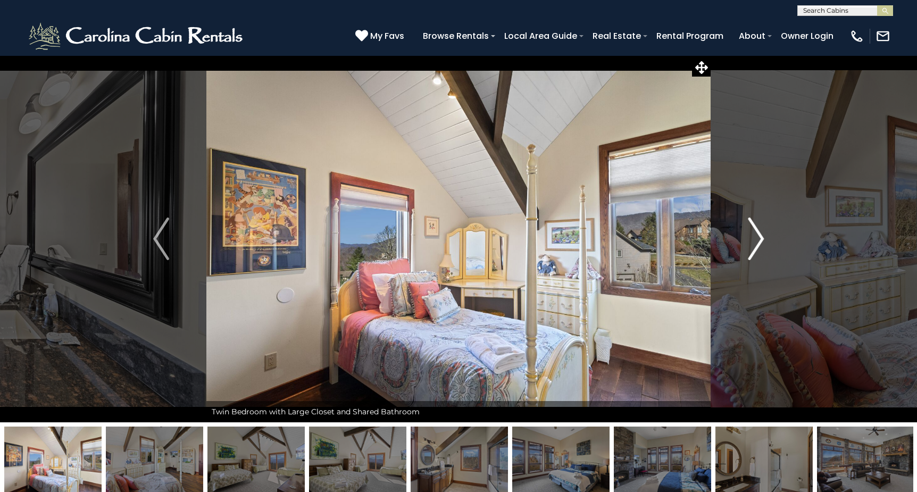
click at [758, 239] on img "Next" at bounding box center [756, 239] width 16 height 43
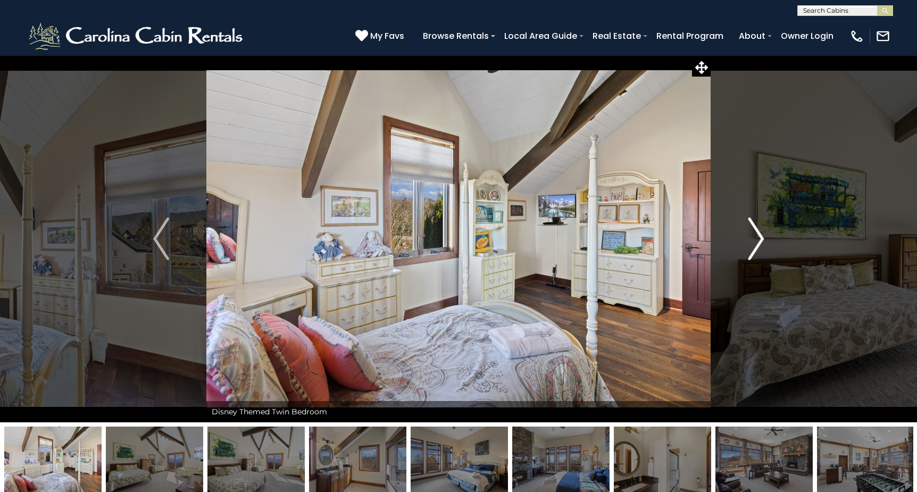
click at [758, 239] on img "Next" at bounding box center [756, 239] width 16 height 43
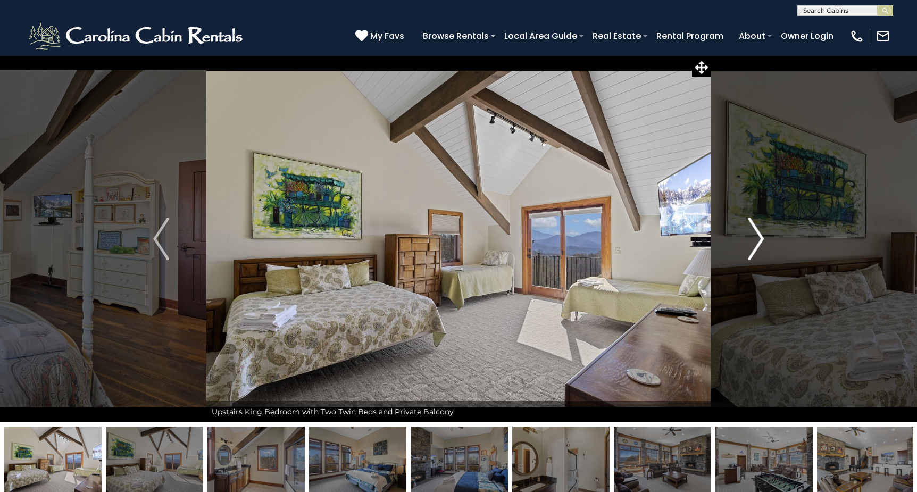
click at [758, 239] on img "Next" at bounding box center [756, 239] width 16 height 43
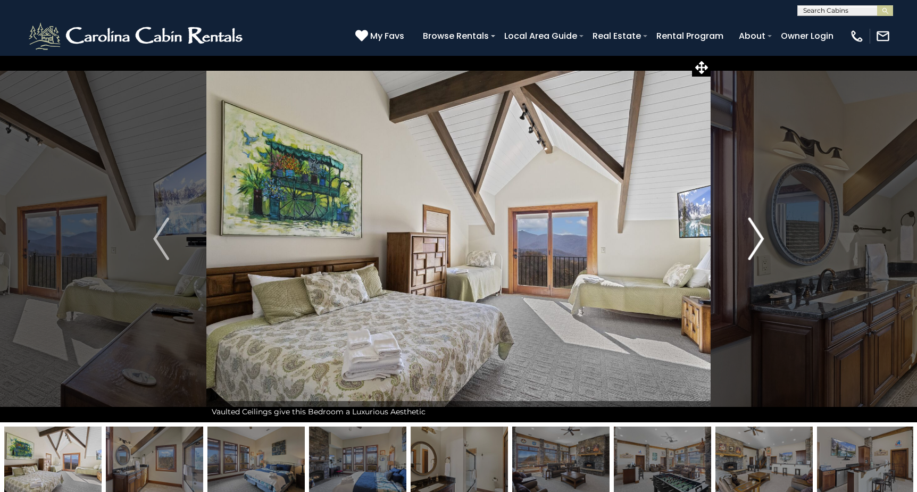
click at [758, 239] on img "Next" at bounding box center [756, 239] width 16 height 43
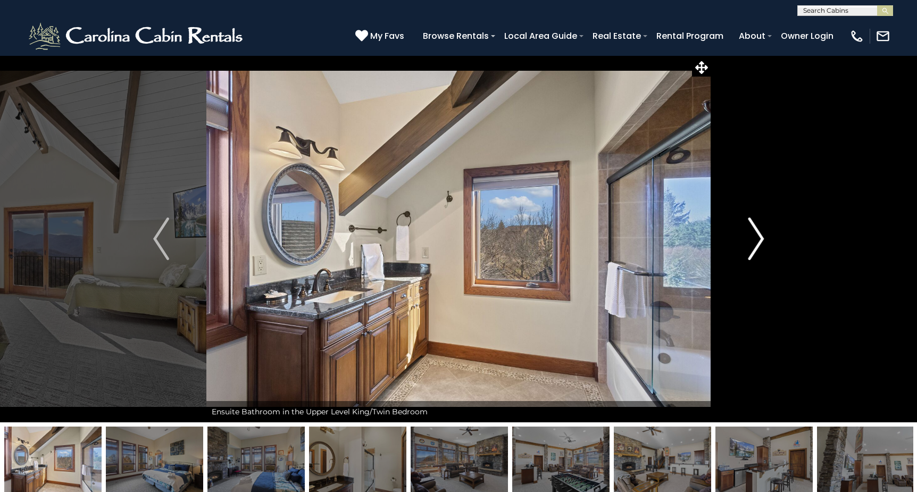
click at [758, 239] on img "Next" at bounding box center [756, 239] width 16 height 43
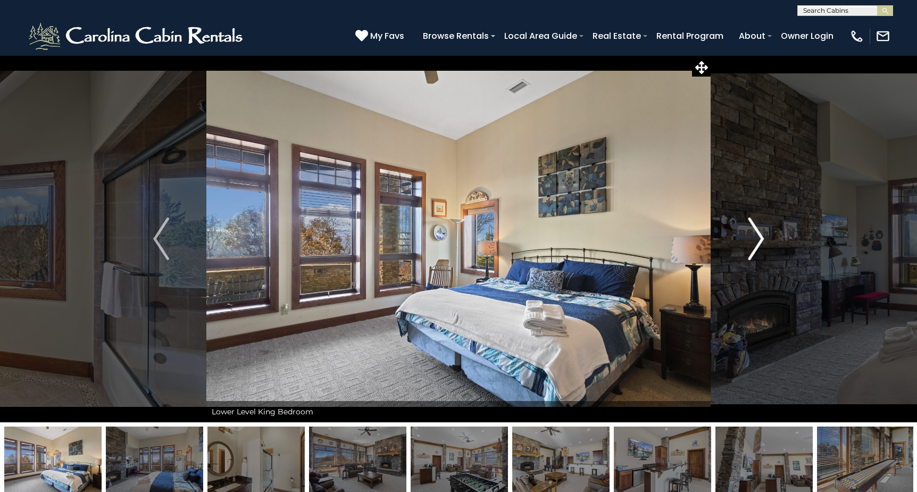
click at [758, 239] on img "Next" at bounding box center [756, 239] width 16 height 43
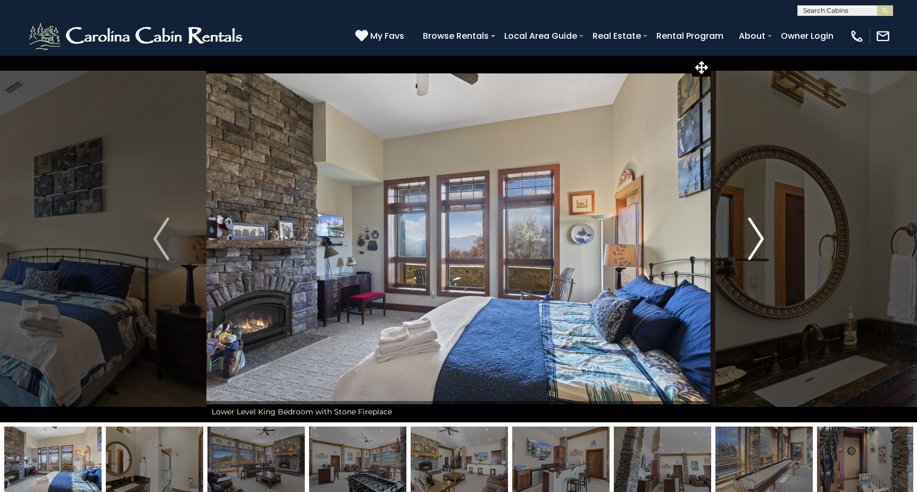
click at [758, 239] on img "Next" at bounding box center [756, 239] width 16 height 43
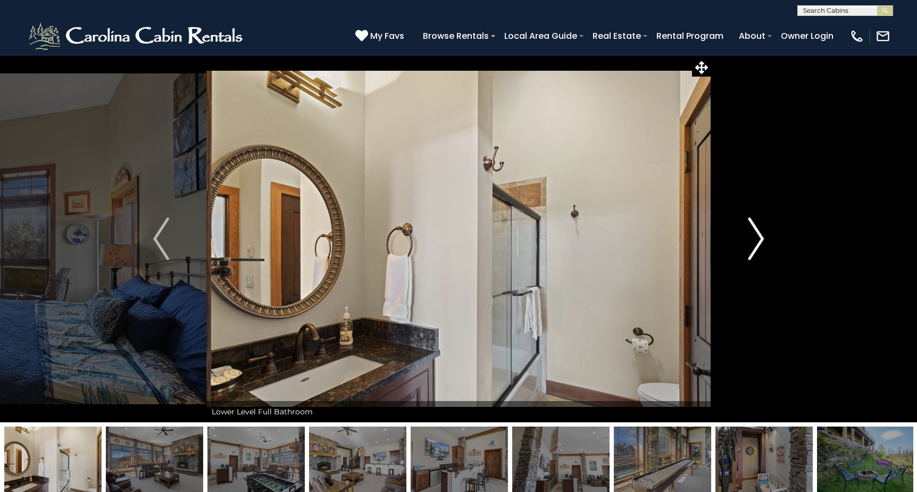
click at [758, 239] on img "Next" at bounding box center [756, 239] width 16 height 43
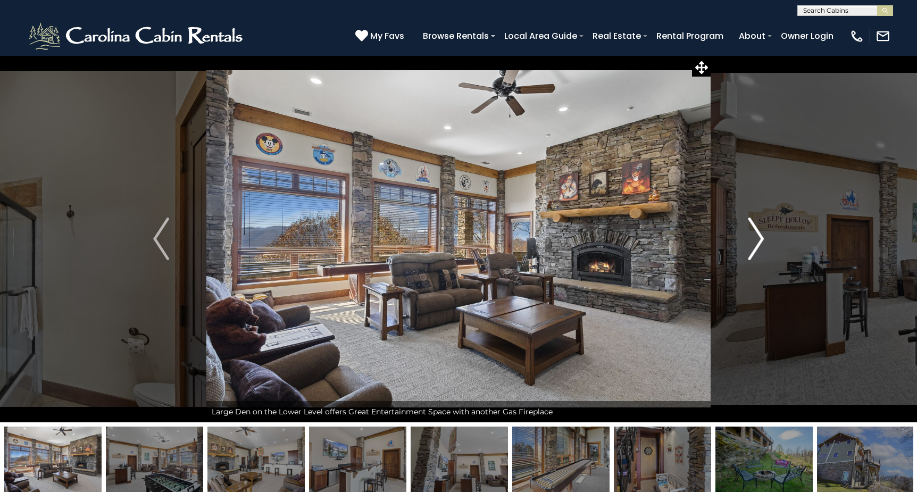
click at [758, 239] on img "Next" at bounding box center [756, 239] width 16 height 43
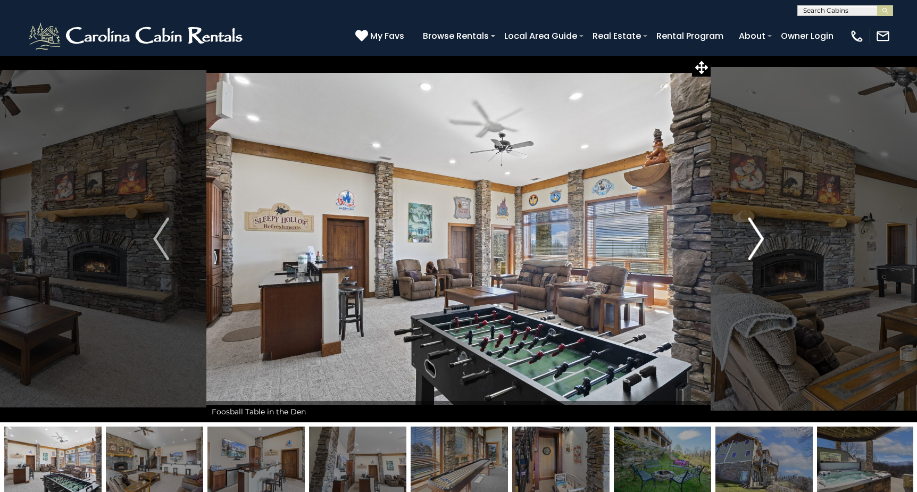
click at [758, 239] on img "Next" at bounding box center [756, 239] width 16 height 43
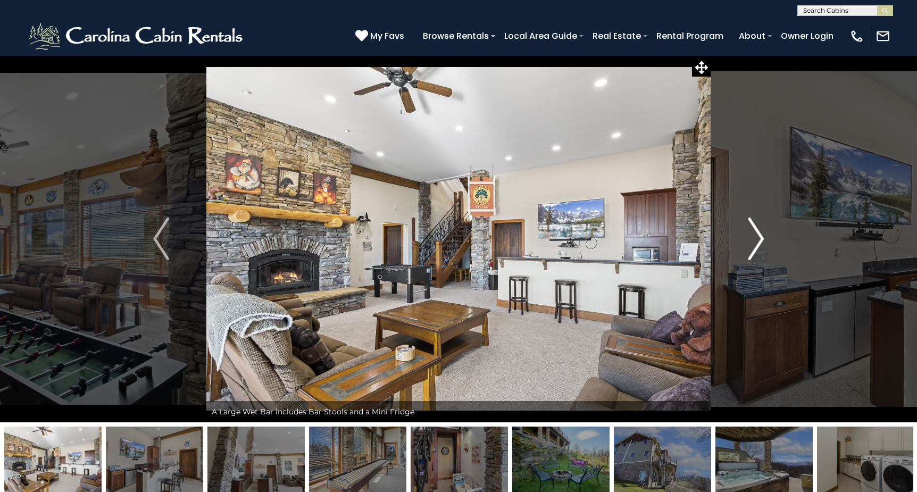
click at [758, 239] on img "Next" at bounding box center [756, 239] width 16 height 43
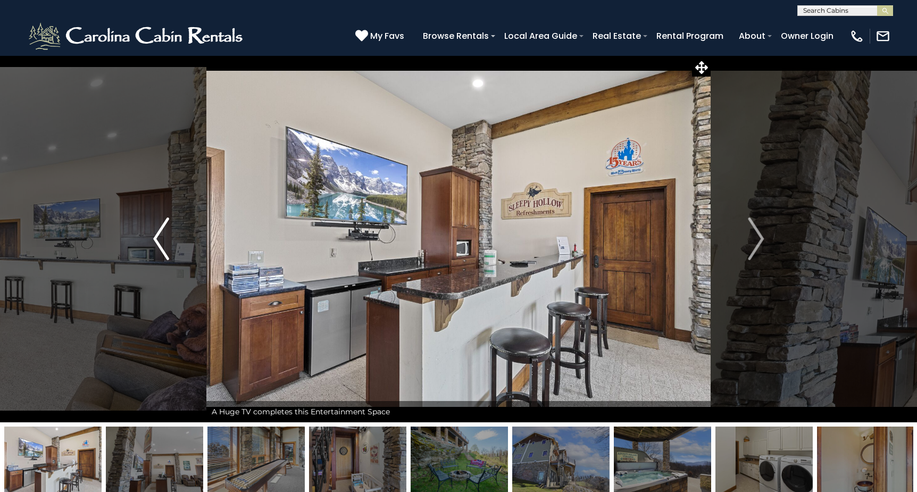
click at [154, 241] on img "Previous" at bounding box center [161, 239] width 16 height 43
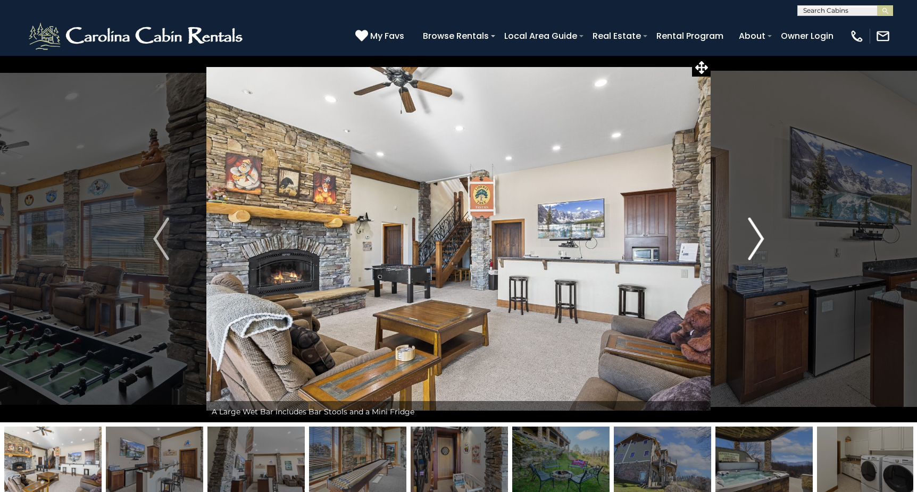
click at [757, 238] on img "Next" at bounding box center [756, 239] width 16 height 43
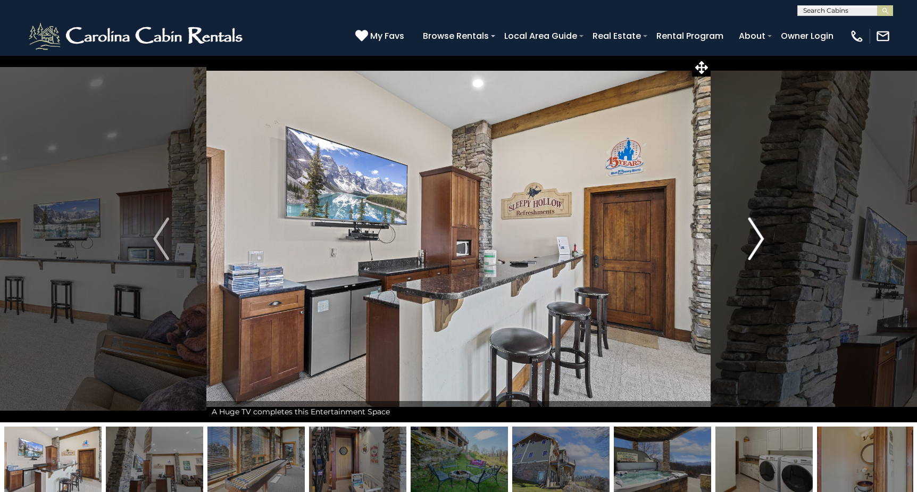
click at [757, 238] on img "Next" at bounding box center [756, 239] width 16 height 43
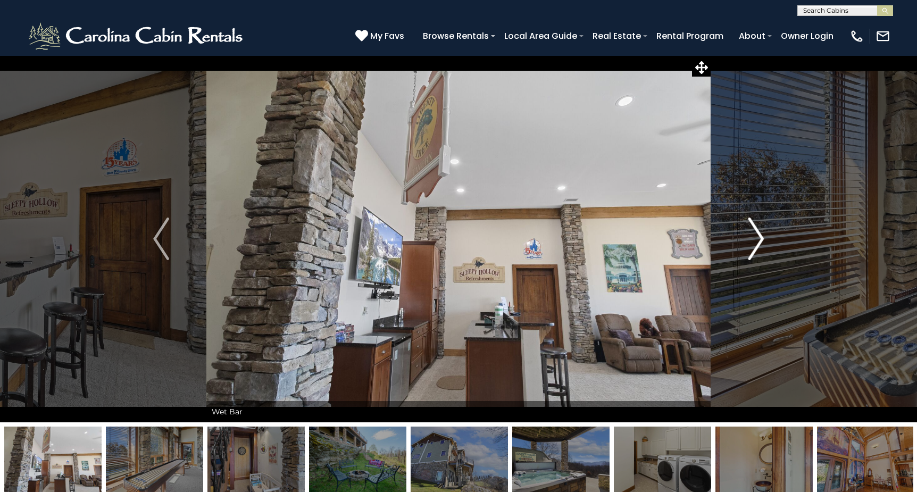
click at [757, 238] on img "Next" at bounding box center [756, 239] width 16 height 43
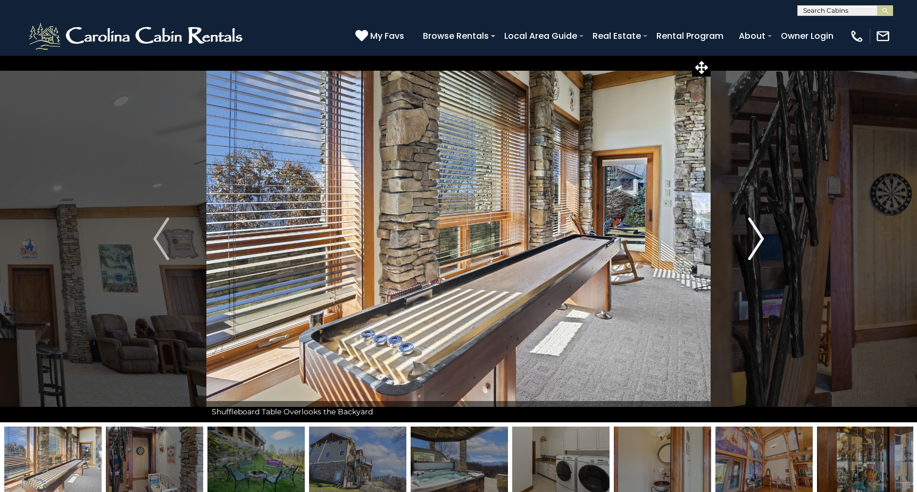
click at [757, 238] on img "Next" at bounding box center [756, 239] width 16 height 43
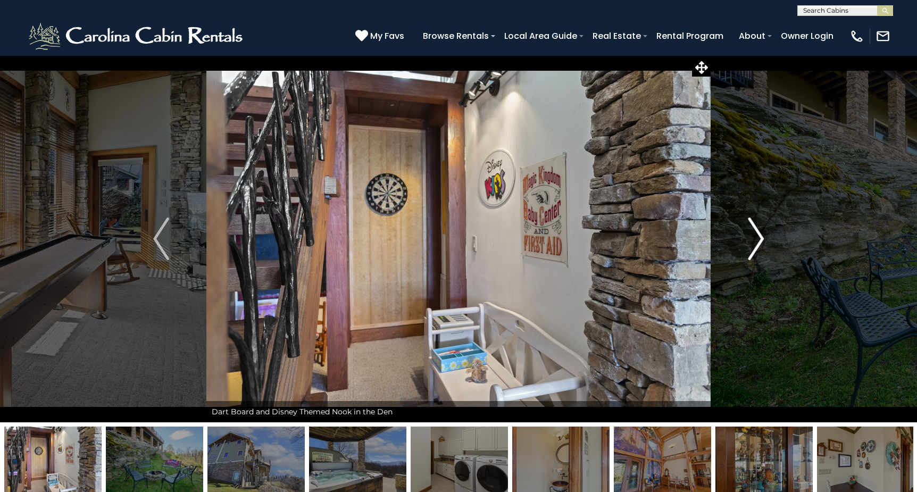
click at [757, 238] on img "Next" at bounding box center [756, 239] width 16 height 43
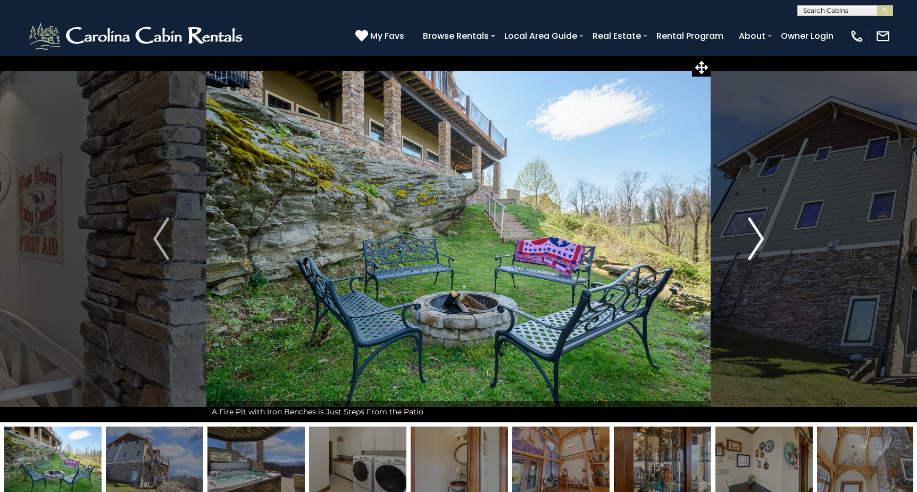
click at [757, 238] on img "Next" at bounding box center [756, 239] width 16 height 43
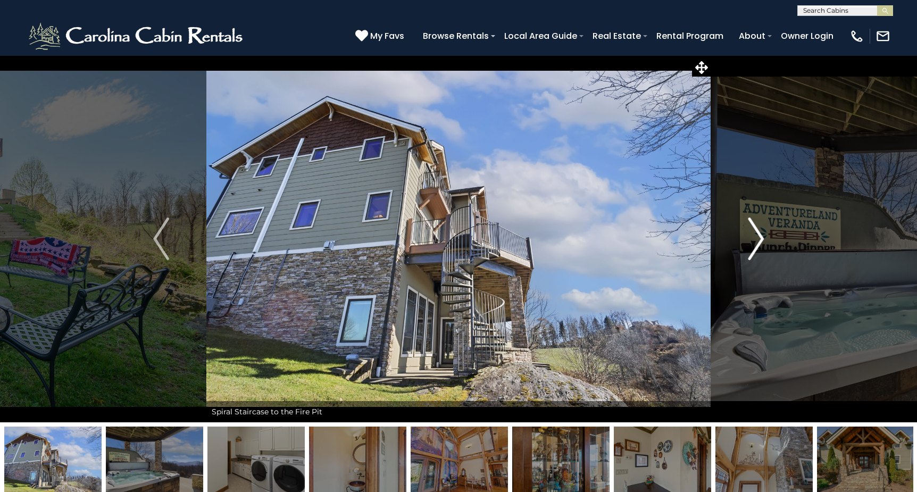
click at [757, 238] on img "Next" at bounding box center [756, 239] width 16 height 43
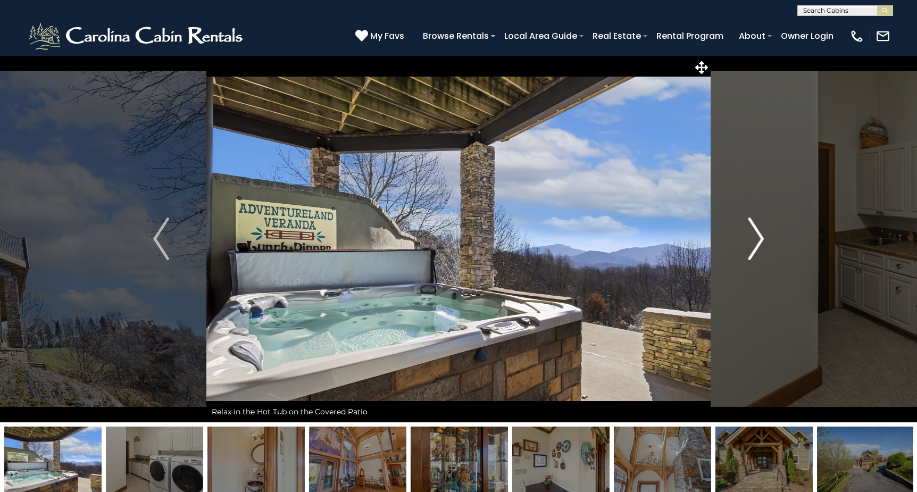
click at [757, 238] on img "Next" at bounding box center [756, 239] width 16 height 43
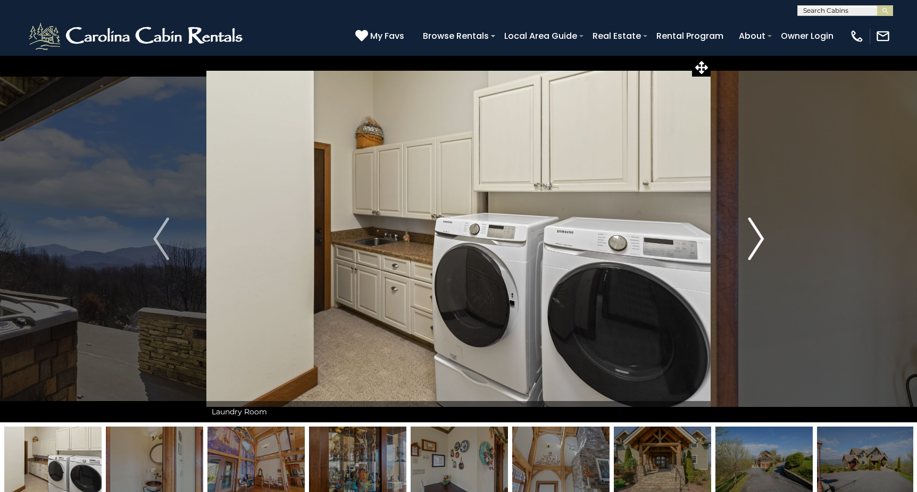
click at [757, 238] on img "Next" at bounding box center [756, 239] width 16 height 43
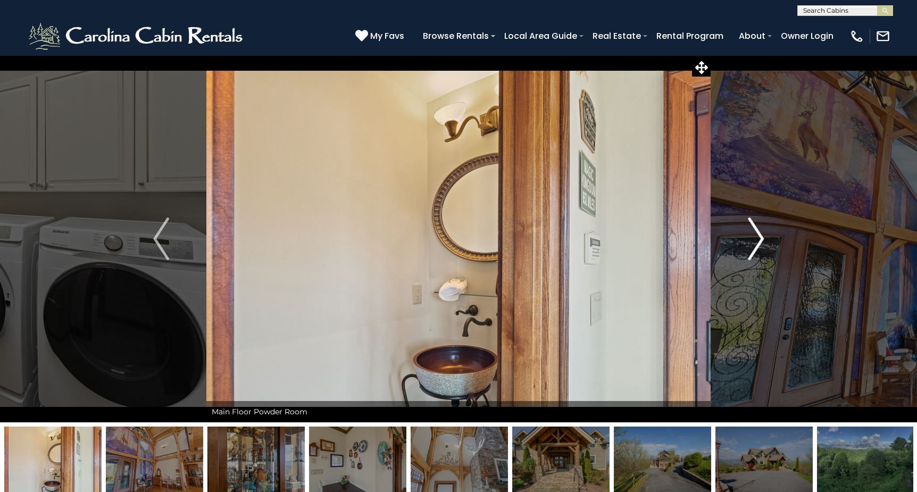
click at [757, 238] on img "Next" at bounding box center [756, 239] width 16 height 43
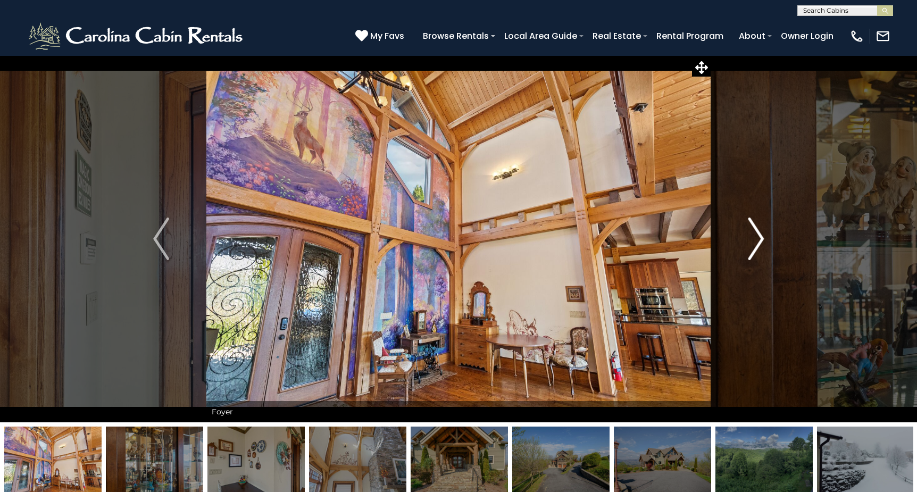
click at [757, 238] on img "Next" at bounding box center [756, 239] width 16 height 43
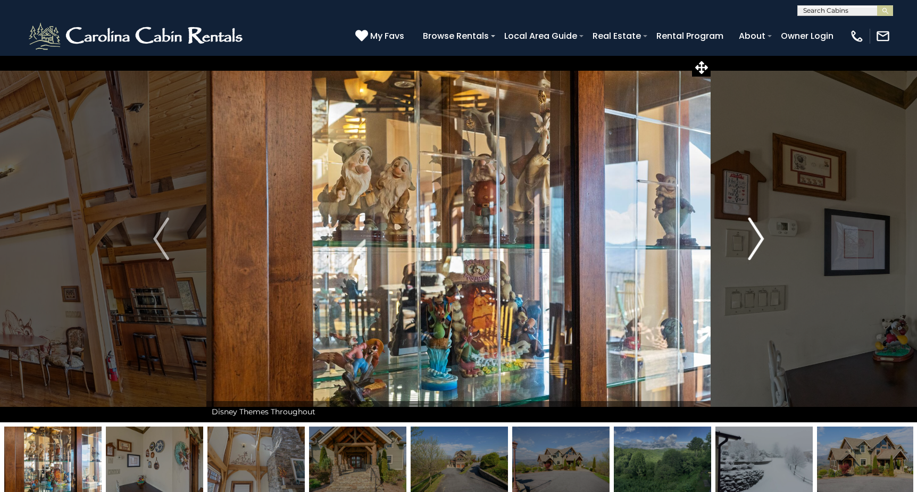
click at [757, 238] on img "Next" at bounding box center [756, 239] width 16 height 43
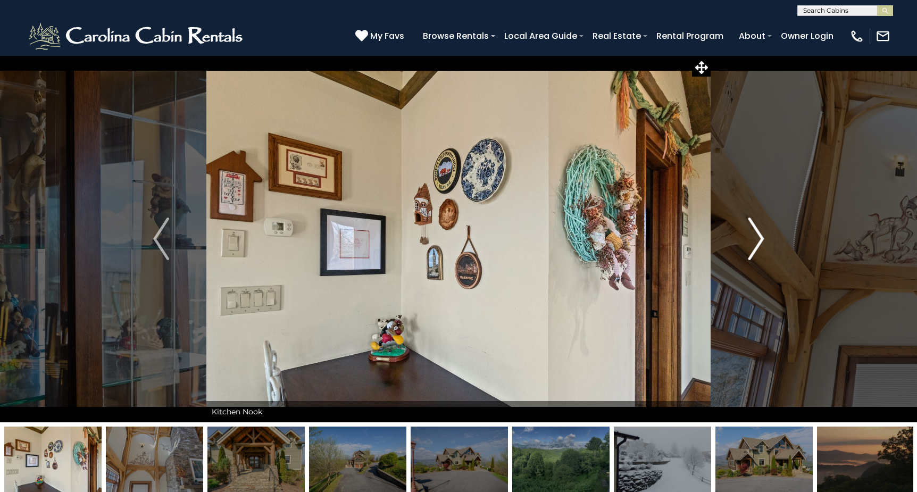
click at [757, 238] on img "Next" at bounding box center [756, 239] width 16 height 43
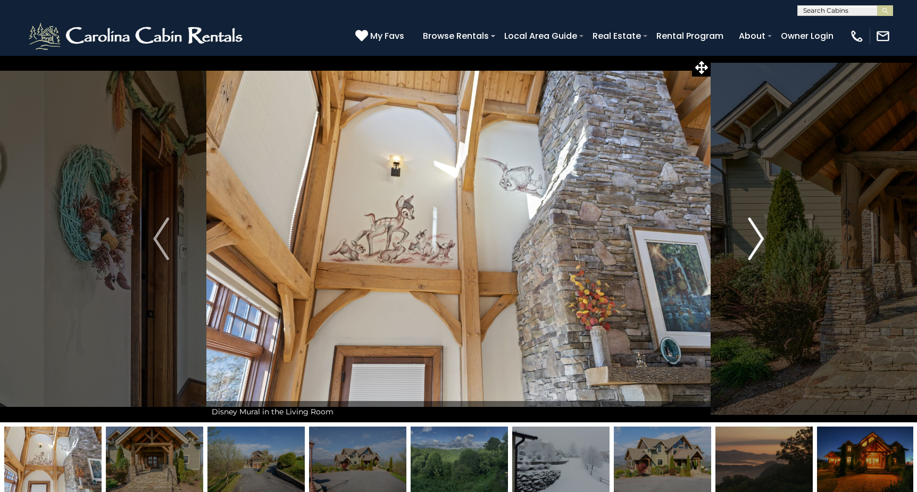
click at [757, 238] on img "Next" at bounding box center [756, 239] width 16 height 43
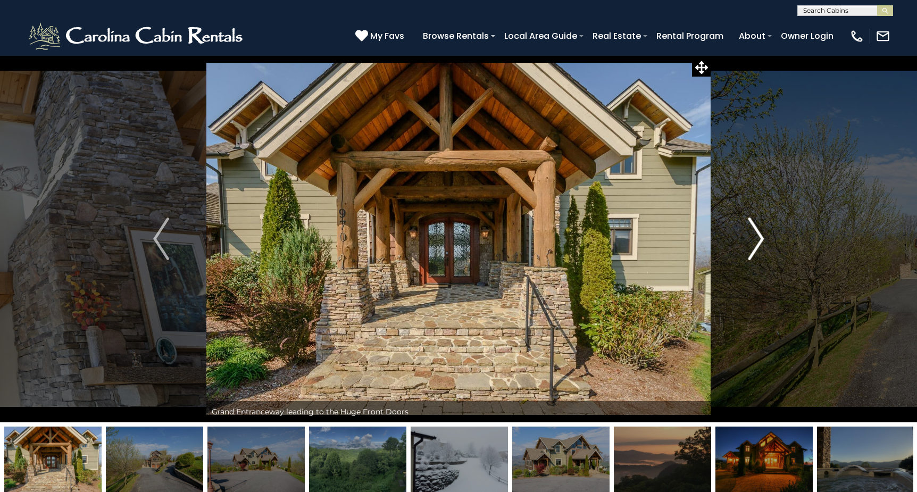
click at [757, 238] on img "Next" at bounding box center [756, 239] width 16 height 43
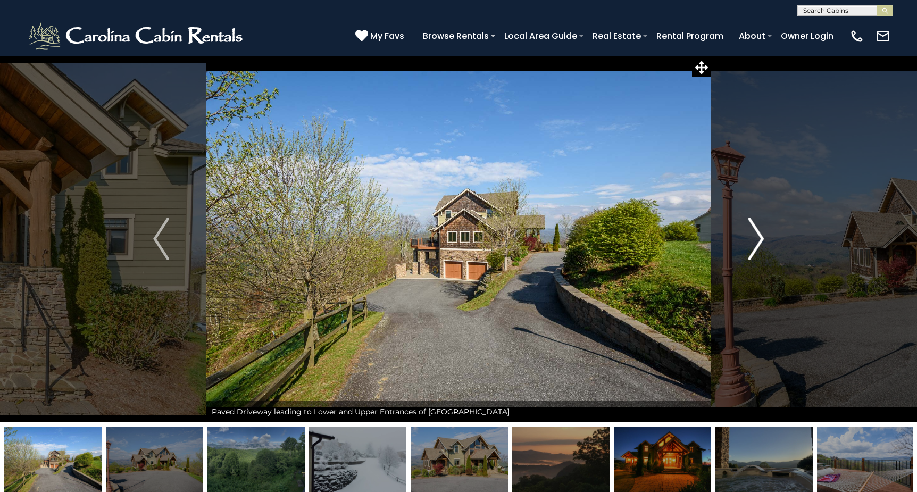
click at [757, 238] on img "Next" at bounding box center [756, 239] width 16 height 43
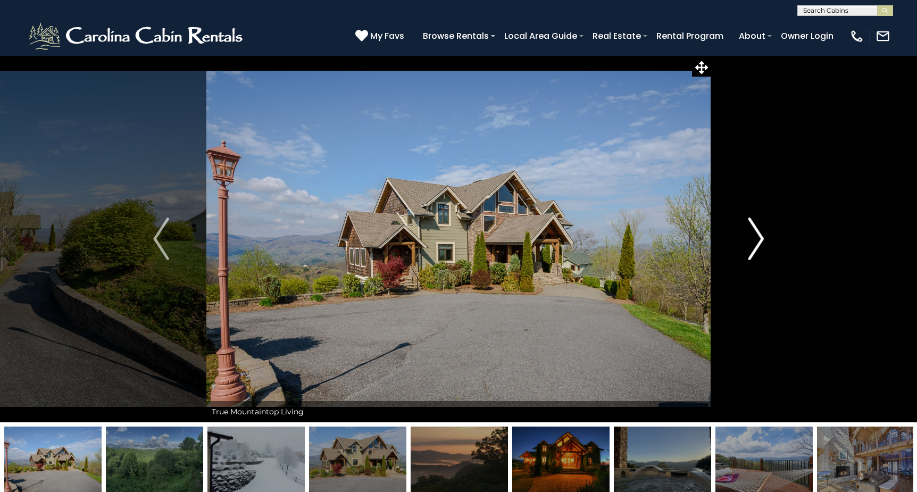
click at [757, 238] on img "Next" at bounding box center [756, 239] width 16 height 43
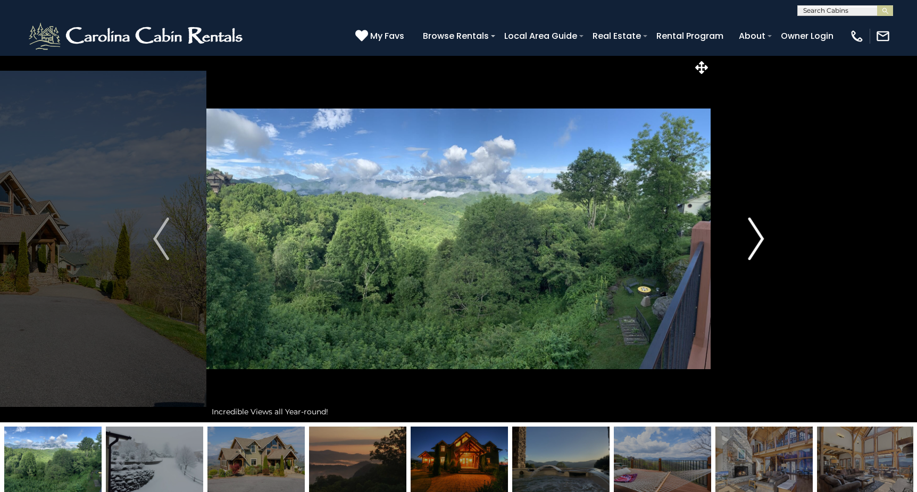
click at [757, 238] on img "Next" at bounding box center [756, 239] width 16 height 43
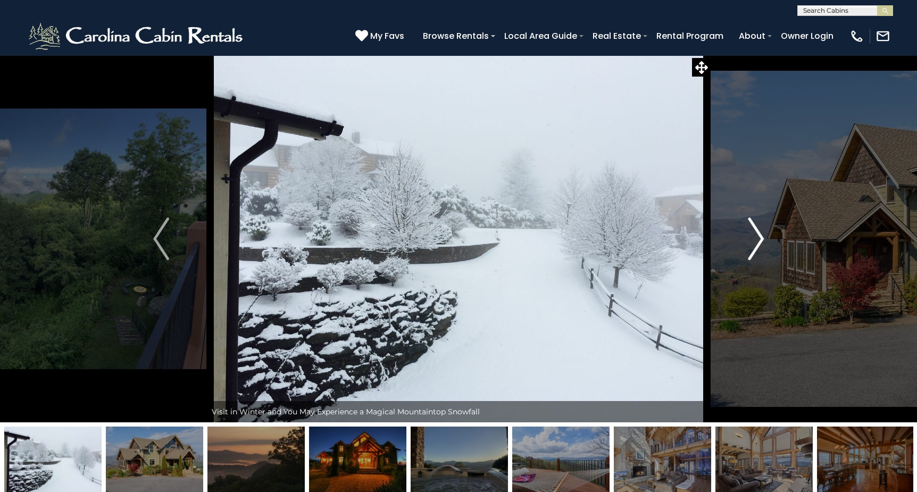
click at [757, 238] on img "Next" at bounding box center [756, 239] width 16 height 43
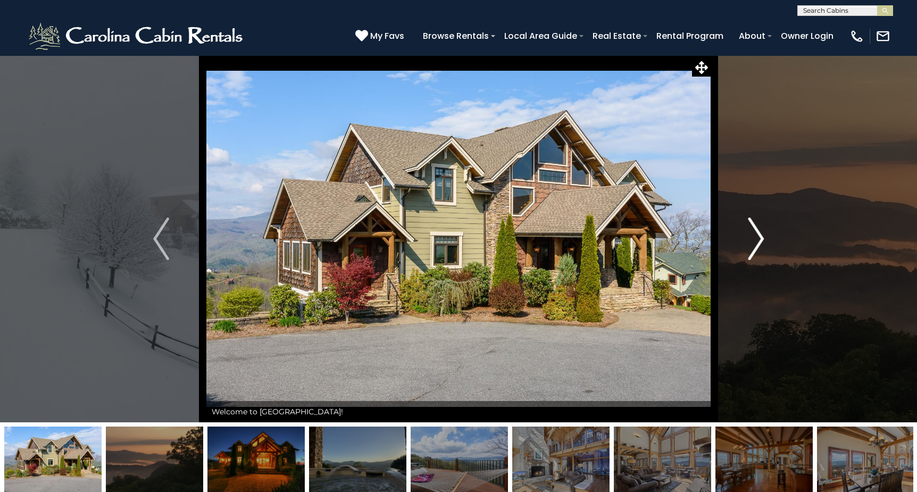
click at [757, 238] on img "Next" at bounding box center [756, 239] width 16 height 43
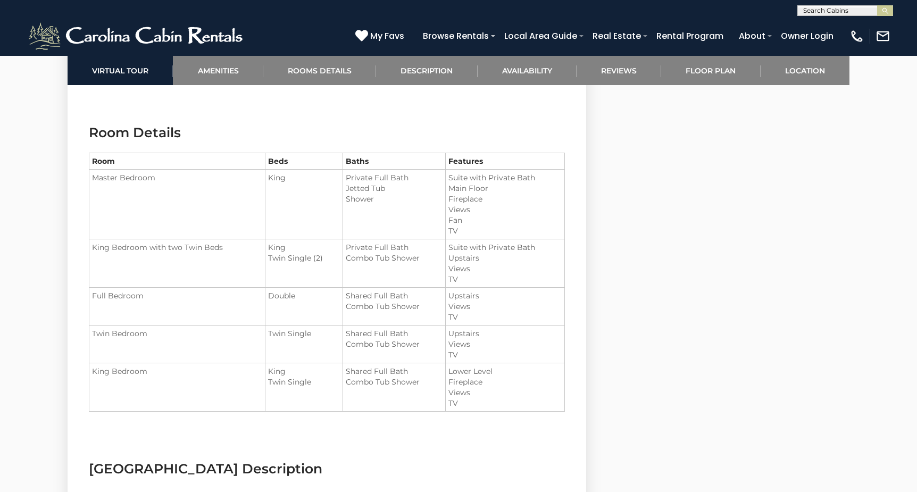
scroll to position [1234, 0]
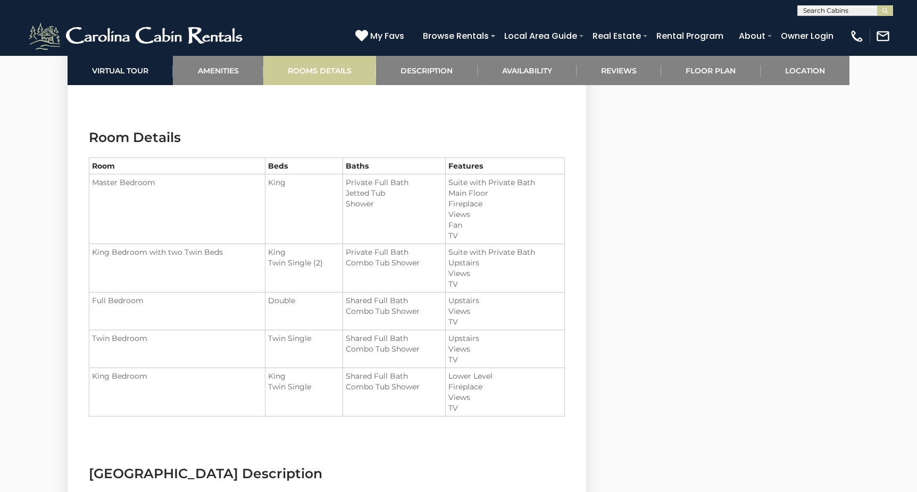
click at [321, 76] on link "Rooms Details" at bounding box center [319, 70] width 113 height 29
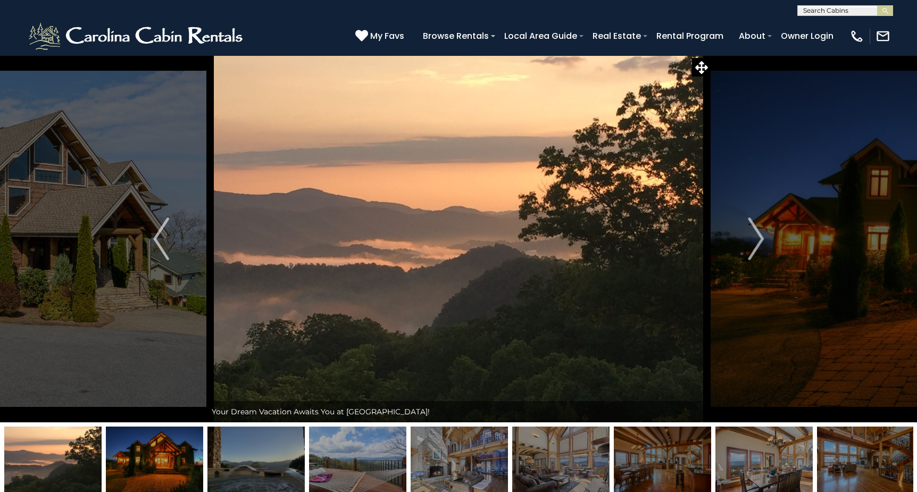
scroll to position [0, 0]
click at [753, 235] on img "Next" at bounding box center [756, 239] width 16 height 43
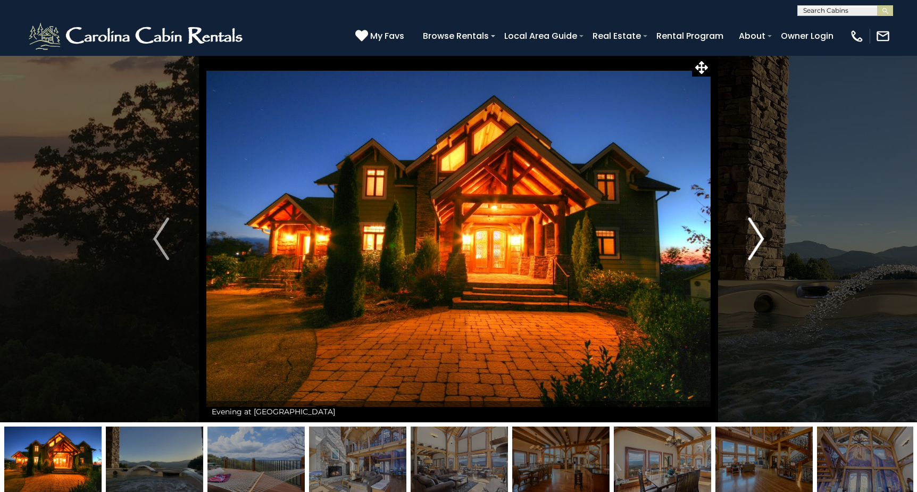
click at [753, 235] on img "Next" at bounding box center [756, 239] width 16 height 43
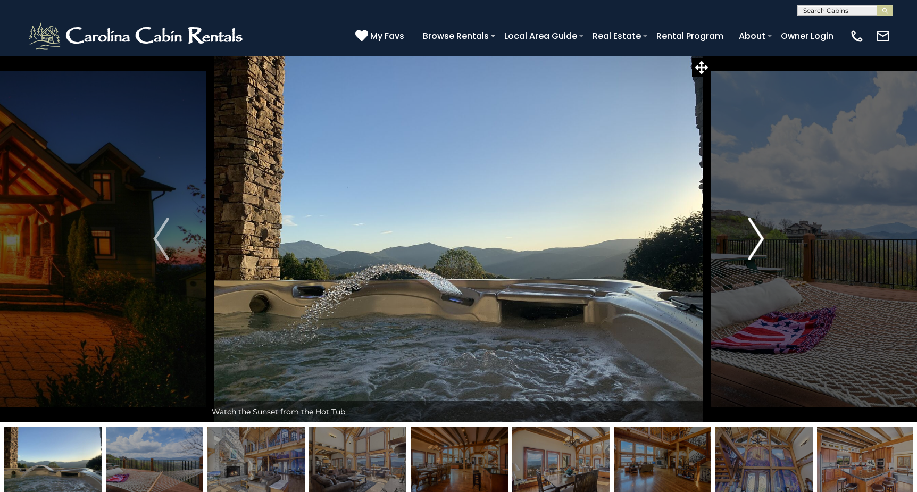
click at [753, 235] on img "Next" at bounding box center [756, 239] width 16 height 43
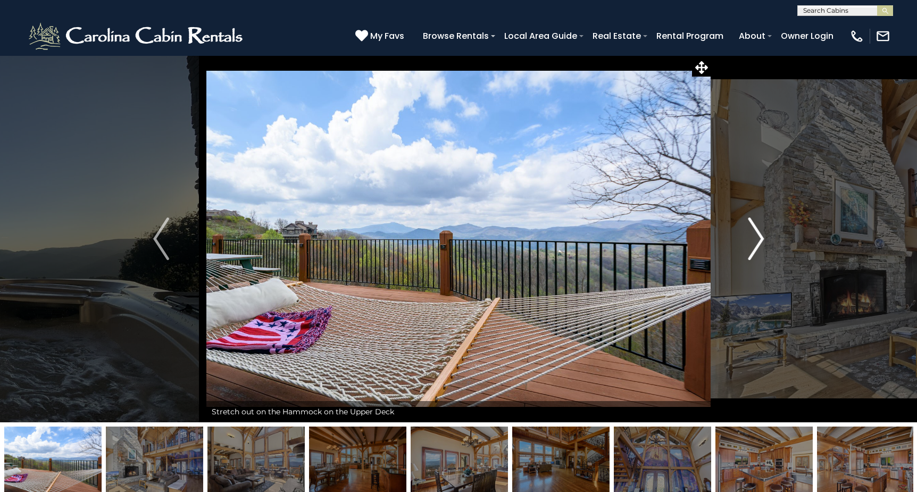
click at [753, 235] on img "Next" at bounding box center [756, 239] width 16 height 43
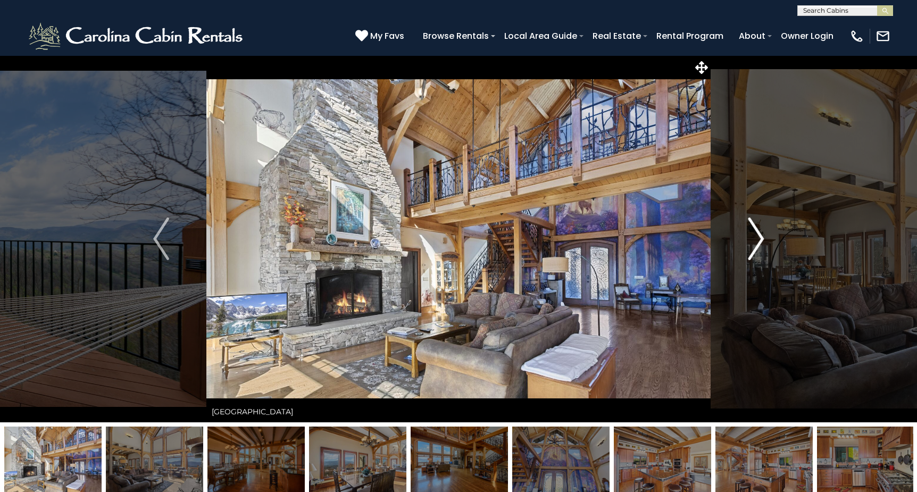
click at [753, 235] on img "Next" at bounding box center [756, 239] width 16 height 43
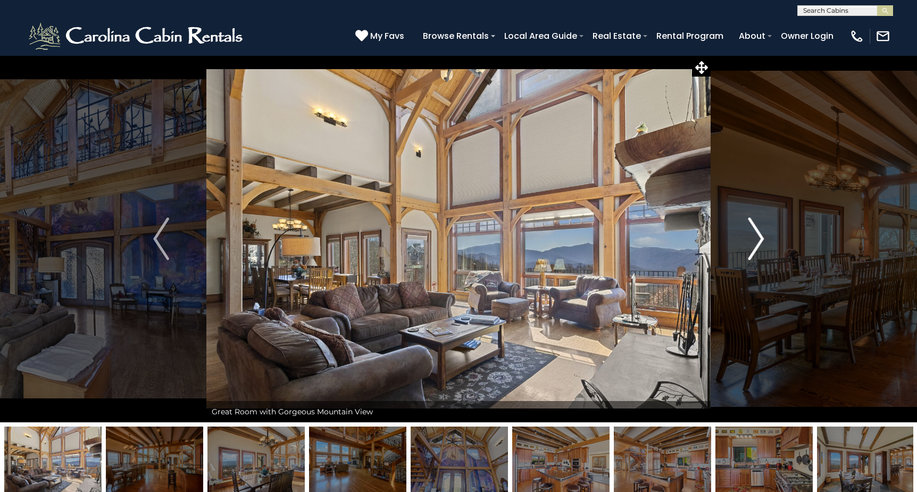
click at [753, 235] on img "Next" at bounding box center [756, 239] width 16 height 43
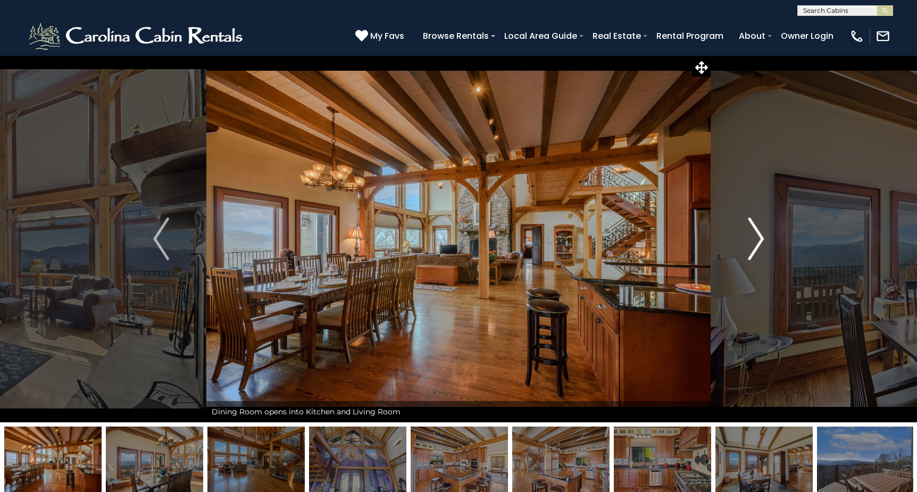
click at [753, 235] on img "Next" at bounding box center [756, 239] width 16 height 43
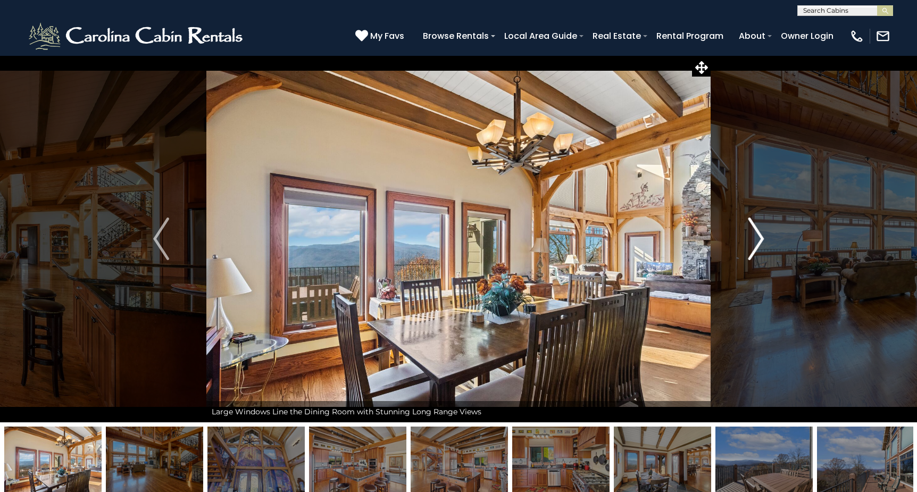
click at [753, 235] on img "Next" at bounding box center [756, 239] width 16 height 43
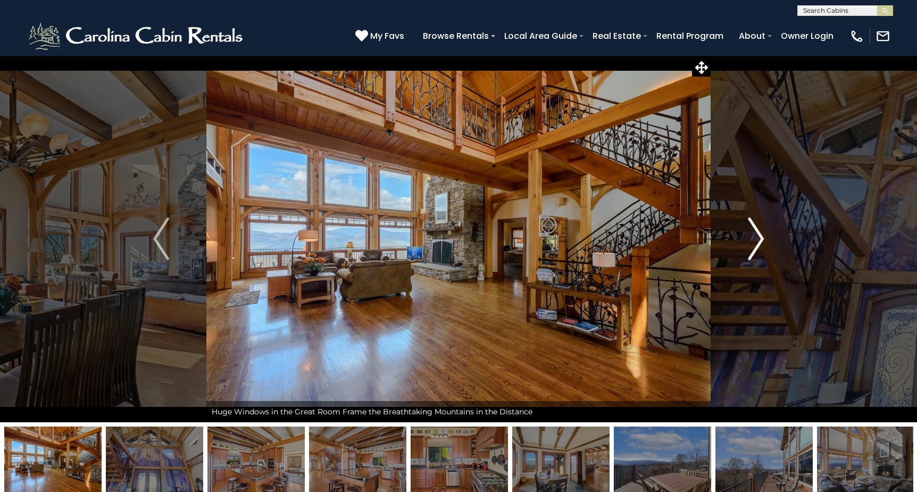
click at [753, 235] on img "Next" at bounding box center [756, 239] width 16 height 43
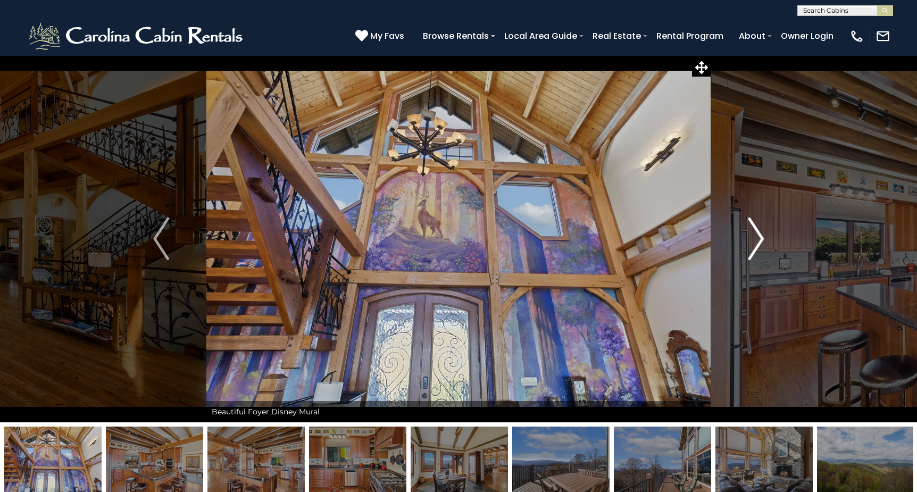
click at [753, 235] on img "Next" at bounding box center [756, 239] width 16 height 43
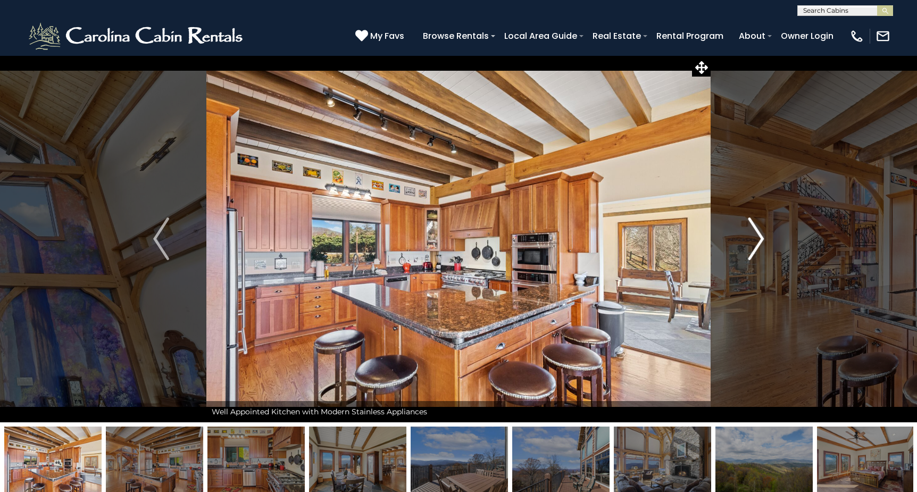
click at [753, 235] on img "Next" at bounding box center [756, 239] width 16 height 43
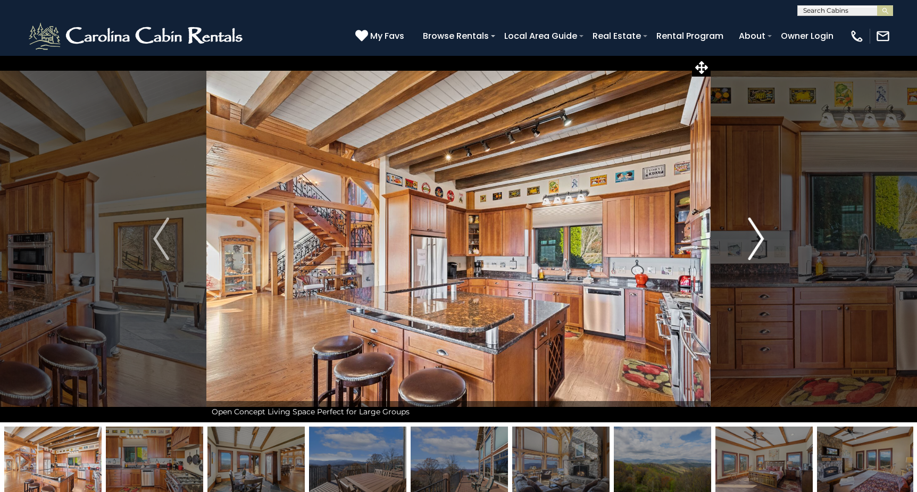
click at [753, 235] on img "Next" at bounding box center [756, 239] width 16 height 43
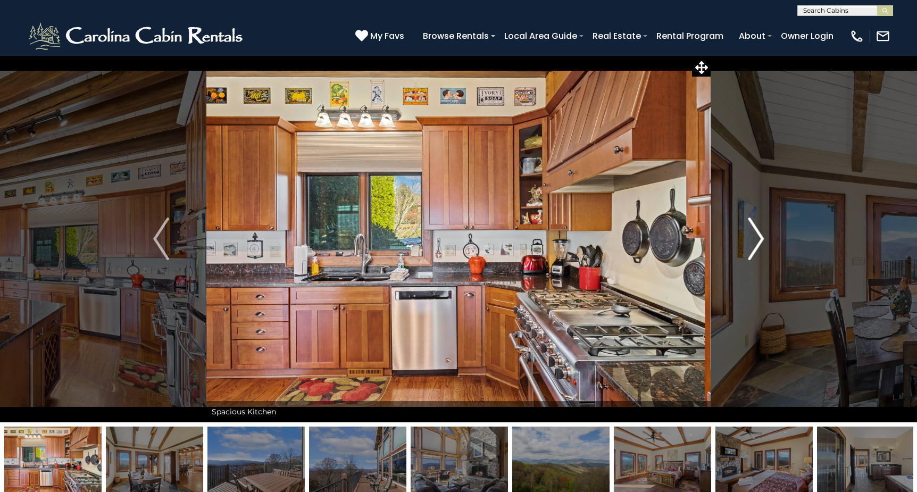
click at [753, 235] on img "Next" at bounding box center [756, 239] width 16 height 43
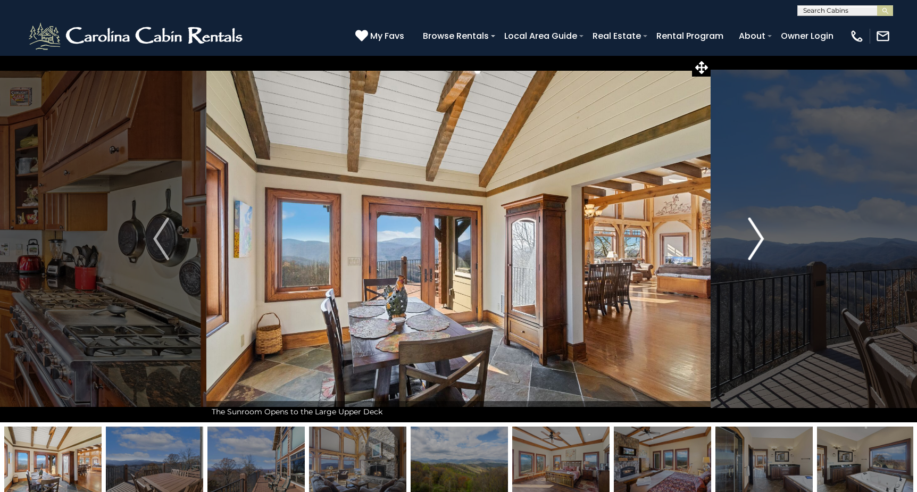
click at [753, 235] on img "Next" at bounding box center [756, 239] width 16 height 43
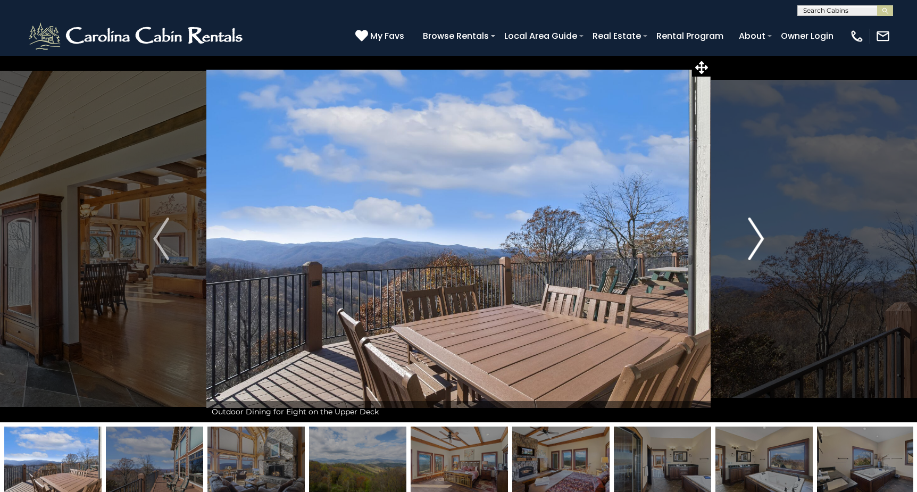
click at [753, 235] on img "Next" at bounding box center [756, 239] width 16 height 43
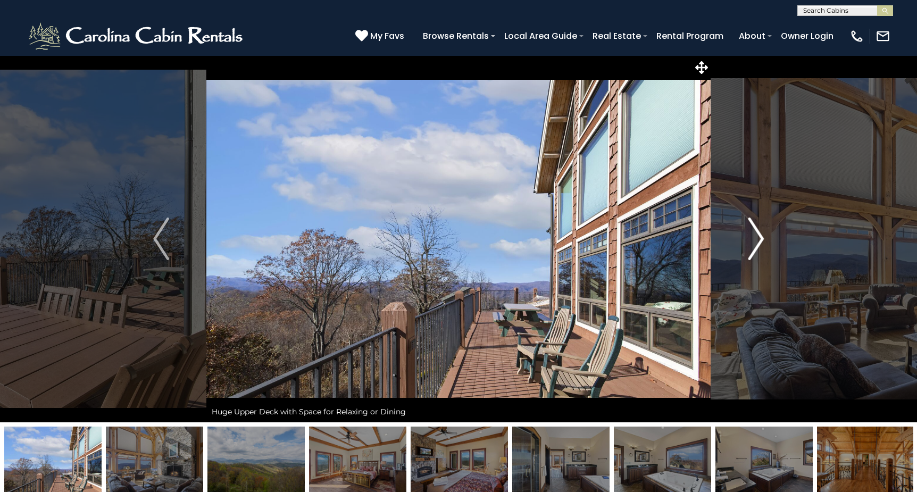
click at [753, 235] on img "Next" at bounding box center [756, 239] width 16 height 43
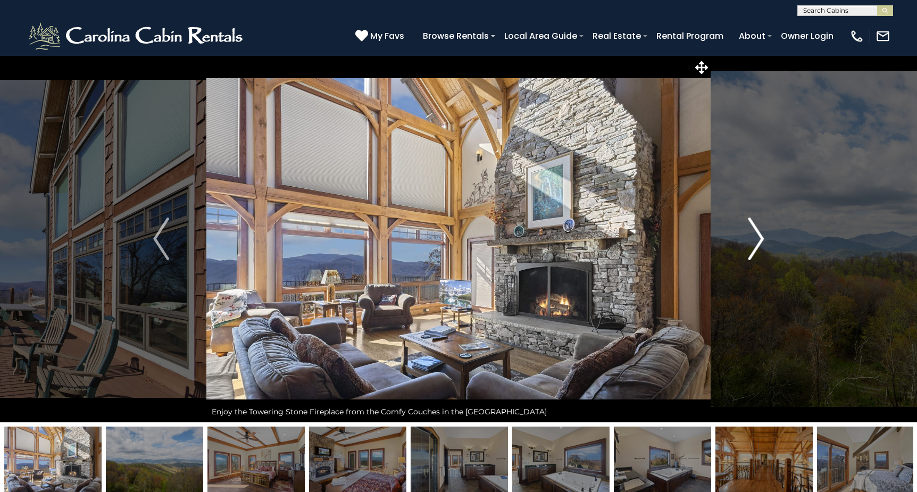
click at [753, 235] on img "Next" at bounding box center [756, 239] width 16 height 43
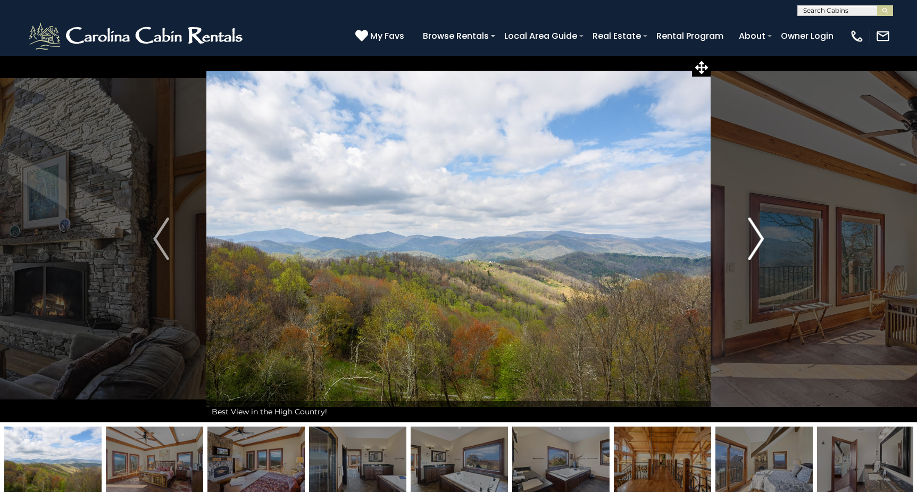
click at [753, 235] on img "Next" at bounding box center [756, 239] width 16 height 43
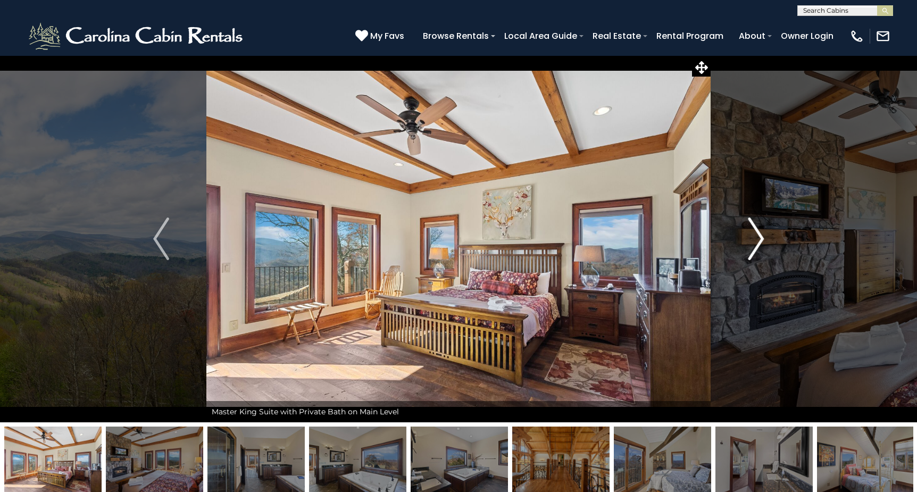
click at [753, 235] on img "Next" at bounding box center [756, 239] width 16 height 43
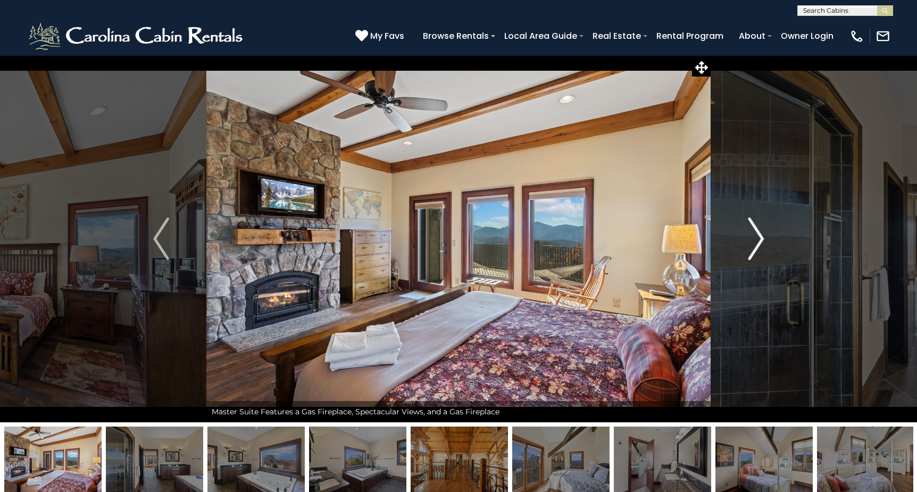
click at [753, 235] on img "Next" at bounding box center [756, 239] width 16 height 43
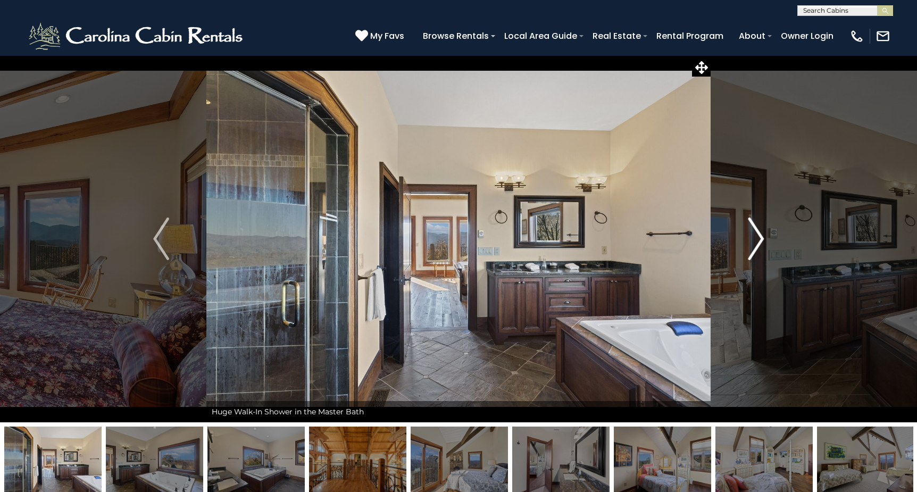
click at [753, 235] on img "Next" at bounding box center [756, 239] width 16 height 43
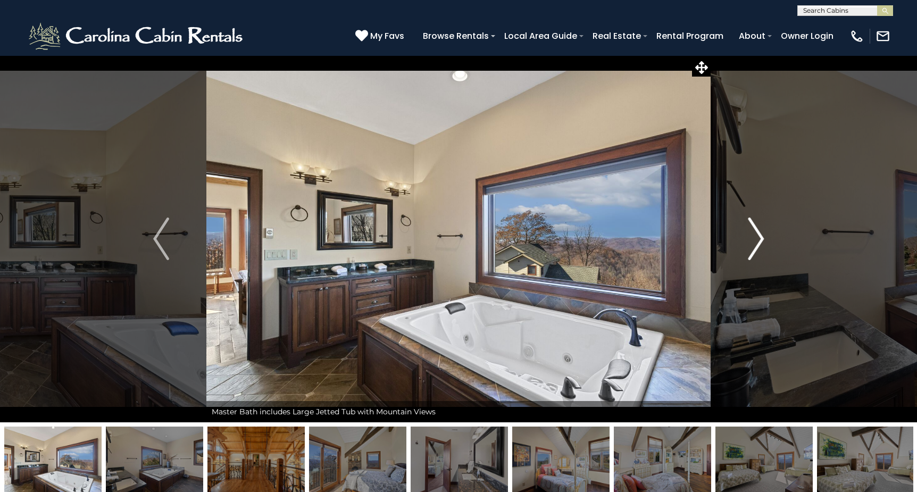
click at [753, 235] on img "Next" at bounding box center [756, 239] width 16 height 43
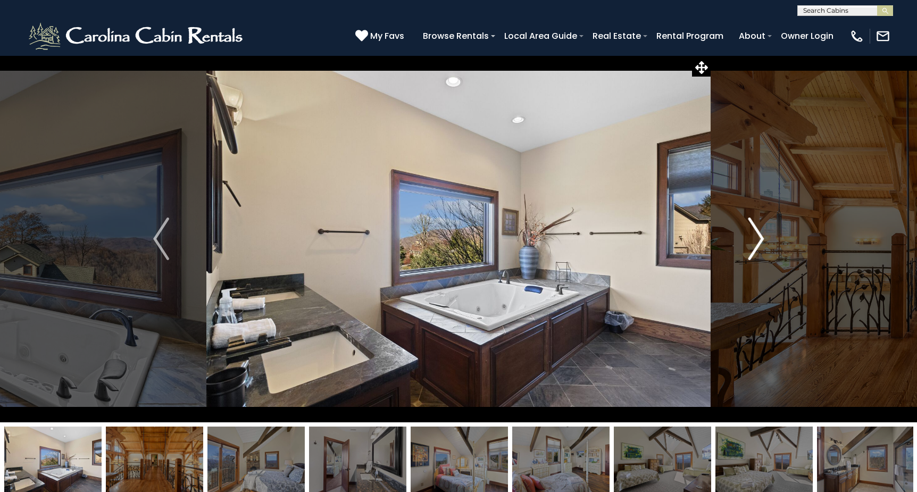
click at [753, 235] on img "Next" at bounding box center [756, 239] width 16 height 43
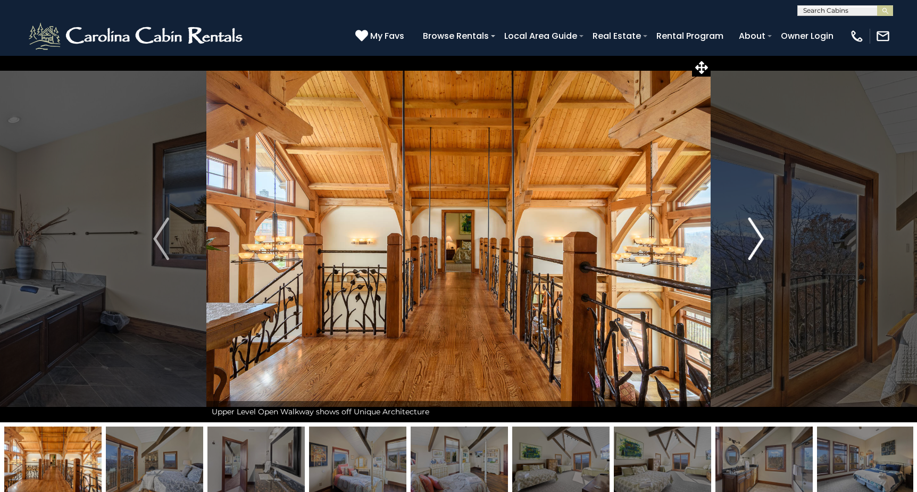
click at [753, 235] on img "Next" at bounding box center [756, 239] width 16 height 43
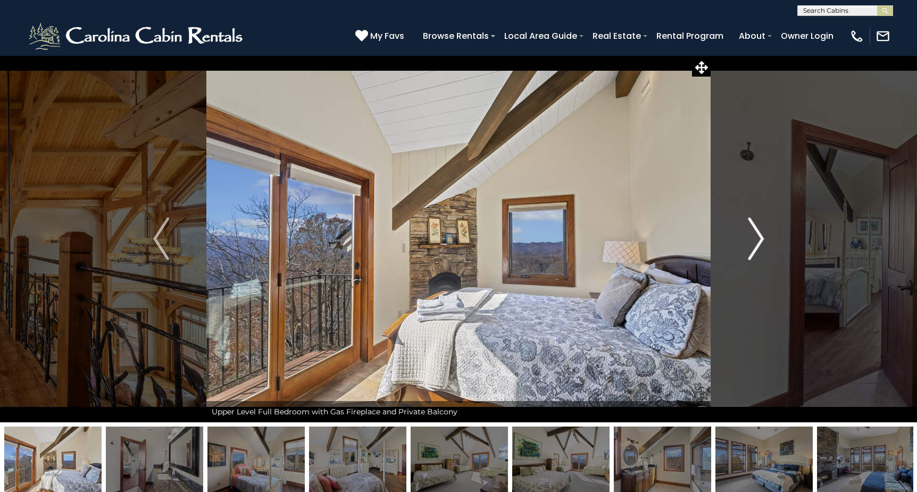
click at [753, 235] on img "Next" at bounding box center [756, 239] width 16 height 43
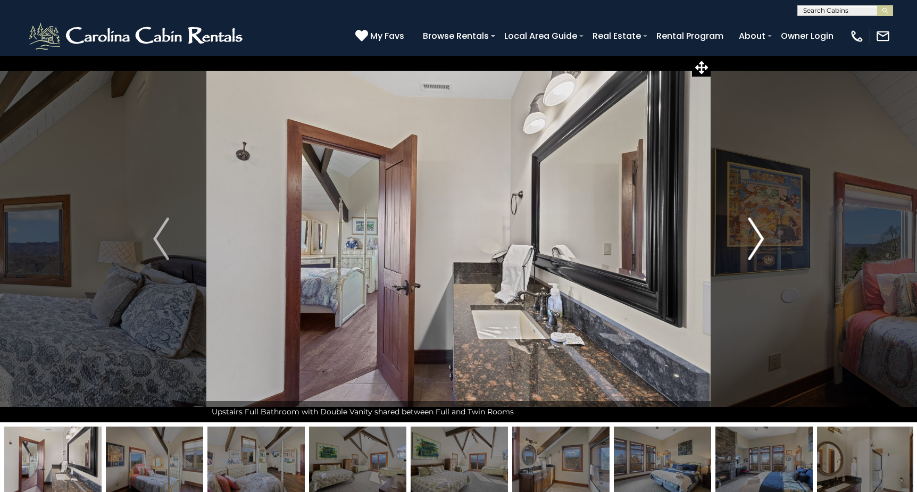
click at [753, 235] on img "Next" at bounding box center [756, 239] width 16 height 43
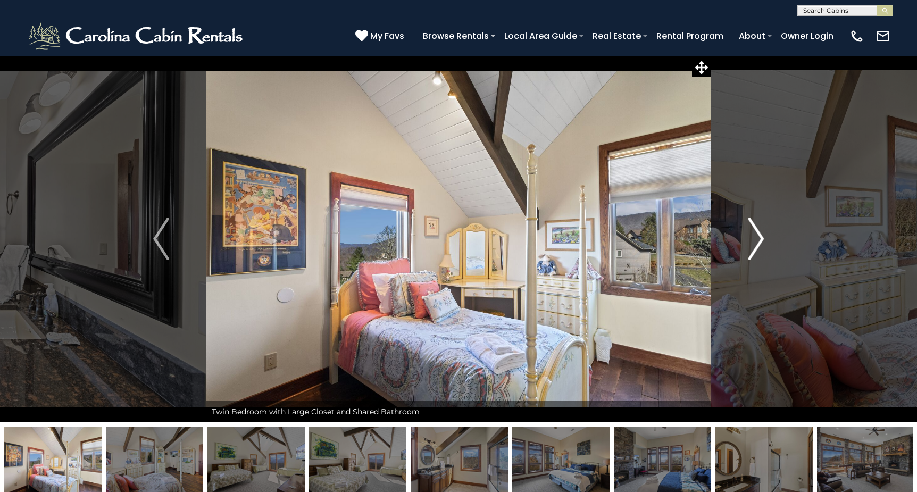
click at [753, 235] on img "Next" at bounding box center [756, 239] width 16 height 43
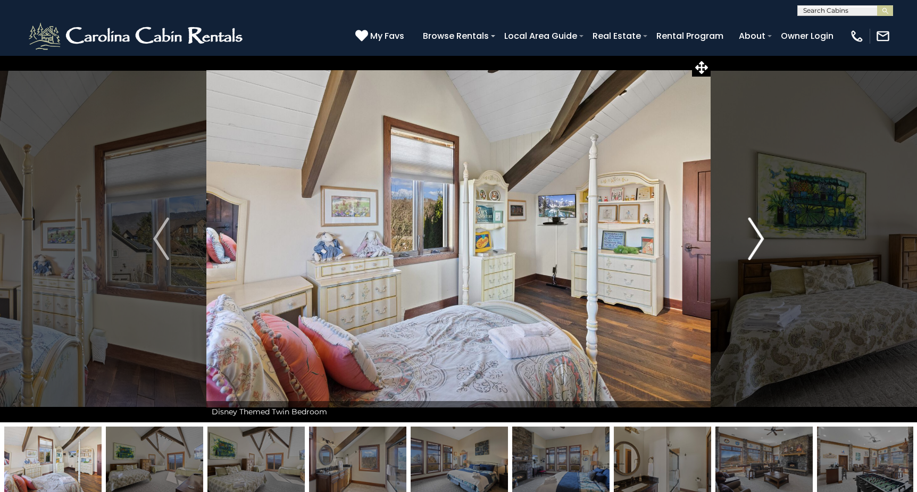
click at [753, 235] on img "Next" at bounding box center [756, 239] width 16 height 43
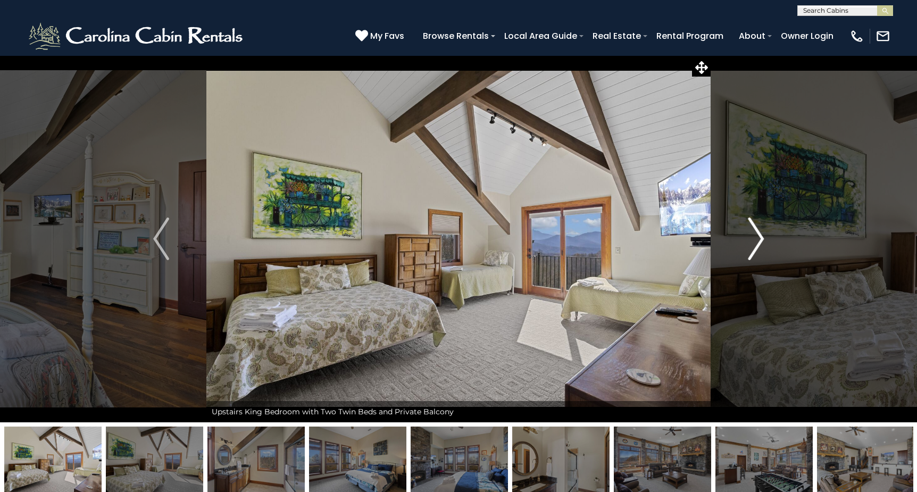
click at [753, 235] on img "Next" at bounding box center [756, 239] width 16 height 43
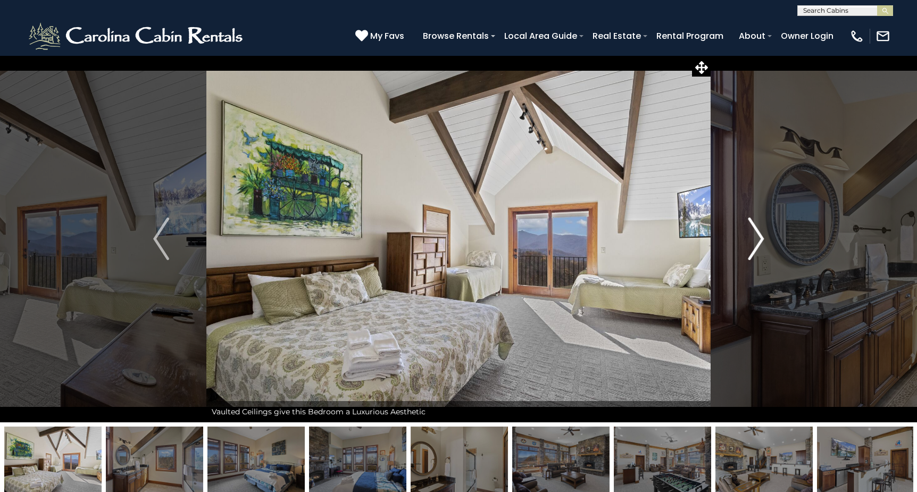
click at [753, 235] on img "Next" at bounding box center [756, 239] width 16 height 43
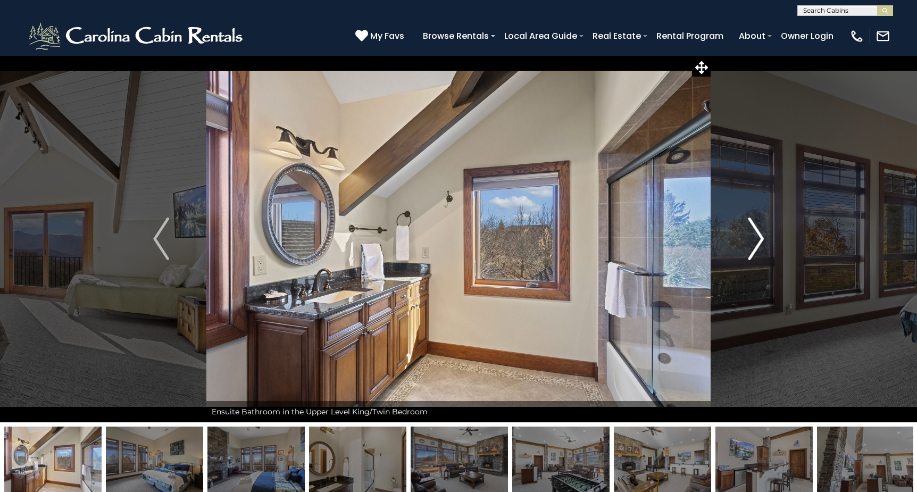
click at [753, 235] on img "Next" at bounding box center [756, 239] width 16 height 43
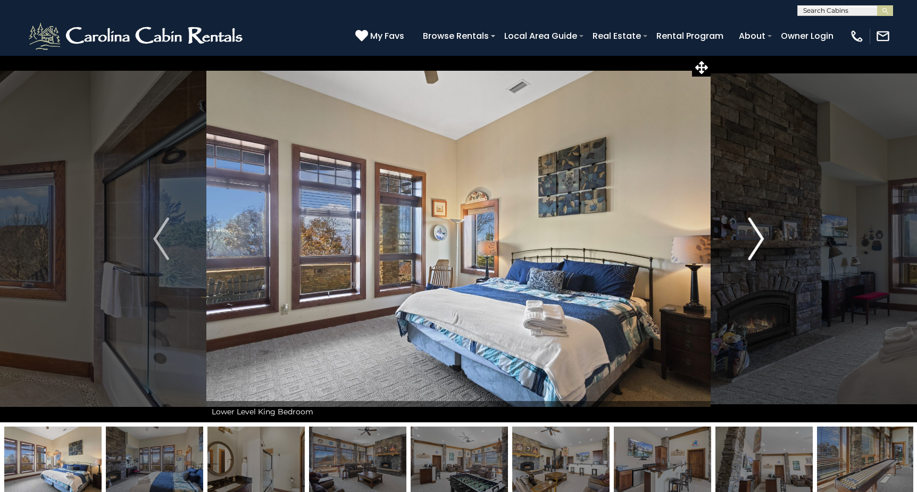
click at [753, 235] on img "Next" at bounding box center [756, 239] width 16 height 43
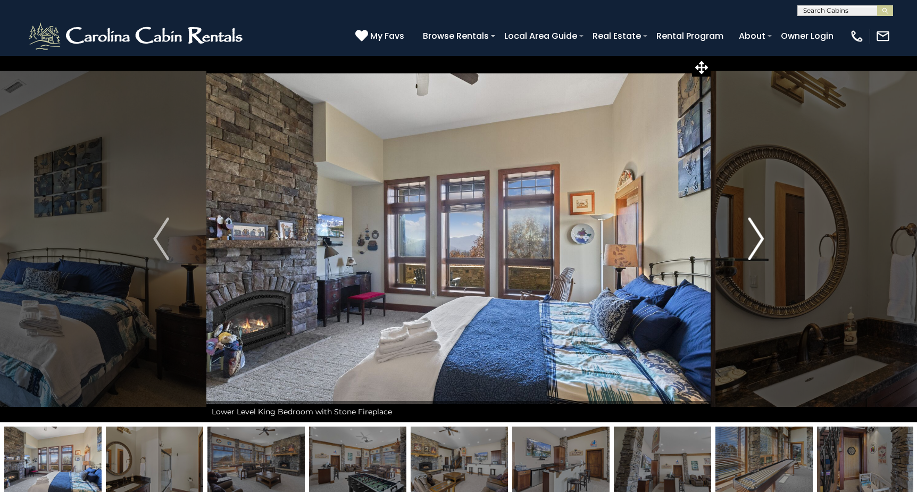
click at [753, 235] on img "Next" at bounding box center [756, 239] width 16 height 43
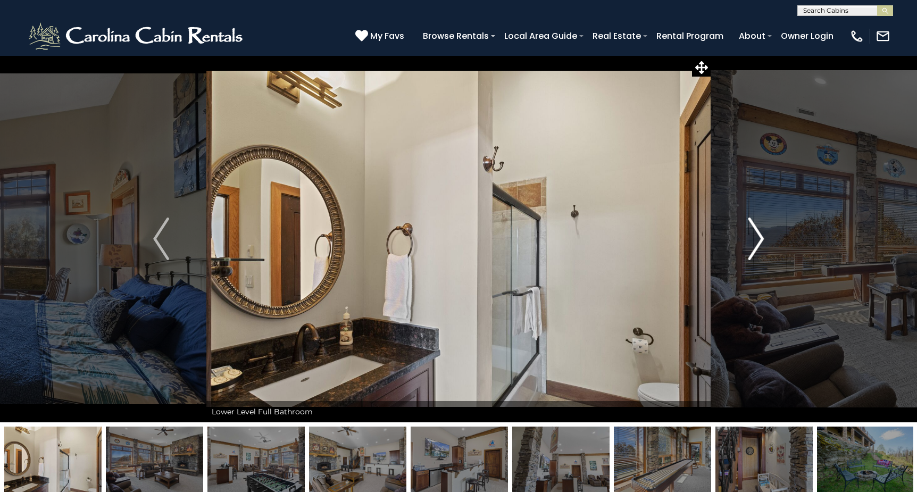
click at [753, 235] on img "Next" at bounding box center [756, 239] width 16 height 43
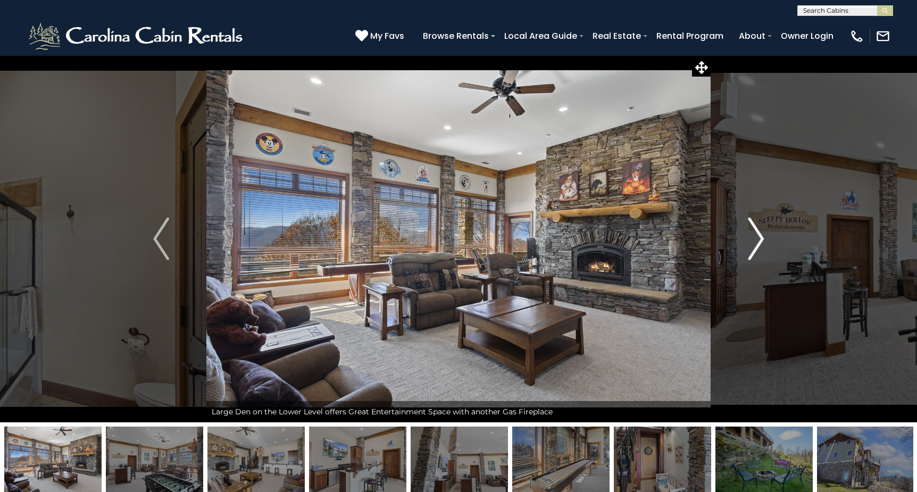
click at [753, 235] on img "Next" at bounding box center [756, 239] width 16 height 43
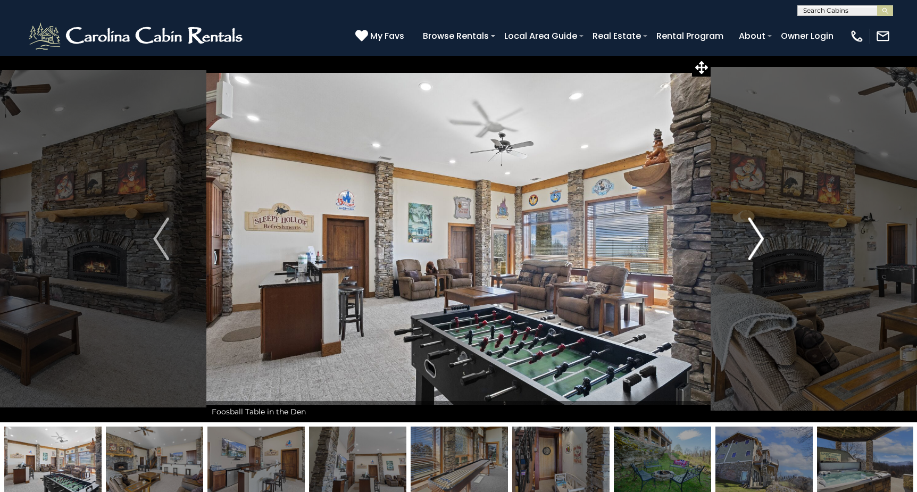
click at [753, 235] on img "Next" at bounding box center [756, 239] width 16 height 43
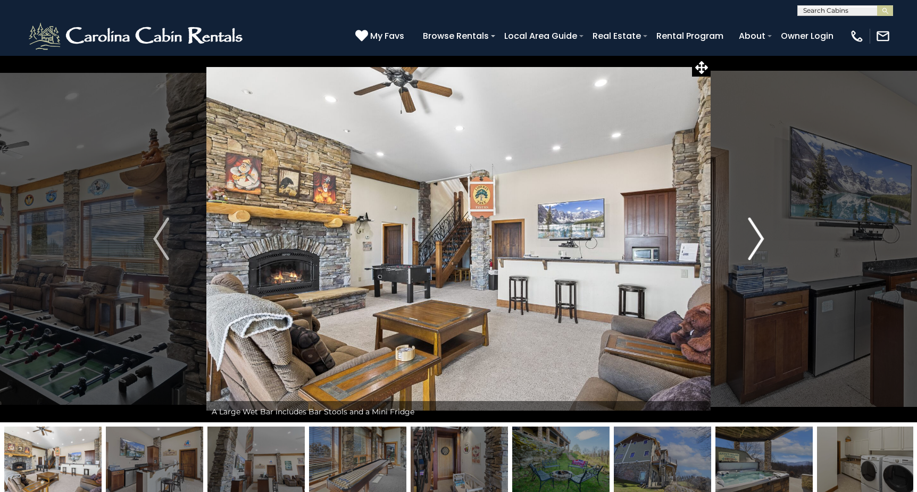
click at [753, 235] on img "Next" at bounding box center [756, 239] width 16 height 43
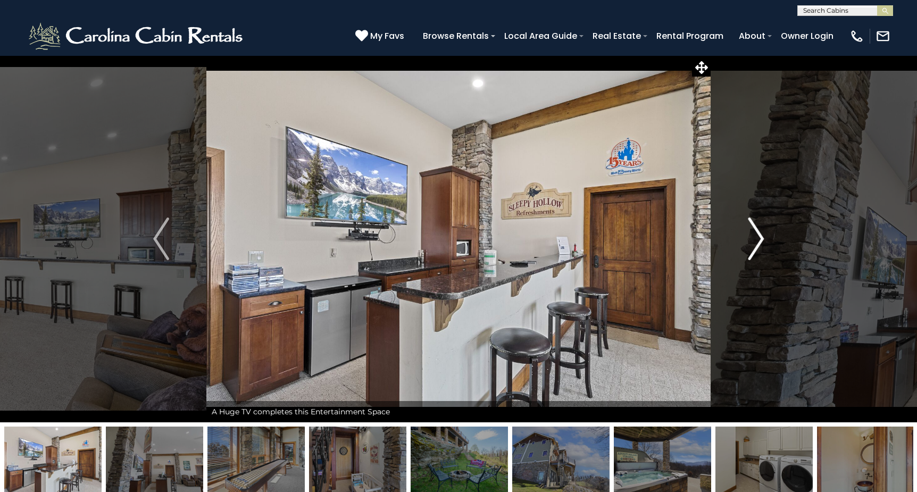
click at [753, 235] on img "Next" at bounding box center [756, 239] width 16 height 43
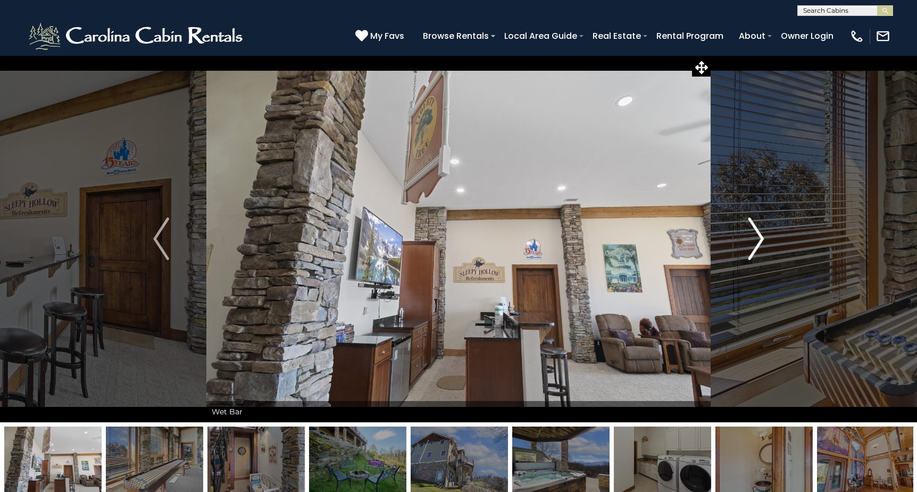
click at [753, 235] on img "Next" at bounding box center [756, 239] width 16 height 43
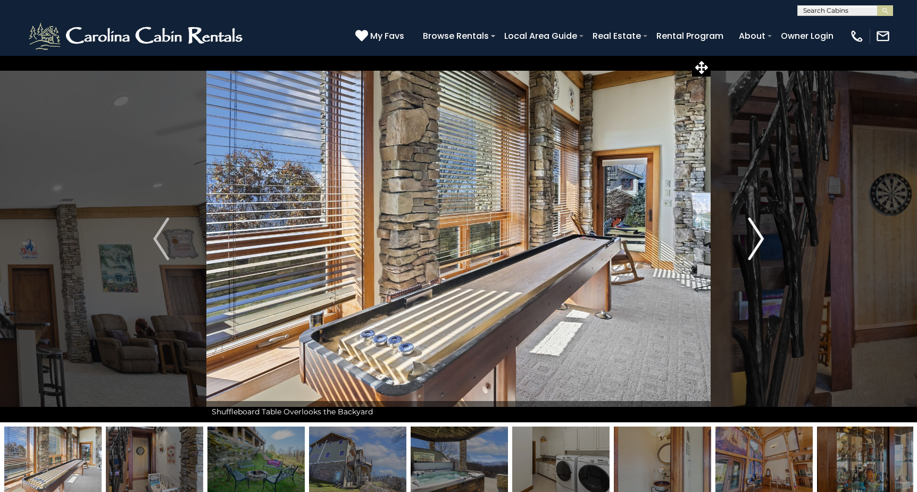
click at [753, 235] on img "Next" at bounding box center [756, 239] width 16 height 43
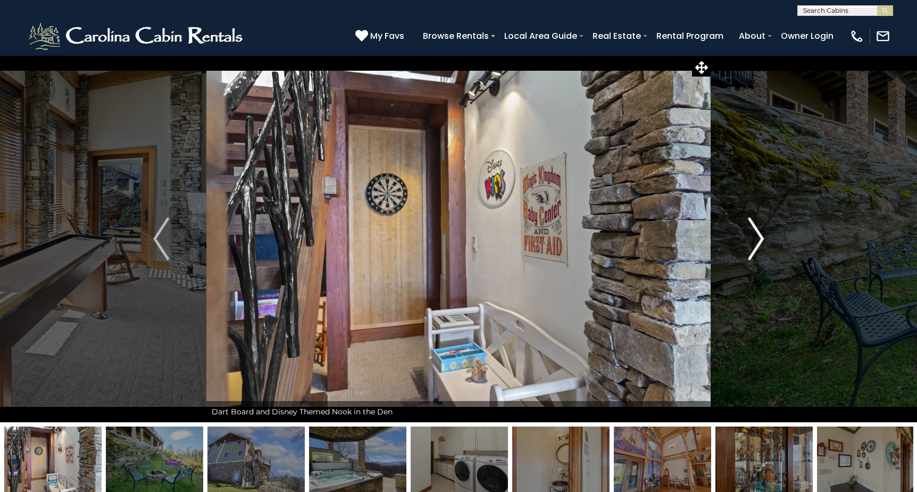
click at [753, 235] on img "Next" at bounding box center [756, 239] width 16 height 43
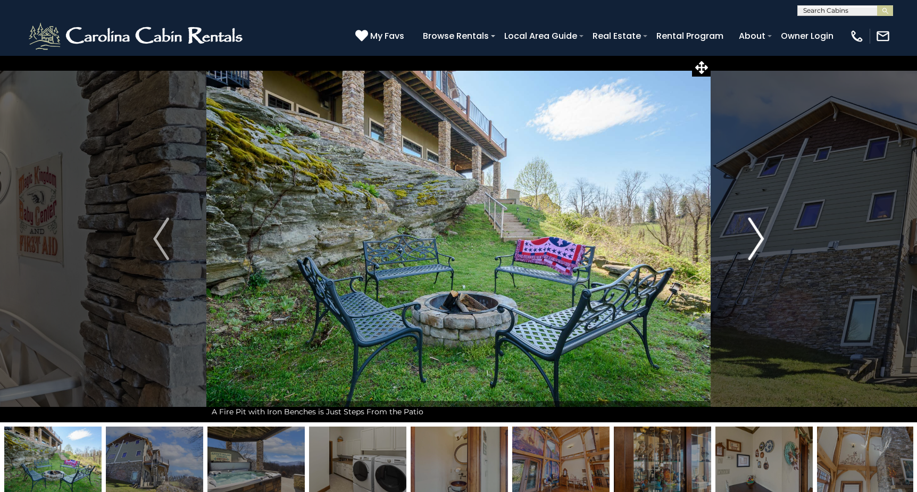
click at [753, 235] on img "Next" at bounding box center [756, 239] width 16 height 43
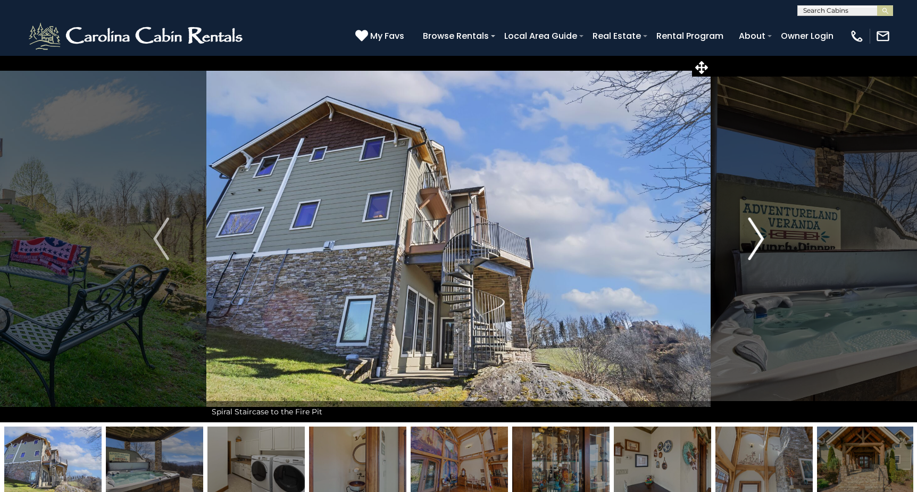
click at [753, 235] on img "Next" at bounding box center [756, 239] width 16 height 43
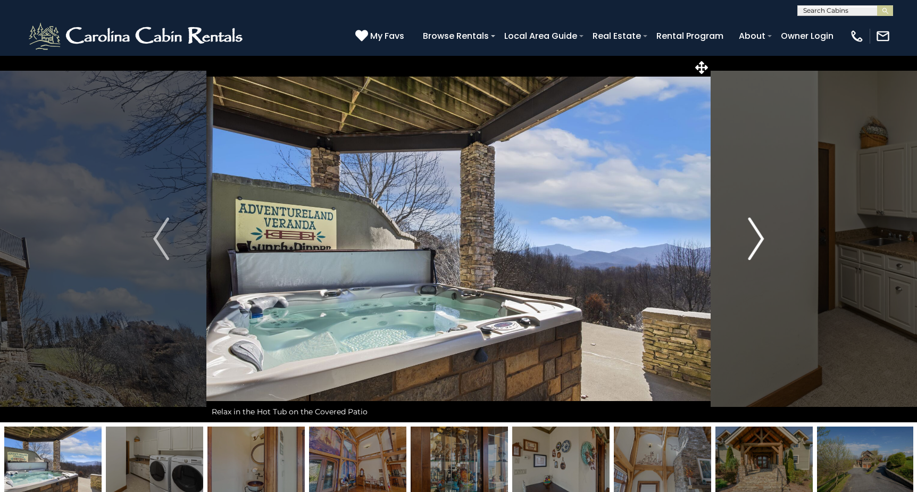
click at [753, 235] on img "Next" at bounding box center [756, 239] width 16 height 43
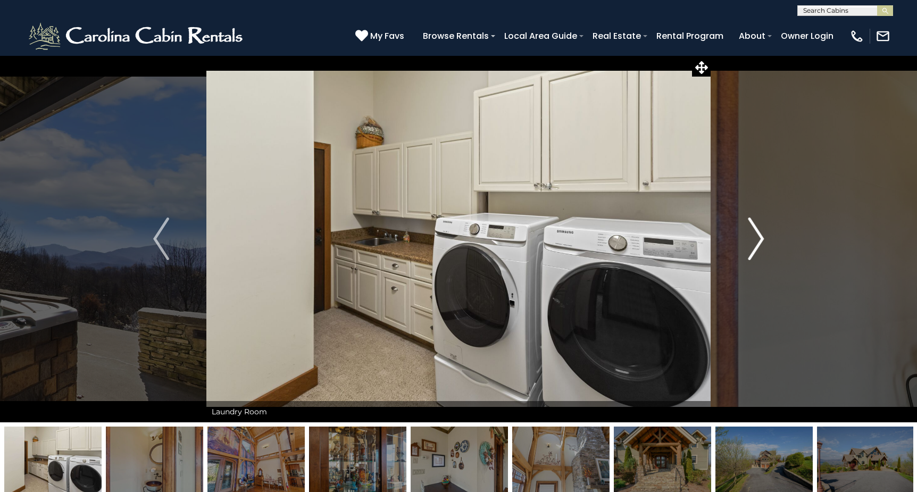
click at [753, 235] on img "Next" at bounding box center [756, 239] width 16 height 43
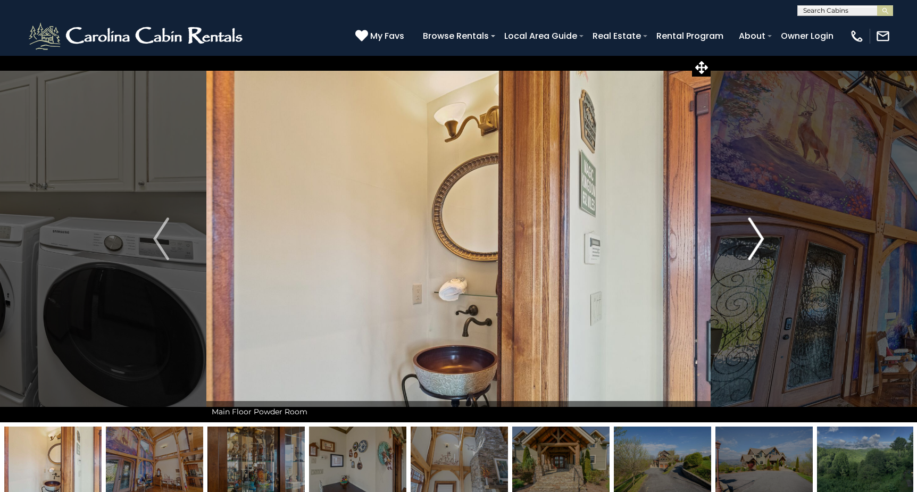
click at [753, 235] on img "Next" at bounding box center [756, 239] width 16 height 43
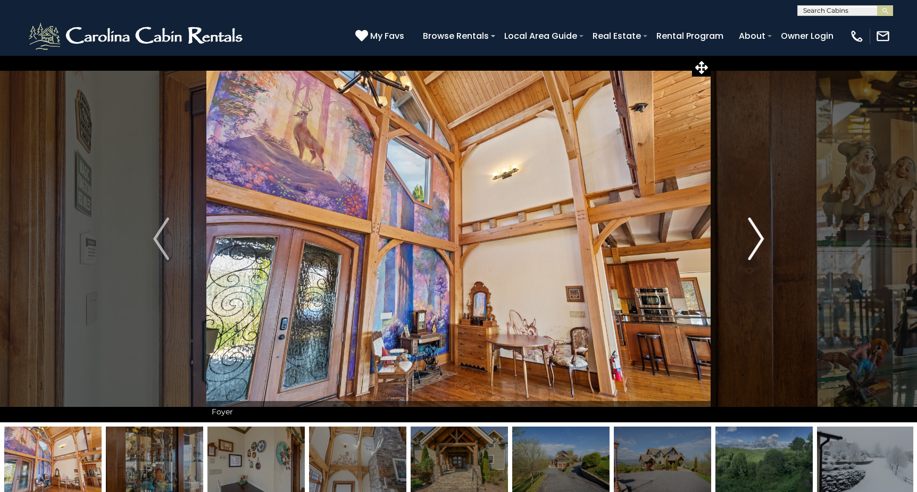
click at [753, 235] on img "Next" at bounding box center [756, 239] width 16 height 43
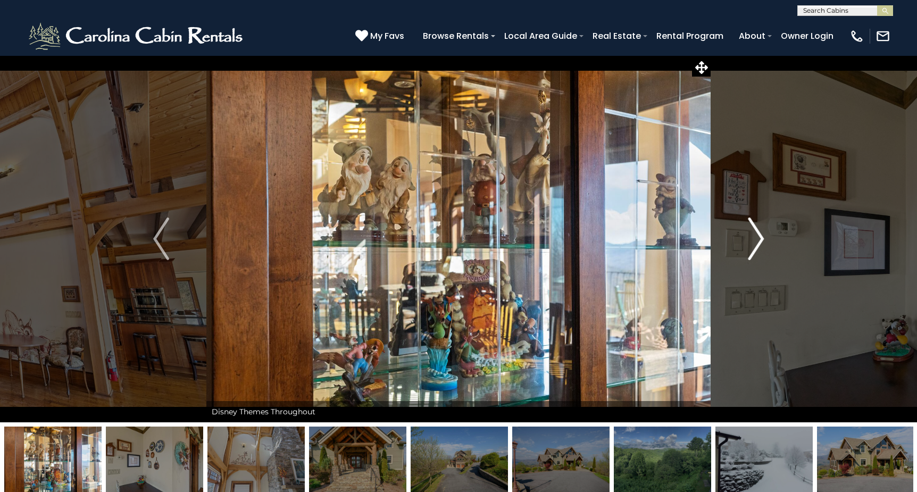
click at [753, 235] on img "Next" at bounding box center [756, 239] width 16 height 43
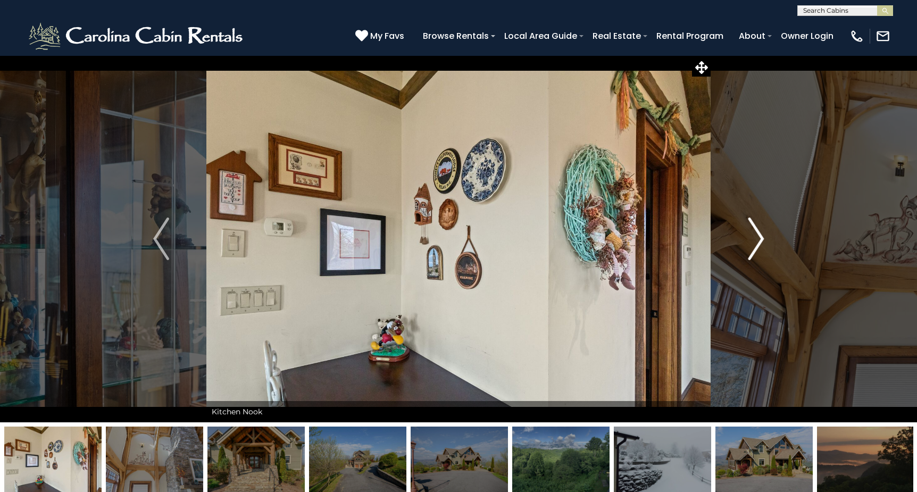
click at [753, 235] on img "Next" at bounding box center [756, 239] width 16 height 43
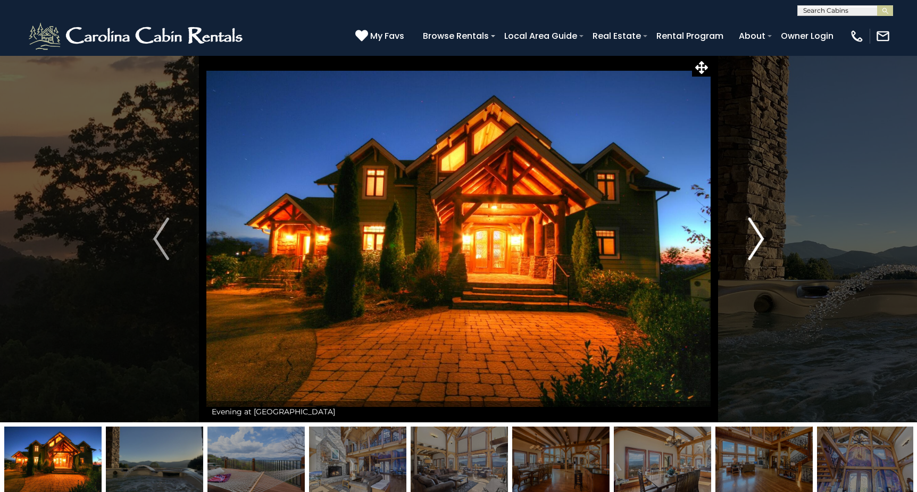
click at [758, 238] on img "Next" at bounding box center [756, 239] width 16 height 43
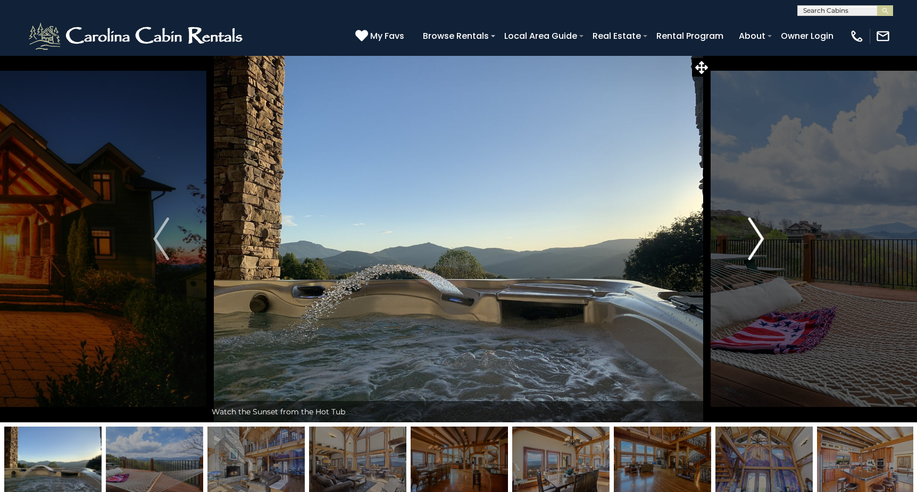
click at [758, 238] on img "Next" at bounding box center [756, 239] width 16 height 43
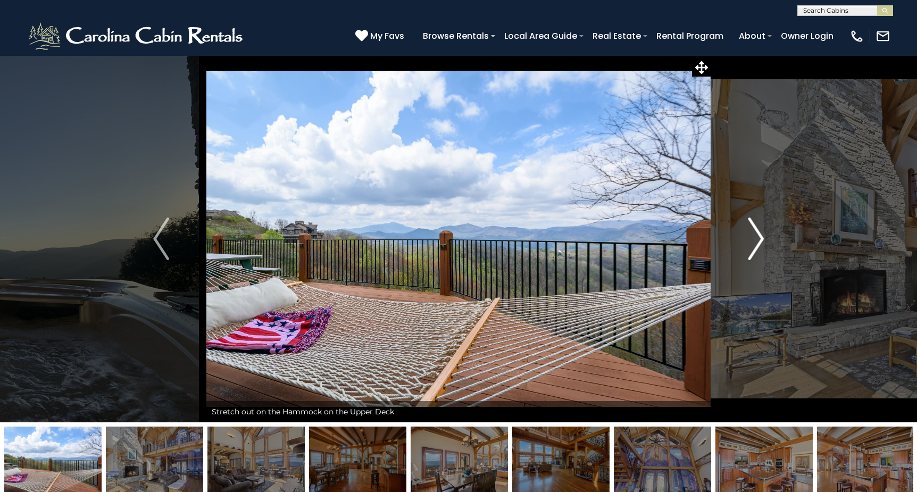
click at [758, 238] on img "Next" at bounding box center [756, 239] width 16 height 43
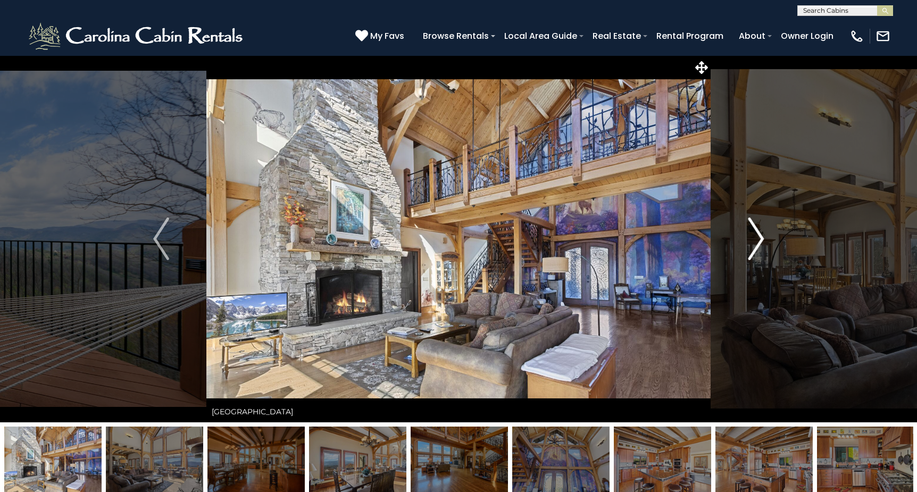
click at [758, 238] on img "Next" at bounding box center [756, 239] width 16 height 43
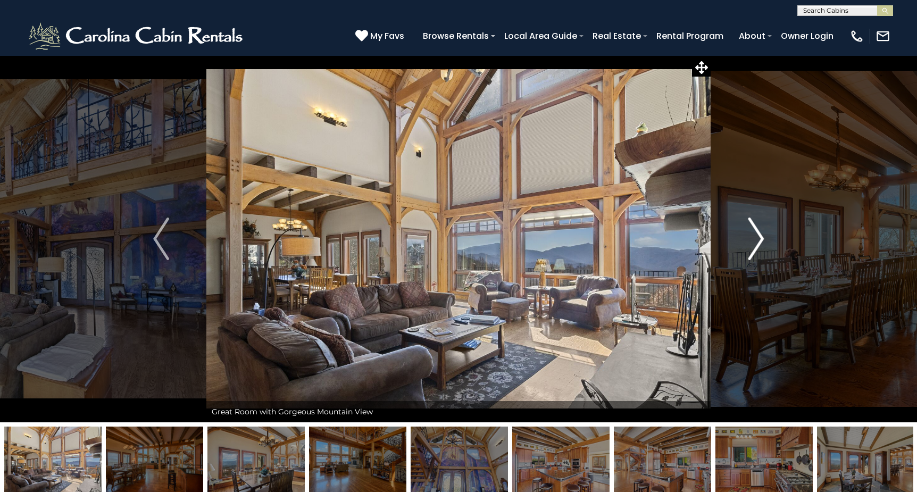
click at [758, 238] on img "Next" at bounding box center [756, 239] width 16 height 43
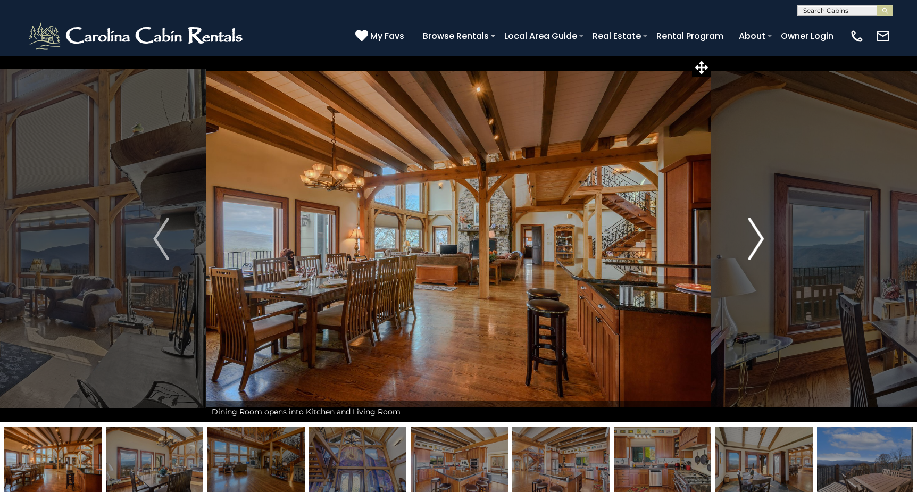
click at [758, 238] on img "Next" at bounding box center [756, 239] width 16 height 43
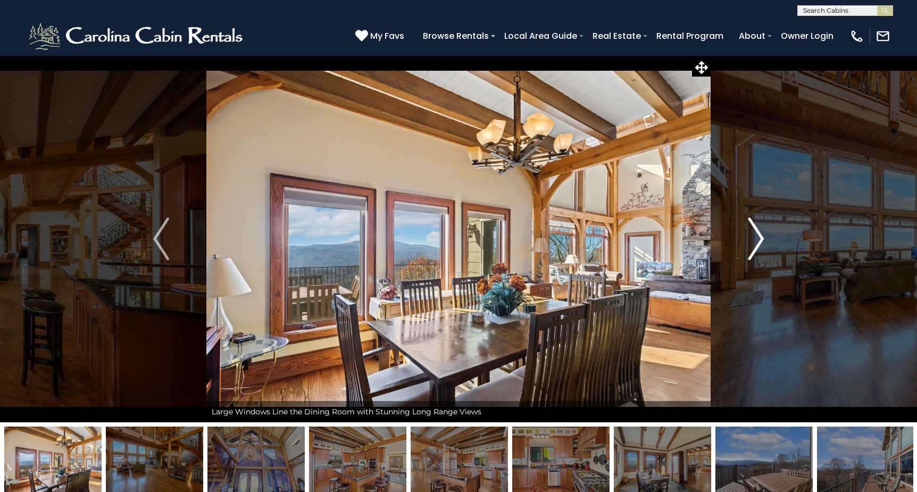
click at [758, 238] on img "Next" at bounding box center [756, 239] width 16 height 43
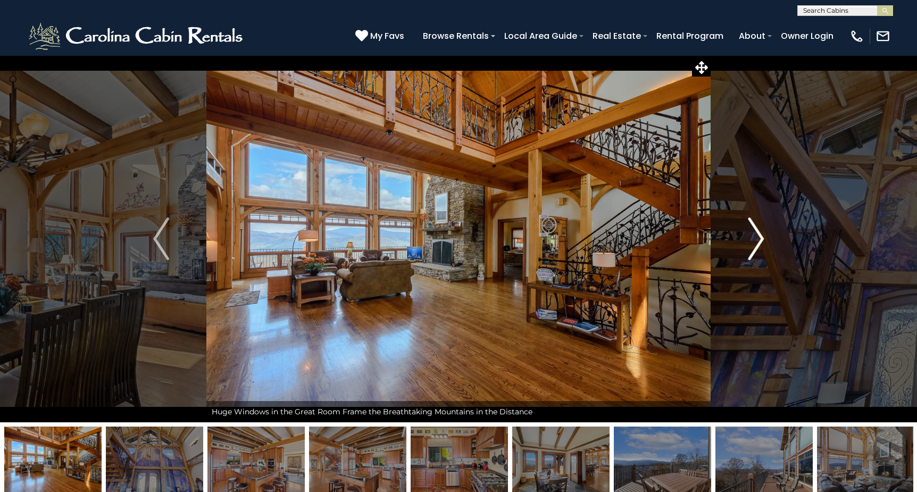
click at [758, 238] on img "Next" at bounding box center [756, 239] width 16 height 43
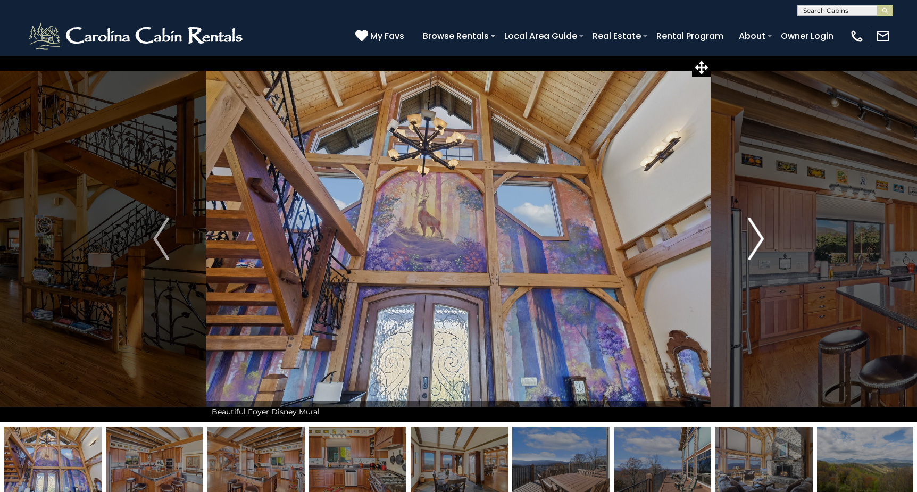
click at [758, 238] on img "Next" at bounding box center [756, 239] width 16 height 43
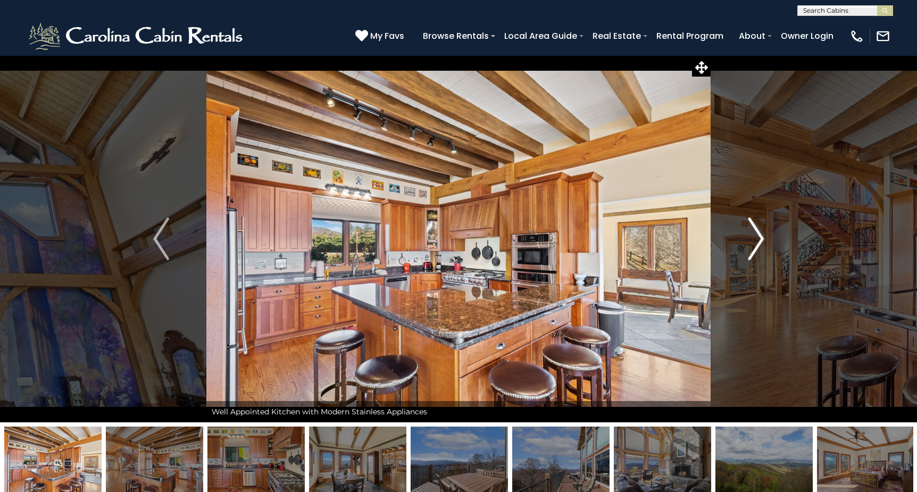
click at [758, 238] on img "Next" at bounding box center [756, 239] width 16 height 43
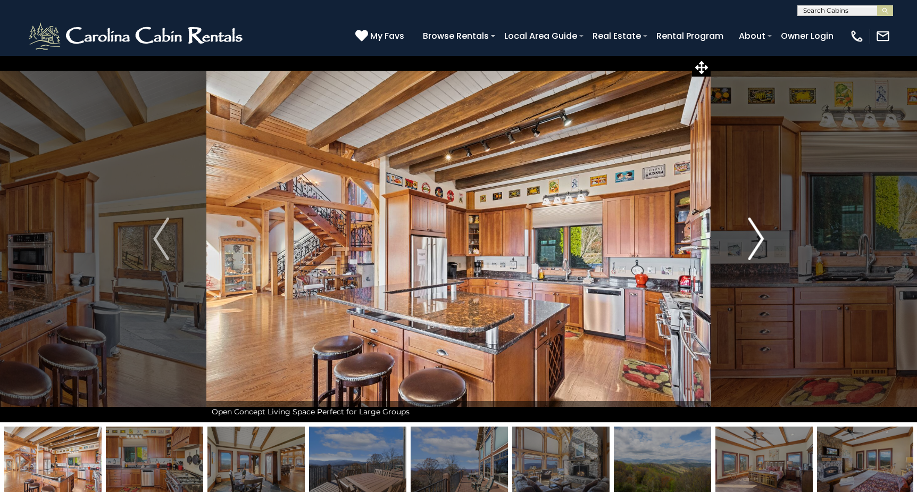
click at [758, 238] on img "Next" at bounding box center [756, 239] width 16 height 43
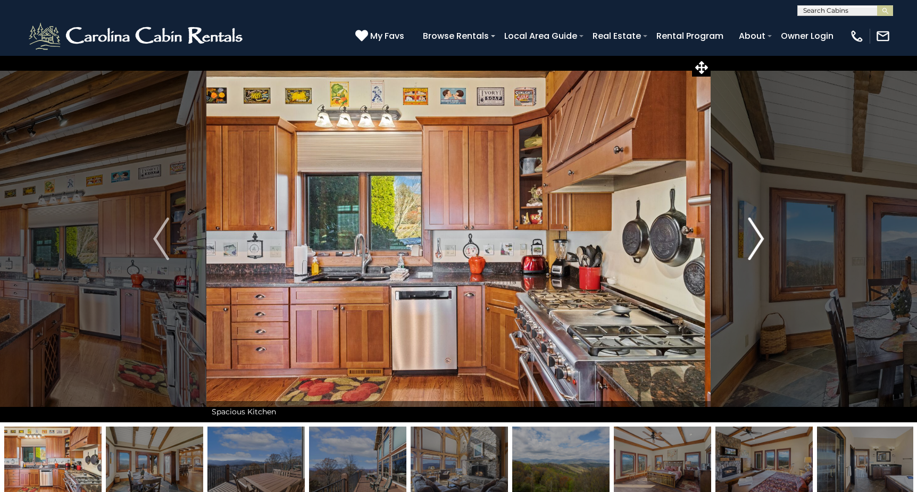
click at [758, 238] on img "Next" at bounding box center [756, 239] width 16 height 43
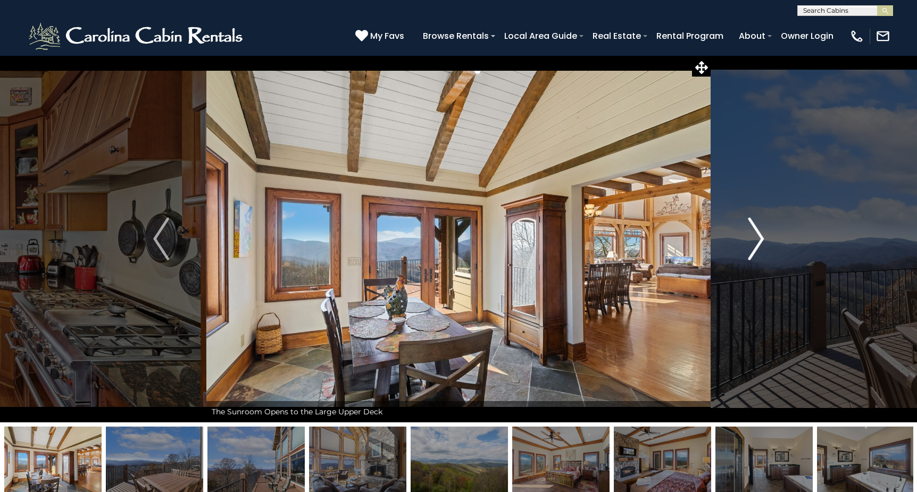
click at [758, 238] on img "Next" at bounding box center [756, 239] width 16 height 43
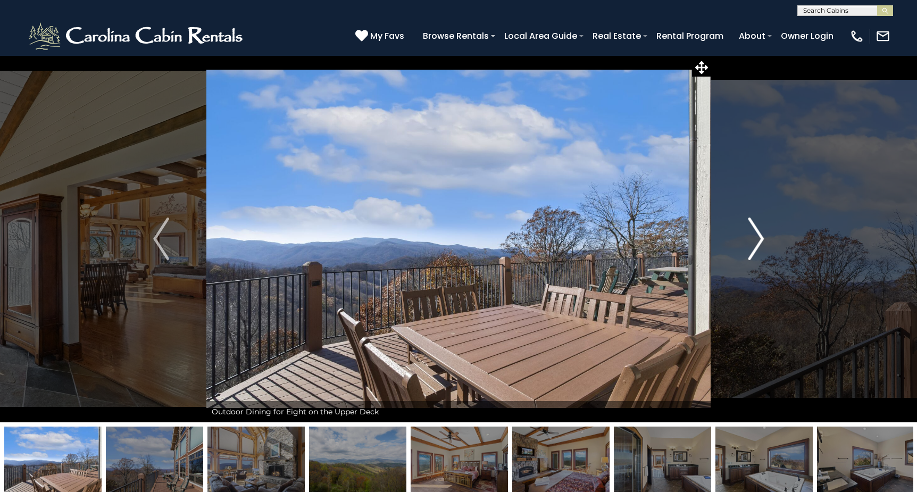
click at [758, 238] on img "Next" at bounding box center [756, 239] width 16 height 43
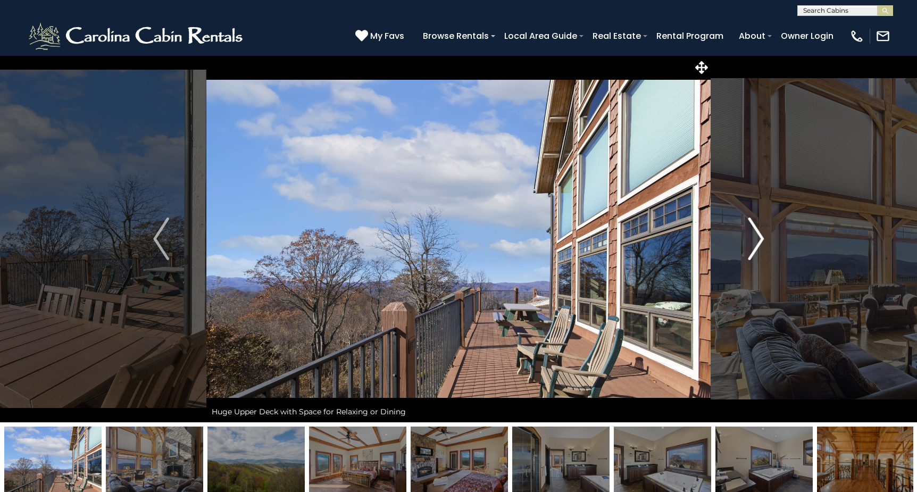
click at [758, 238] on img "Next" at bounding box center [756, 239] width 16 height 43
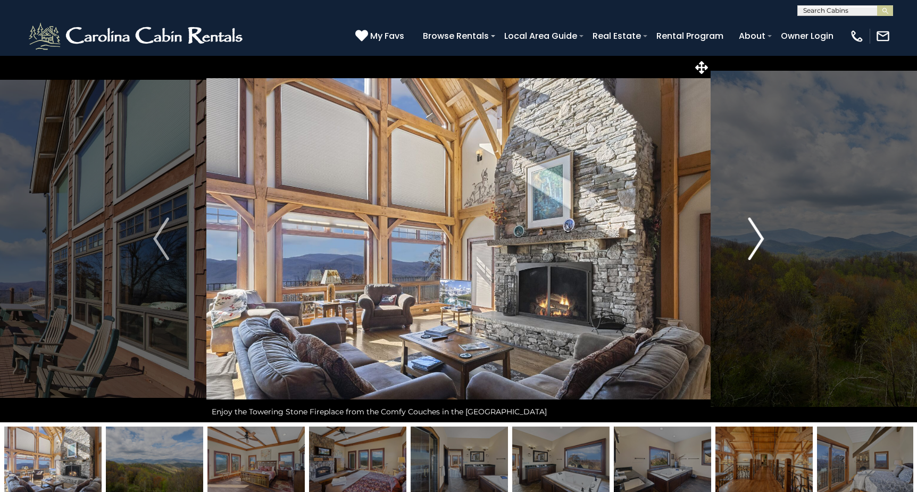
click at [758, 238] on img "Next" at bounding box center [756, 239] width 16 height 43
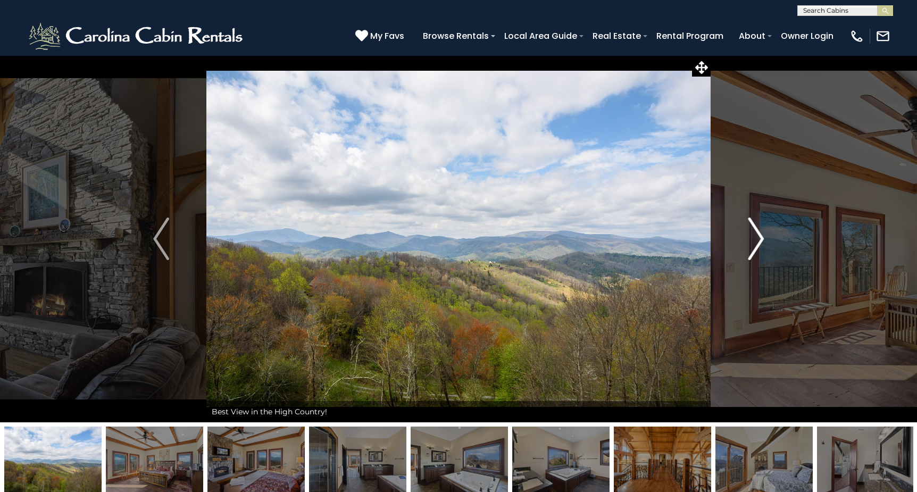
click at [758, 238] on img "Next" at bounding box center [756, 239] width 16 height 43
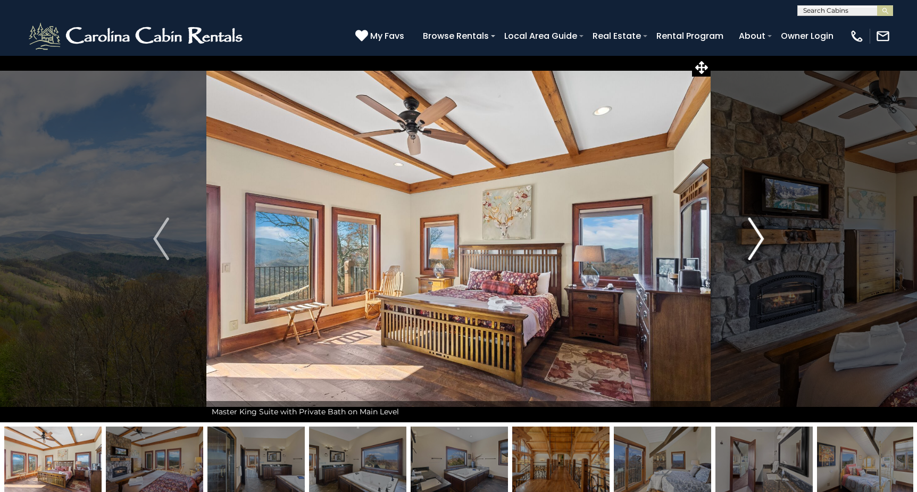
click at [758, 238] on img "Next" at bounding box center [756, 239] width 16 height 43
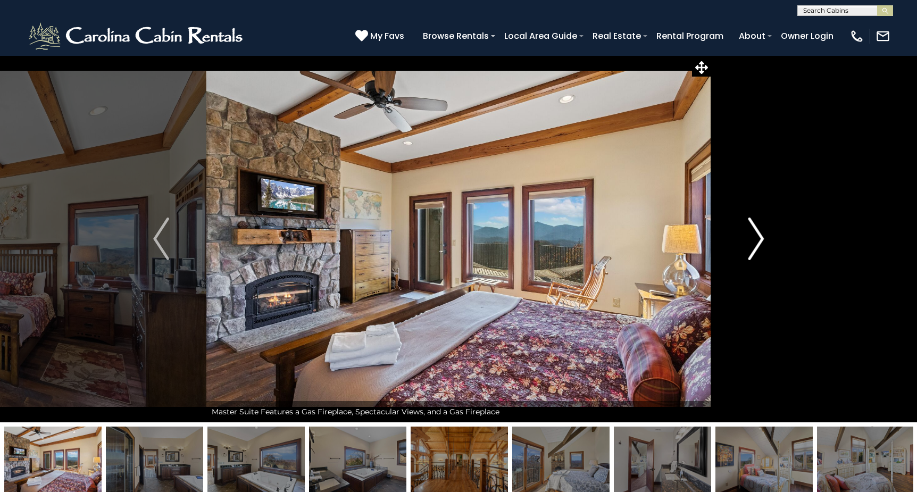
click at [758, 238] on img "Next" at bounding box center [756, 239] width 16 height 43
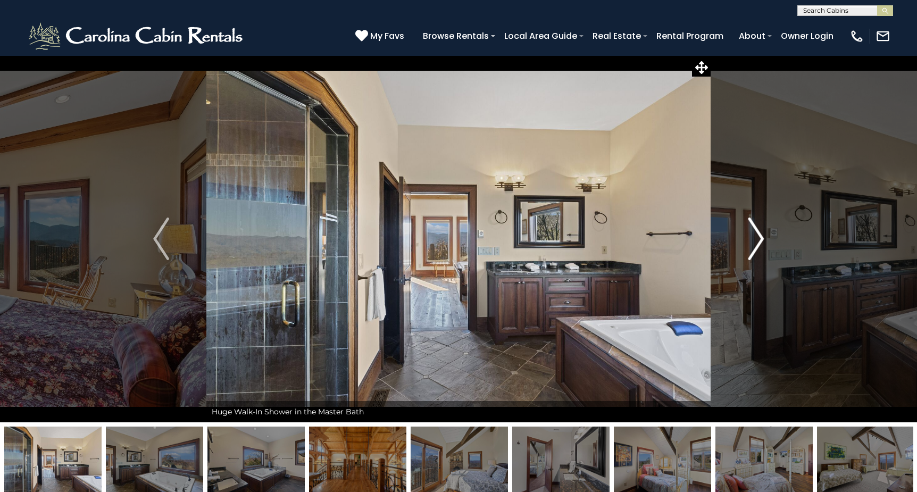
click at [758, 238] on img "Next" at bounding box center [756, 239] width 16 height 43
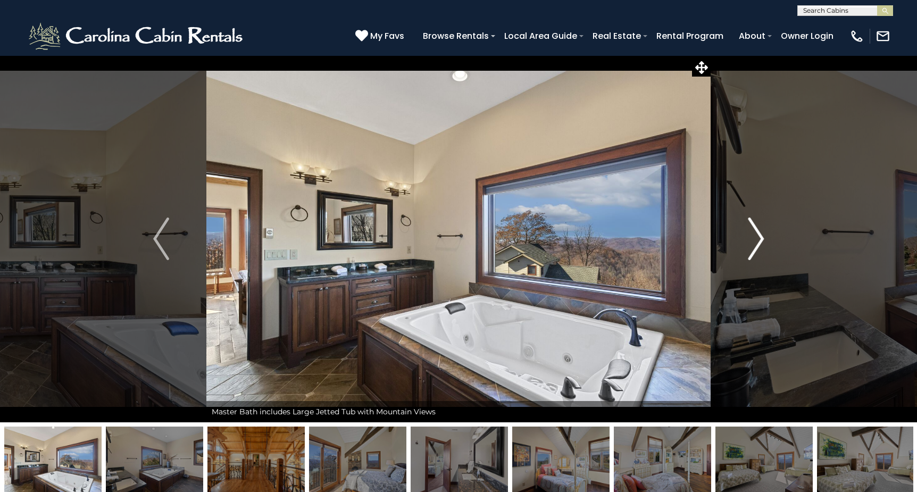
click at [758, 238] on img "Next" at bounding box center [756, 239] width 16 height 43
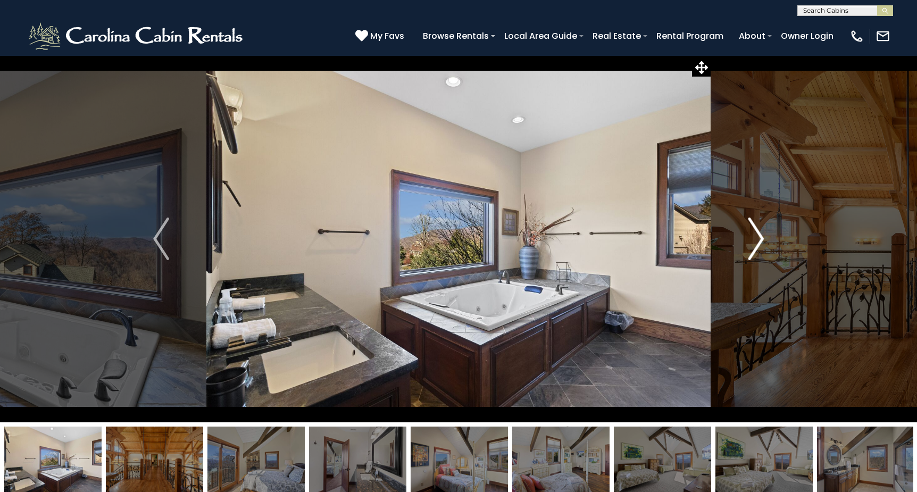
click at [758, 238] on img "Next" at bounding box center [756, 239] width 16 height 43
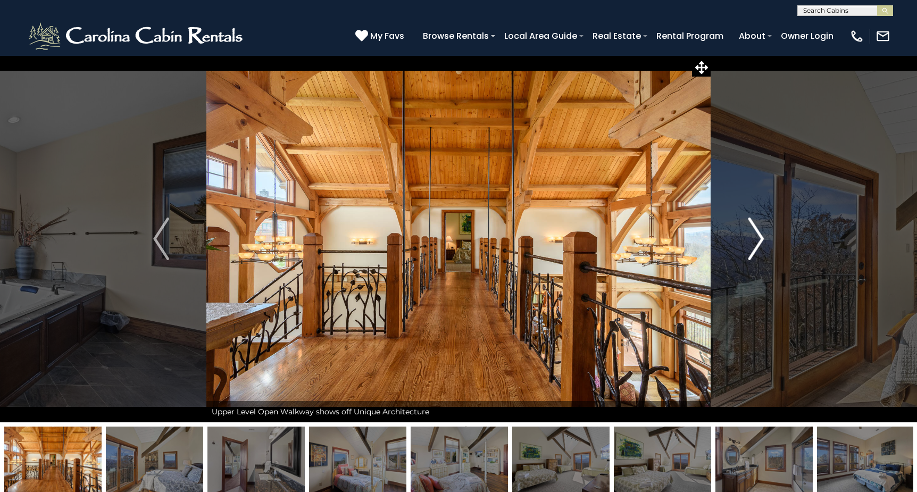
click at [758, 238] on img "Next" at bounding box center [756, 239] width 16 height 43
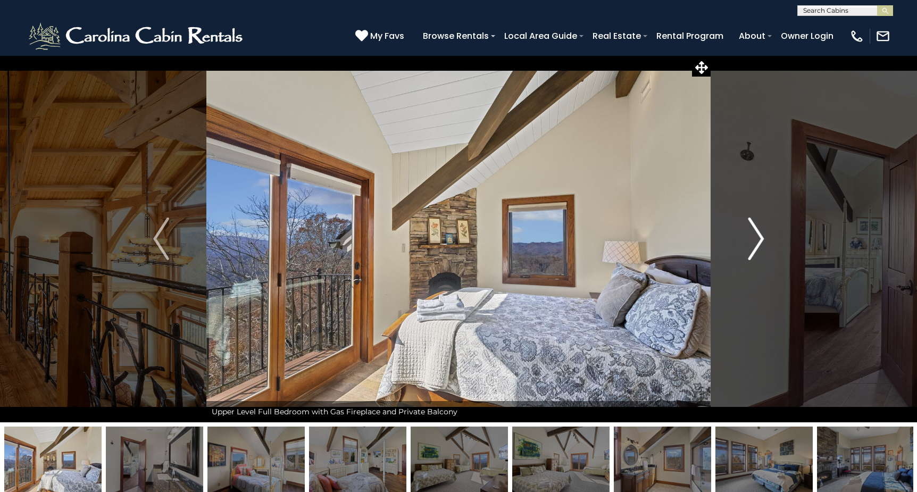
click at [758, 238] on img "Next" at bounding box center [756, 239] width 16 height 43
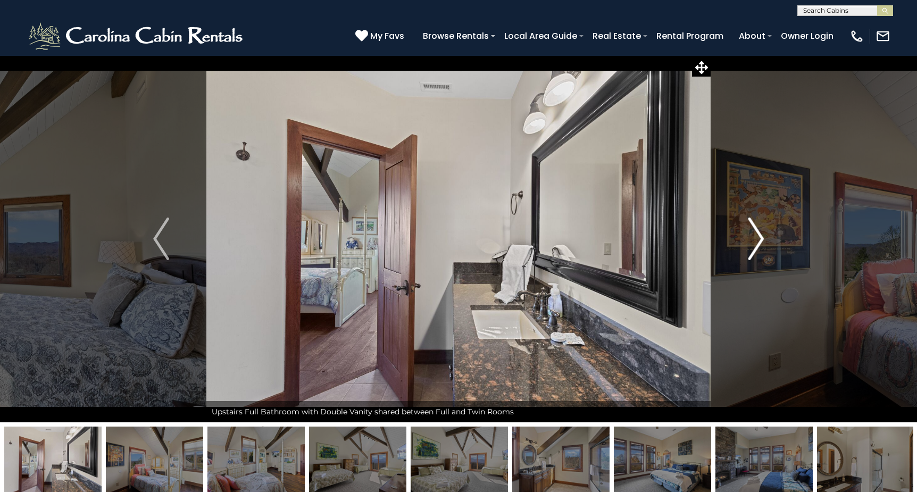
click at [759, 238] on img "Next" at bounding box center [756, 239] width 16 height 43
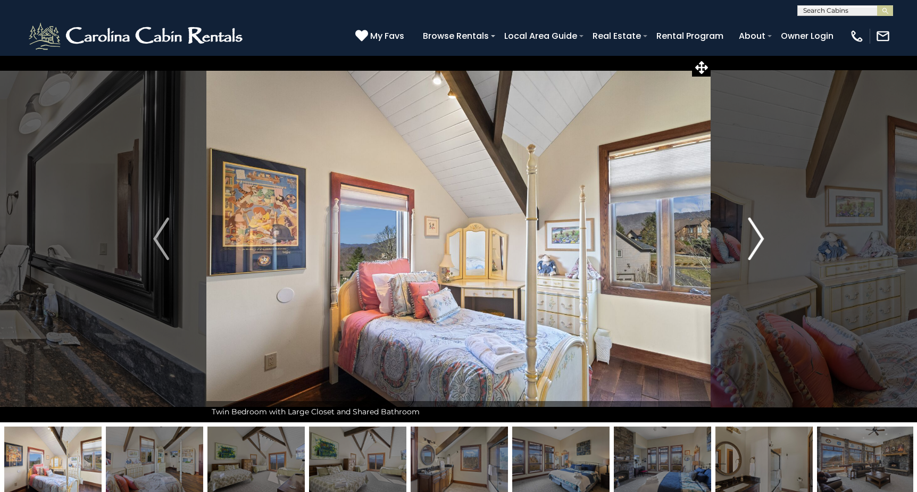
click at [759, 238] on img "Next" at bounding box center [756, 239] width 16 height 43
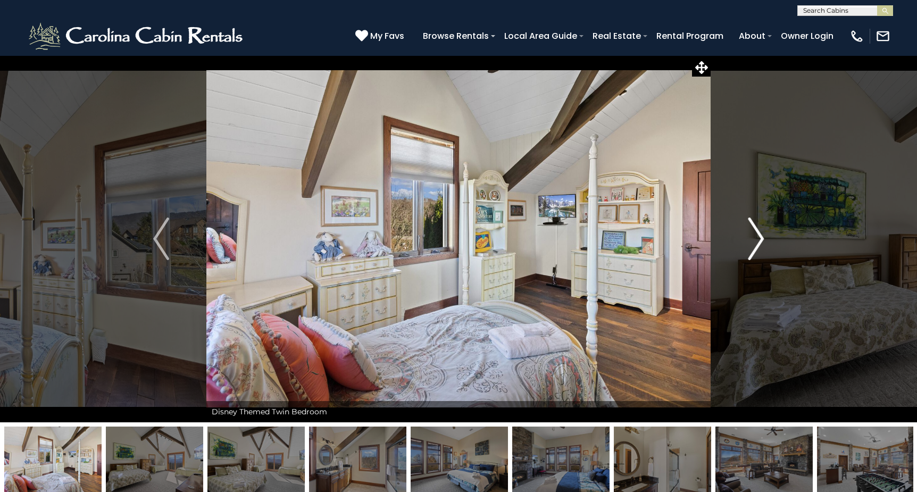
click at [759, 238] on img "Next" at bounding box center [756, 239] width 16 height 43
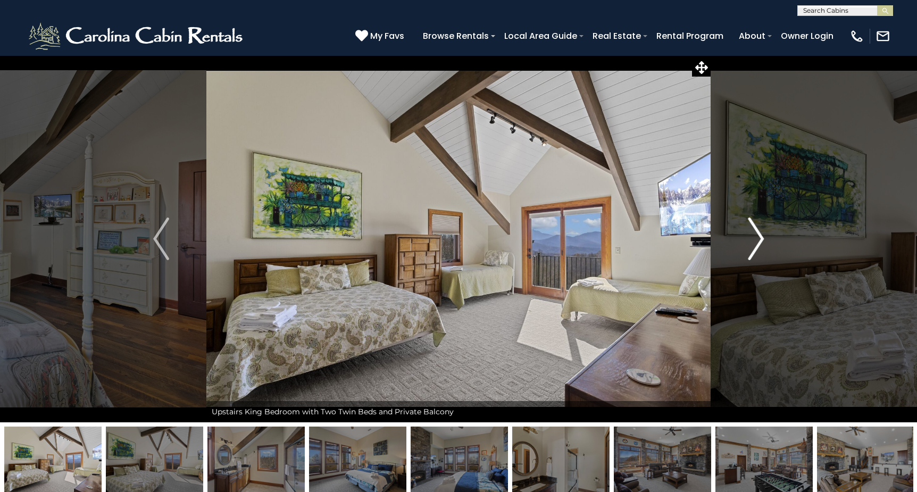
click at [759, 238] on img "Next" at bounding box center [756, 239] width 16 height 43
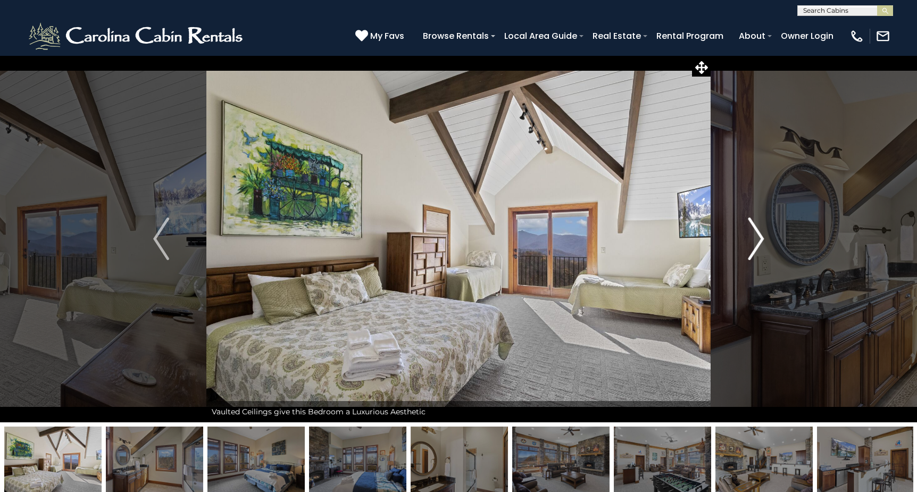
click at [759, 238] on img "Next" at bounding box center [756, 239] width 16 height 43
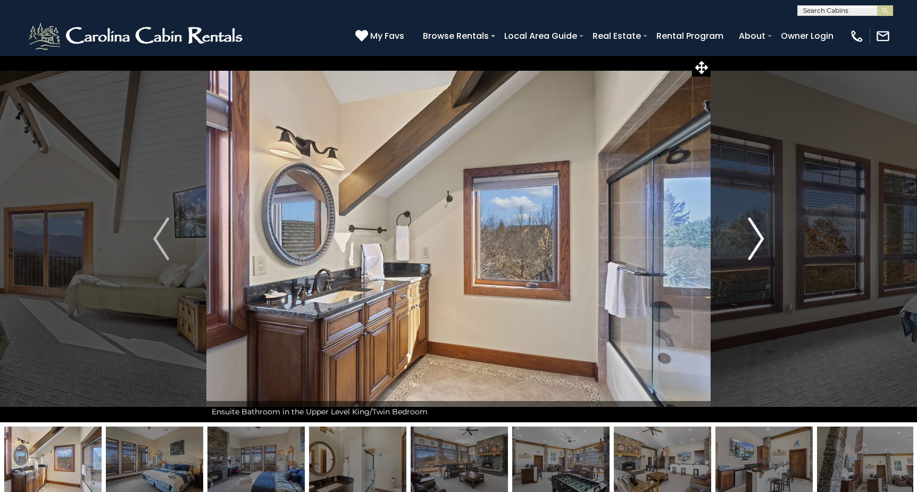
click at [759, 238] on img "Next" at bounding box center [756, 239] width 16 height 43
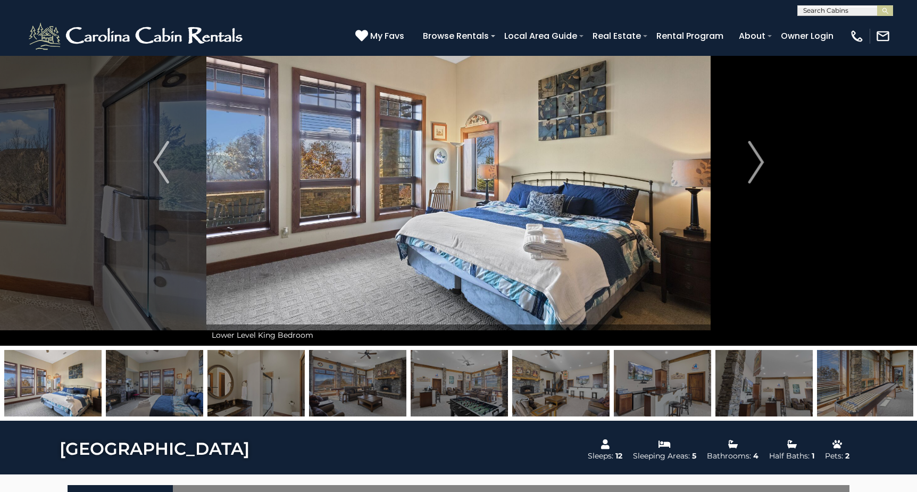
scroll to position [77, 0]
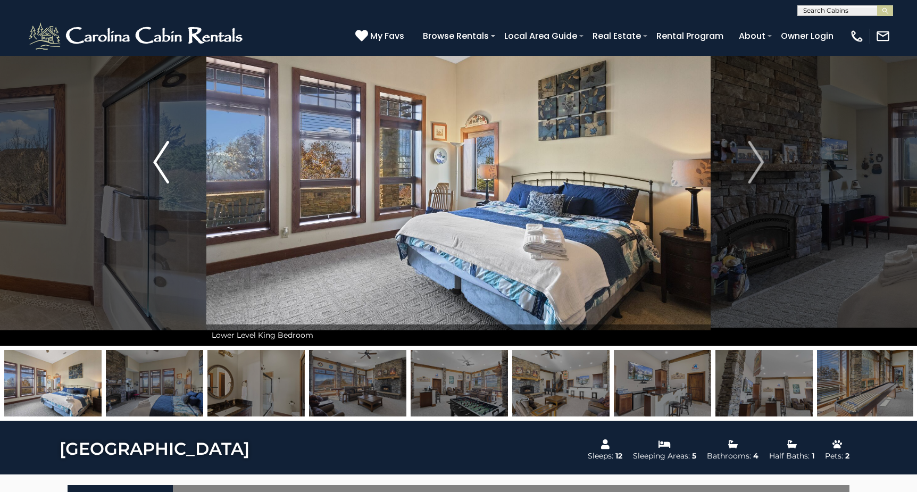
click at [154, 161] on img "Previous" at bounding box center [161, 162] width 16 height 43
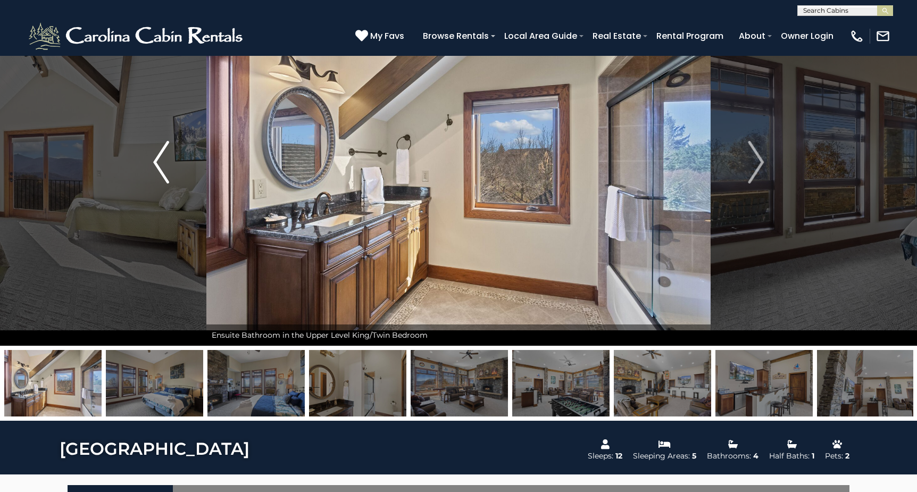
click at [154, 161] on img "Previous" at bounding box center [161, 162] width 16 height 43
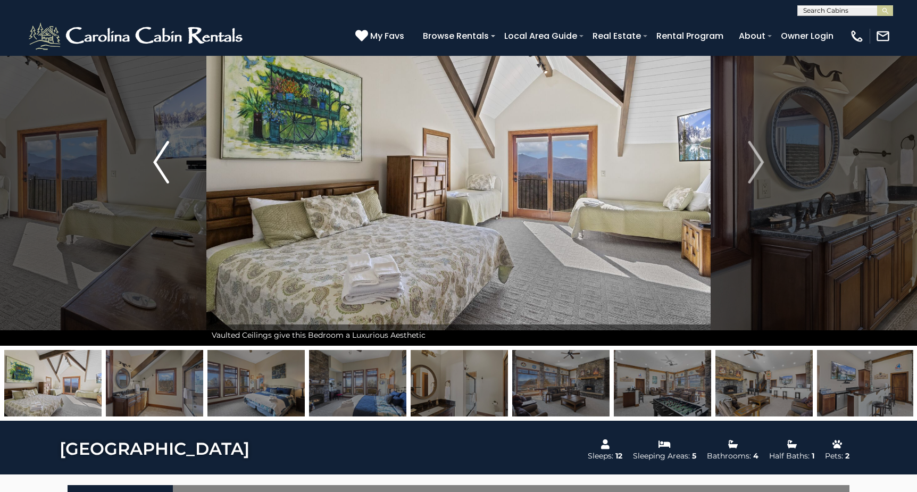
click at [154, 161] on img "Previous" at bounding box center [161, 162] width 16 height 43
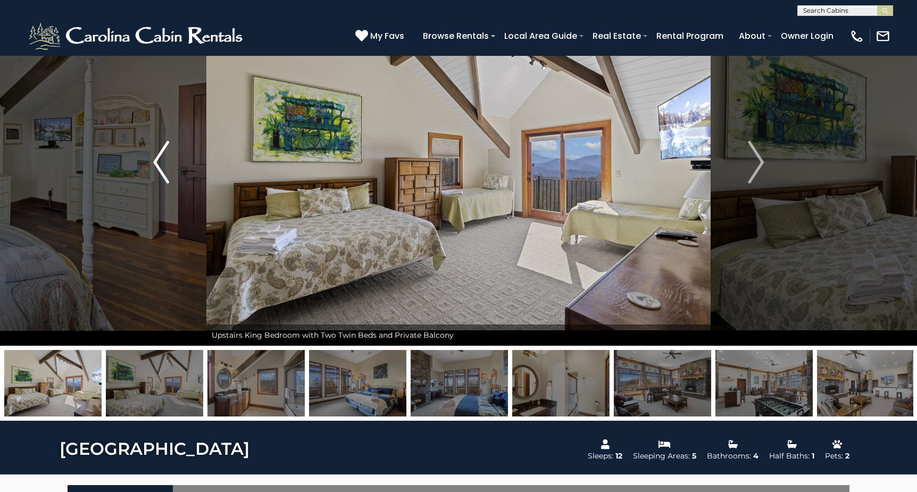
click at [154, 161] on img "Previous" at bounding box center [161, 162] width 16 height 43
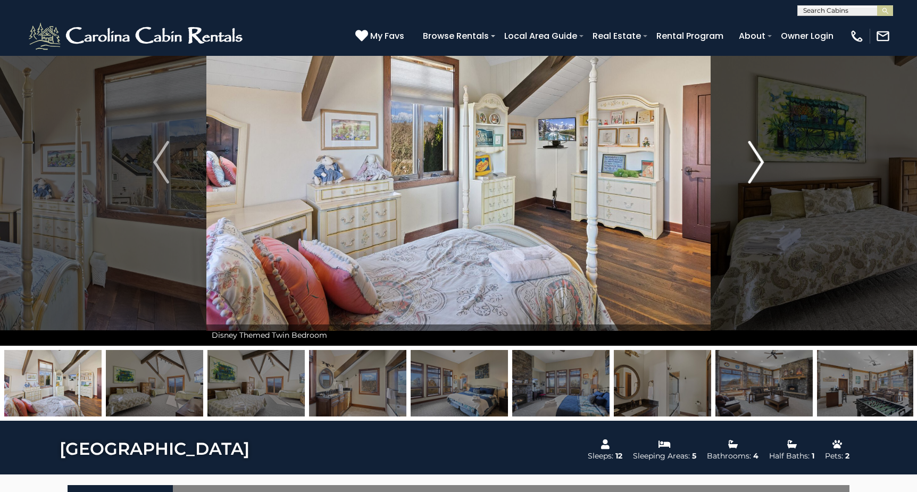
click at [762, 160] on img "Next" at bounding box center [756, 162] width 16 height 43
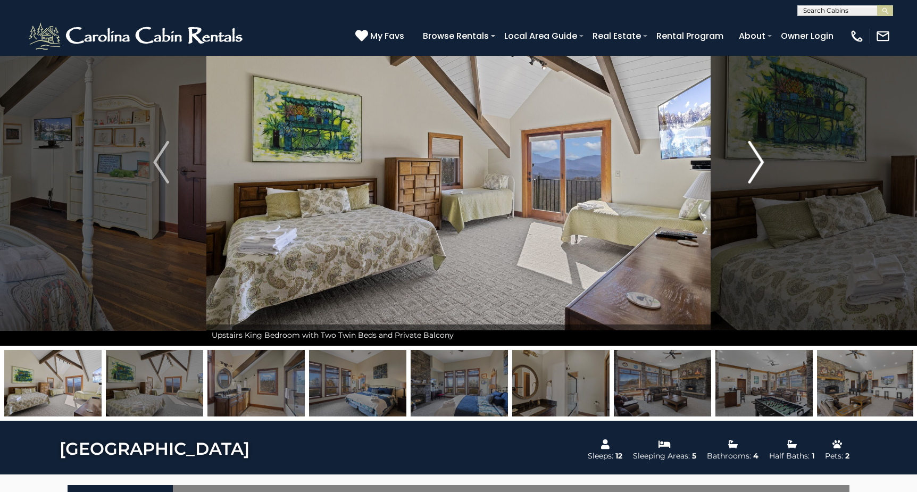
click at [762, 160] on img "Next" at bounding box center [756, 162] width 16 height 43
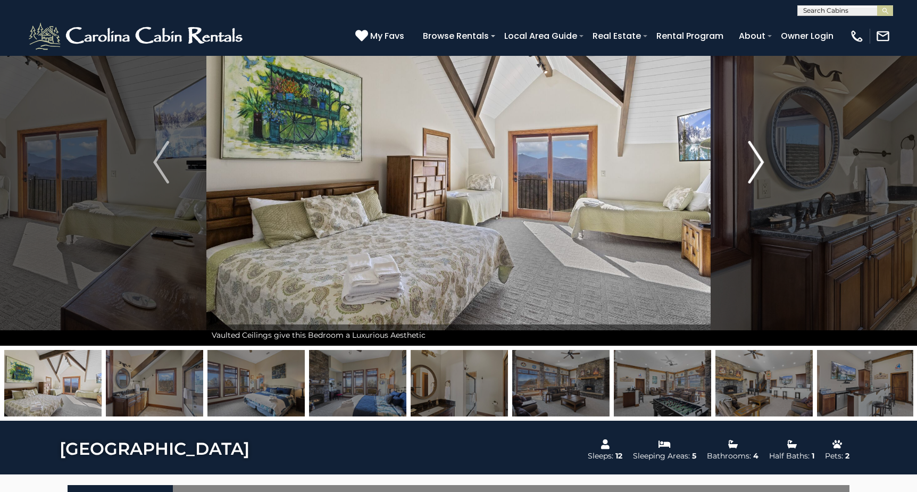
click at [762, 160] on img "Next" at bounding box center [756, 162] width 16 height 43
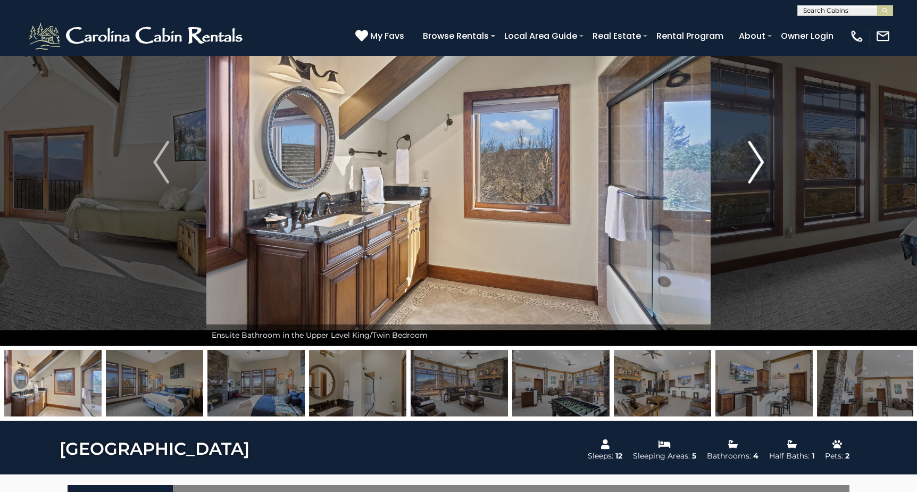
click at [762, 160] on img "Next" at bounding box center [756, 162] width 16 height 43
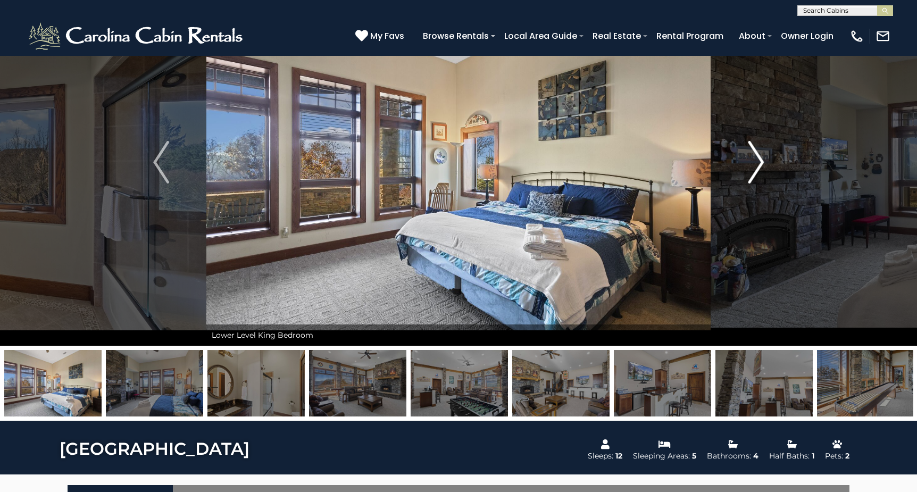
click at [762, 160] on img "Next" at bounding box center [756, 162] width 16 height 43
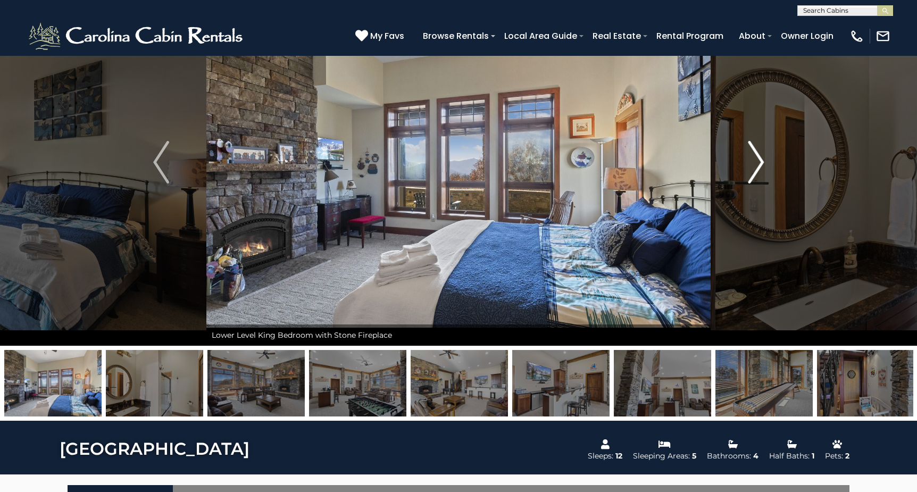
click at [762, 160] on img "Next" at bounding box center [756, 162] width 16 height 43
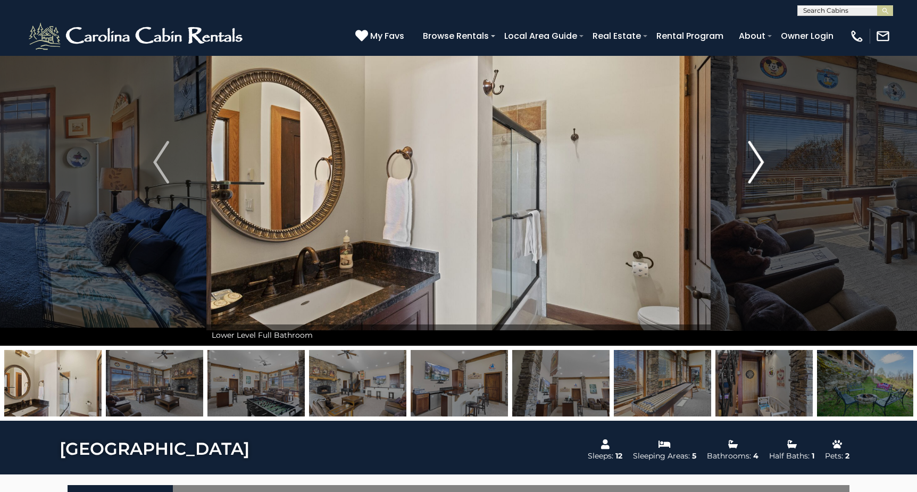
click at [762, 160] on img "Next" at bounding box center [756, 162] width 16 height 43
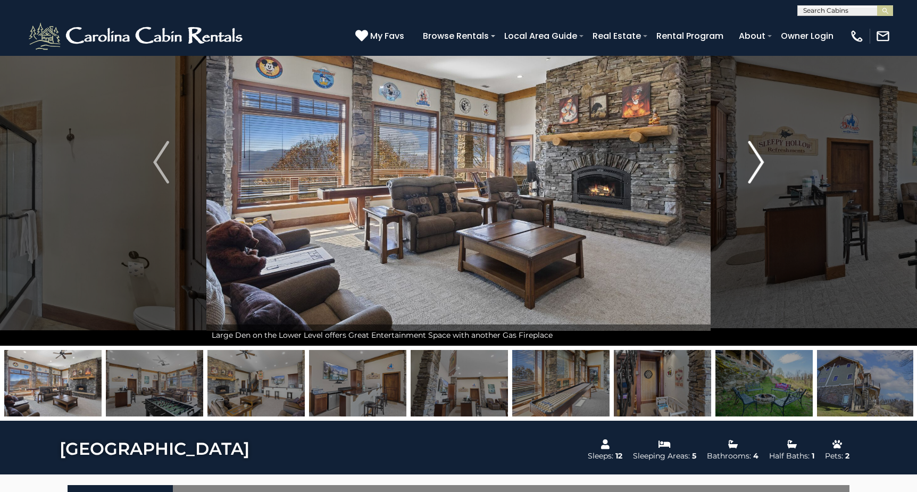
click at [762, 160] on img "Next" at bounding box center [756, 162] width 16 height 43
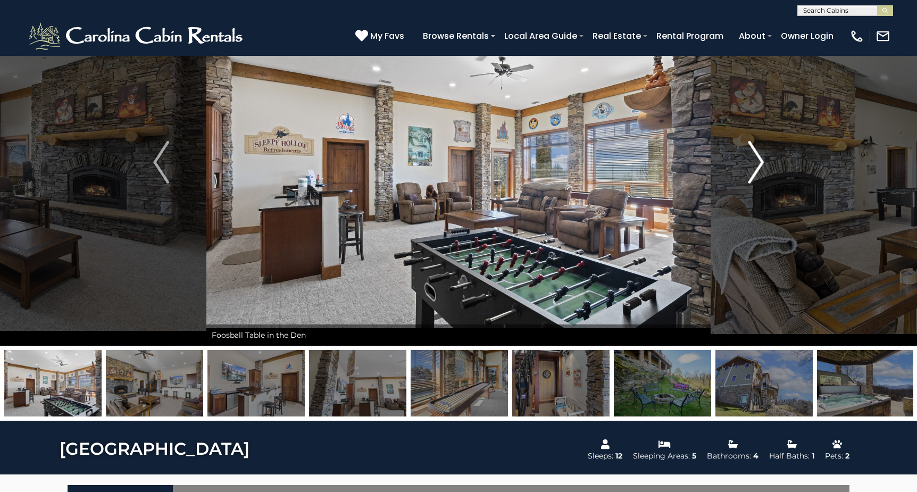
click at [762, 160] on img "Next" at bounding box center [756, 162] width 16 height 43
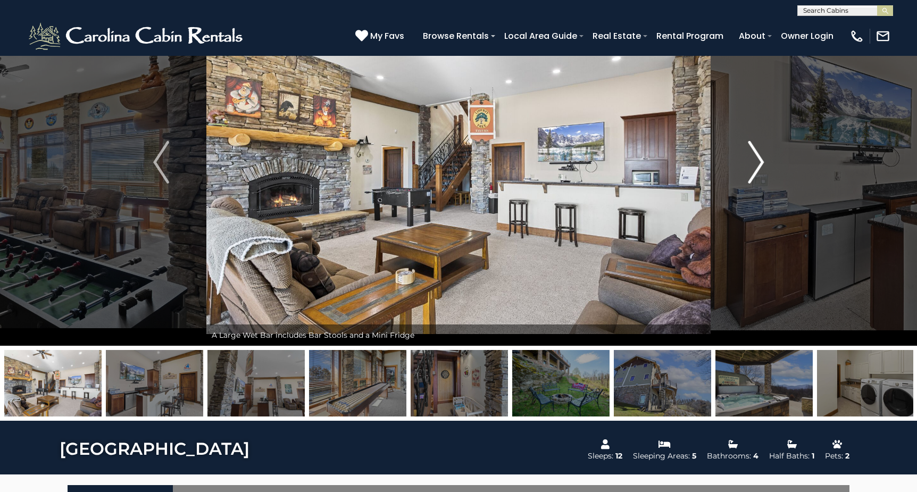
click at [762, 160] on img "Next" at bounding box center [756, 162] width 16 height 43
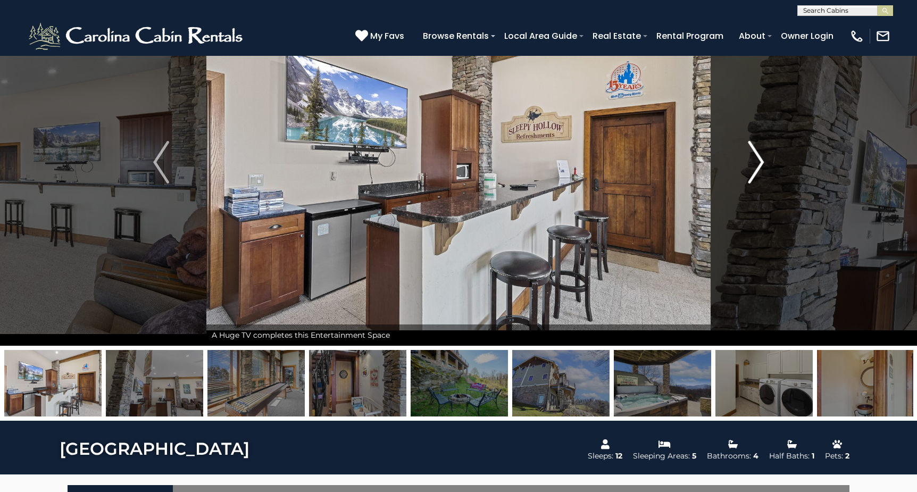
click at [762, 160] on img "Next" at bounding box center [756, 162] width 16 height 43
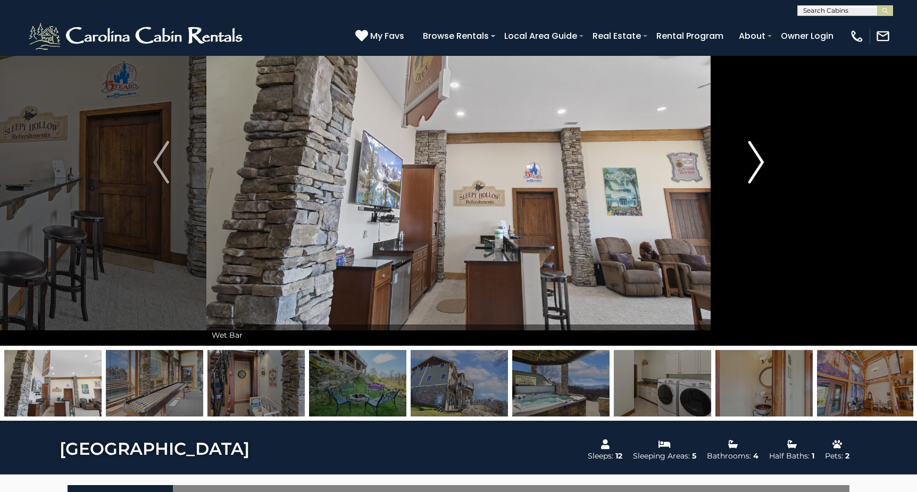
click at [762, 160] on img "Next" at bounding box center [756, 162] width 16 height 43
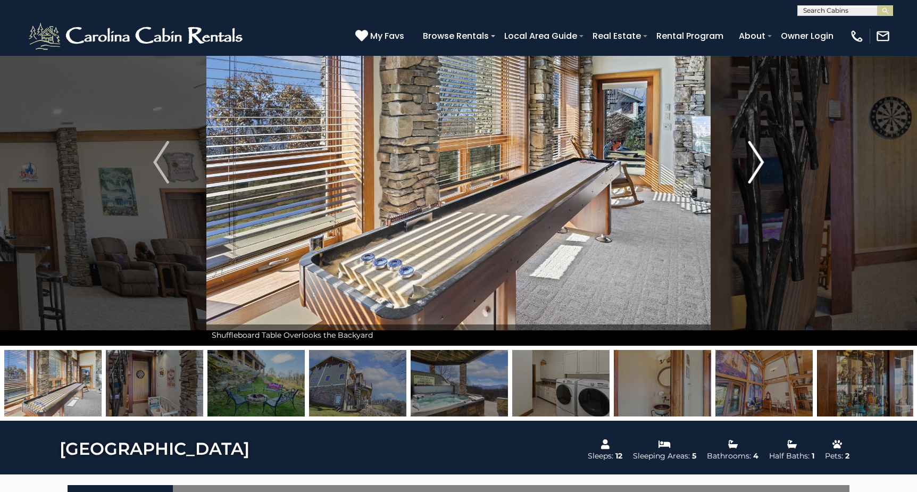
click at [762, 160] on img "Next" at bounding box center [756, 162] width 16 height 43
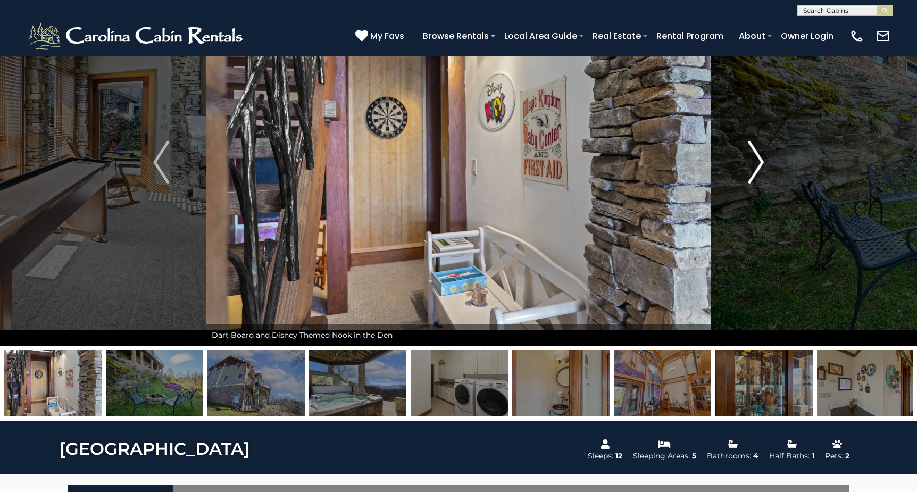
click at [762, 160] on img "Next" at bounding box center [756, 162] width 16 height 43
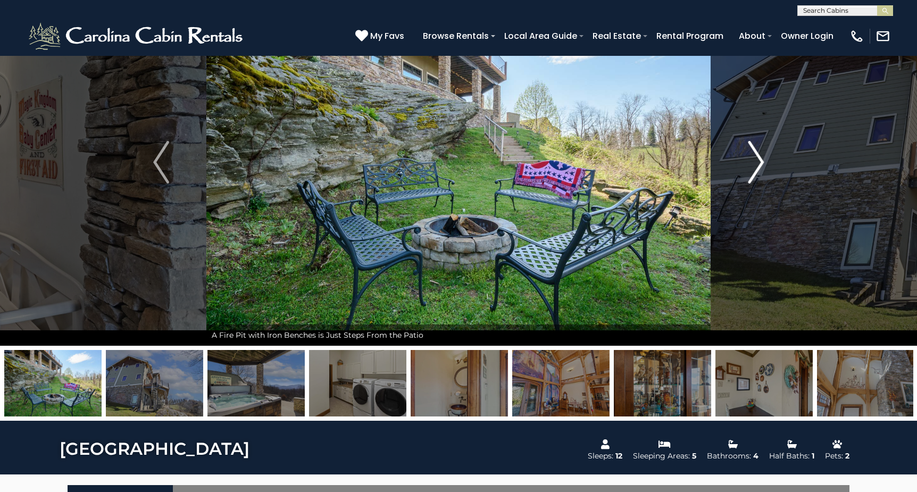
click at [762, 160] on img "Next" at bounding box center [756, 162] width 16 height 43
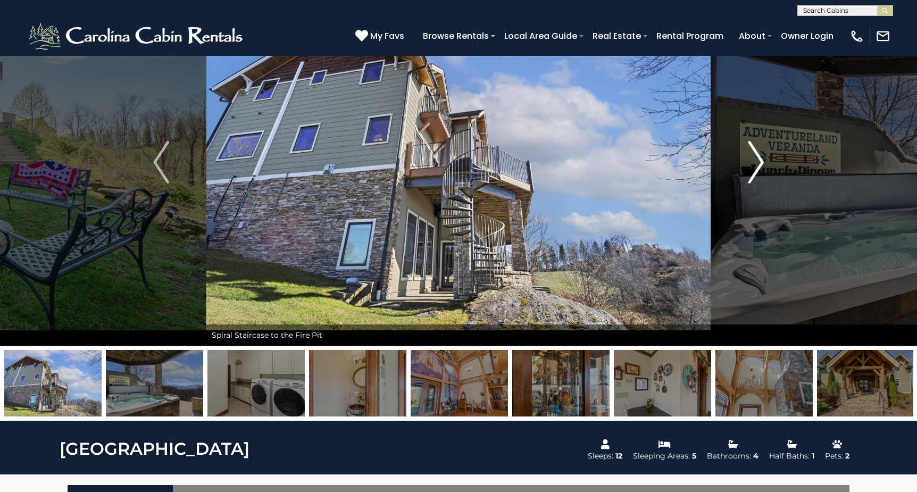
click at [762, 160] on img "Next" at bounding box center [756, 162] width 16 height 43
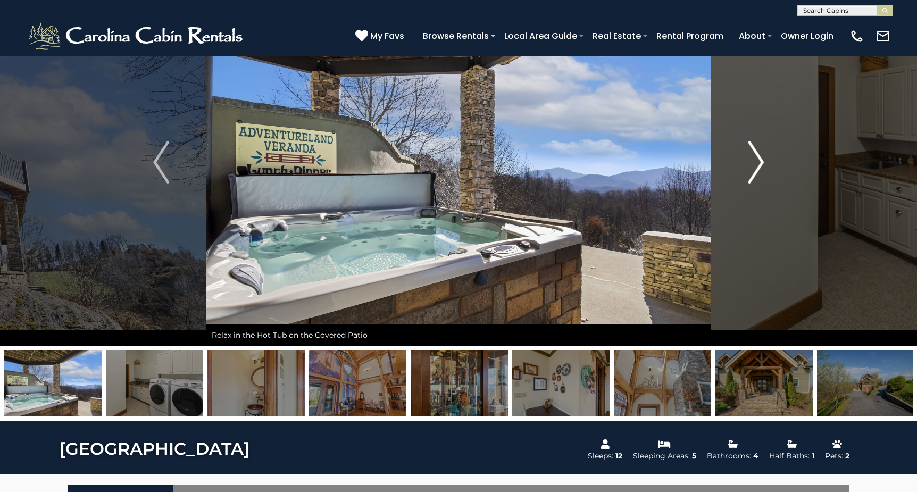
click at [762, 160] on img "Next" at bounding box center [756, 162] width 16 height 43
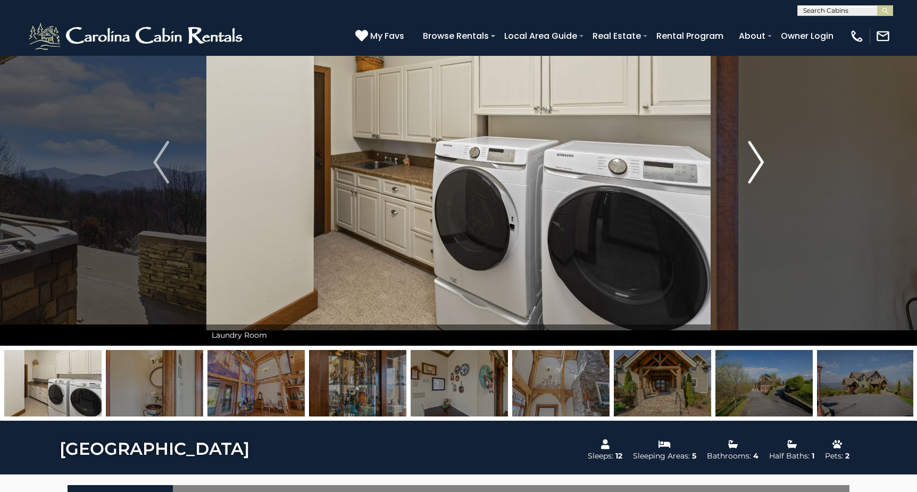
click at [762, 160] on img "Next" at bounding box center [756, 162] width 16 height 43
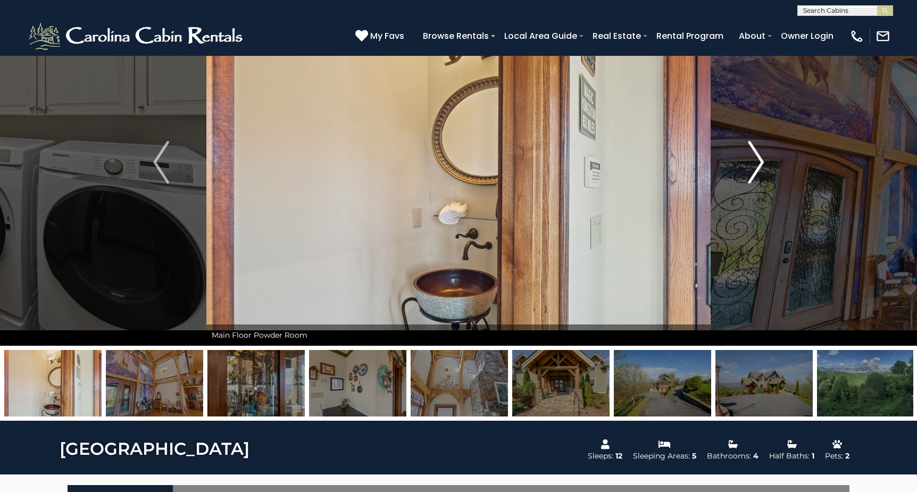
click at [762, 160] on img "Next" at bounding box center [756, 162] width 16 height 43
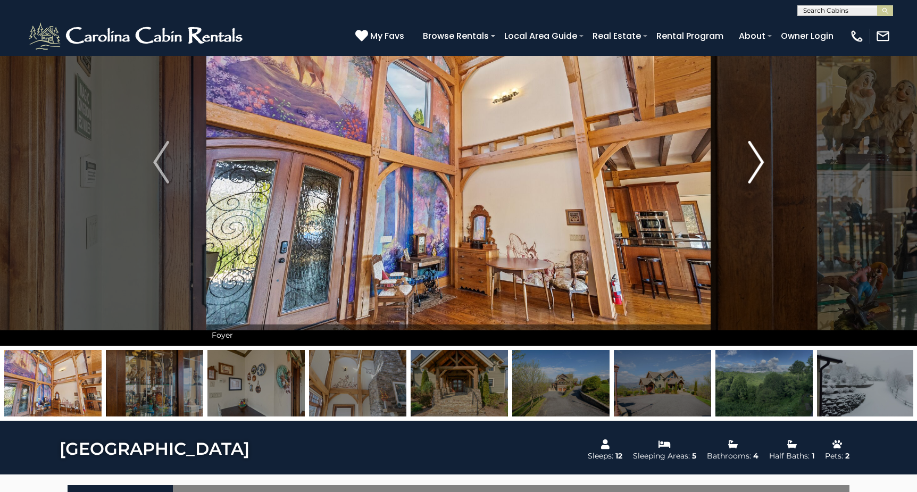
click at [762, 160] on img "Next" at bounding box center [756, 162] width 16 height 43
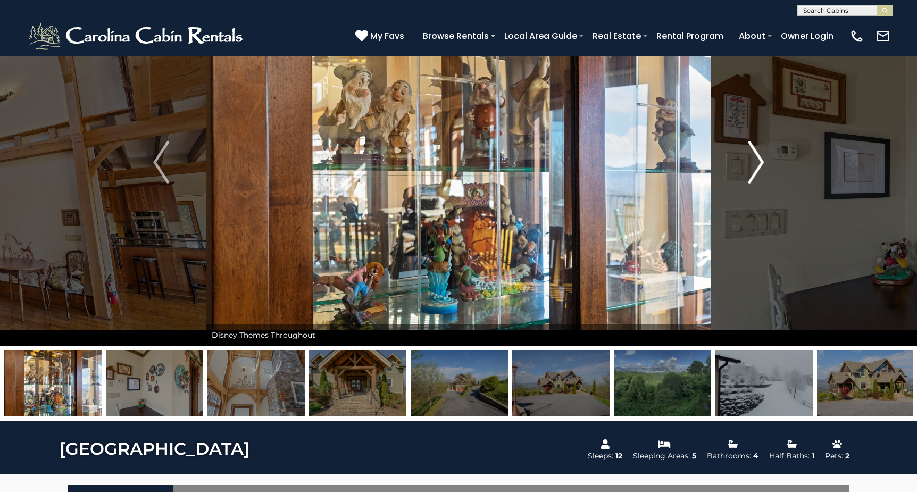
click at [762, 160] on img "Next" at bounding box center [756, 162] width 16 height 43
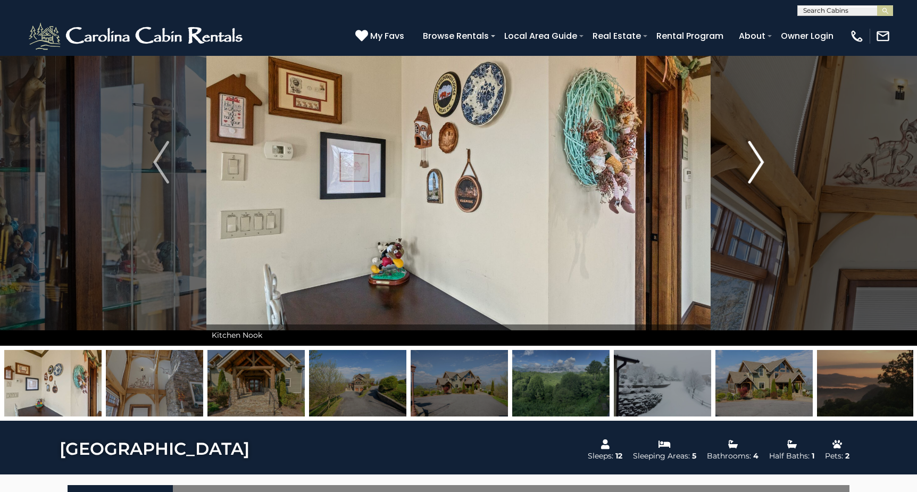
click at [762, 160] on img "Next" at bounding box center [756, 162] width 16 height 43
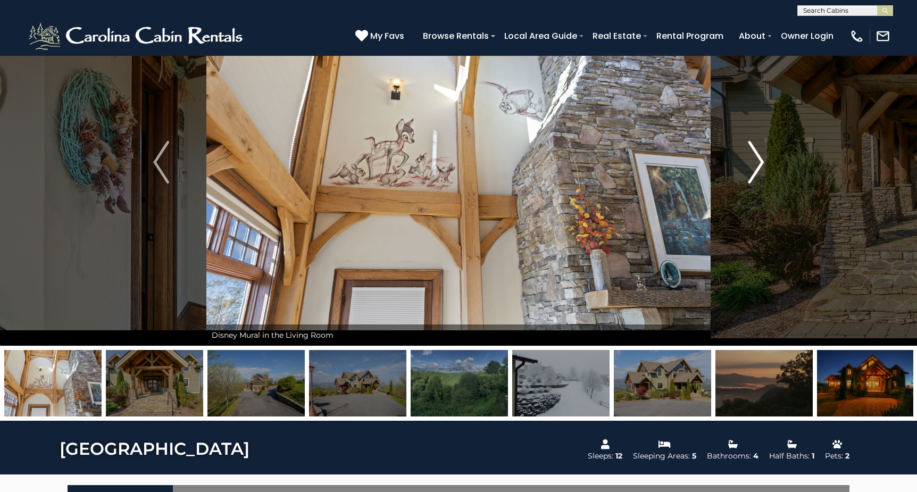
click at [762, 160] on img "Next" at bounding box center [756, 162] width 16 height 43
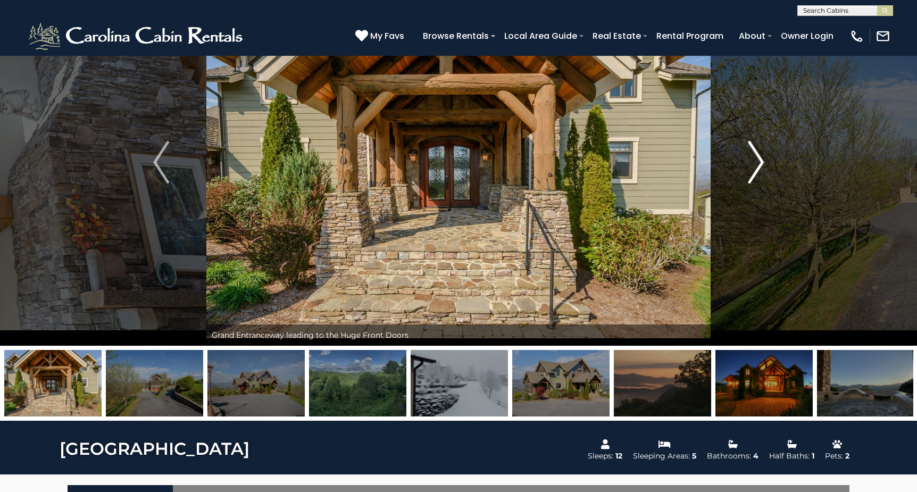
click at [762, 160] on img "Next" at bounding box center [756, 162] width 16 height 43
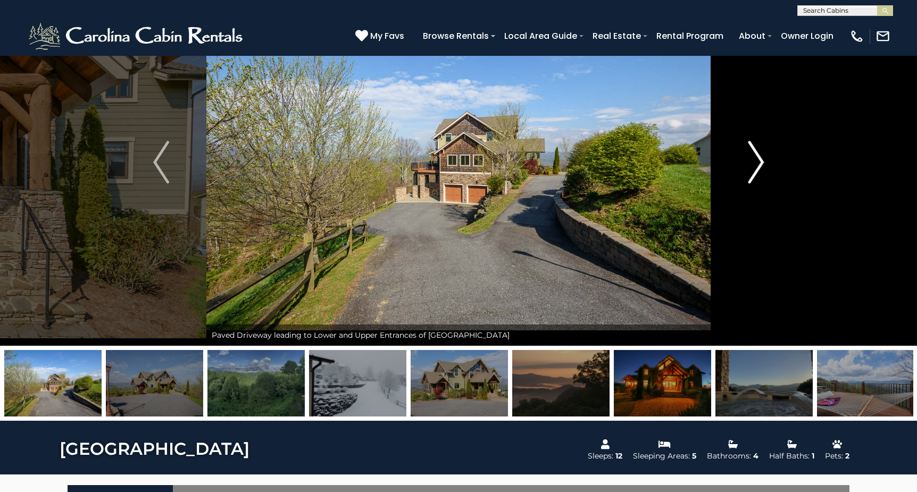
click at [762, 160] on img "Next" at bounding box center [756, 162] width 16 height 43
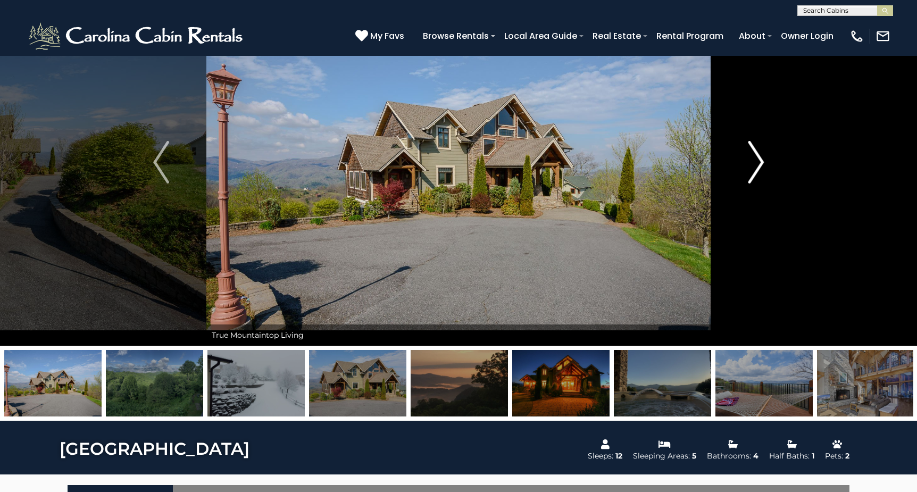
click at [762, 160] on img "Next" at bounding box center [756, 162] width 16 height 43
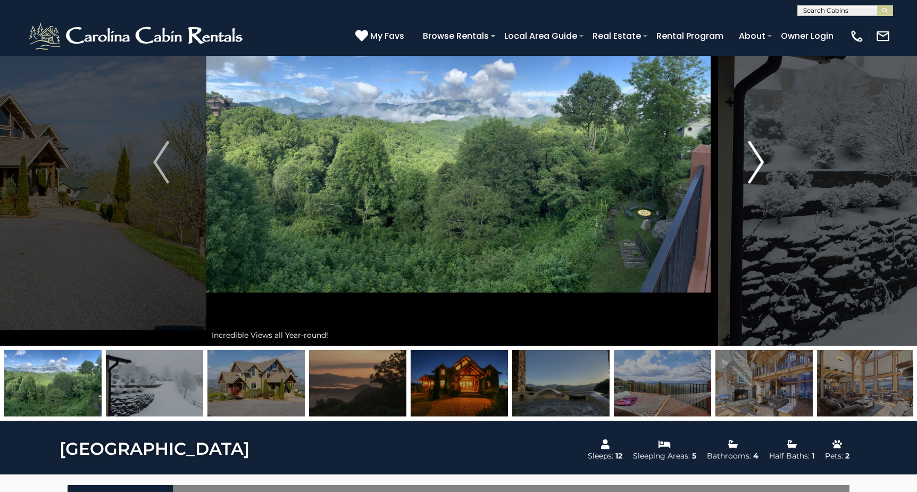
click at [762, 160] on img "Next" at bounding box center [756, 162] width 16 height 43
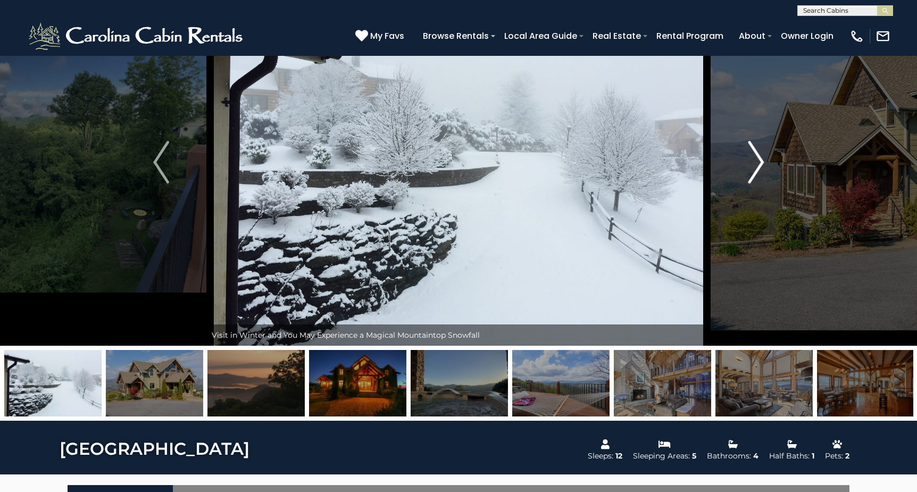
click at [762, 160] on img "Next" at bounding box center [756, 162] width 16 height 43
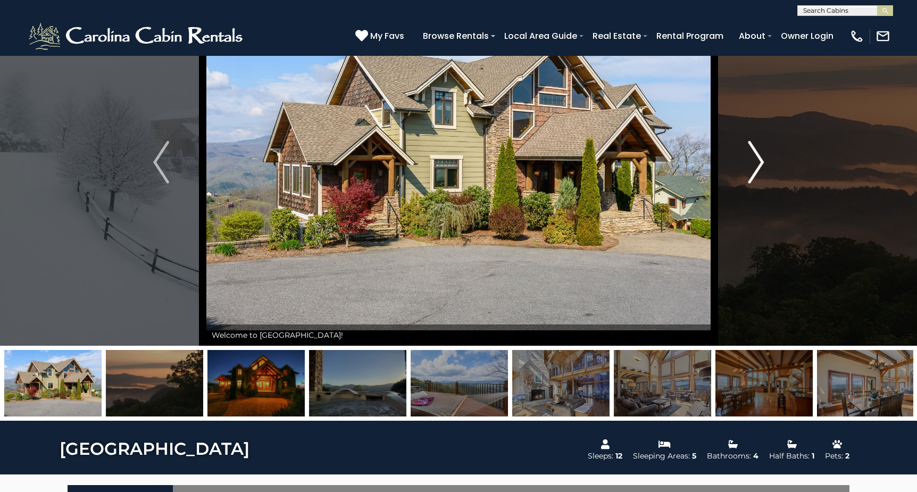
click at [762, 160] on img "Next" at bounding box center [756, 162] width 16 height 43
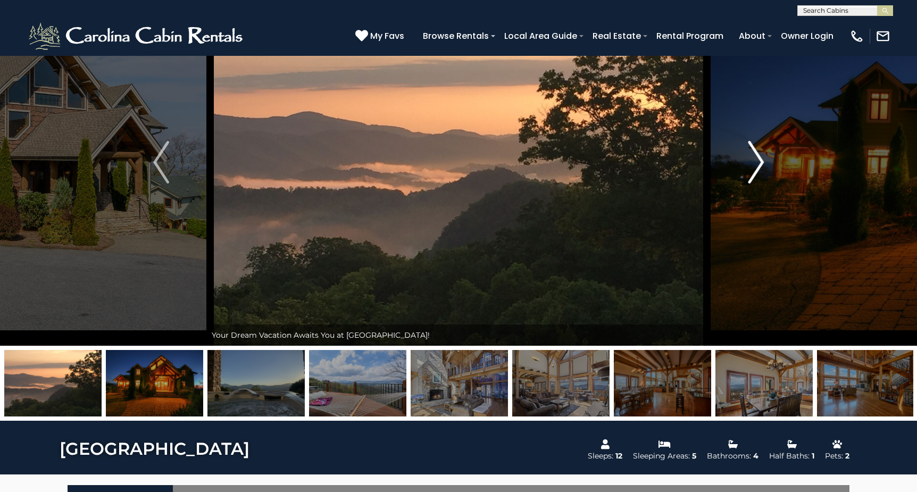
click at [762, 160] on img "Next" at bounding box center [756, 162] width 16 height 43
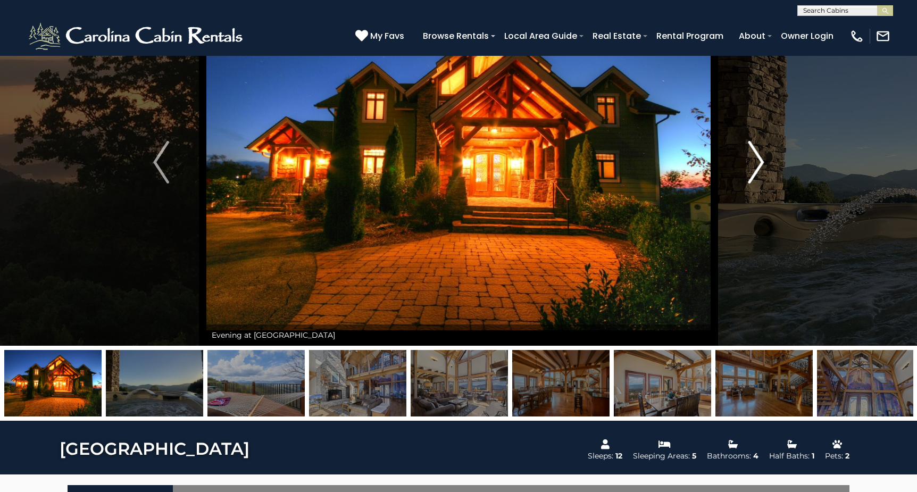
click at [762, 160] on img "Next" at bounding box center [756, 162] width 16 height 43
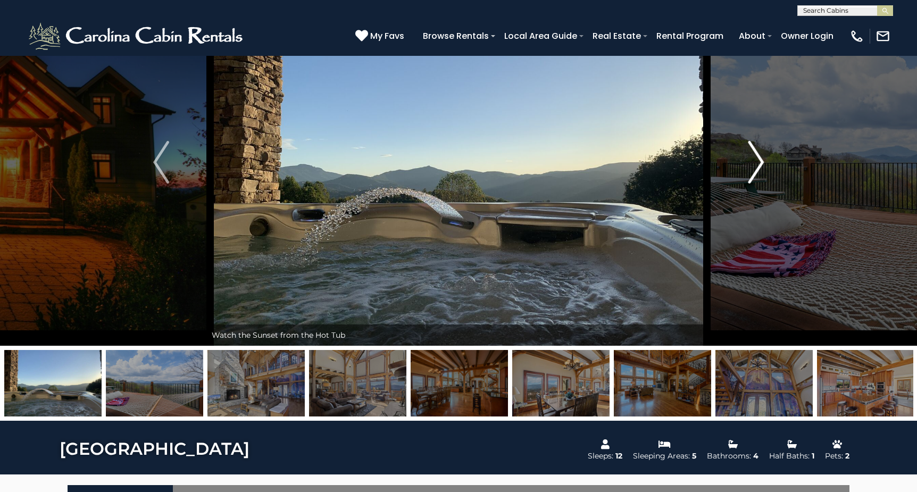
click at [762, 160] on img "Next" at bounding box center [756, 162] width 16 height 43
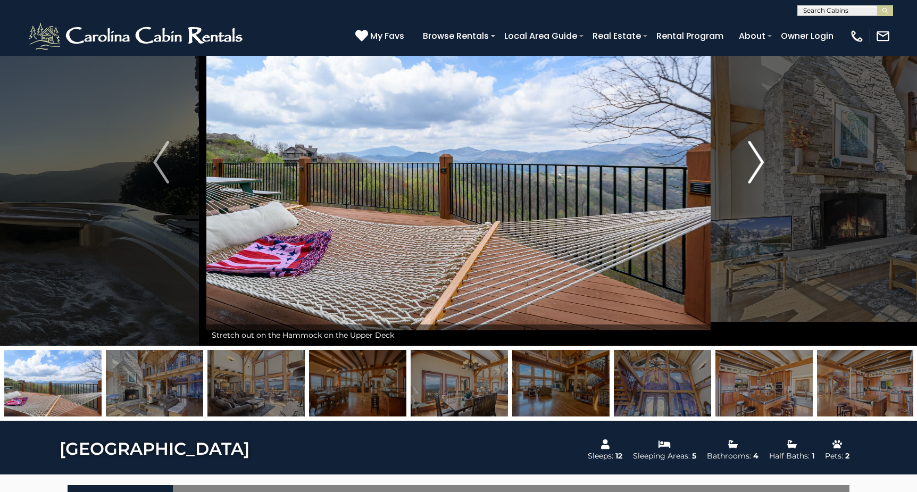
click at [762, 160] on img "Next" at bounding box center [756, 162] width 16 height 43
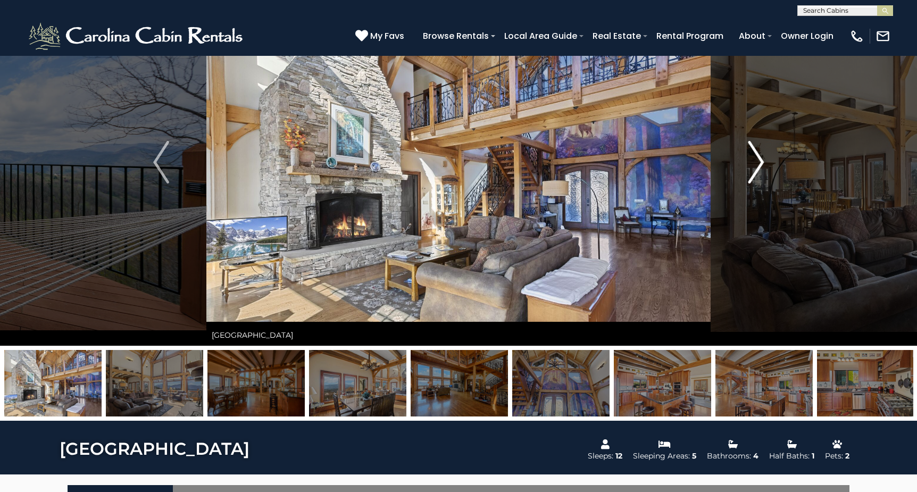
click at [762, 160] on img "Next" at bounding box center [756, 162] width 16 height 43
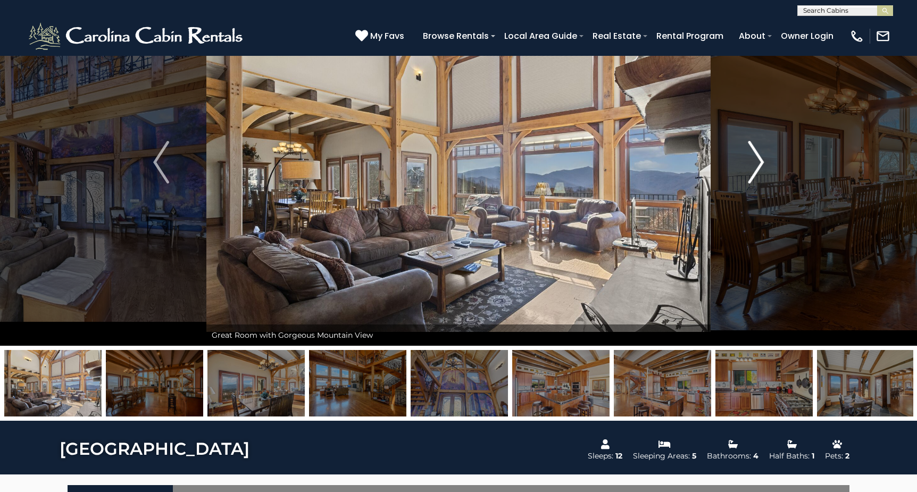
click at [762, 160] on img "Next" at bounding box center [756, 162] width 16 height 43
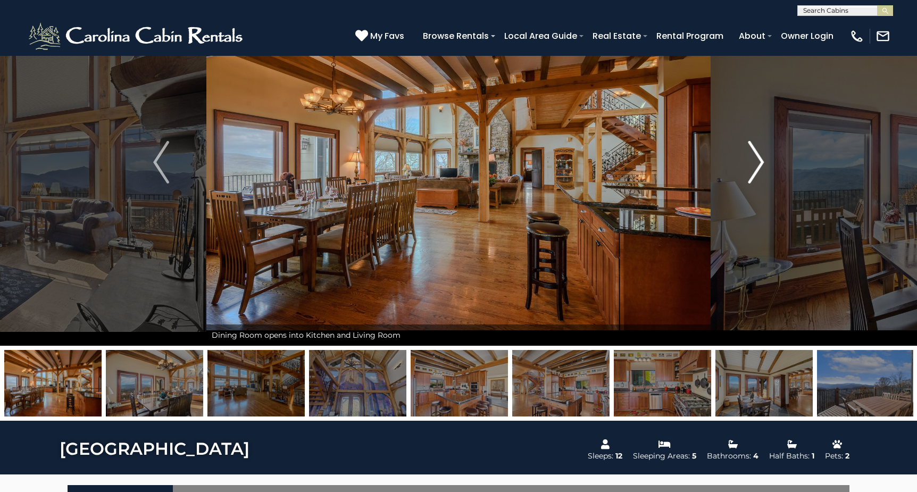
click at [762, 160] on img "Next" at bounding box center [756, 162] width 16 height 43
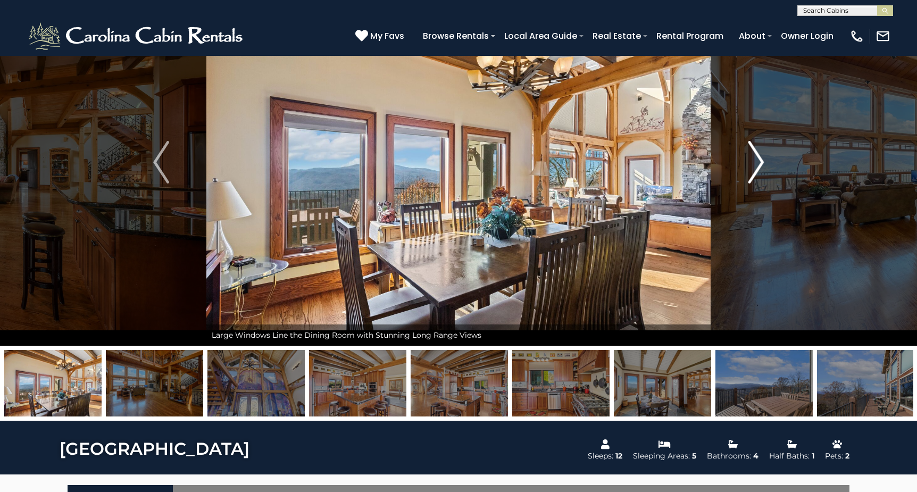
click at [762, 160] on img "Next" at bounding box center [756, 162] width 16 height 43
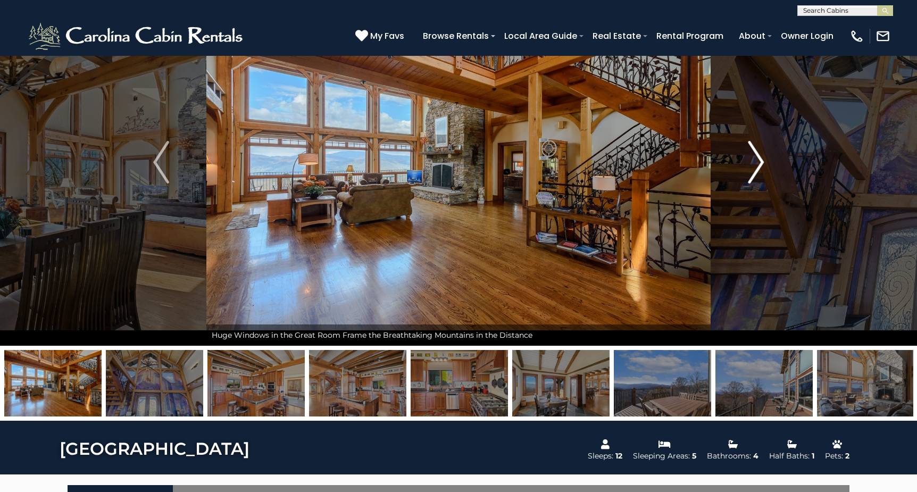
click at [762, 160] on img "Next" at bounding box center [756, 162] width 16 height 43
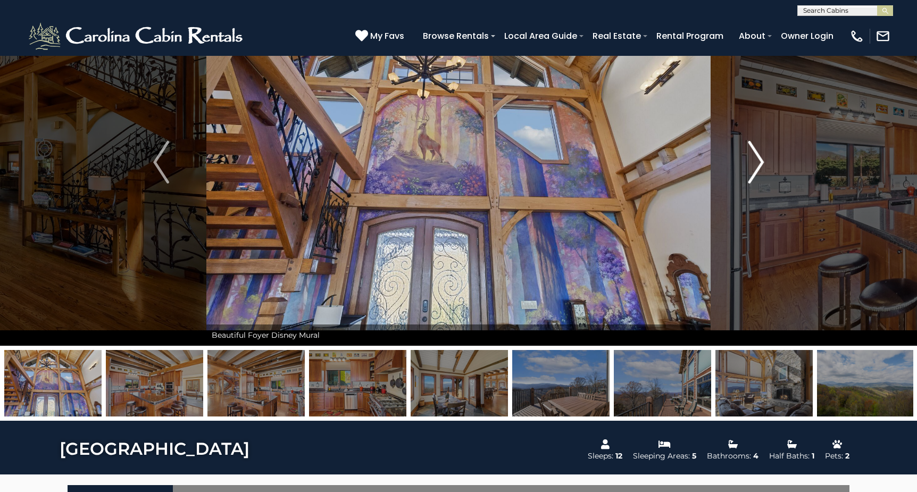
click at [762, 160] on img "Next" at bounding box center [756, 162] width 16 height 43
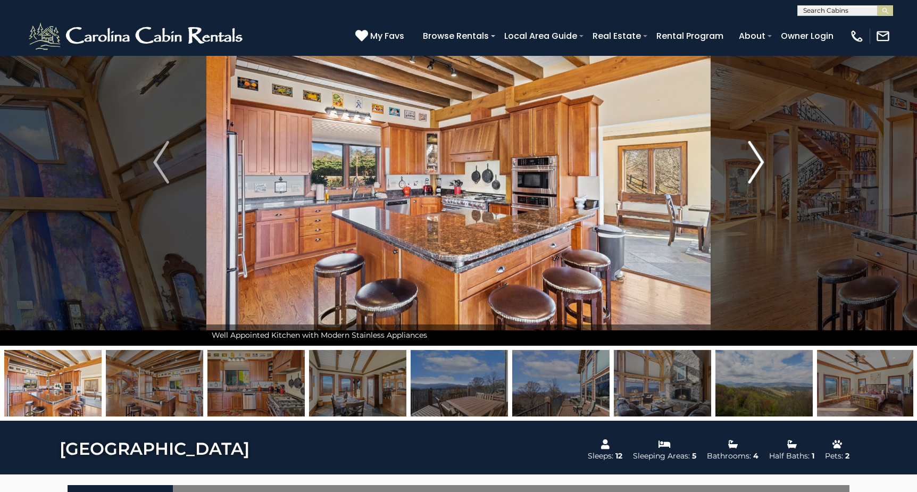
click at [762, 160] on img "Next" at bounding box center [756, 162] width 16 height 43
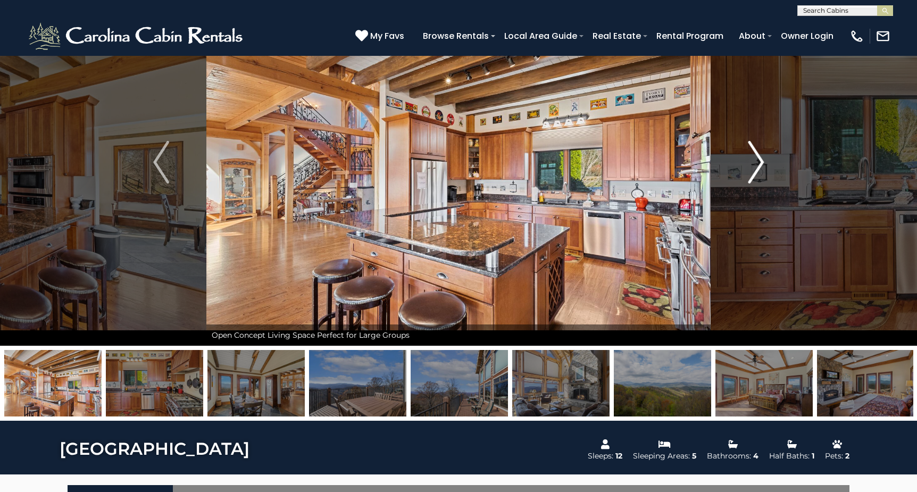
click at [762, 160] on img "Next" at bounding box center [756, 162] width 16 height 43
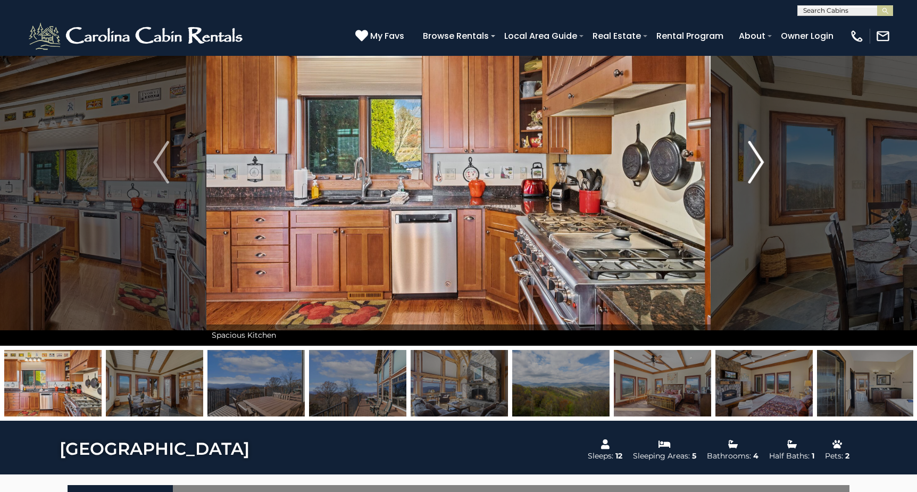
click at [762, 160] on img "Next" at bounding box center [756, 162] width 16 height 43
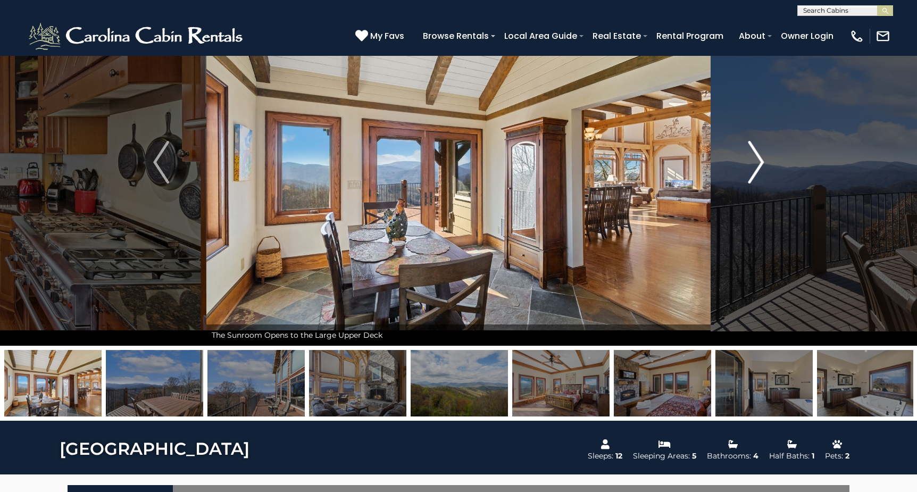
click at [762, 160] on img "Next" at bounding box center [756, 162] width 16 height 43
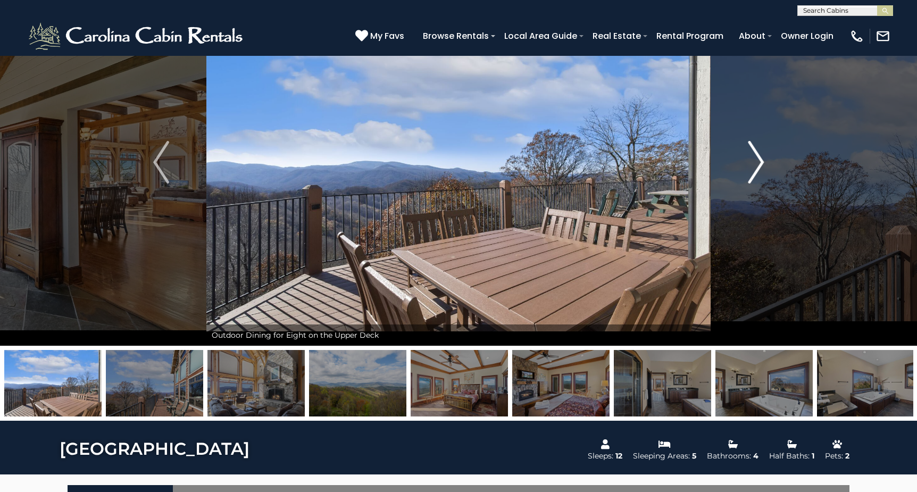
click at [762, 160] on img "Next" at bounding box center [756, 162] width 16 height 43
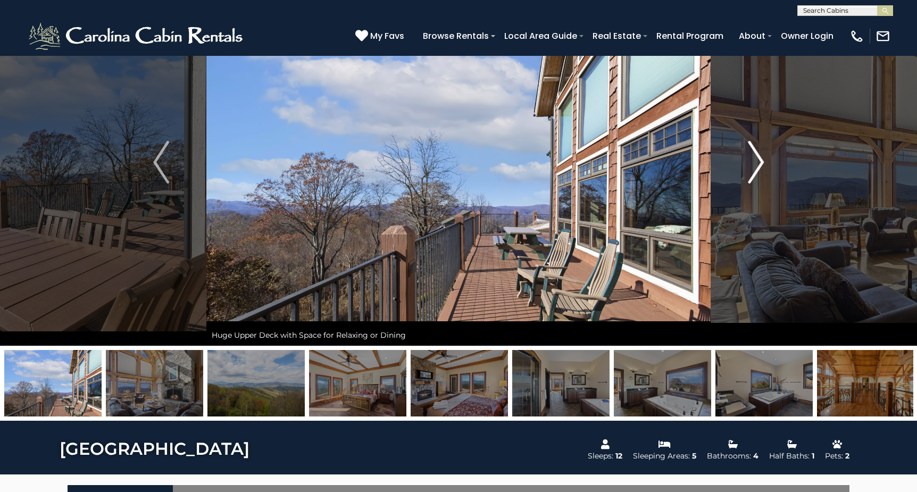
click at [762, 160] on img "Next" at bounding box center [756, 162] width 16 height 43
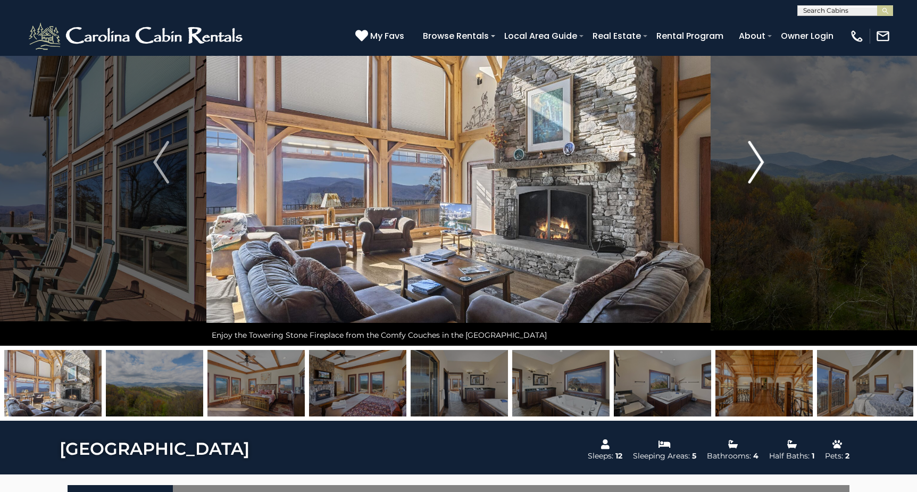
click at [762, 160] on img "Next" at bounding box center [756, 162] width 16 height 43
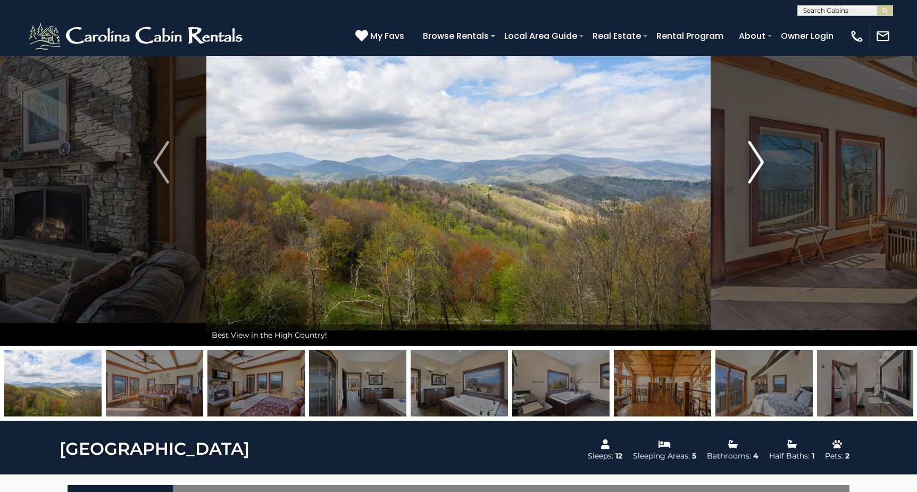
click at [762, 160] on img "Next" at bounding box center [756, 162] width 16 height 43
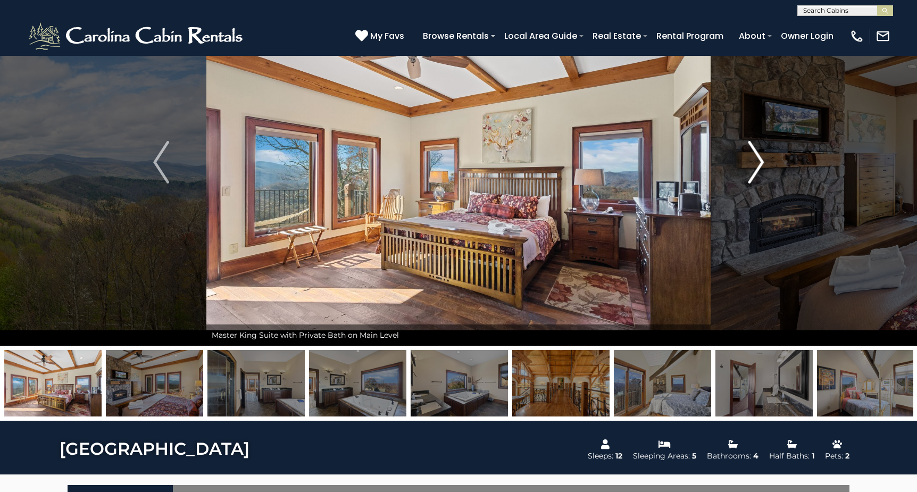
click at [762, 160] on img "Next" at bounding box center [756, 162] width 16 height 43
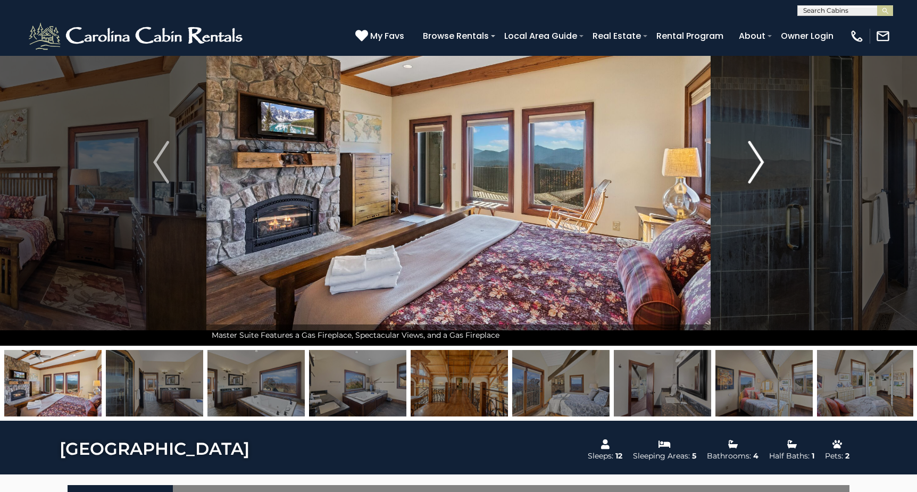
click at [762, 160] on img "Next" at bounding box center [756, 162] width 16 height 43
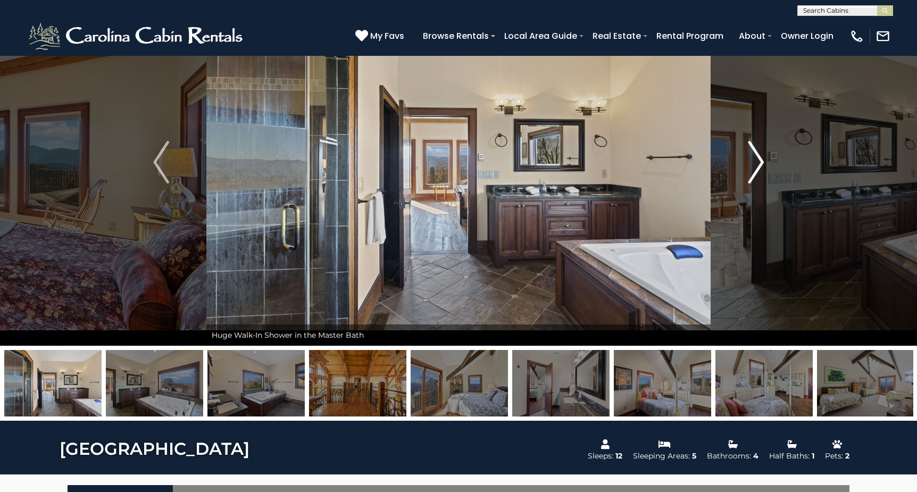
click at [762, 160] on img "Next" at bounding box center [756, 162] width 16 height 43
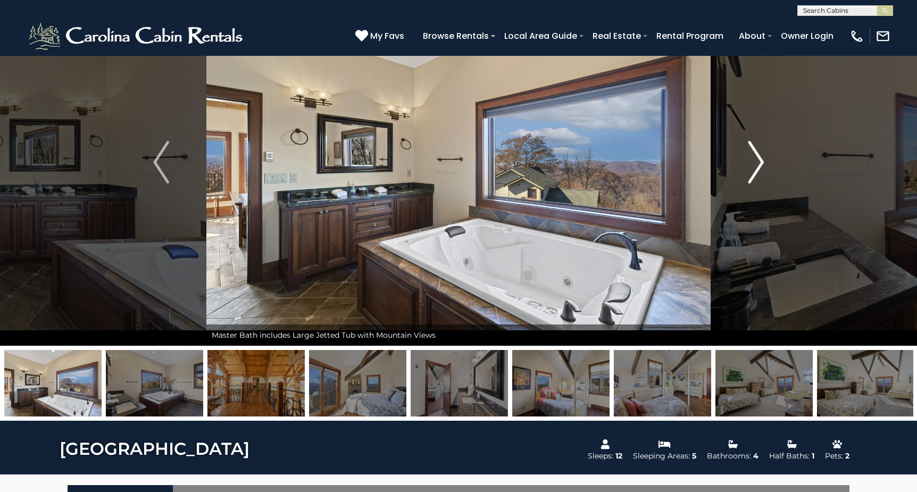
click at [762, 160] on img "Next" at bounding box center [756, 162] width 16 height 43
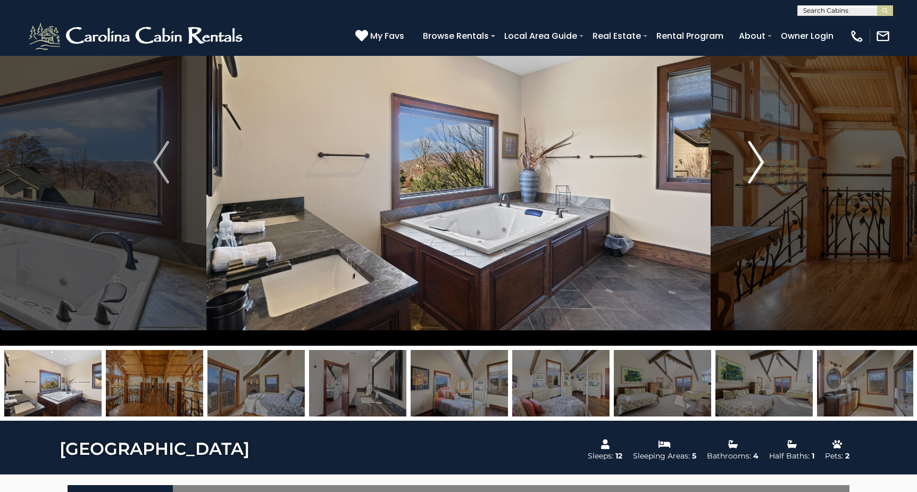
click at [762, 160] on img "Next" at bounding box center [756, 162] width 16 height 43
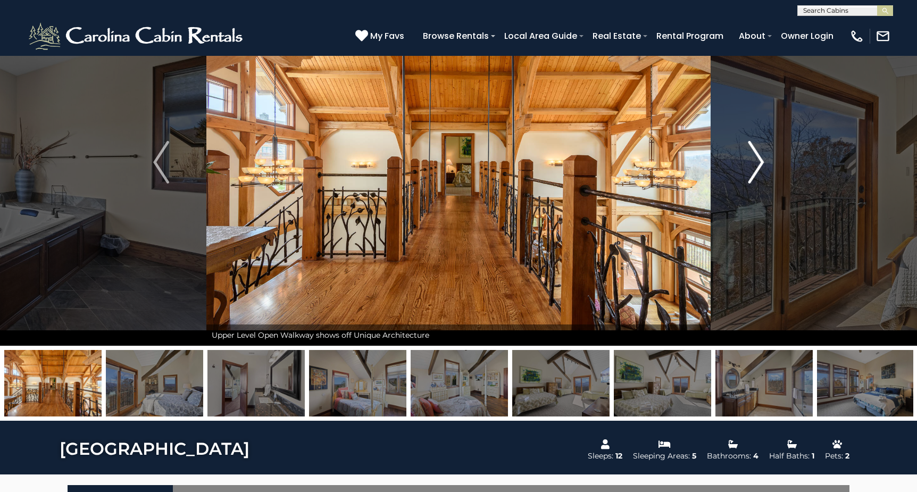
click at [762, 160] on img "Next" at bounding box center [756, 162] width 16 height 43
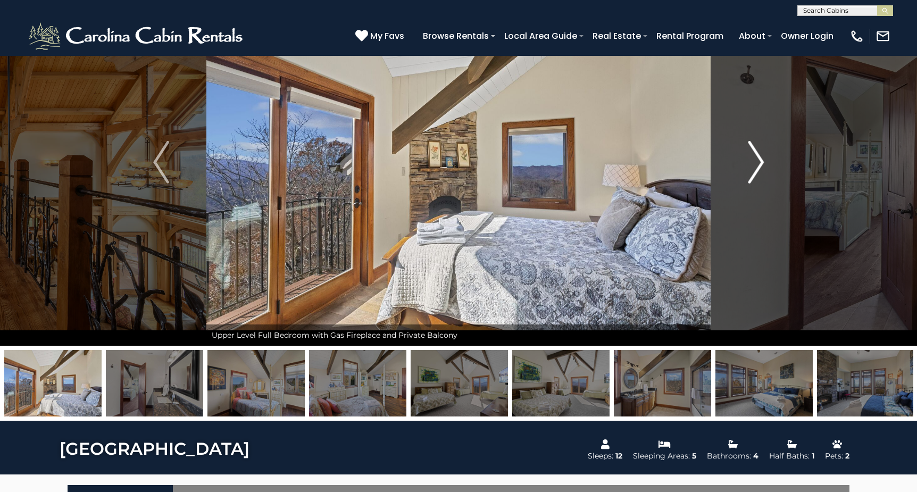
click at [762, 160] on img "Next" at bounding box center [756, 162] width 16 height 43
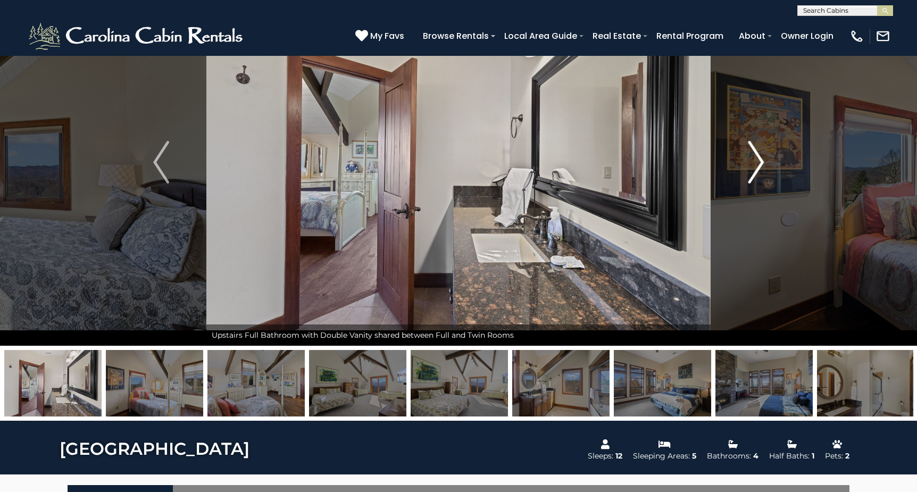
click at [762, 160] on img "Next" at bounding box center [756, 162] width 16 height 43
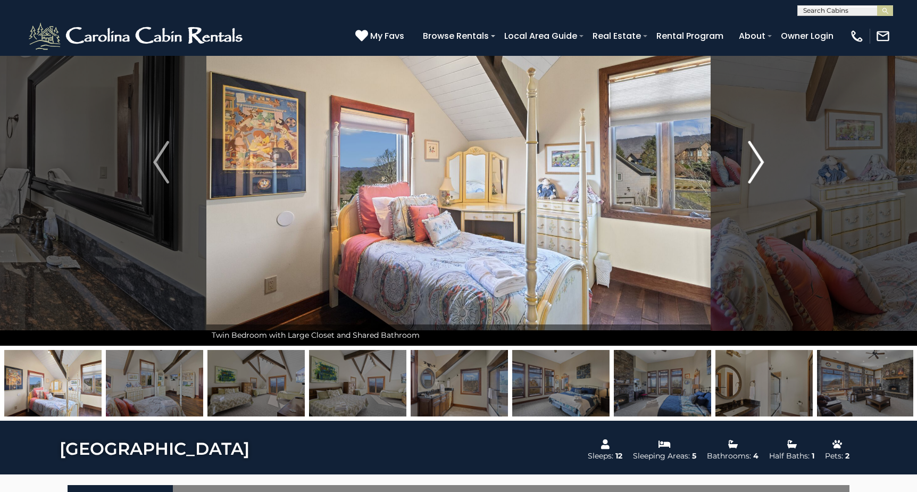
click at [762, 160] on img "Next" at bounding box center [756, 162] width 16 height 43
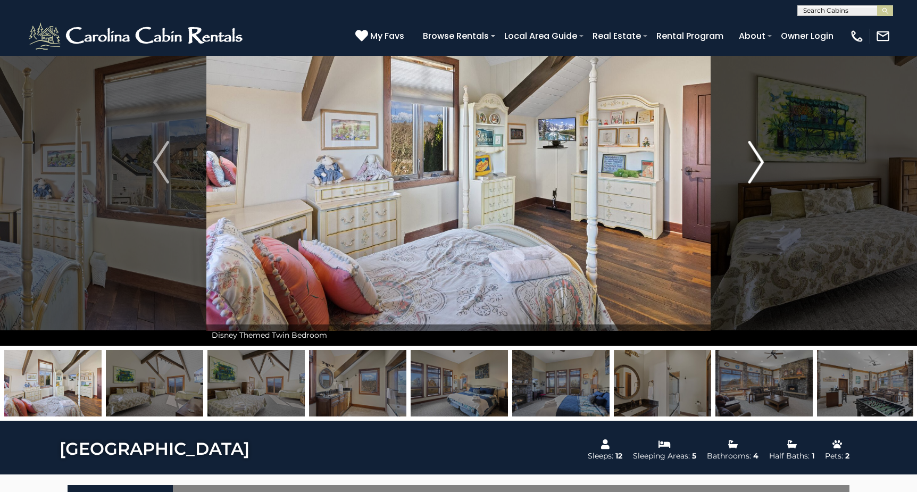
click at [762, 160] on img "Next" at bounding box center [756, 162] width 16 height 43
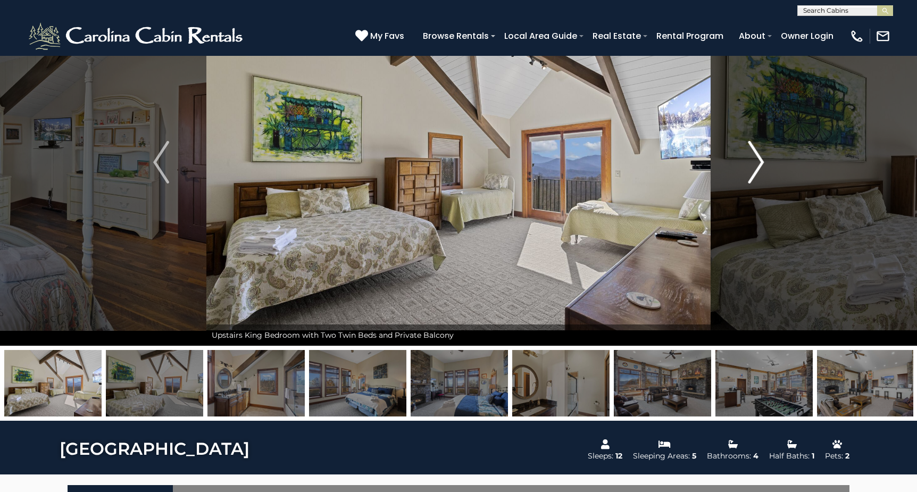
click at [762, 160] on img "Next" at bounding box center [756, 162] width 16 height 43
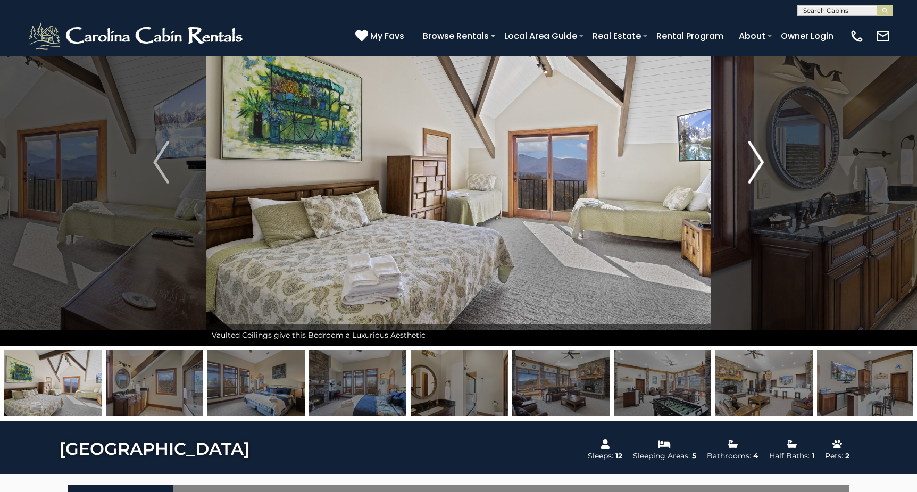
click at [762, 160] on img "Next" at bounding box center [756, 162] width 16 height 43
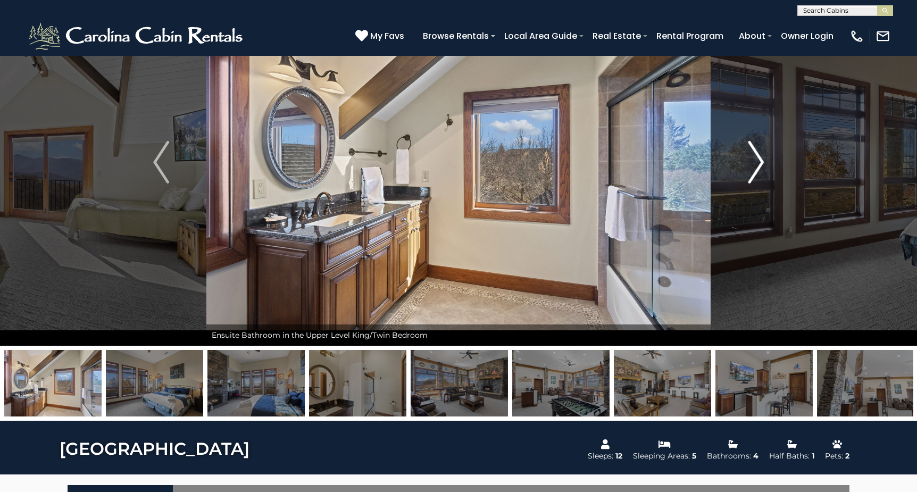
click at [762, 160] on img "Next" at bounding box center [756, 162] width 16 height 43
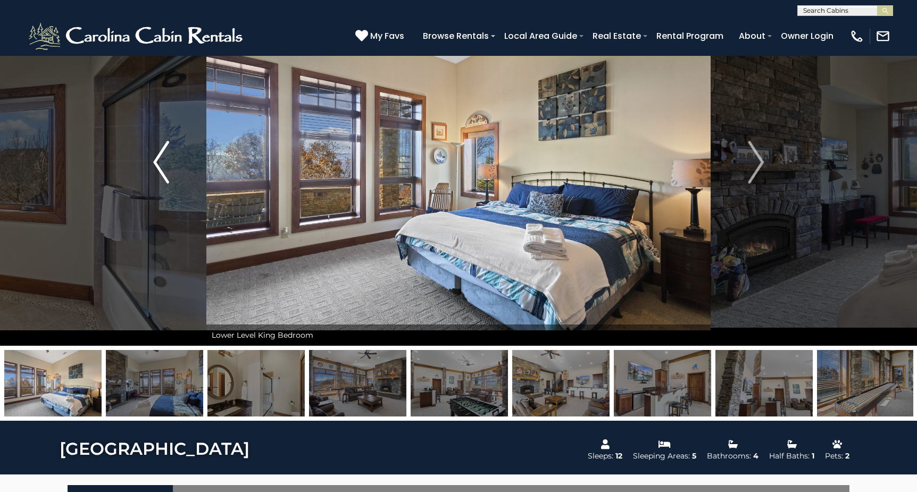
click at [157, 162] on img "Previous" at bounding box center [161, 162] width 16 height 43
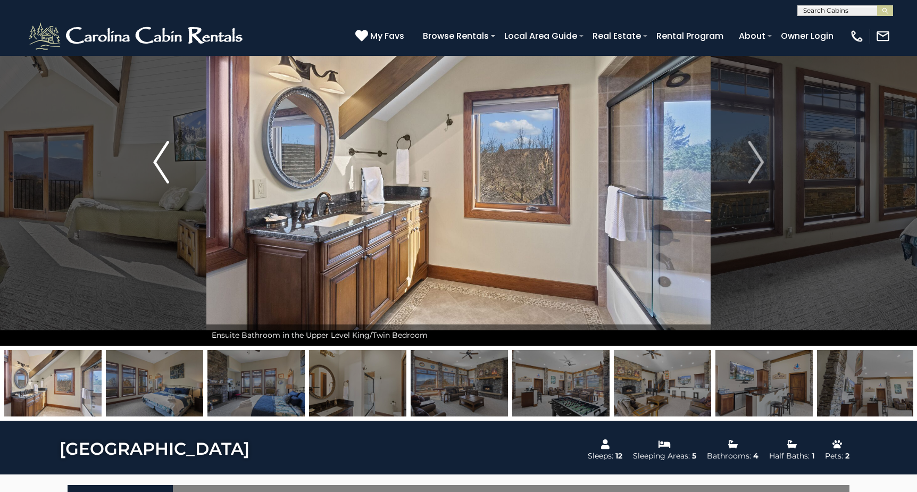
click at [157, 162] on img "Previous" at bounding box center [161, 162] width 16 height 43
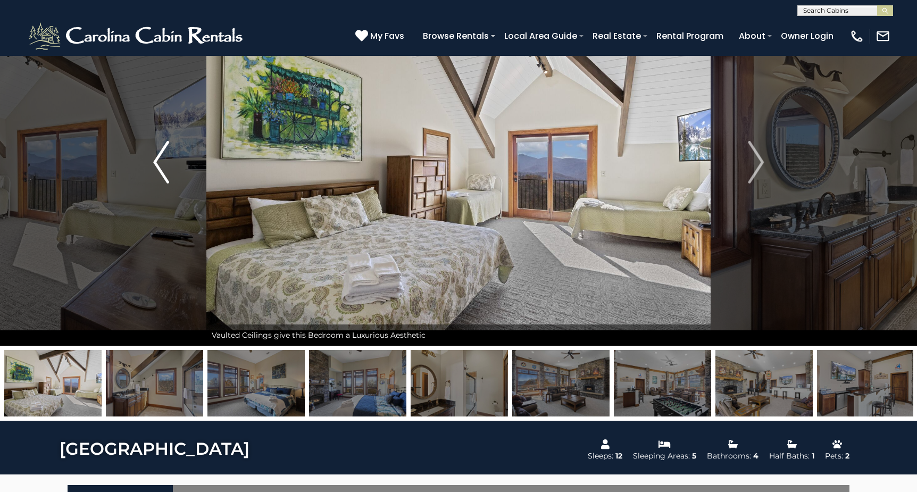
click at [157, 162] on img "Previous" at bounding box center [161, 162] width 16 height 43
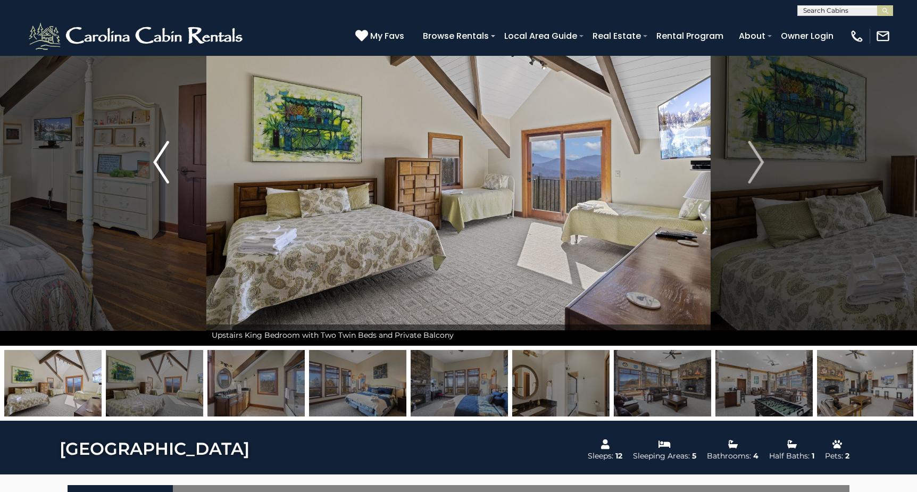
click at [157, 162] on img "Previous" at bounding box center [161, 162] width 16 height 43
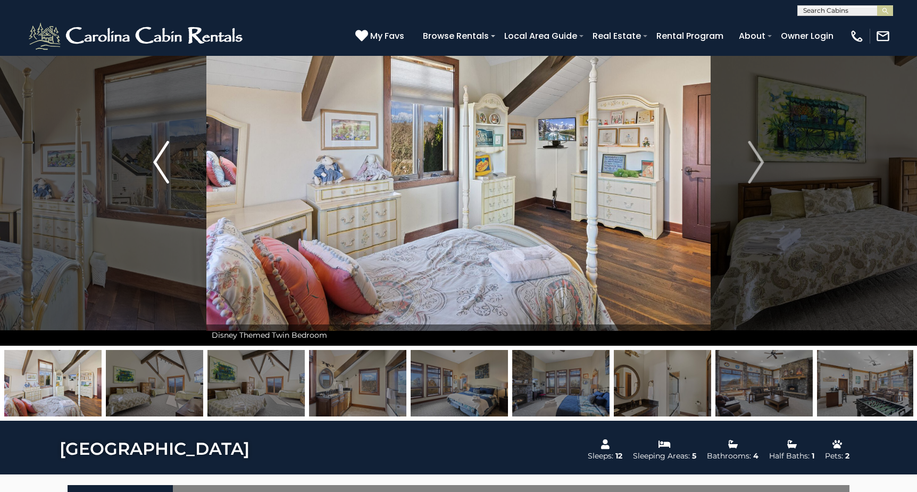
click at [157, 162] on img "Previous" at bounding box center [161, 162] width 16 height 43
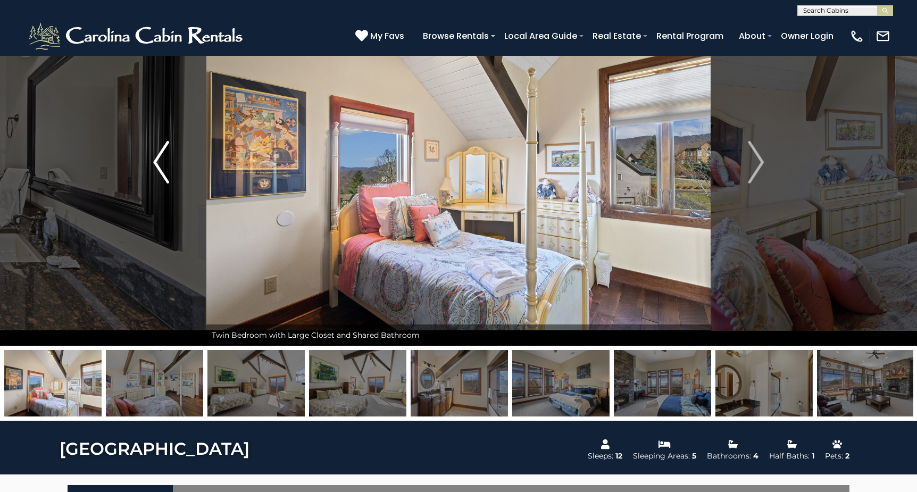
click at [157, 162] on img "Previous" at bounding box center [161, 162] width 16 height 43
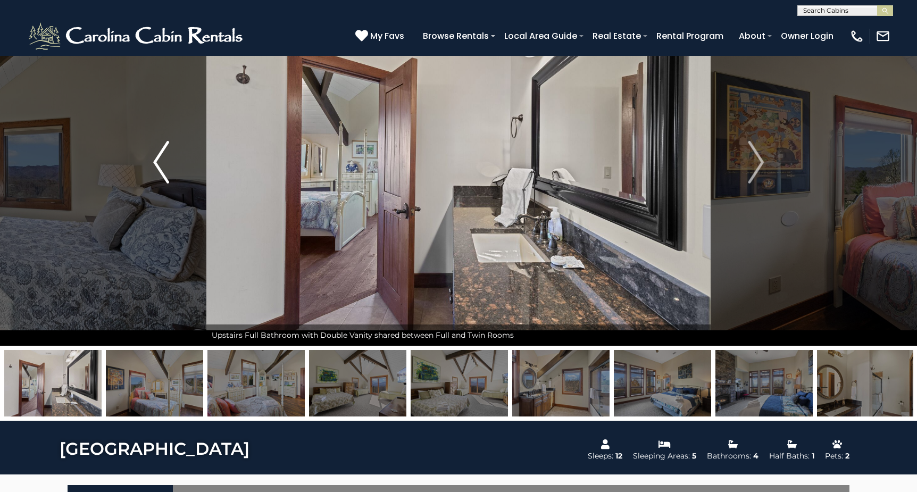
click at [157, 162] on img "Previous" at bounding box center [161, 162] width 16 height 43
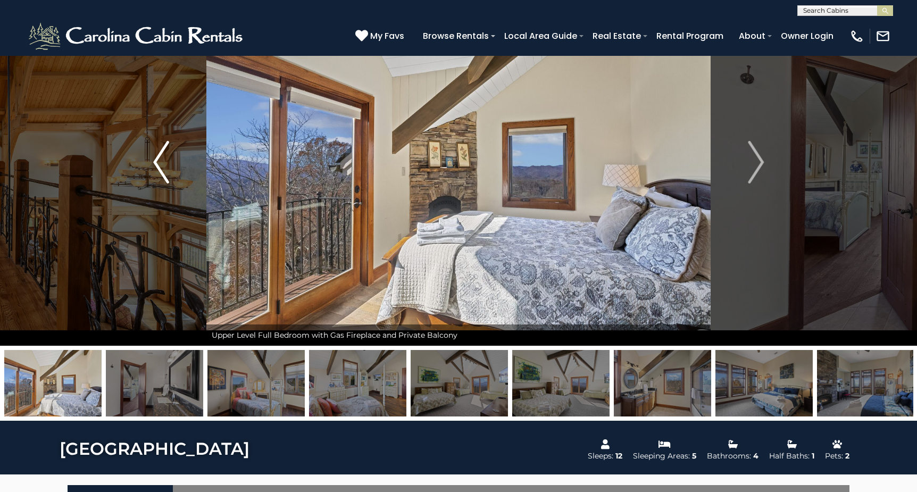
click at [157, 162] on img "Previous" at bounding box center [161, 162] width 16 height 43
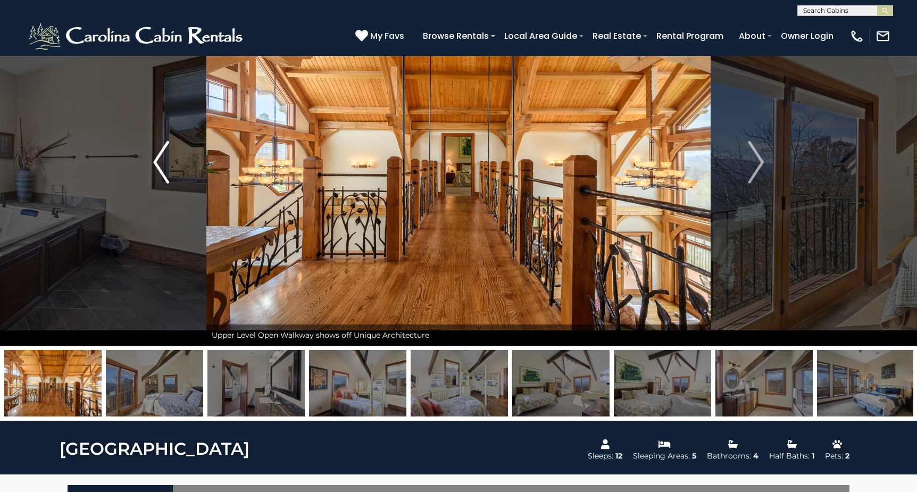
click at [157, 162] on img "Previous" at bounding box center [161, 162] width 16 height 43
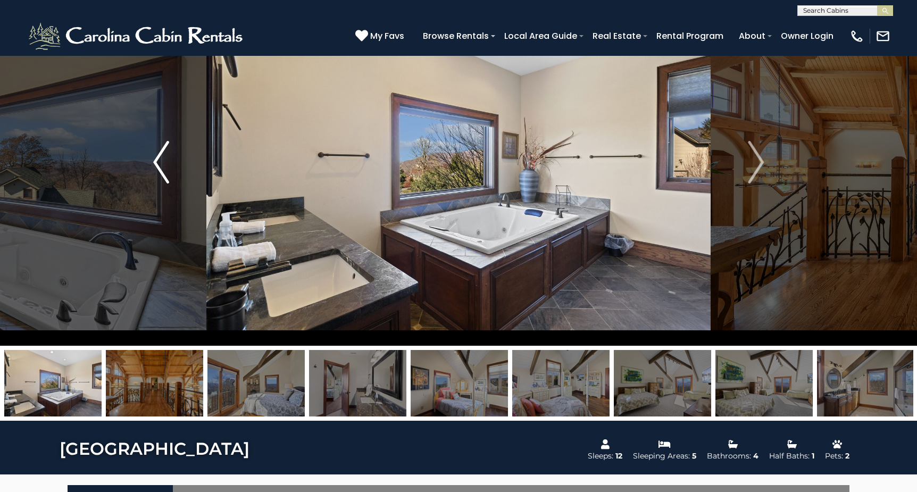
click at [157, 162] on img "Previous" at bounding box center [161, 162] width 16 height 43
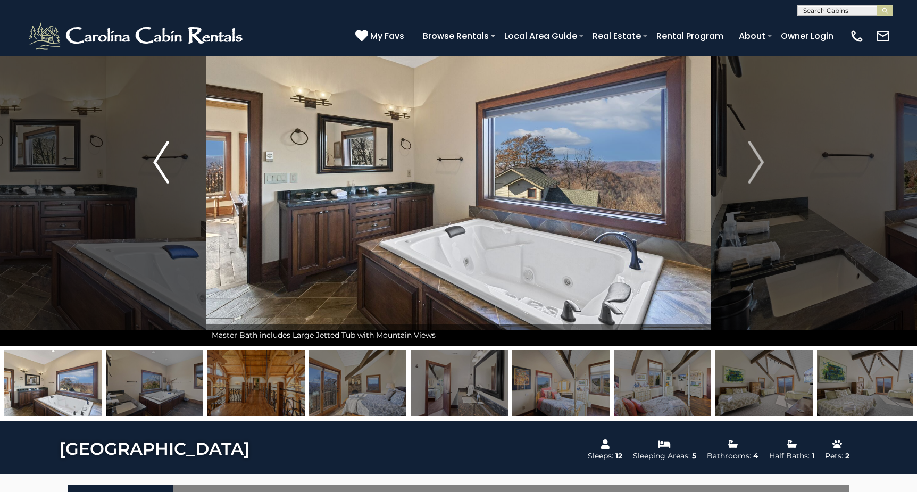
click at [157, 162] on img "Previous" at bounding box center [161, 162] width 16 height 43
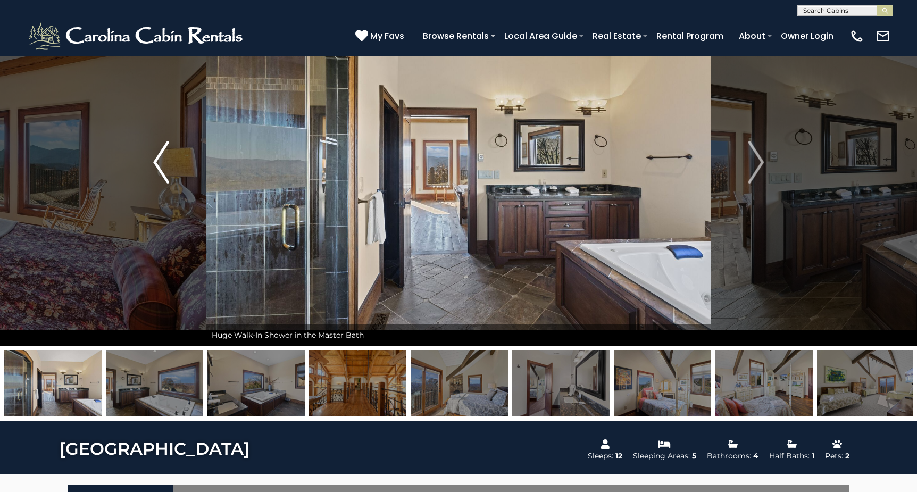
click at [157, 162] on img "Previous" at bounding box center [161, 162] width 16 height 43
